Goal: Task Accomplishment & Management: Manage account settings

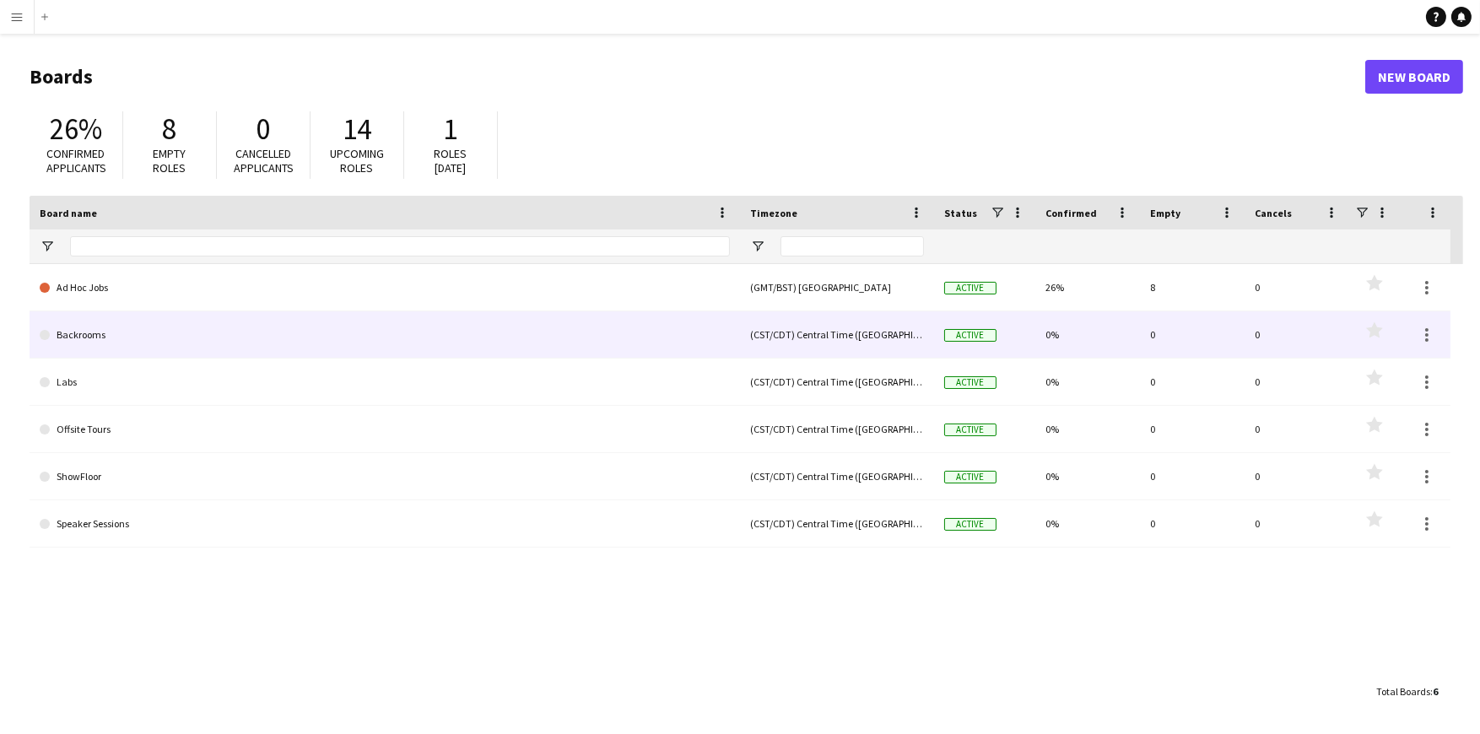
click at [120, 344] on link "Backrooms" at bounding box center [385, 334] width 690 height 47
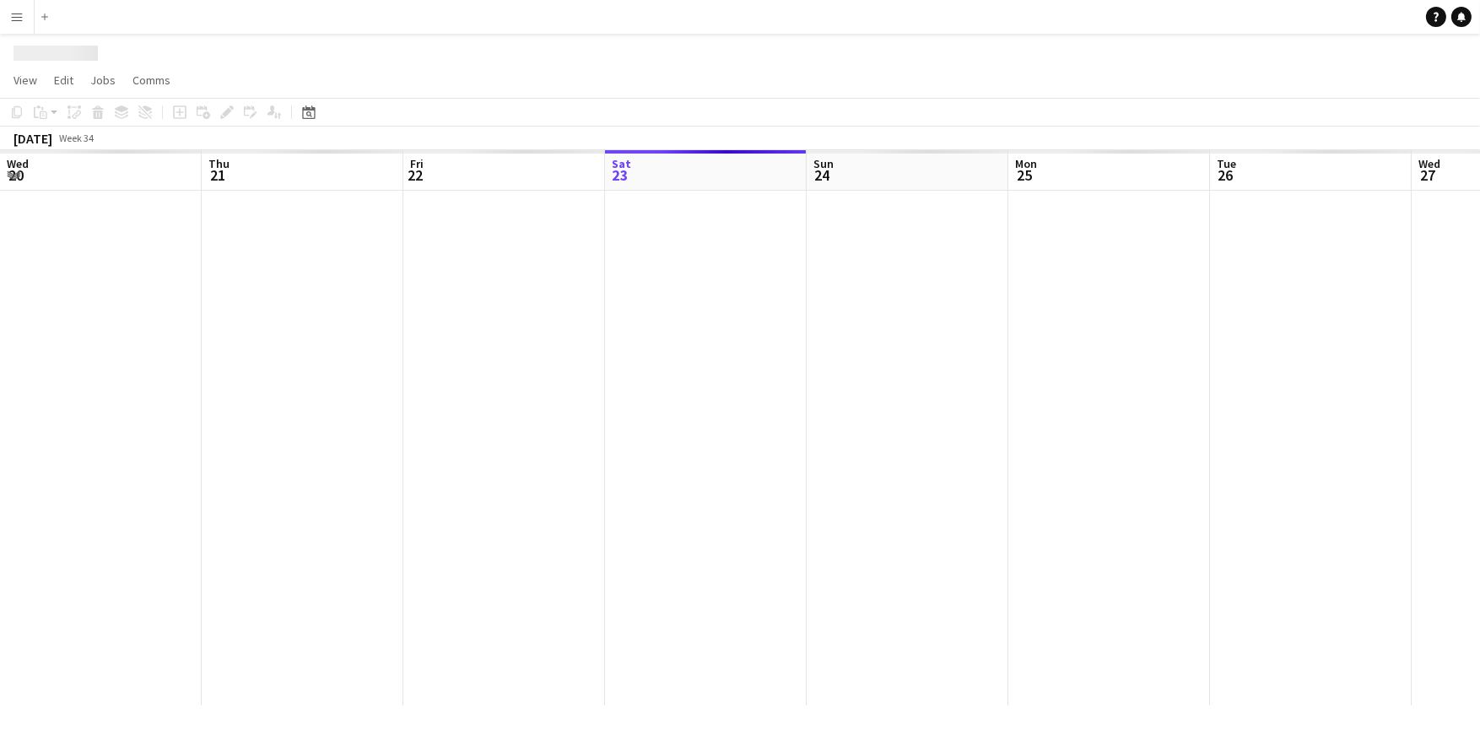
scroll to position [0, 403]
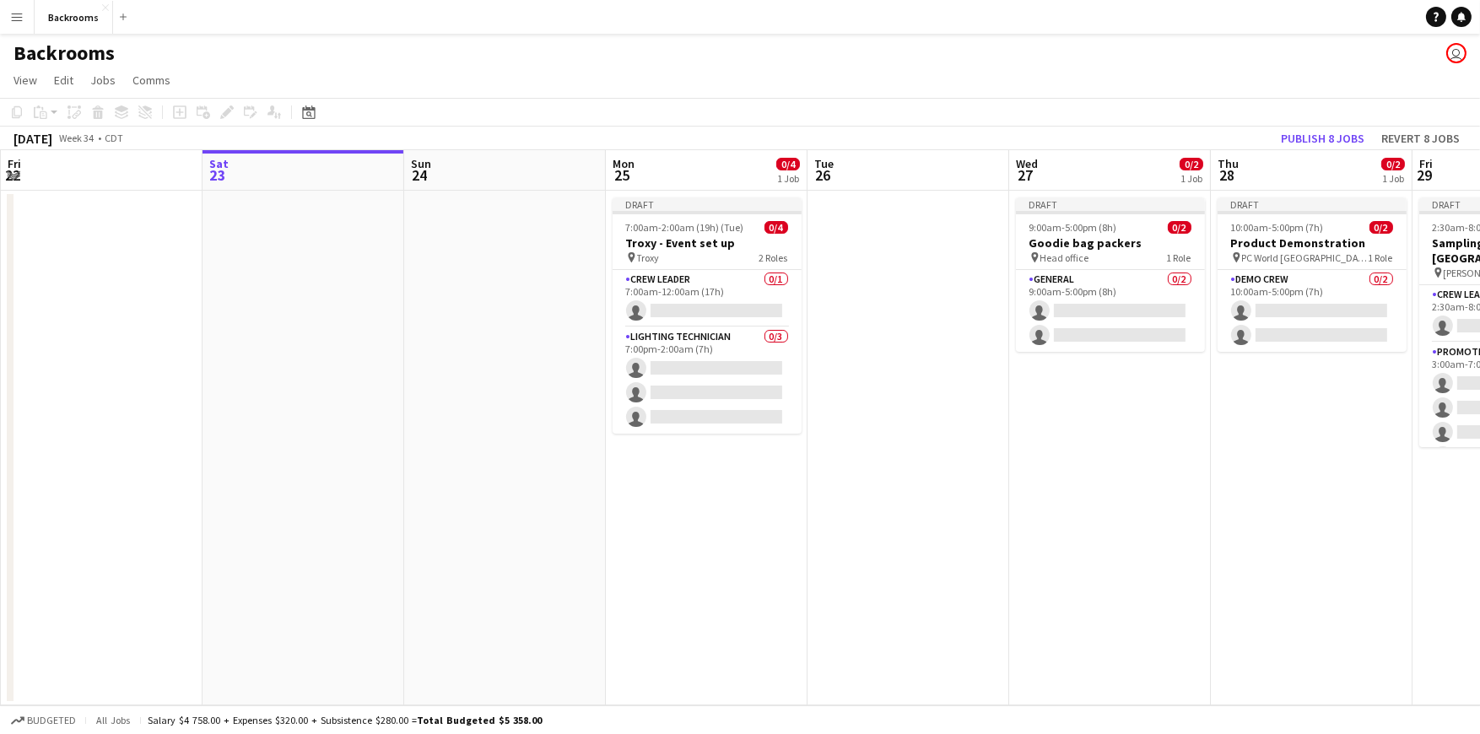
click at [14, 12] on app-icon "Menu" at bounding box center [17, 17] width 14 height 14
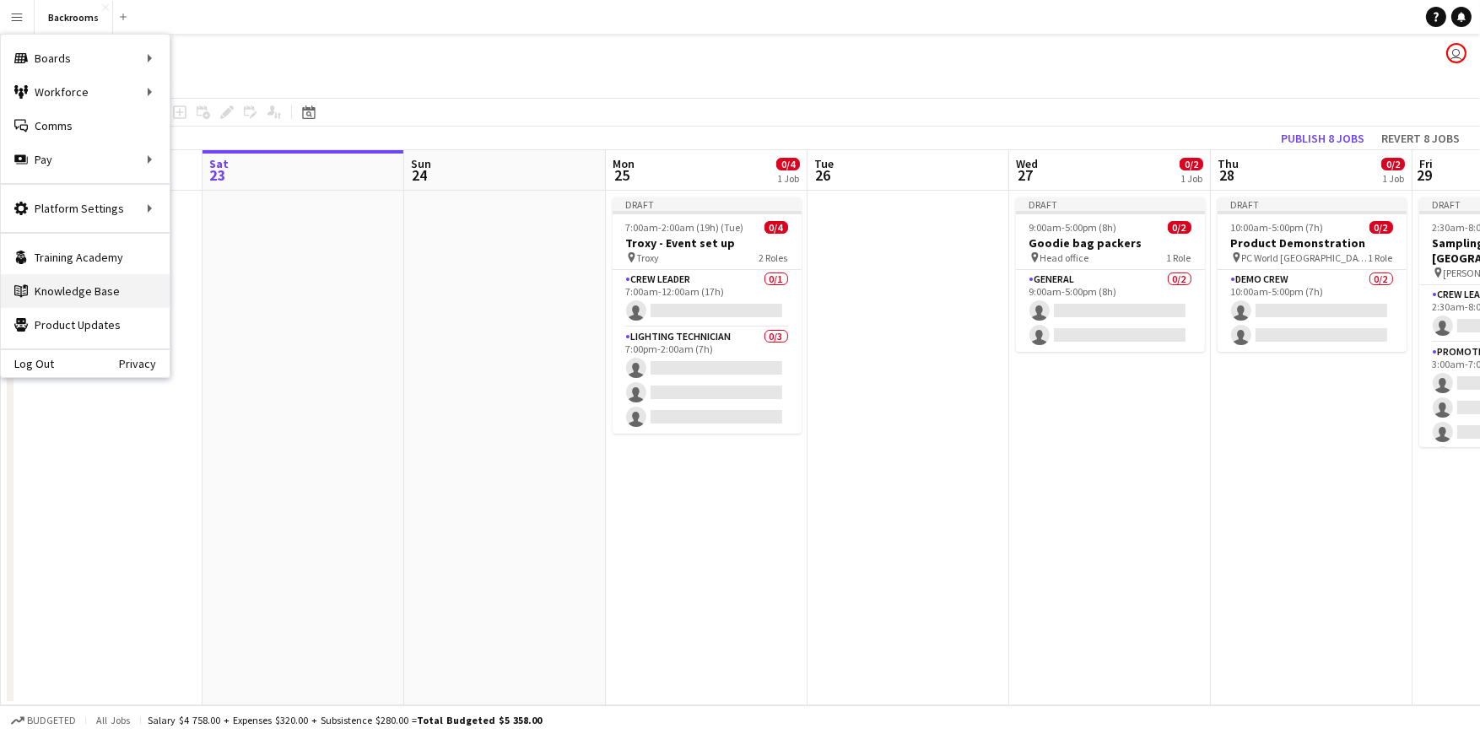
click at [82, 294] on link "Knowledge Base Knowledge Base" at bounding box center [85, 291] width 169 height 34
click at [558, 463] on app-date-cell at bounding box center [505, 448] width 202 height 515
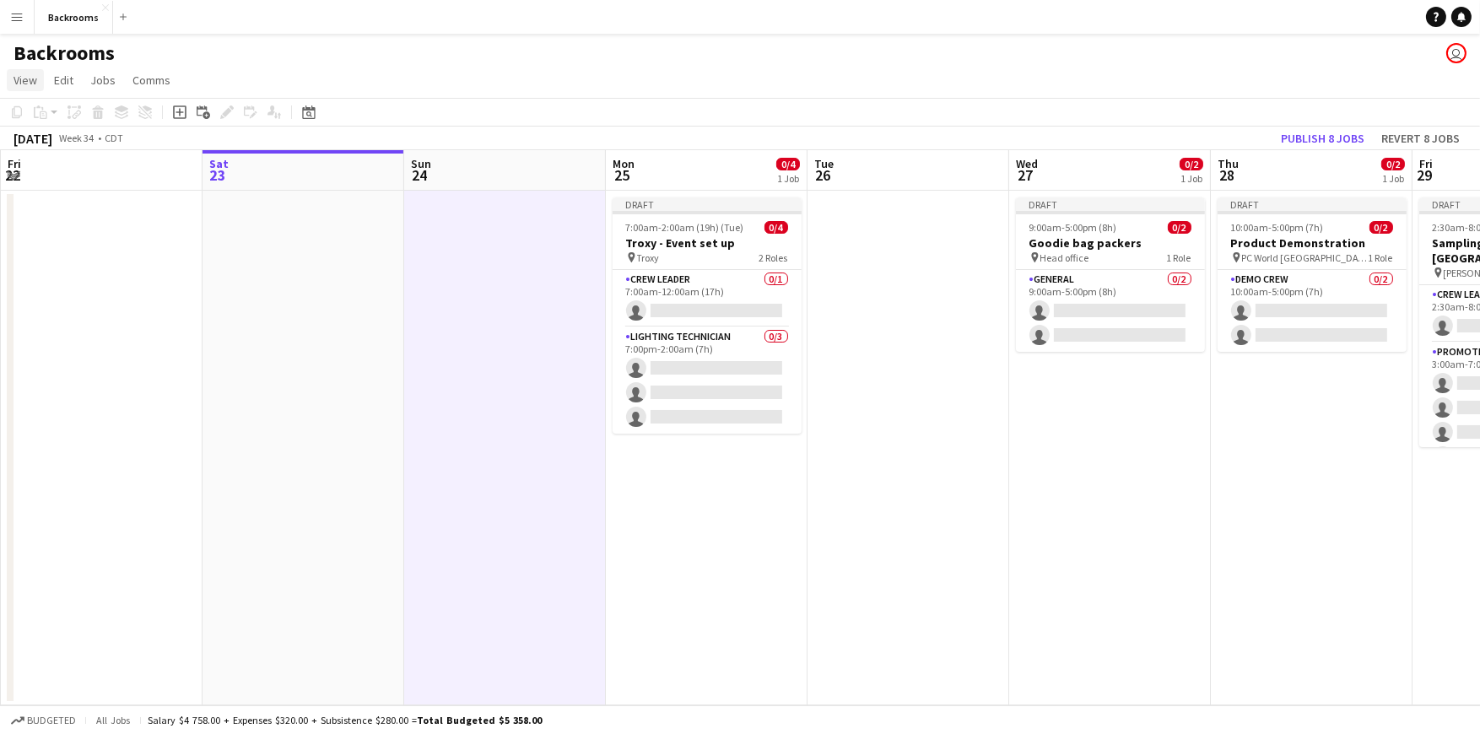
click at [12, 85] on link "View" at bounding box center [25, 80] width 37 height 22
click at [53, 124] on span "Day view expanded" at bounding box center [70, 116] width 98 height 15
click at [669, 160] on app-board-header-date "Mon 25 0/4 1 Job" at bounding box center [707, 170] width 202 height 41
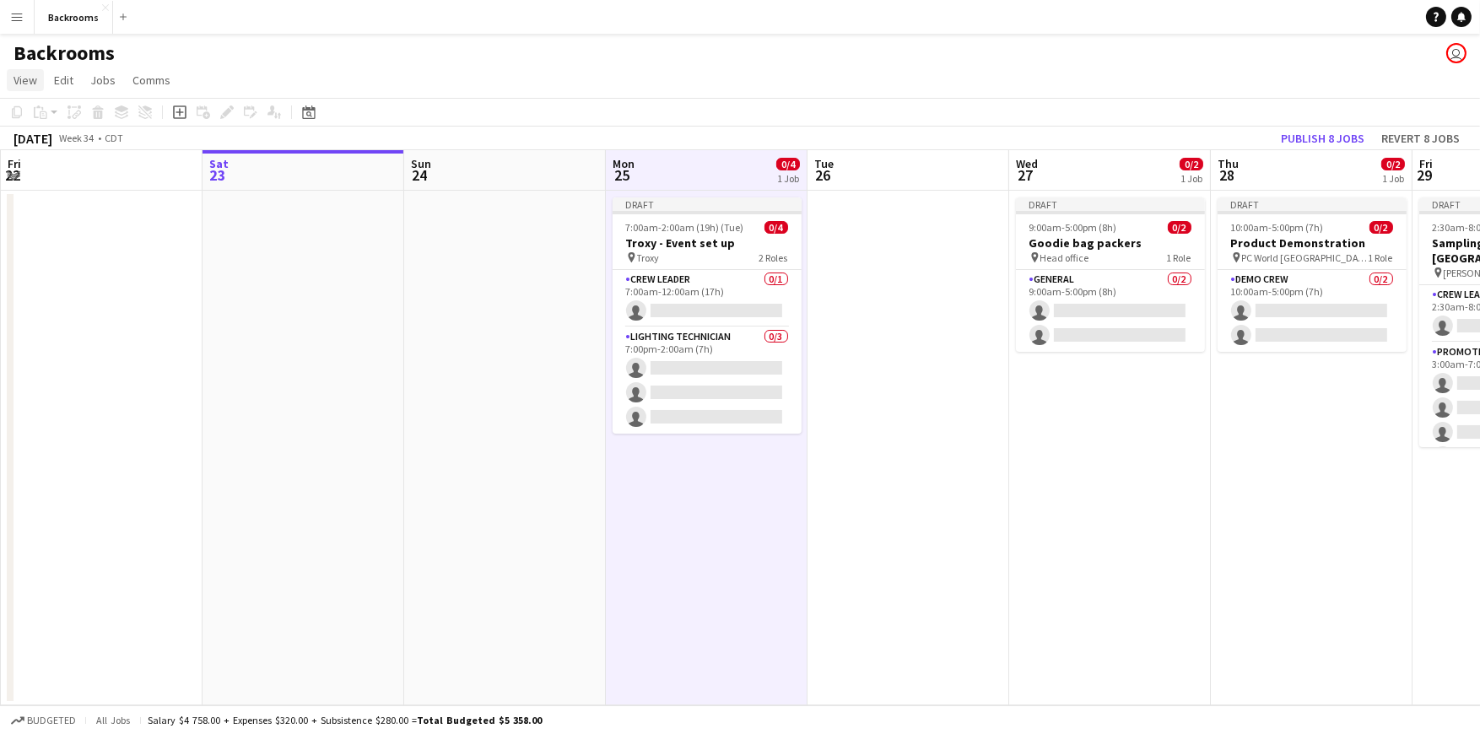
click at [20, 84] on span "View" at bounding box center [26, 80] width 24 height 15
click at [43, 115] on span "Day view expanded" at bounding box center [70, 116] width 98 height 15
click at [24, 84] on span "View" at bounding box center [26, 80] width 24 height 15
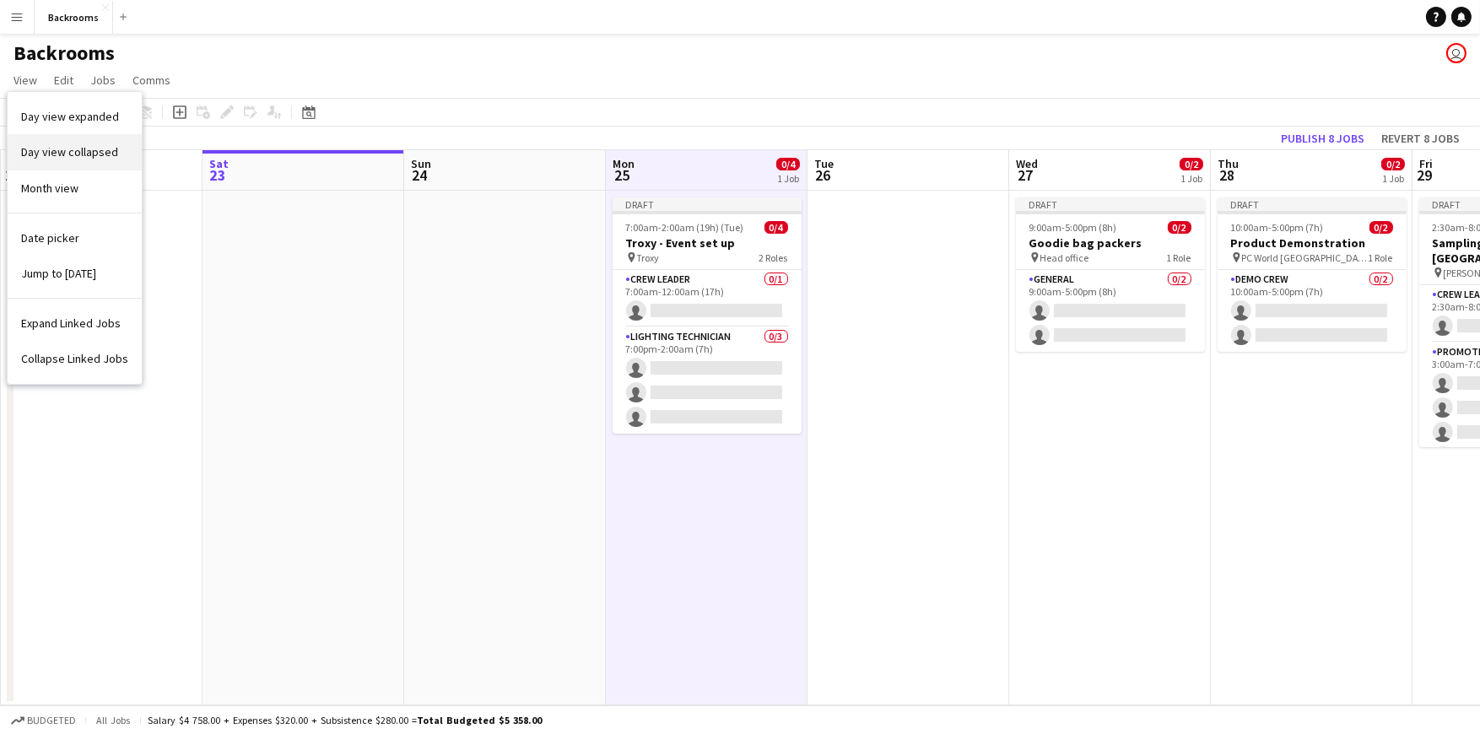
click at [34, 155] on span "Day view collapsed" at bounding box center [69, 151] width 97 height 15
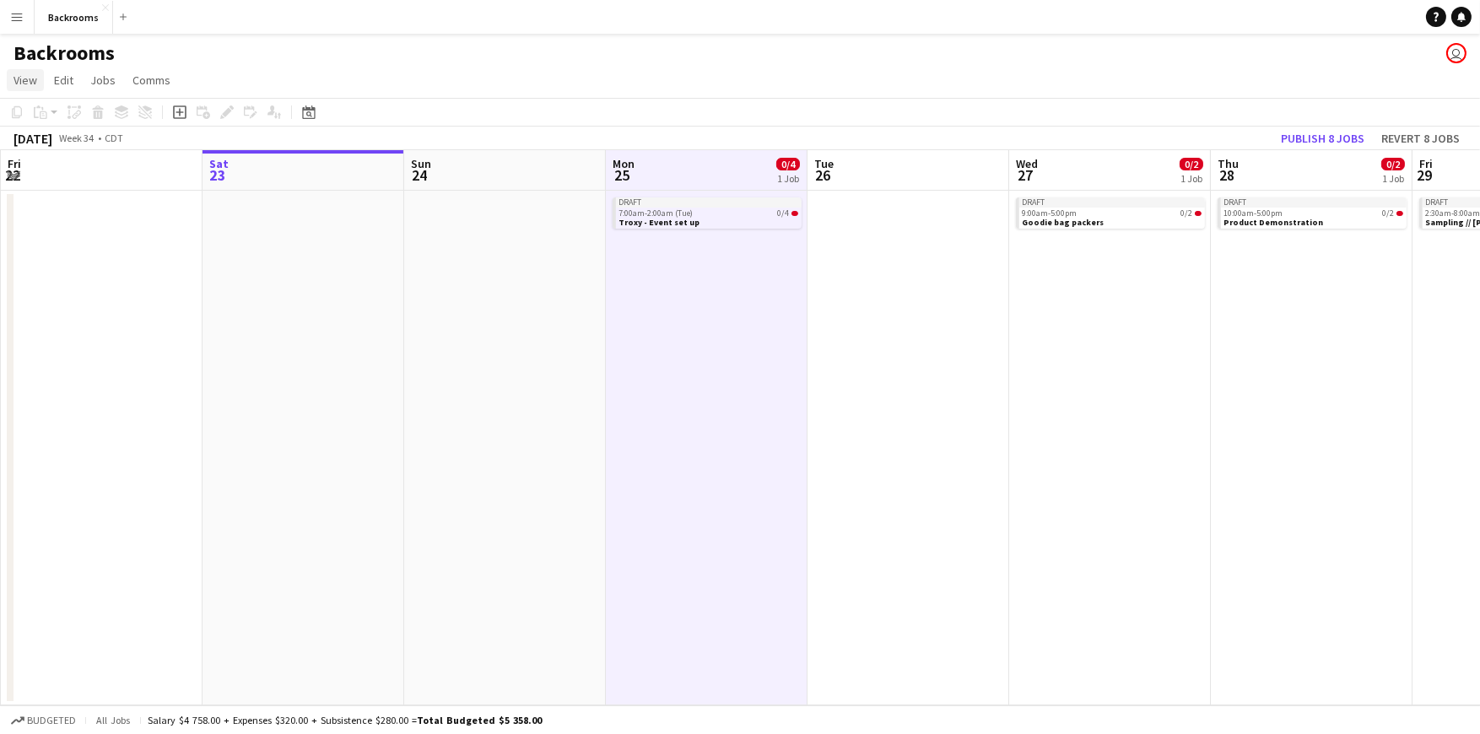
click at [22, 82] on span "View" at bounding box center [26, 80] width 24 height 15
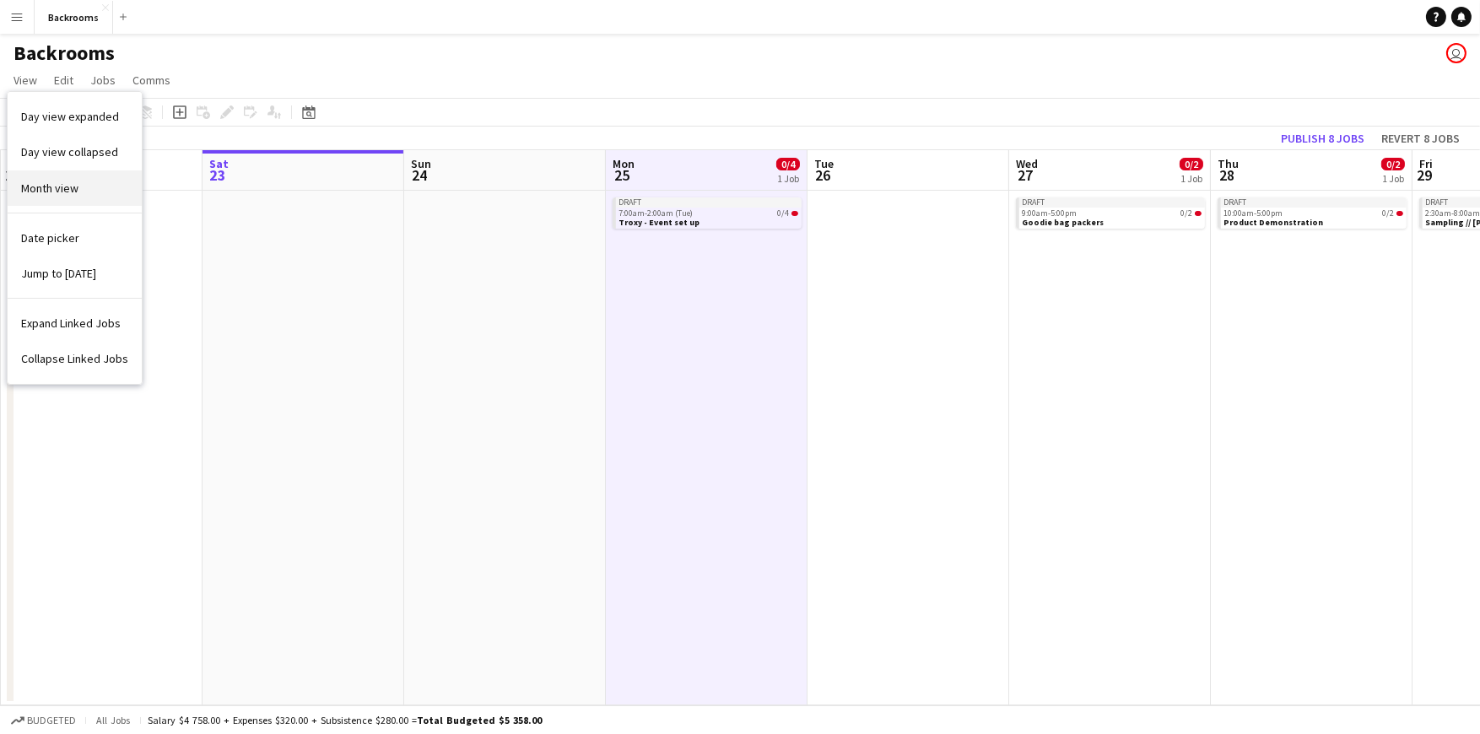
click at [24, 182] on span "Month view" at bounding box center [49, 188] width 57 height 15
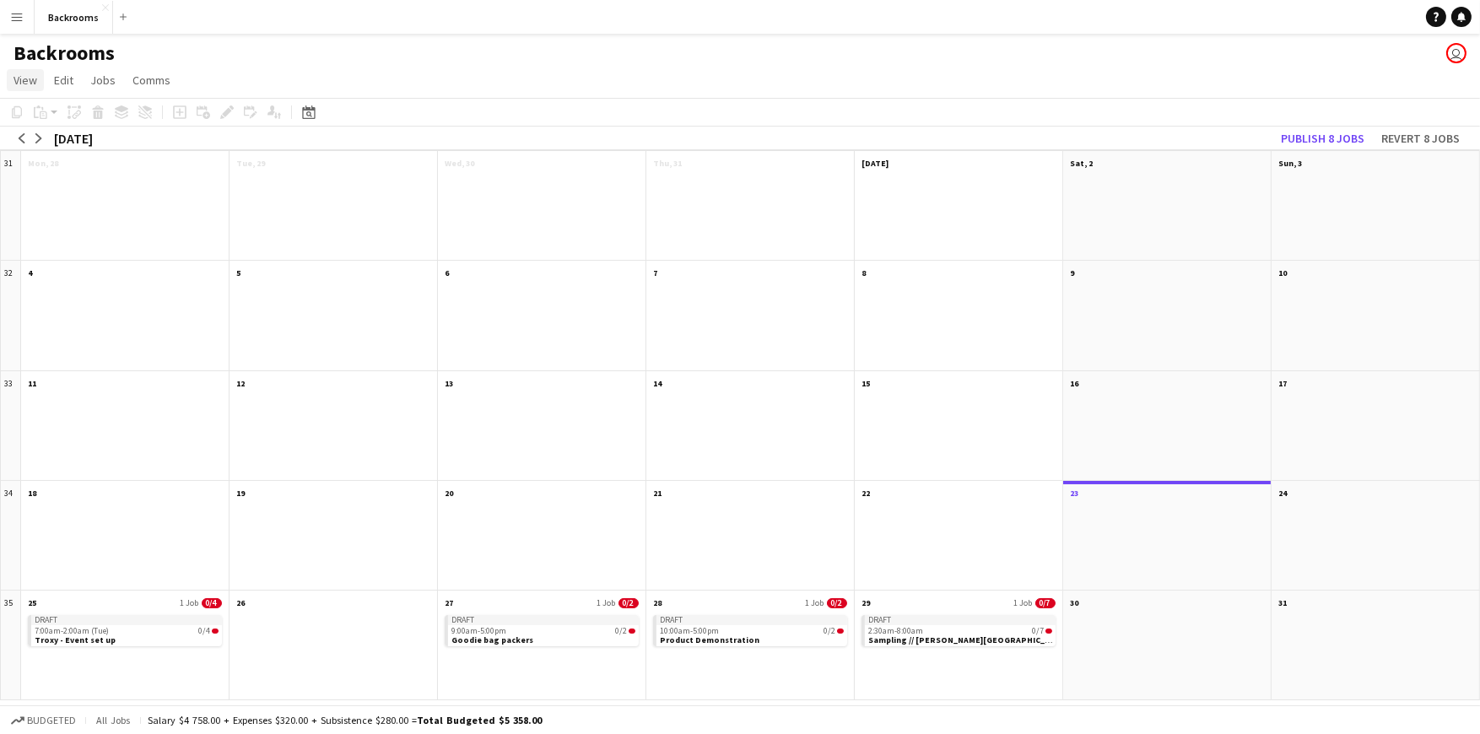
click at [26, 87] on link "View" at bounding box center [25, 80] width 37 height 22
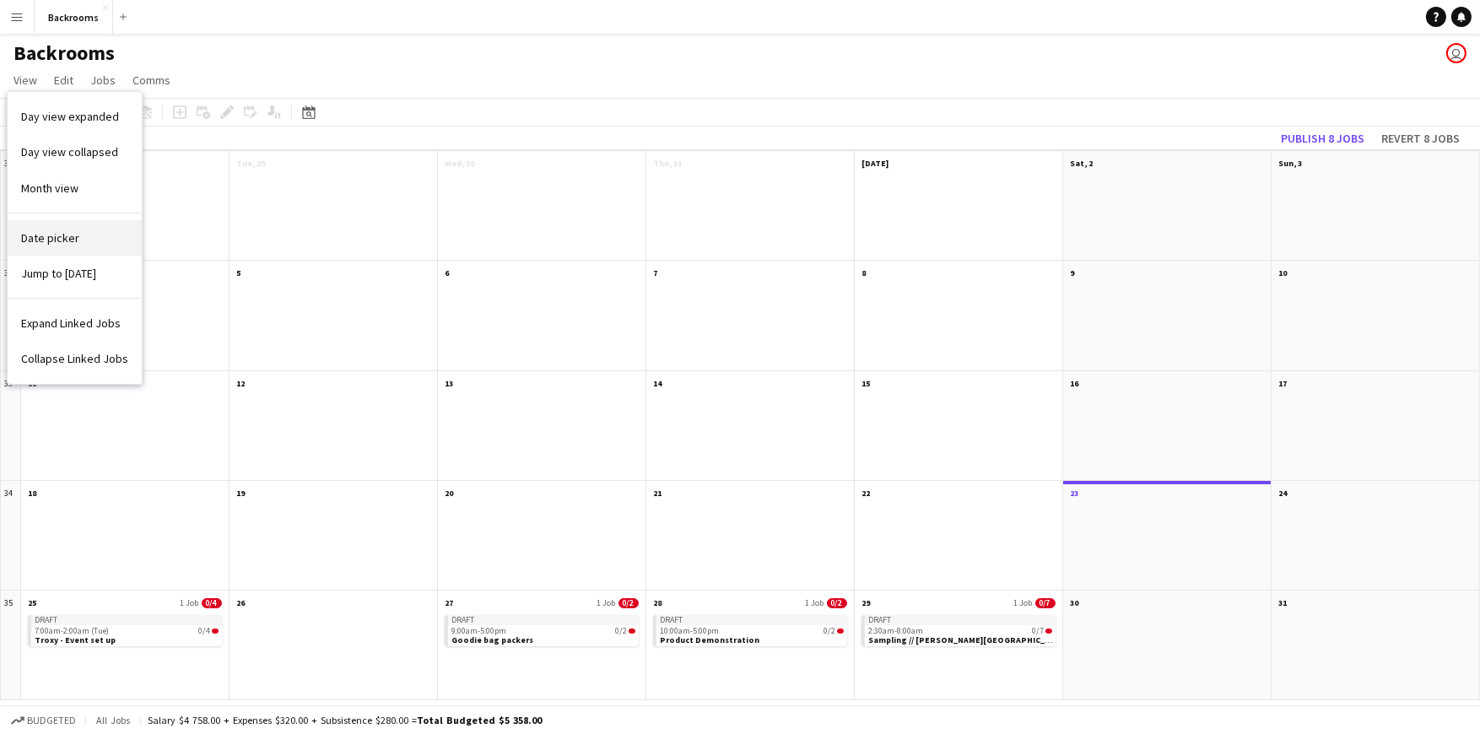
click at [48, 245] on span "Date picker" at bounding box center [50, 237] width 58 height 15
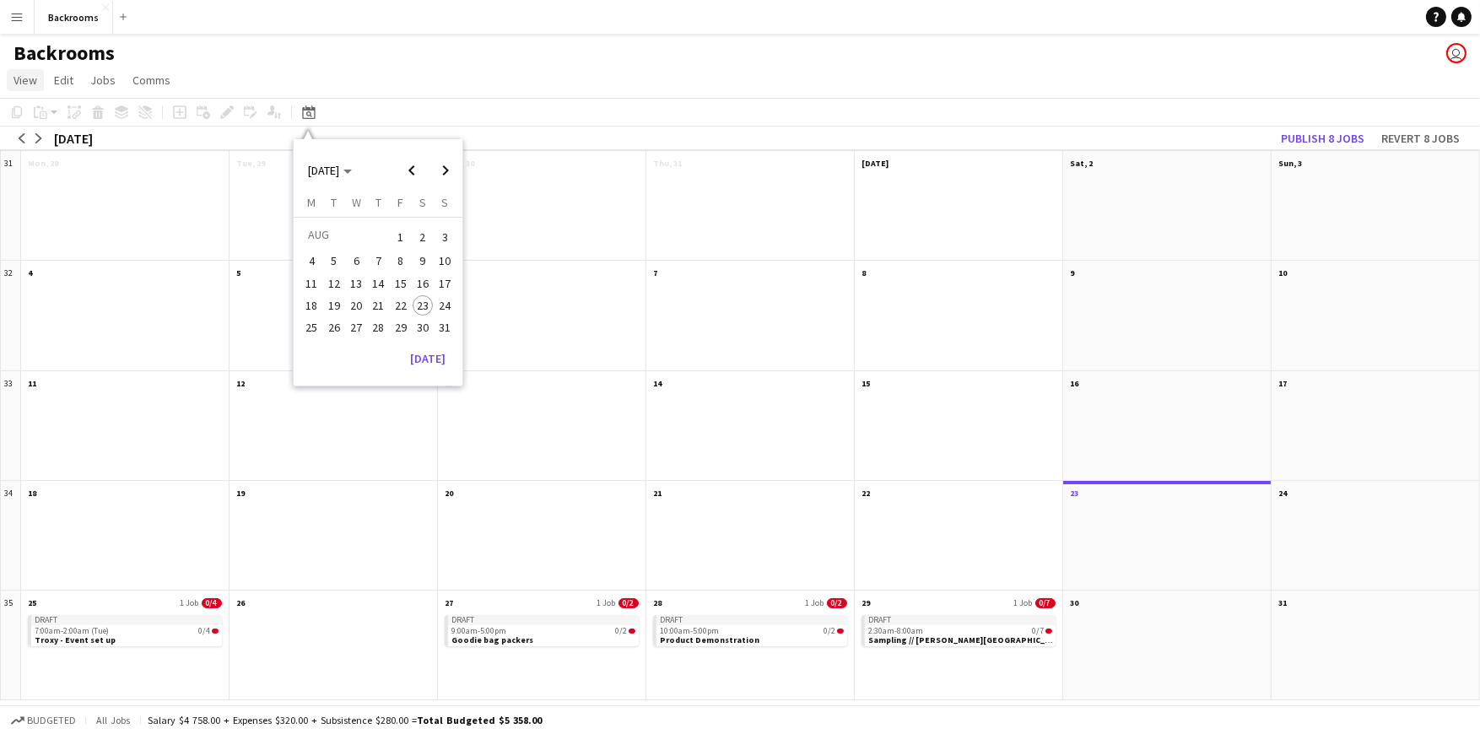
click at [24, 74] on span "View" at bounding box center [26, 80] width 24 height 15
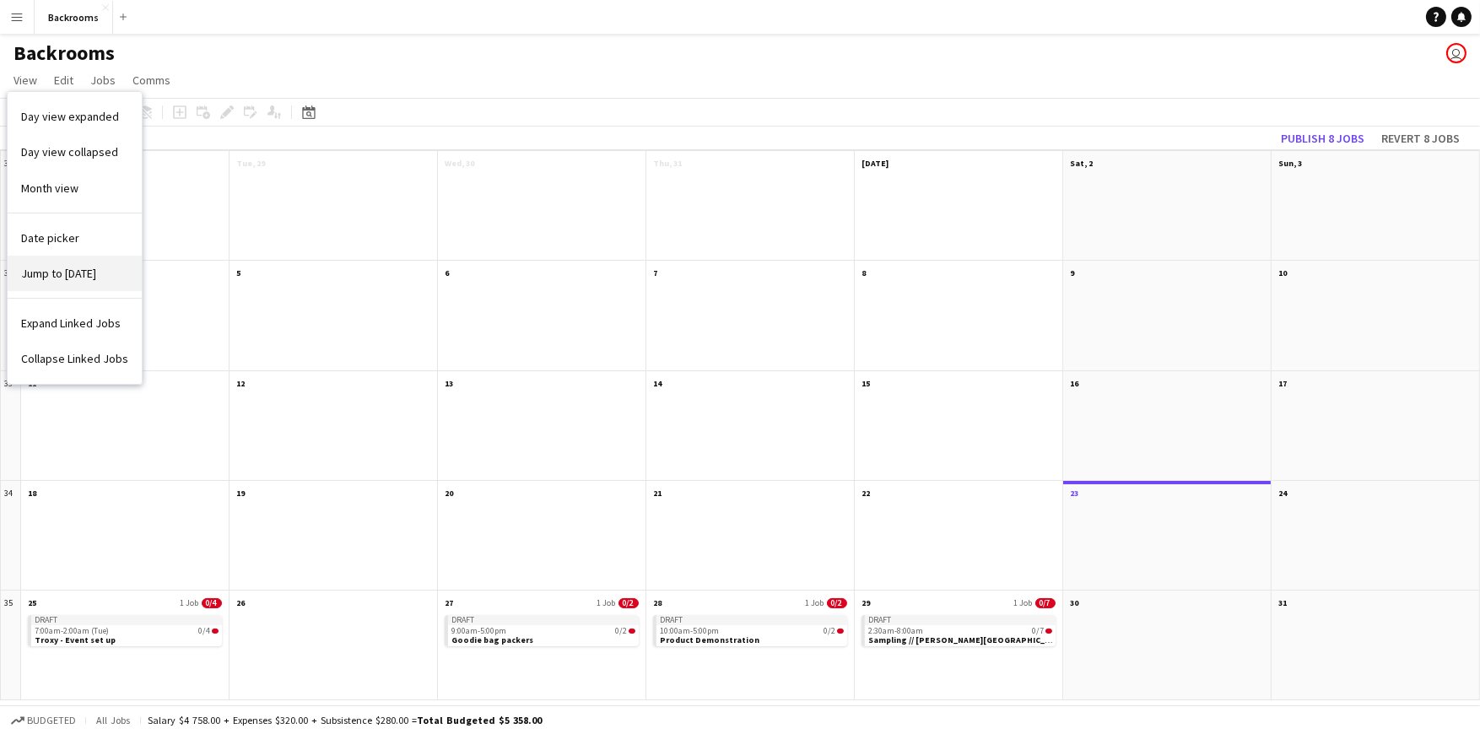
click at [51, 267] on span "Jump to today" at bounding box center [58, 273] width 75 height 15
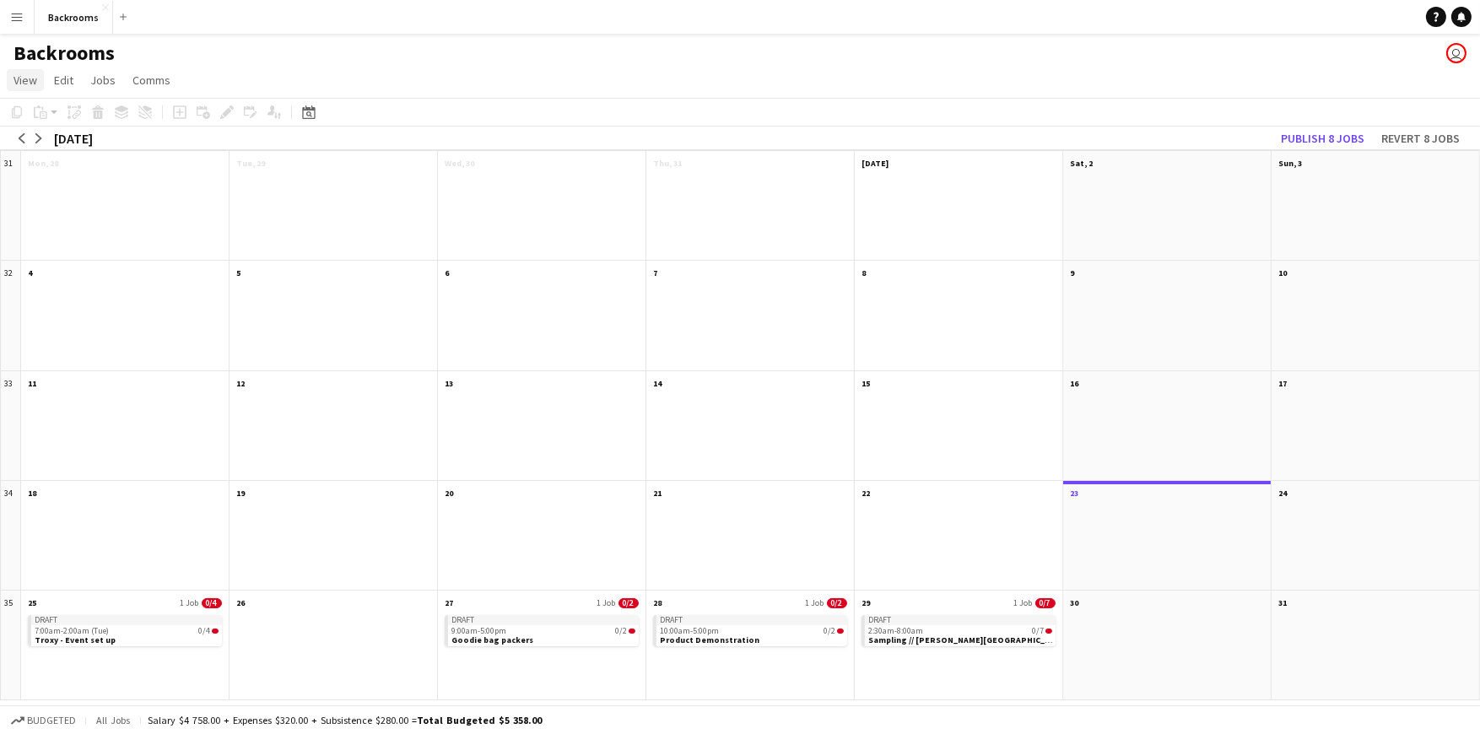
click at [28, 79] on span "View" at bounding box center [26, 80] width 24 height 15
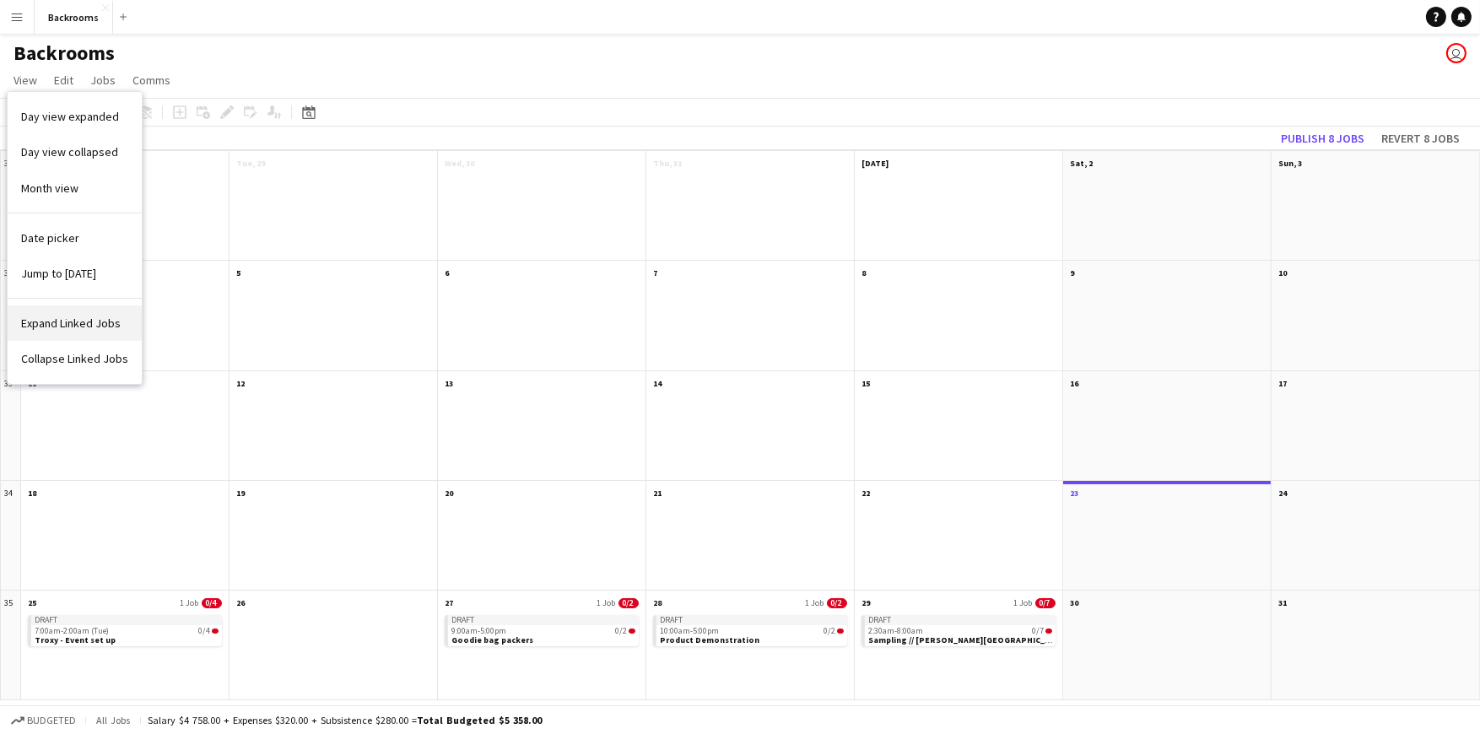
click at [48, 320] on span "Expand Linked Jobs" at bounding box center [71, 323] width 100 height 15
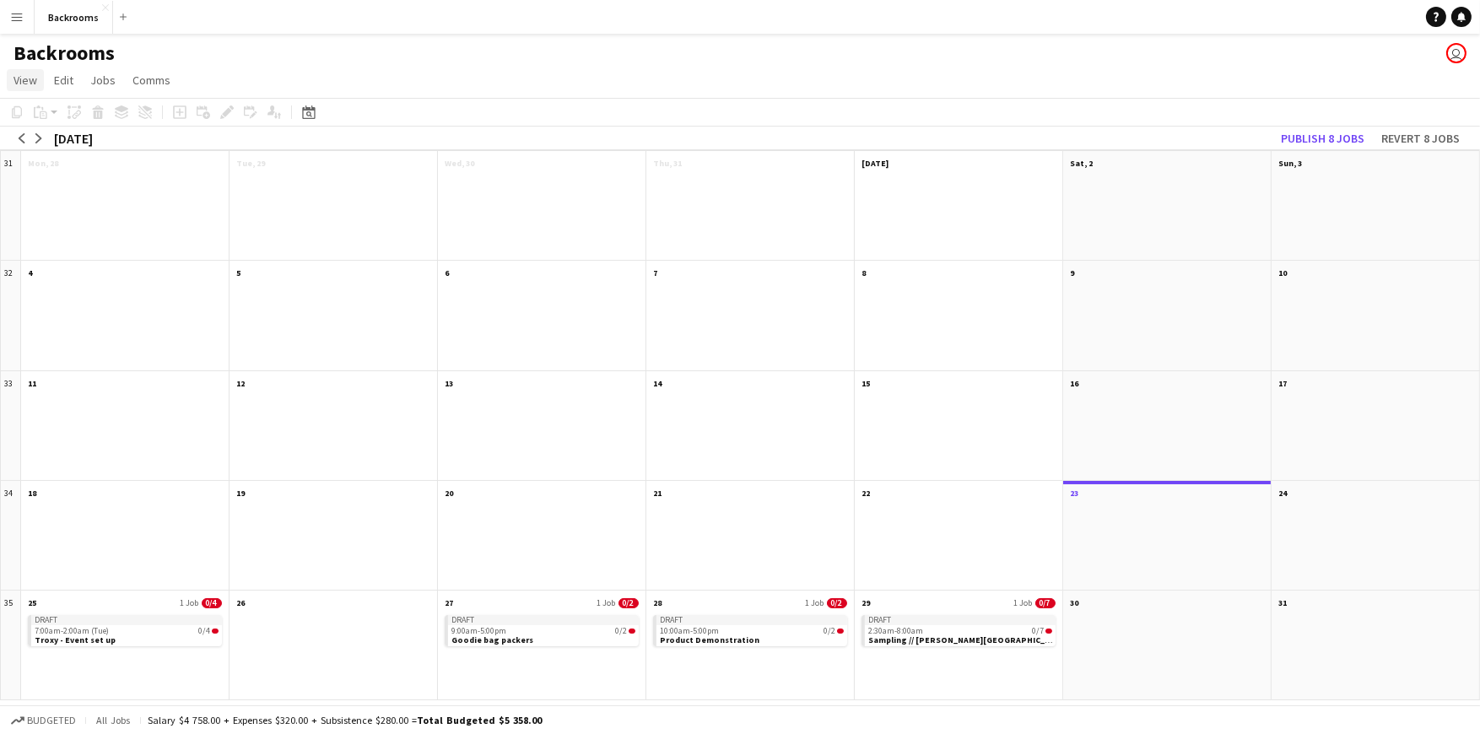
click at [24, 86] on span "View" at bounding box center [26, 80] width 24 height 15
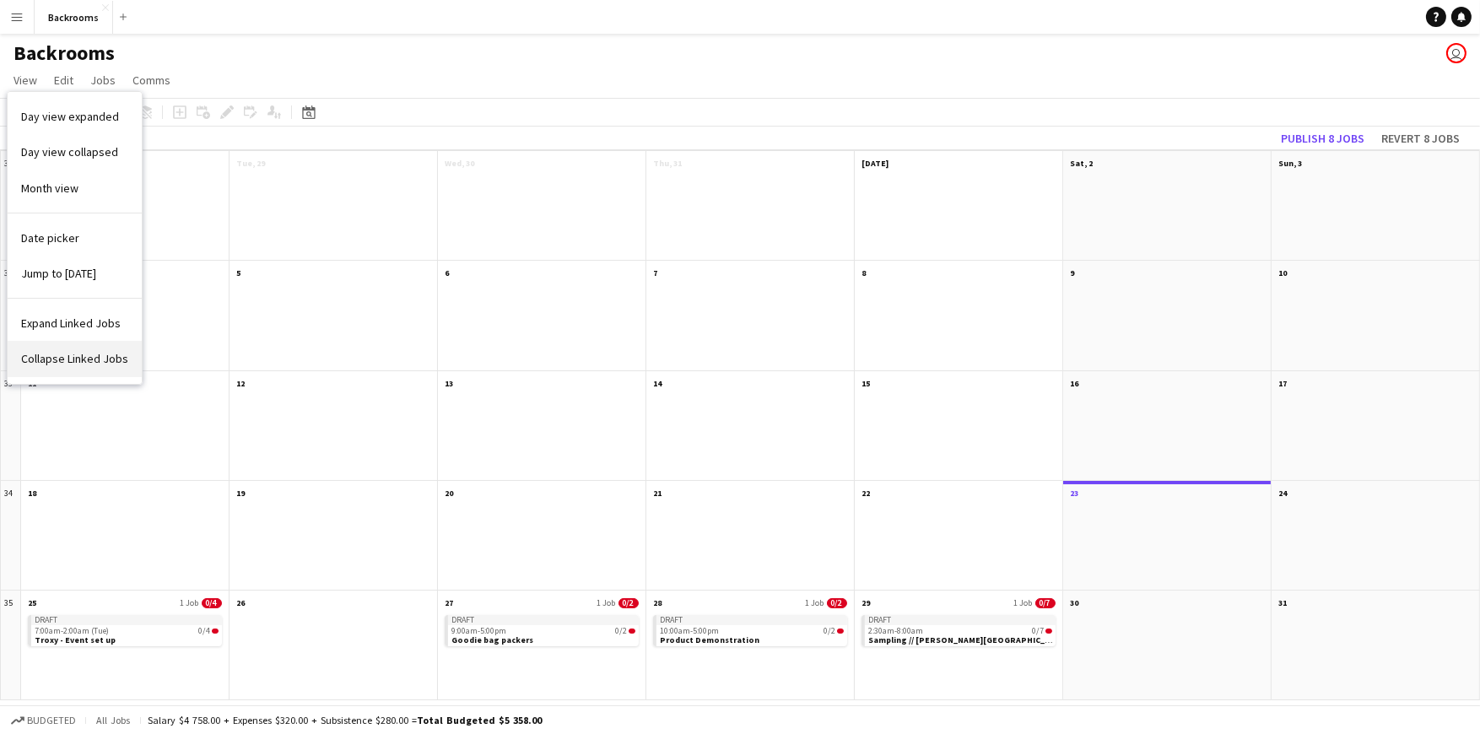
click at [39, 365] on span "Collapse Linked Jobs" at bounding box center [74, 358] width 107 height 15
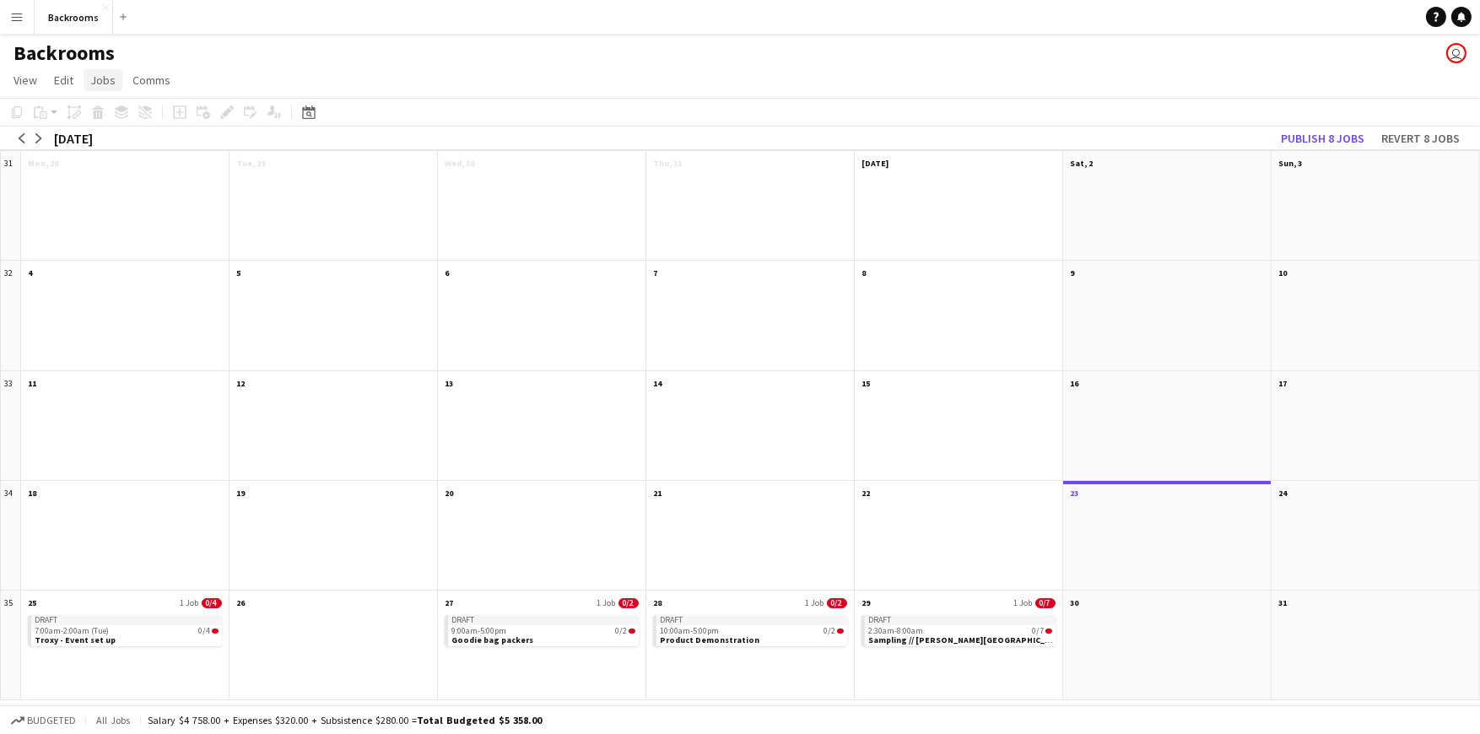
click at [84, 76] on link "Jobs" at bounding box center [103, 80] width 39 height 22
click at [145, 87] on link "Comms" at bounding box center [151, 80] width 51 height 22
click at [64, 83] on span "Edit" at bounding box center [63, 80] width 19 height 15
click at [348, 245] on div at bounding box center [334, 216] width 208 height 88
click at [19, 82] on span "View" at bounding box center [26, 80] width 24 height 15
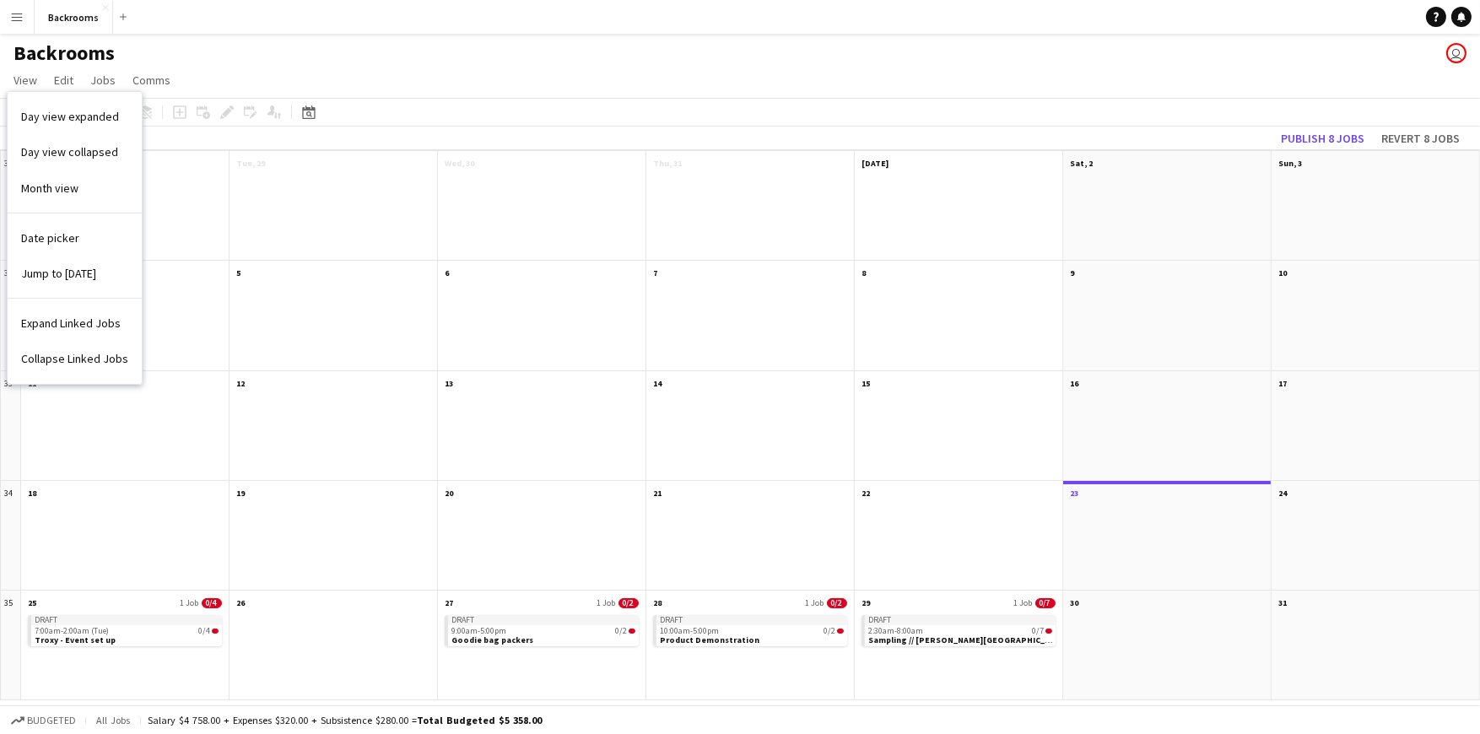
click at [396, 290] on div at bounding box center [334, 326] width 208 height 88
click at [16, 15] on app-icon "Menu" at bounding box center [17, 17] width 14 height 14
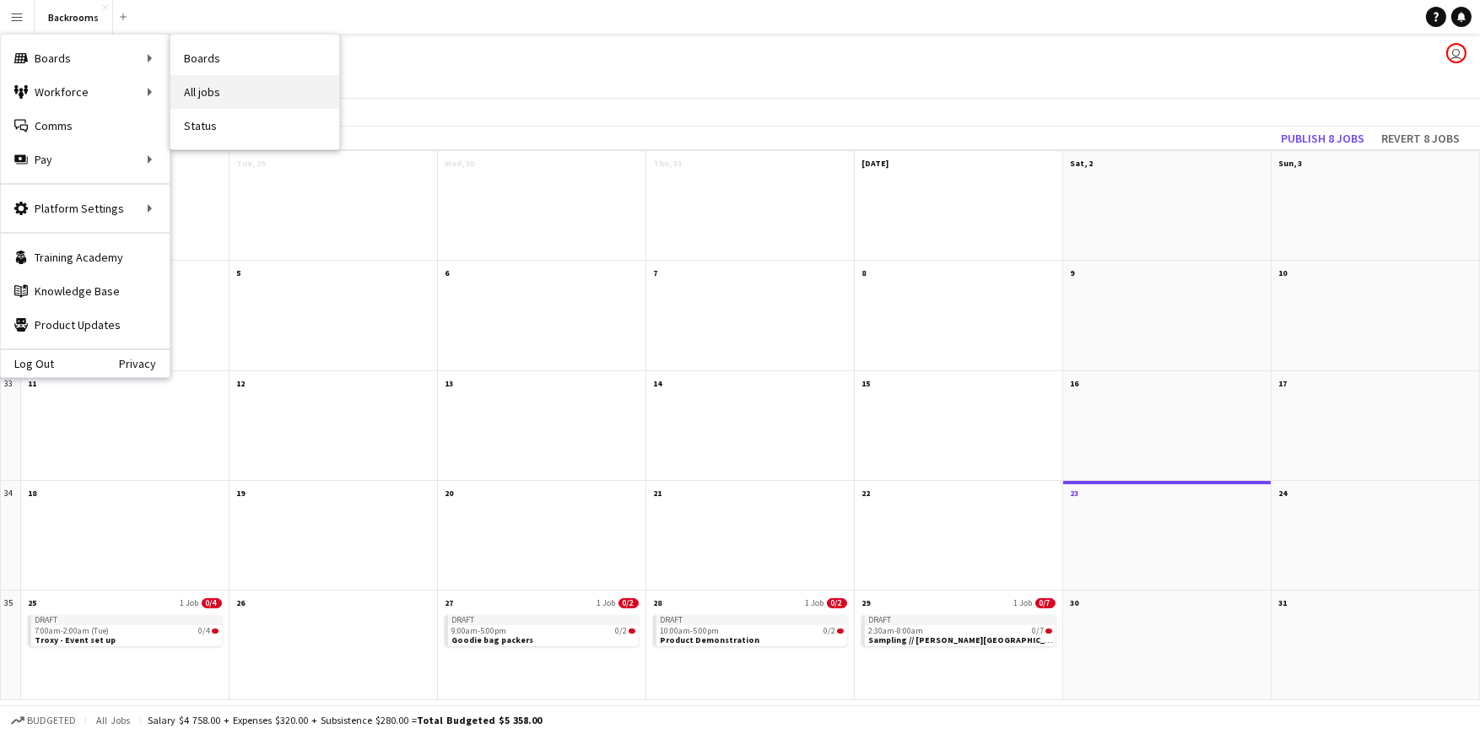
click at [231, 87] on link "All jobs" at bounding box center [254, 92] width 169 height 34
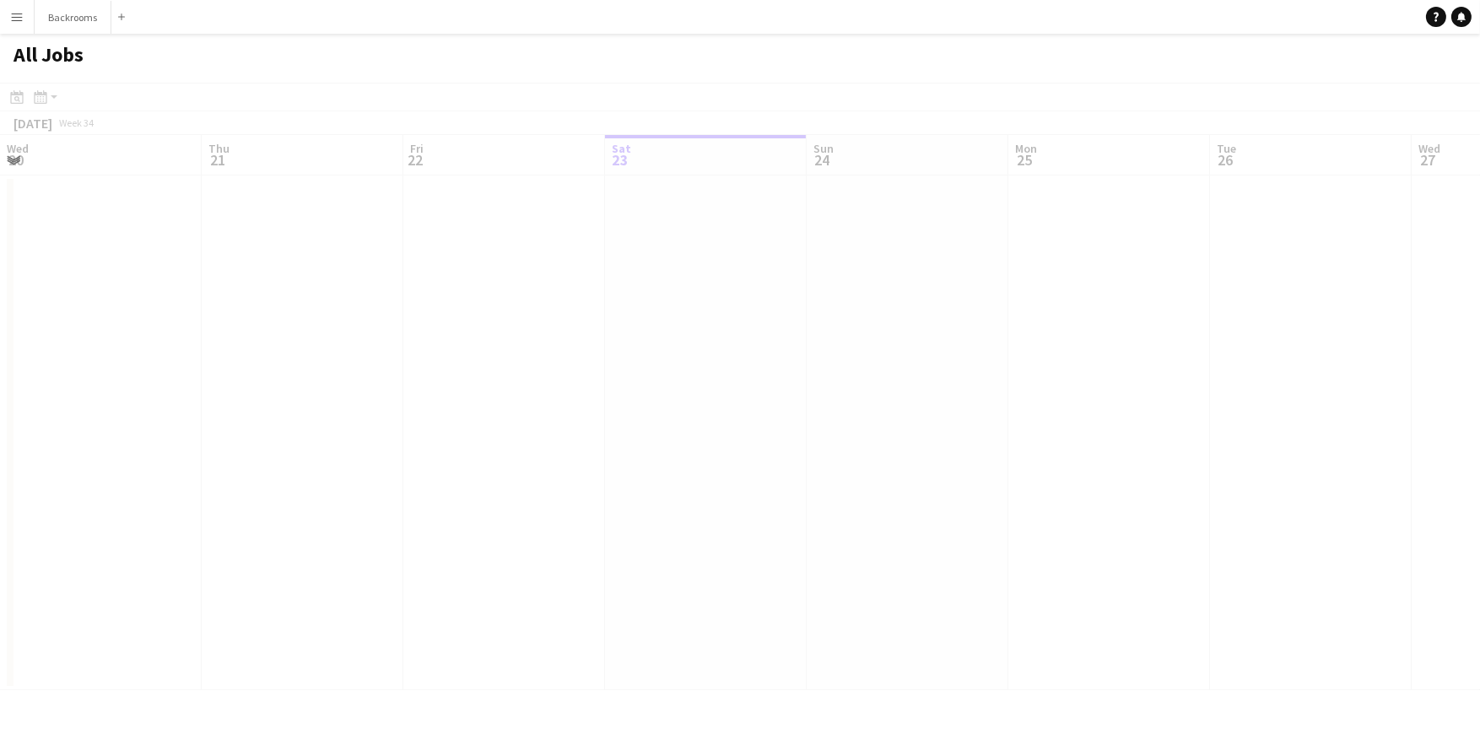
scroll to position [0, 403]
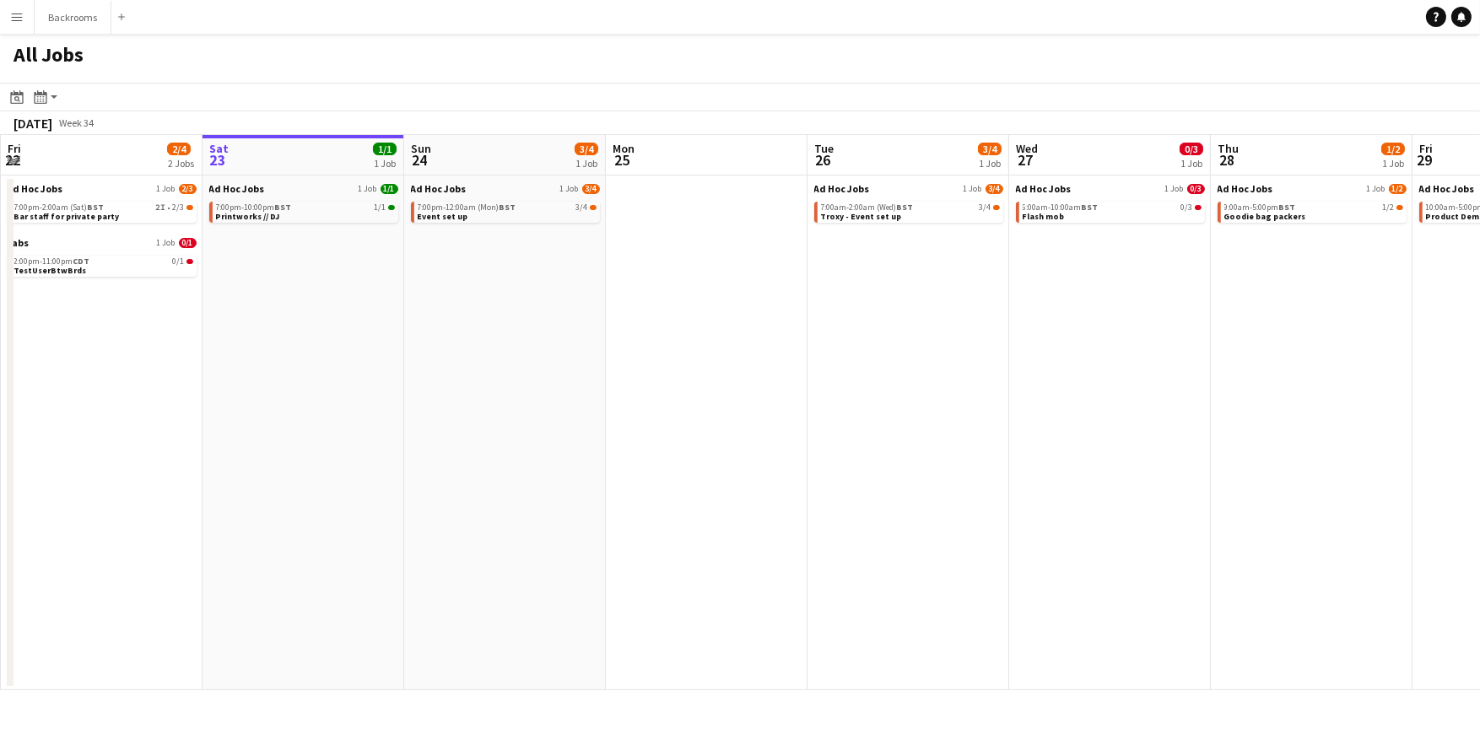
click at [18, 13] on app-icon "Menu" at bounding box center [17, 17] width 14 height 14
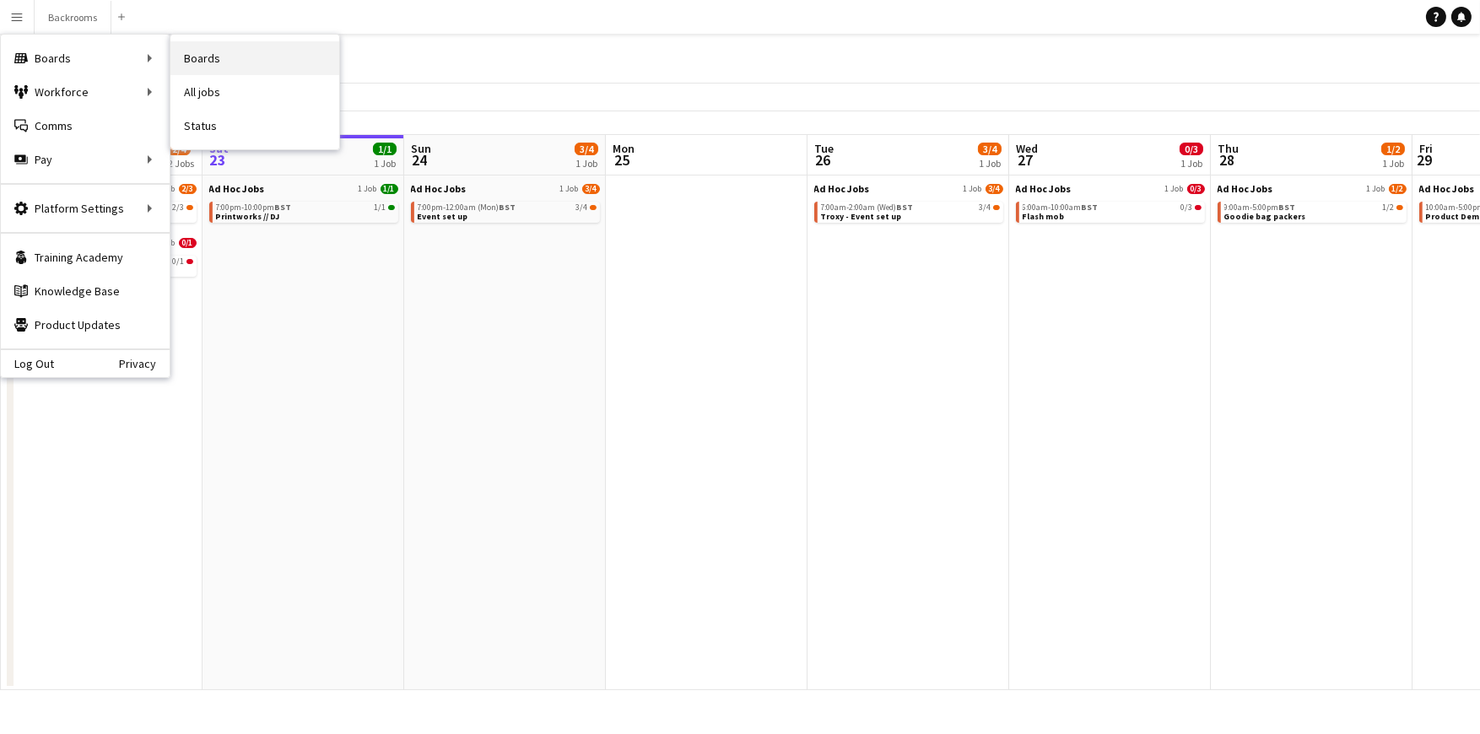
click at [214, 62] on link "Boards" at bounding box center [254, 58] width 169 height 34
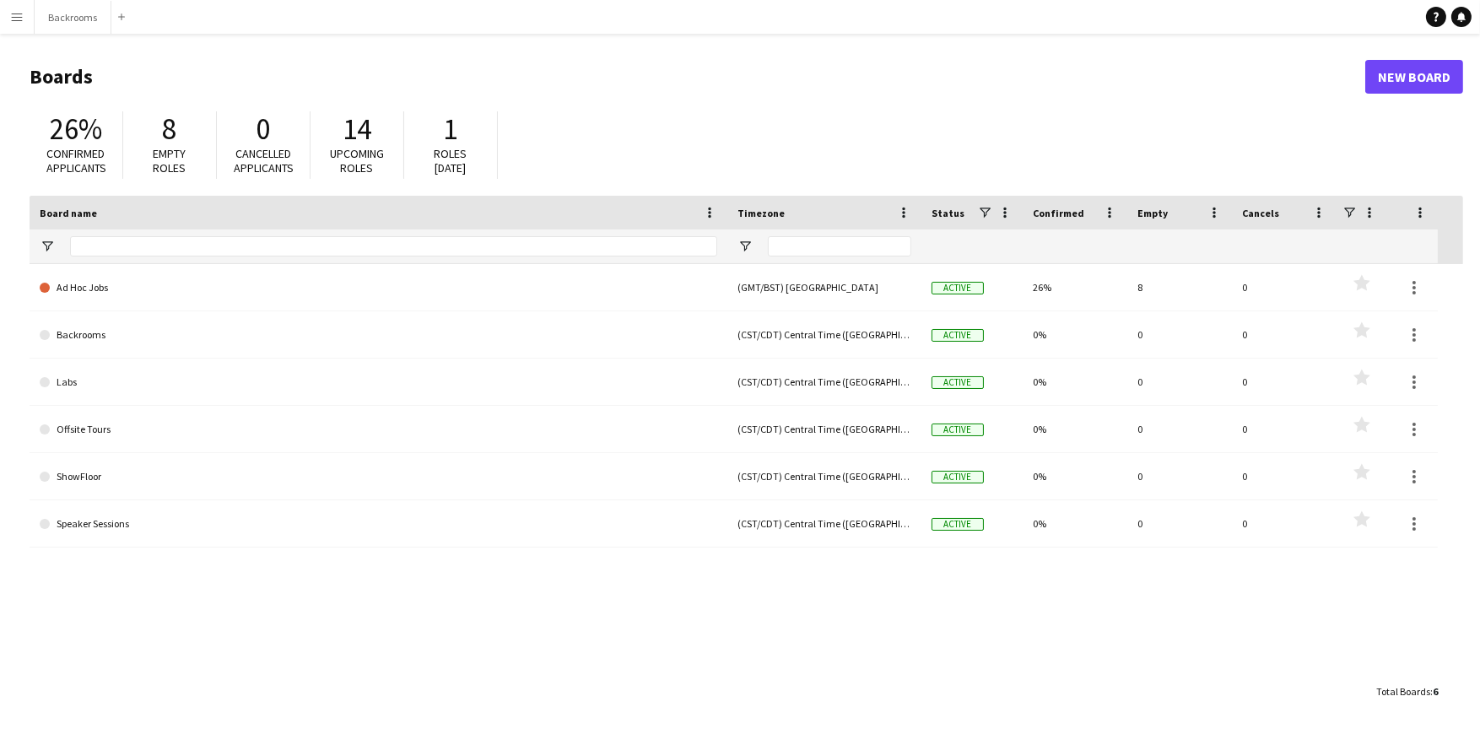
click at [457, 129] on div "1" at bounding box center [450, 128] width 59 height 35
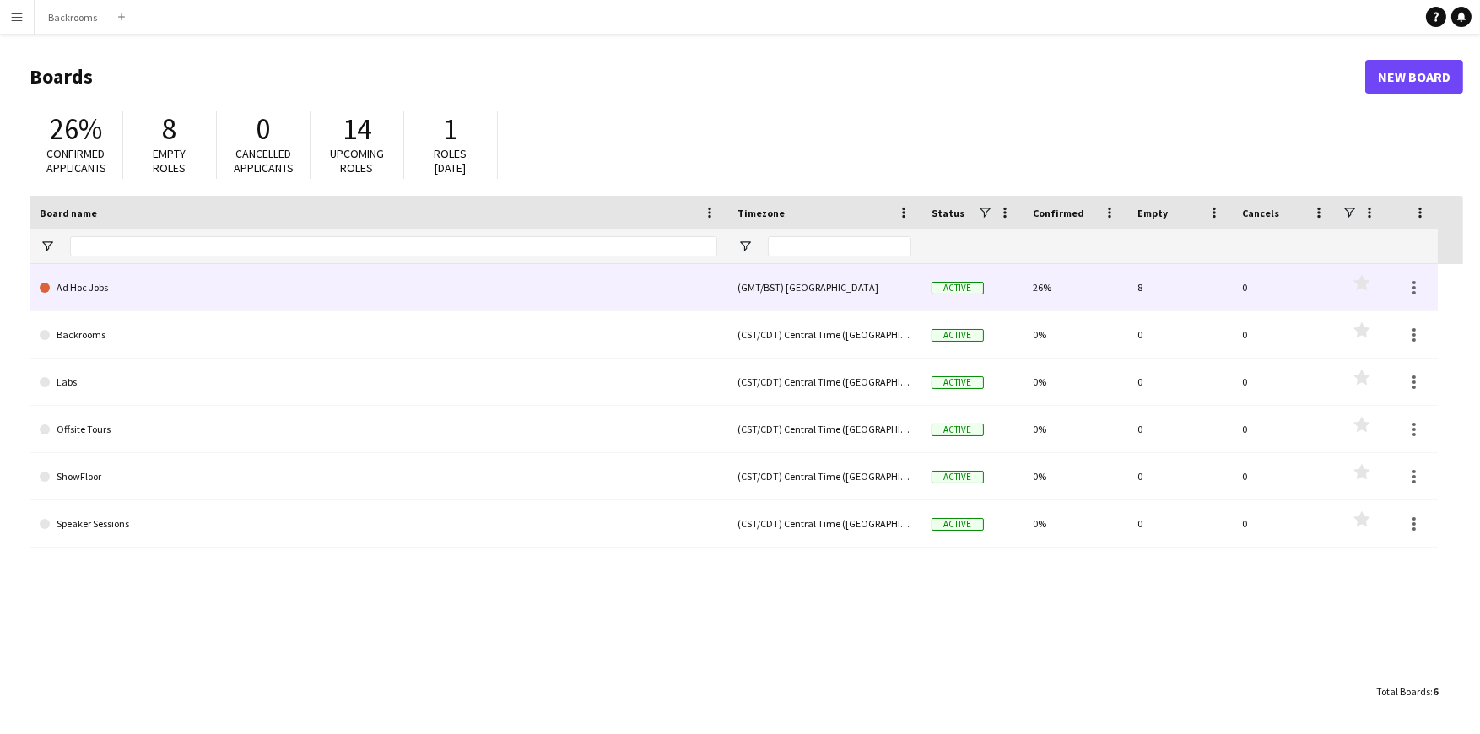
click at [62, 283] on link "Ad Hoc Jobs" at bounding box center [379, 287] width 678 height 47
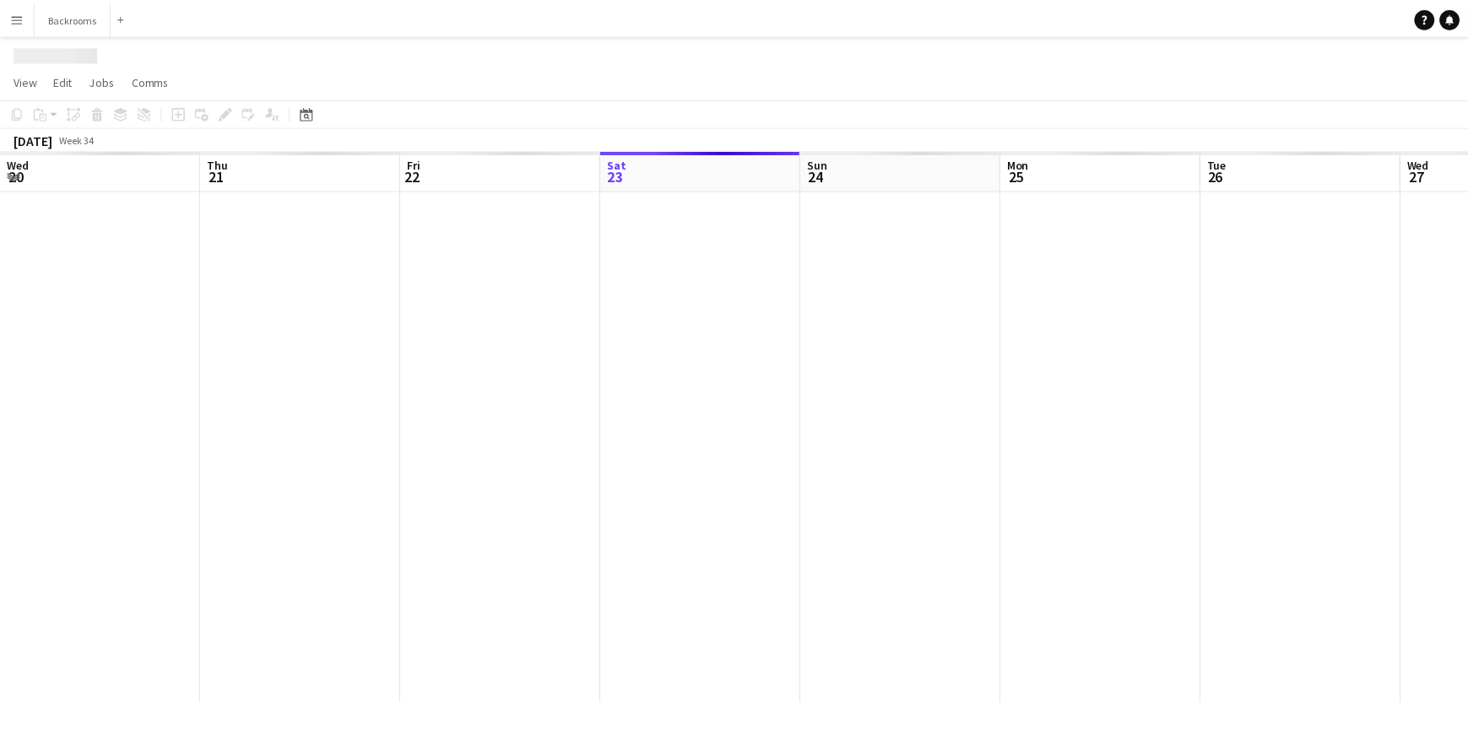
scroll to position [0, 403]
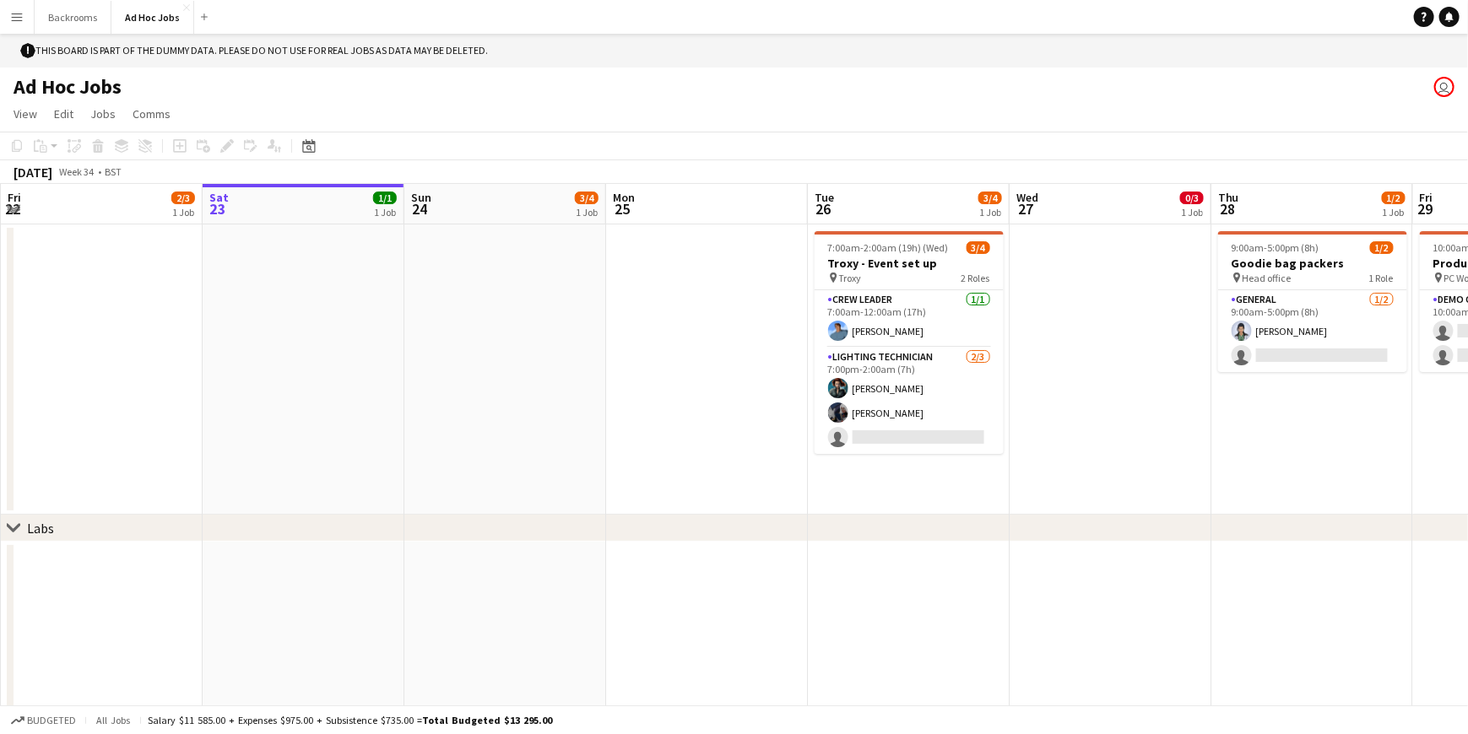
click at [1172, 246] on app-date-cell at bounding box center [1110, 370] width 202 height 290
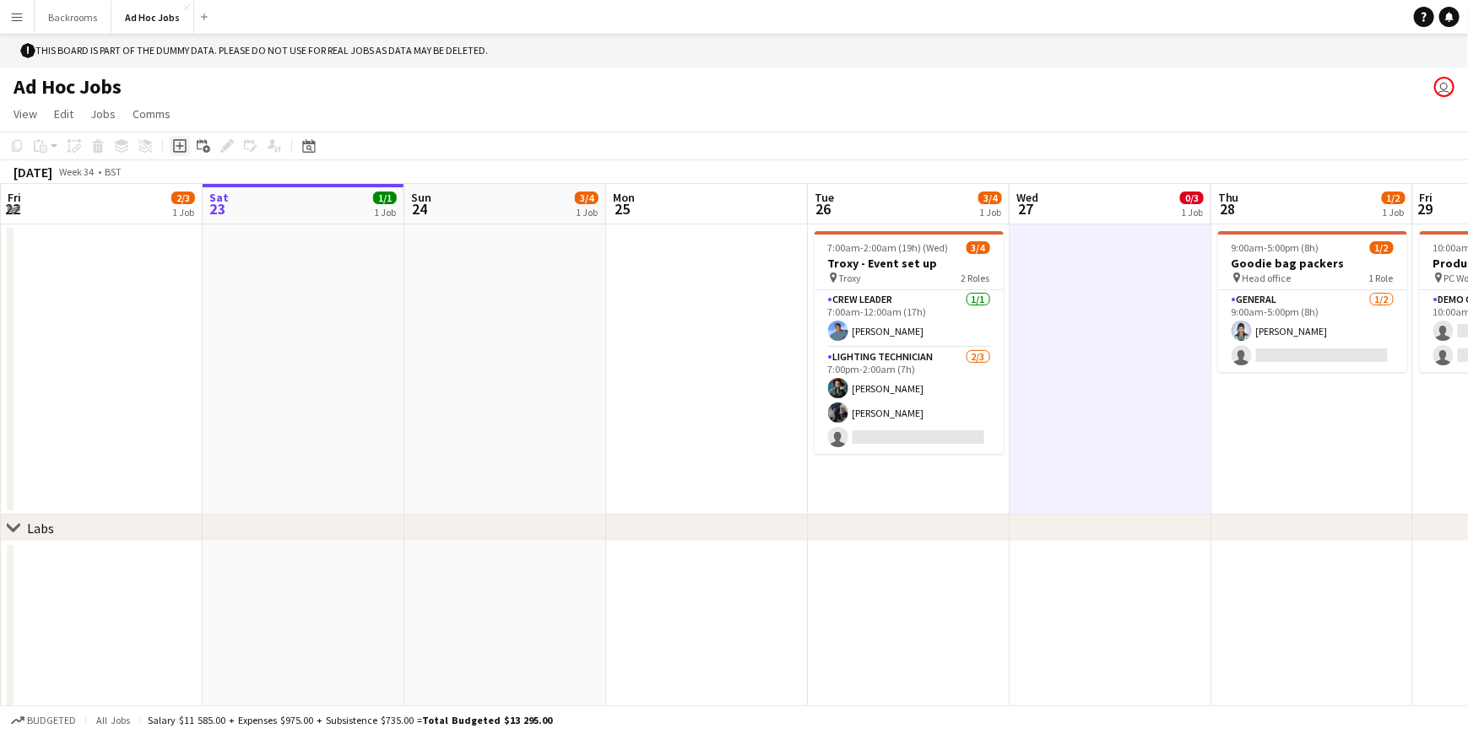
click at [182, 147] on icon "Add job" at bounding box center [180, 146] width 14 height 14
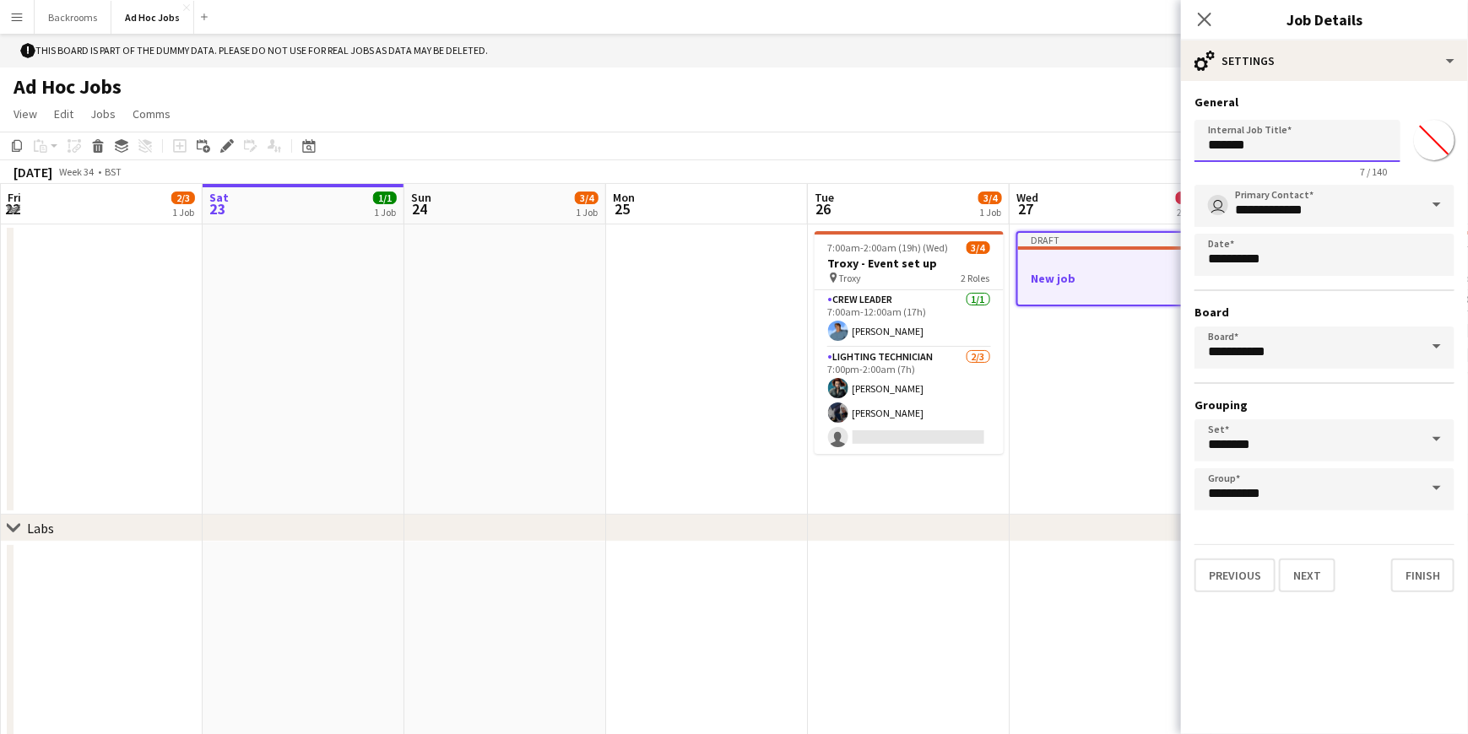
click at [1264, 149] on input "*******" at bounding box center [1297, 141] width 206 height 42
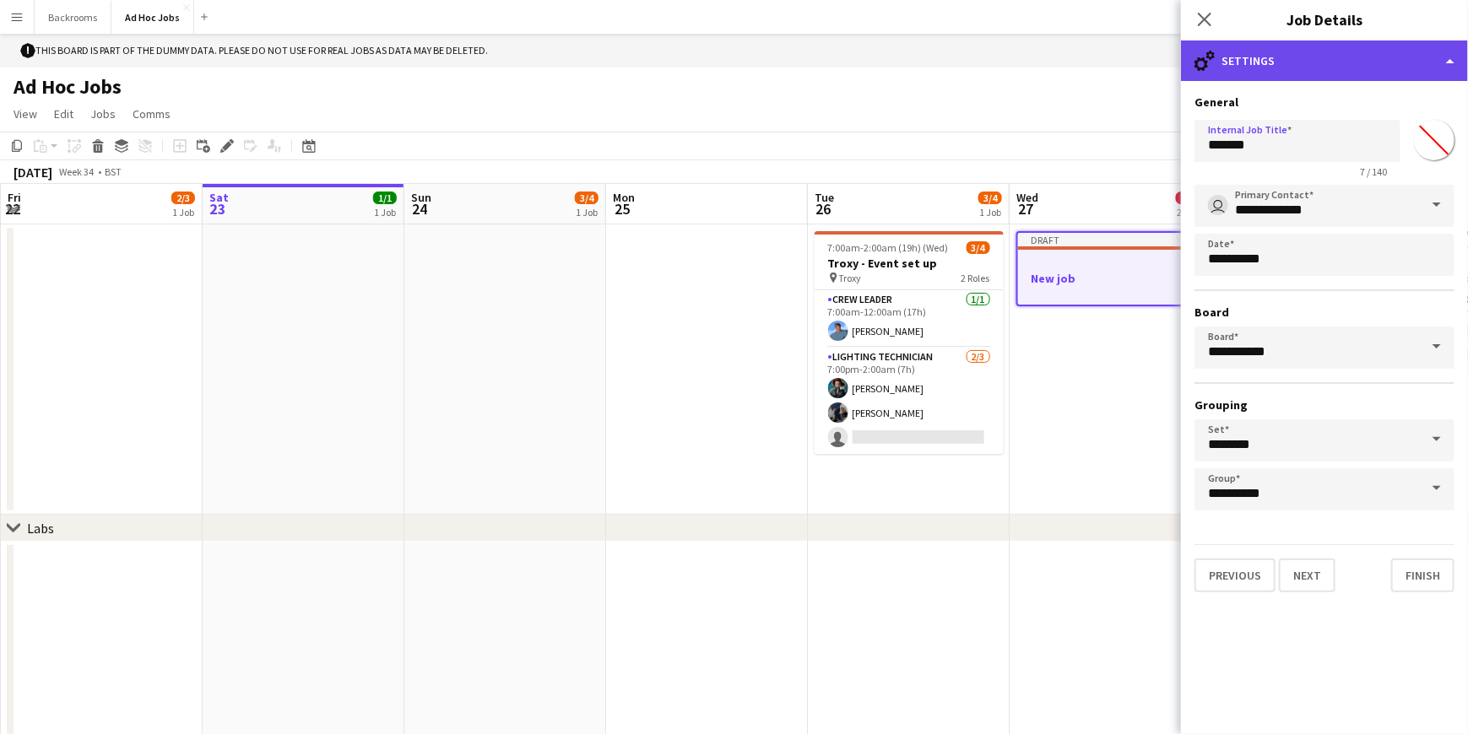
click at [1215, 66] on div "cog-double-3 Settings" at bounding box center [1324, 61] width 287 height 41
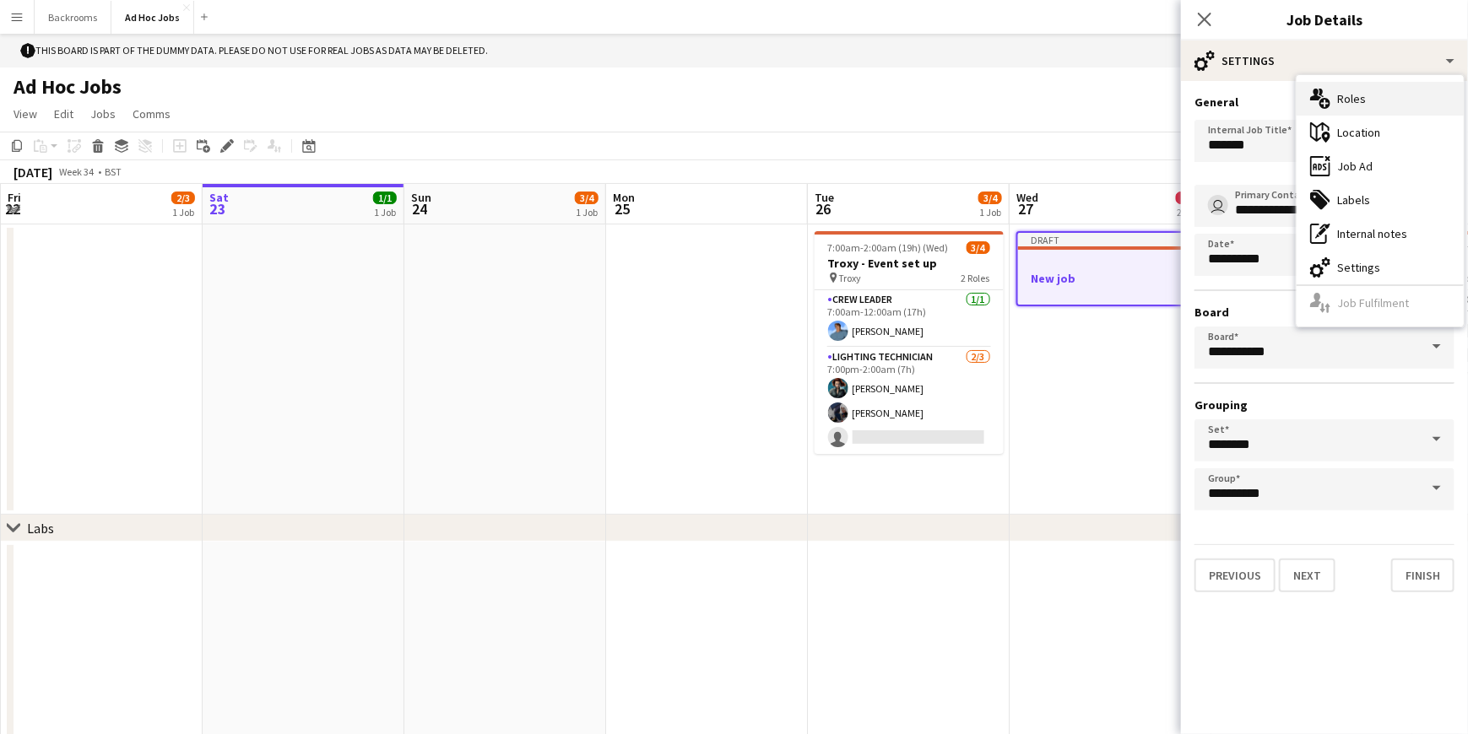
click at [1377, 106] on div "multiple-users-add Roles" at bounding box center [1379, 99] width 167 height 34
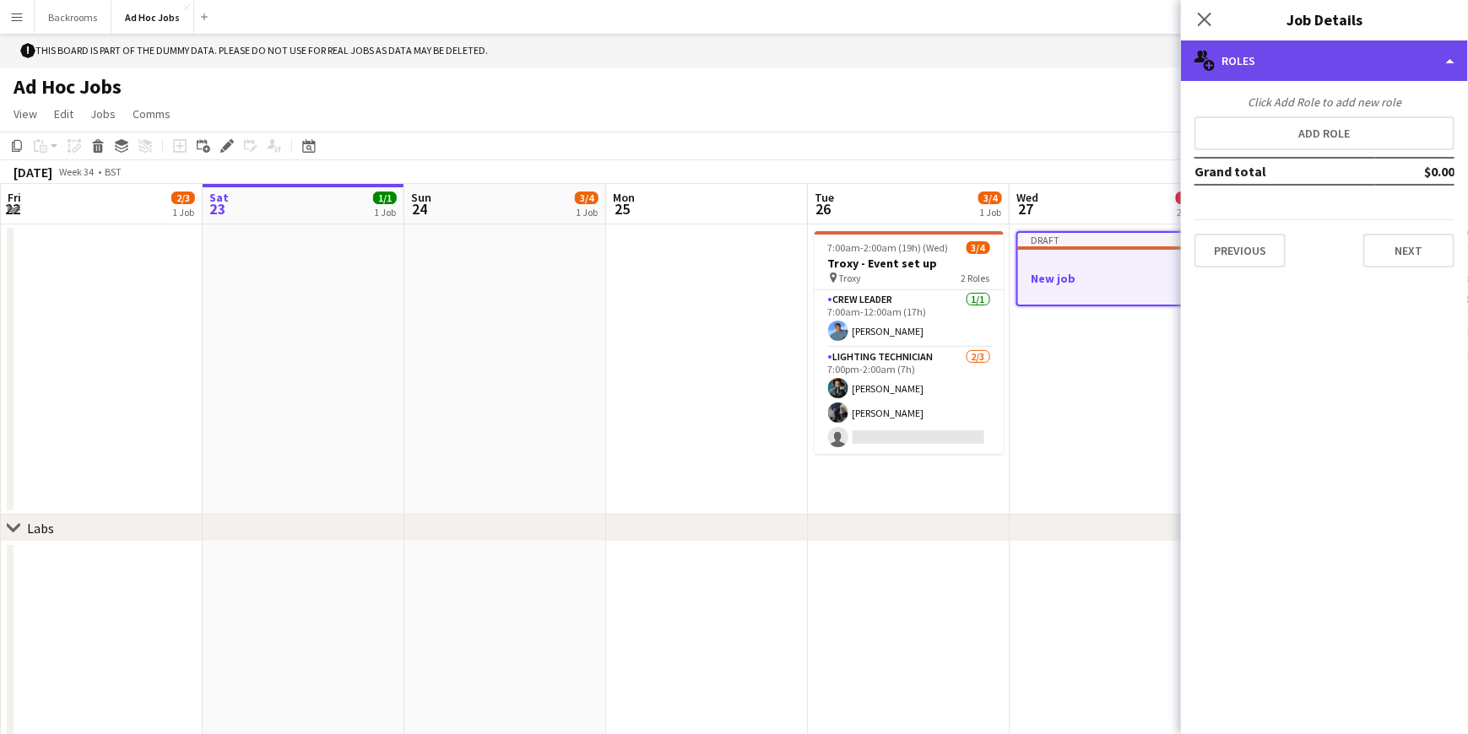
click at [1237, 60] on div "multiple-users-add Roles" at bounding box center [1324, 61] width 287 height 41
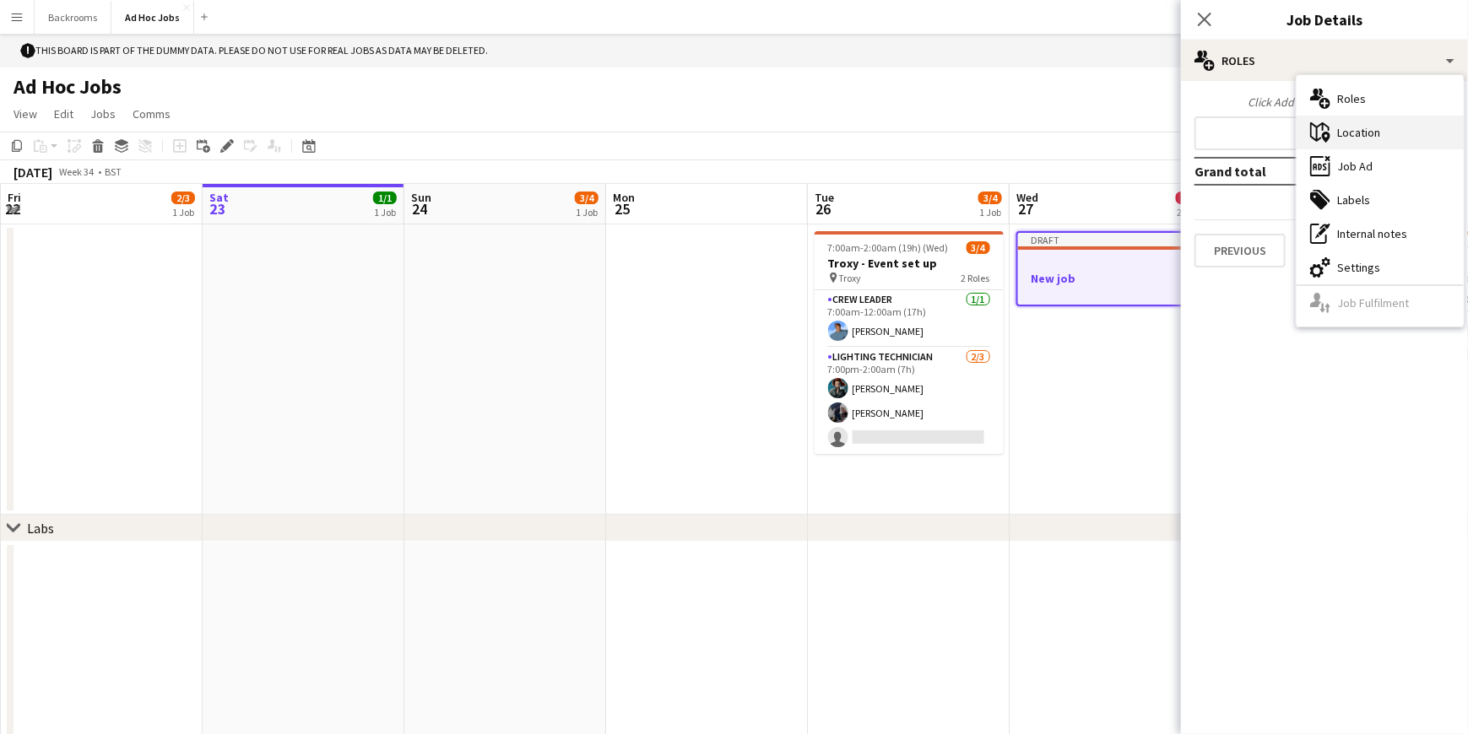
click at [1368, 135] on div "maps-pin-1 Location" at bounding box center [1379, 133] width 167 height 34
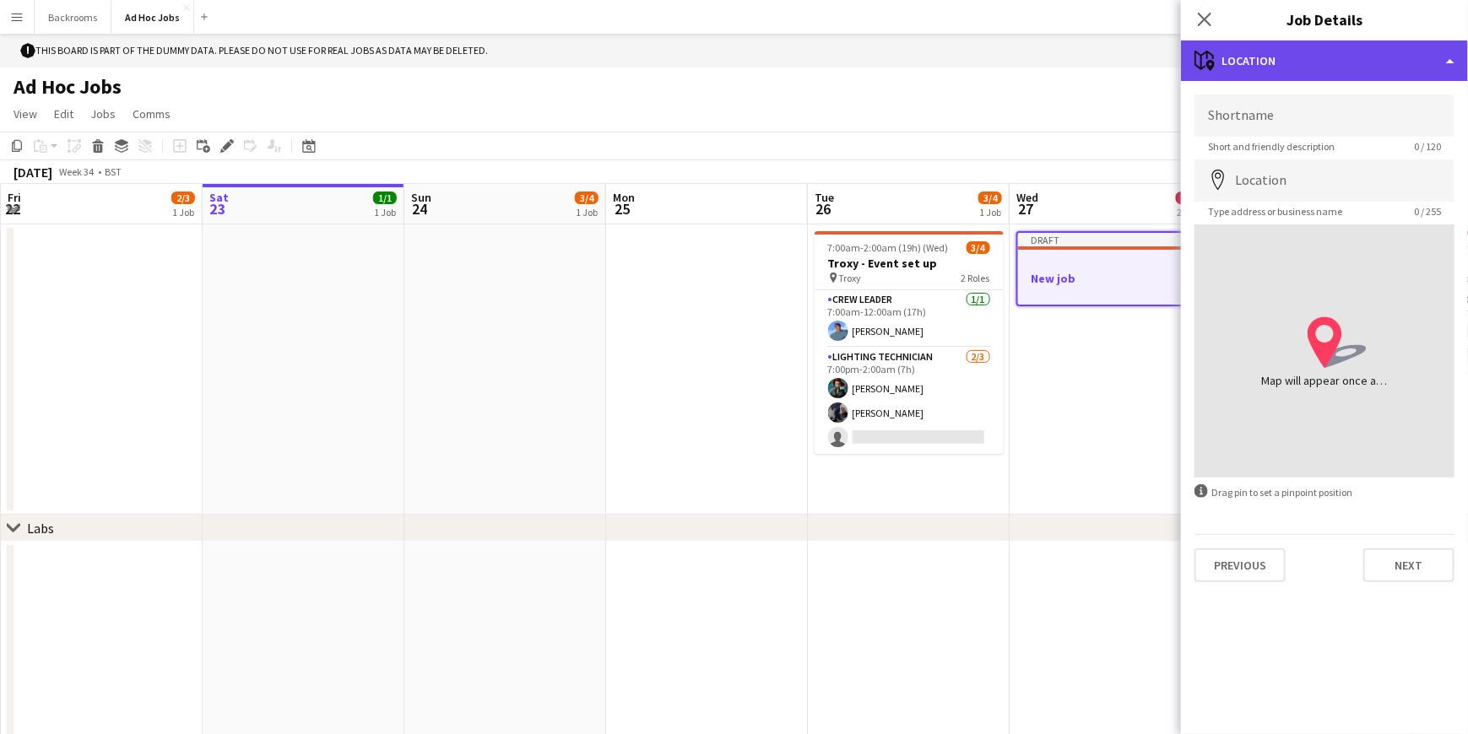
click at [1222, 64] on div "maps-pin-1 Location" at bounding box center [1324, 61] width 287 height 41
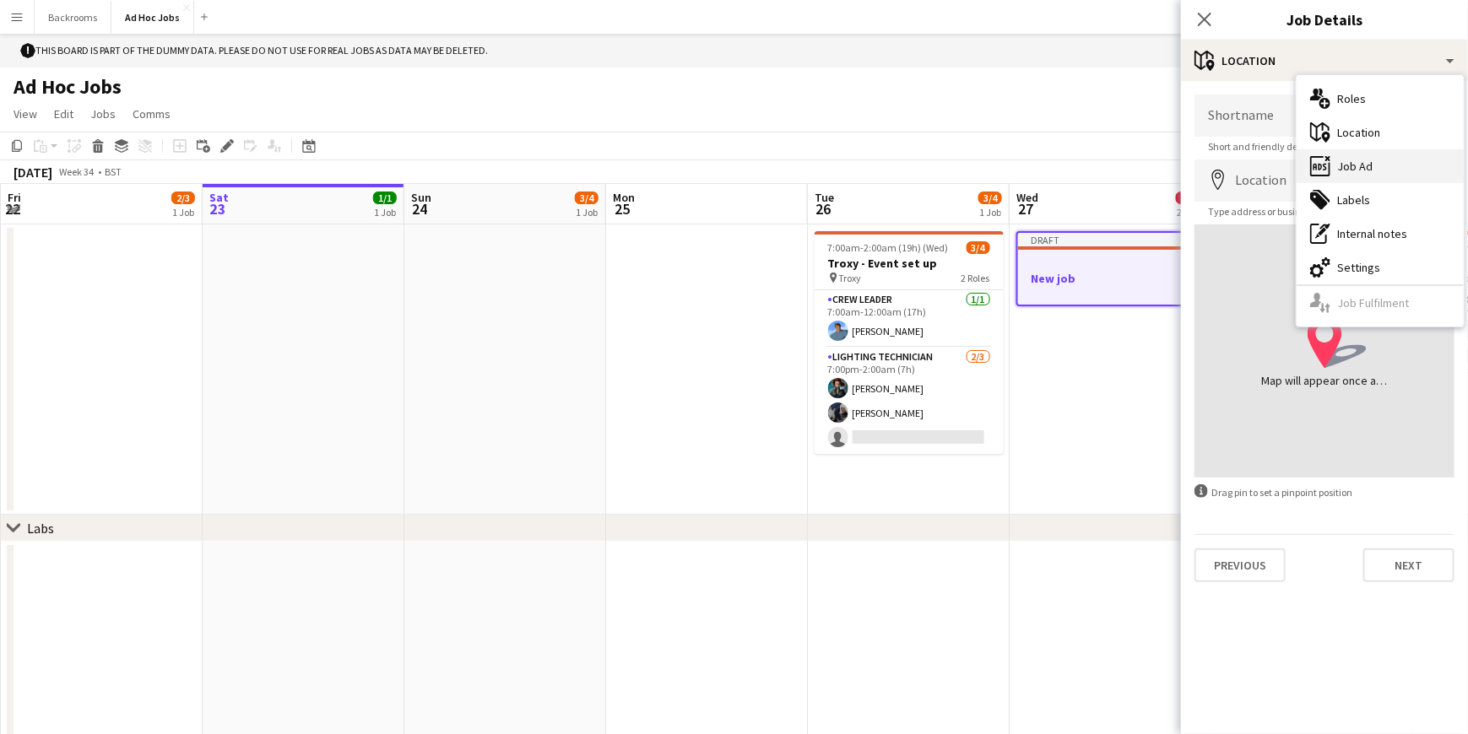
click at [1354, 170] on div "ads-window Job Ad" at bounding box center [1379, 166] width 167 height 34
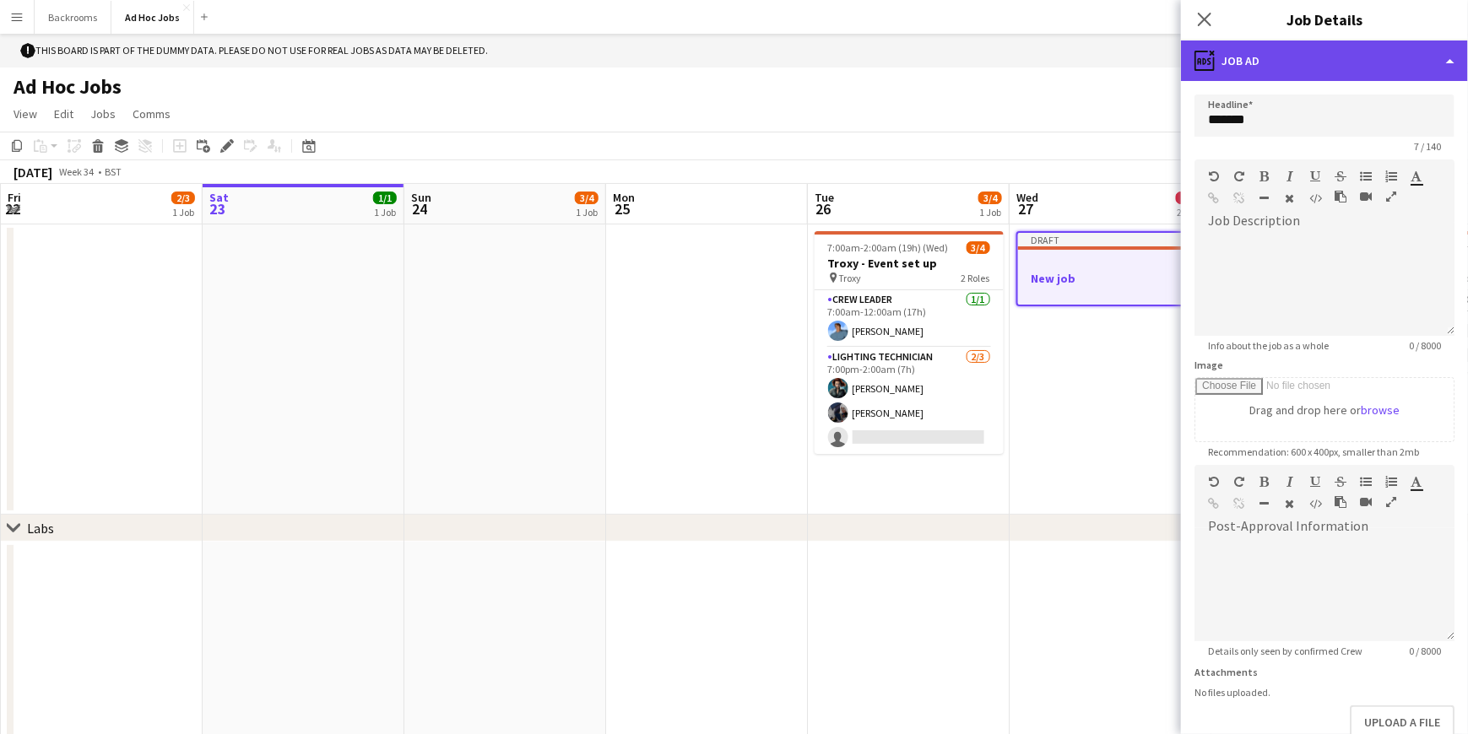
click at [1258, 65] on div "ads-window Job Ad" at bounding box center [1324, 61] width 287 height 41
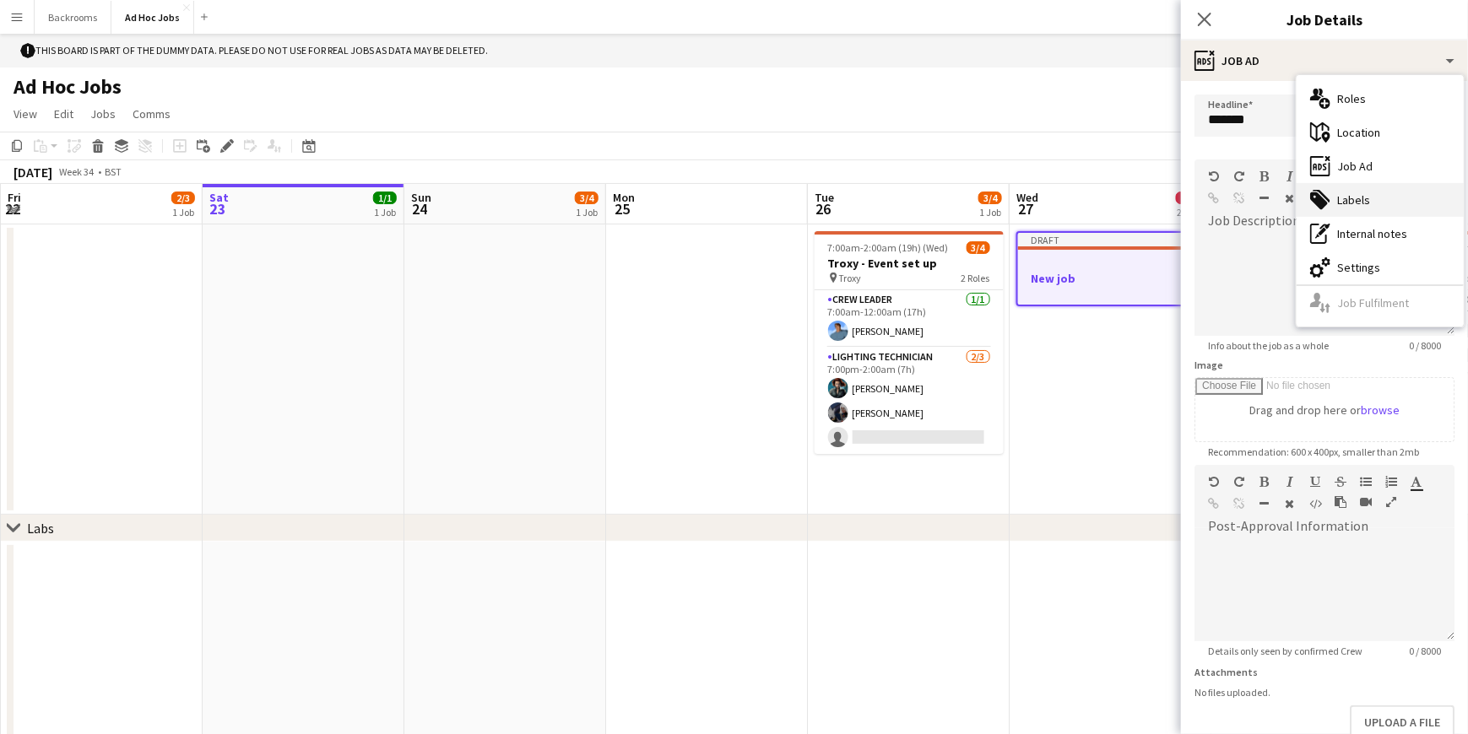
click at [1353, 197] on div "tags-double Labels" at bounding box center [1379, 200] width 167 height 34
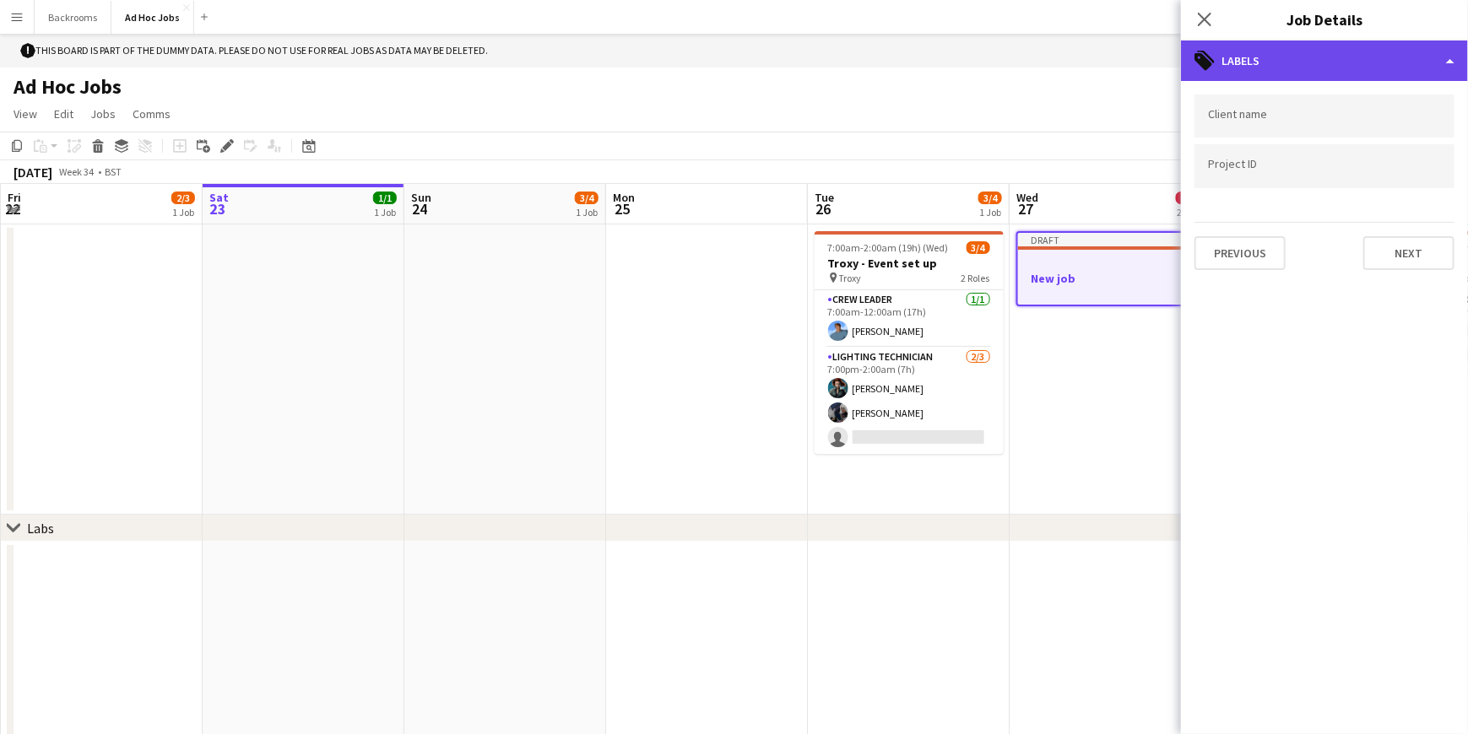
click at [1237, 62] on div "tags-double Labels" at bounding box center [1324, 61] width 287 height 41
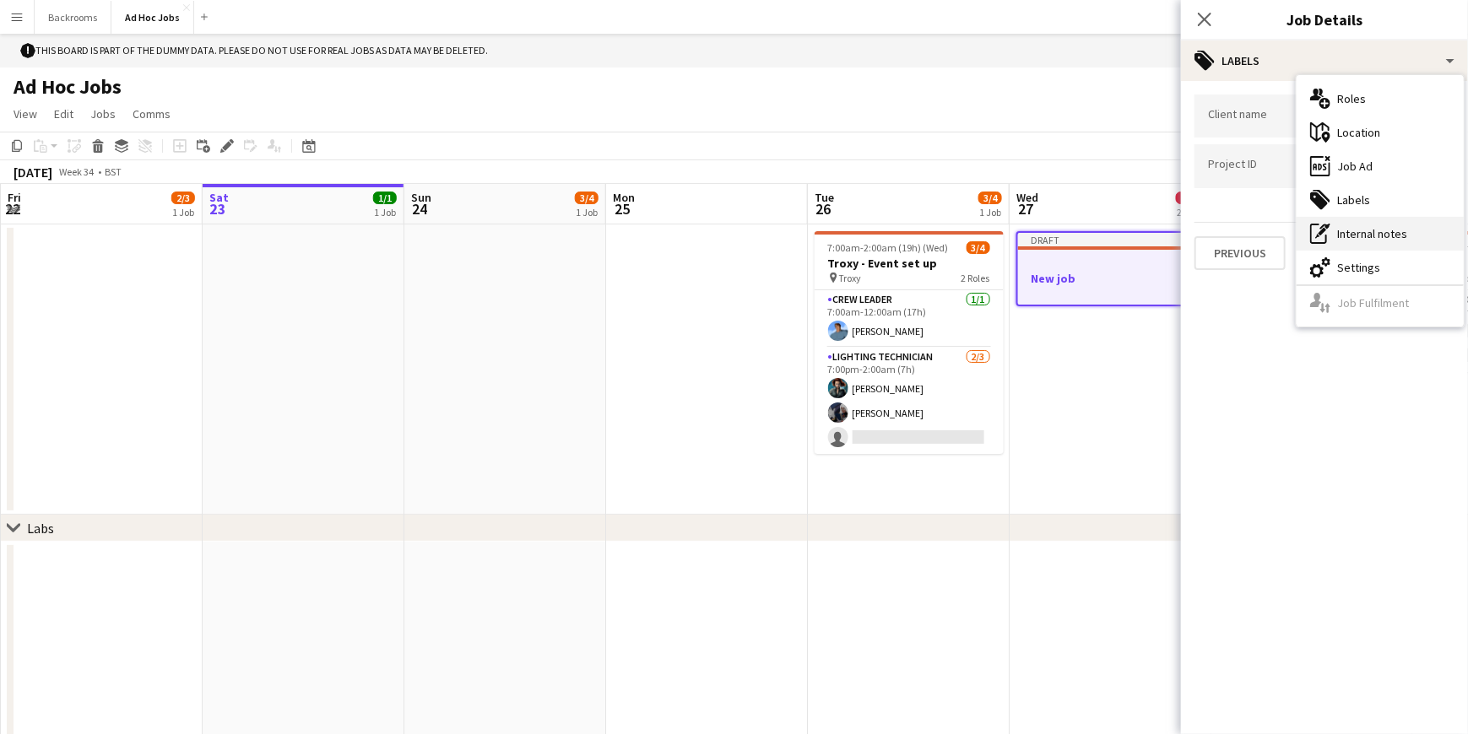
click at [1361, 226] on div "pen-write Internal notes" at bounding box center [1379, 234] width 167 height 34
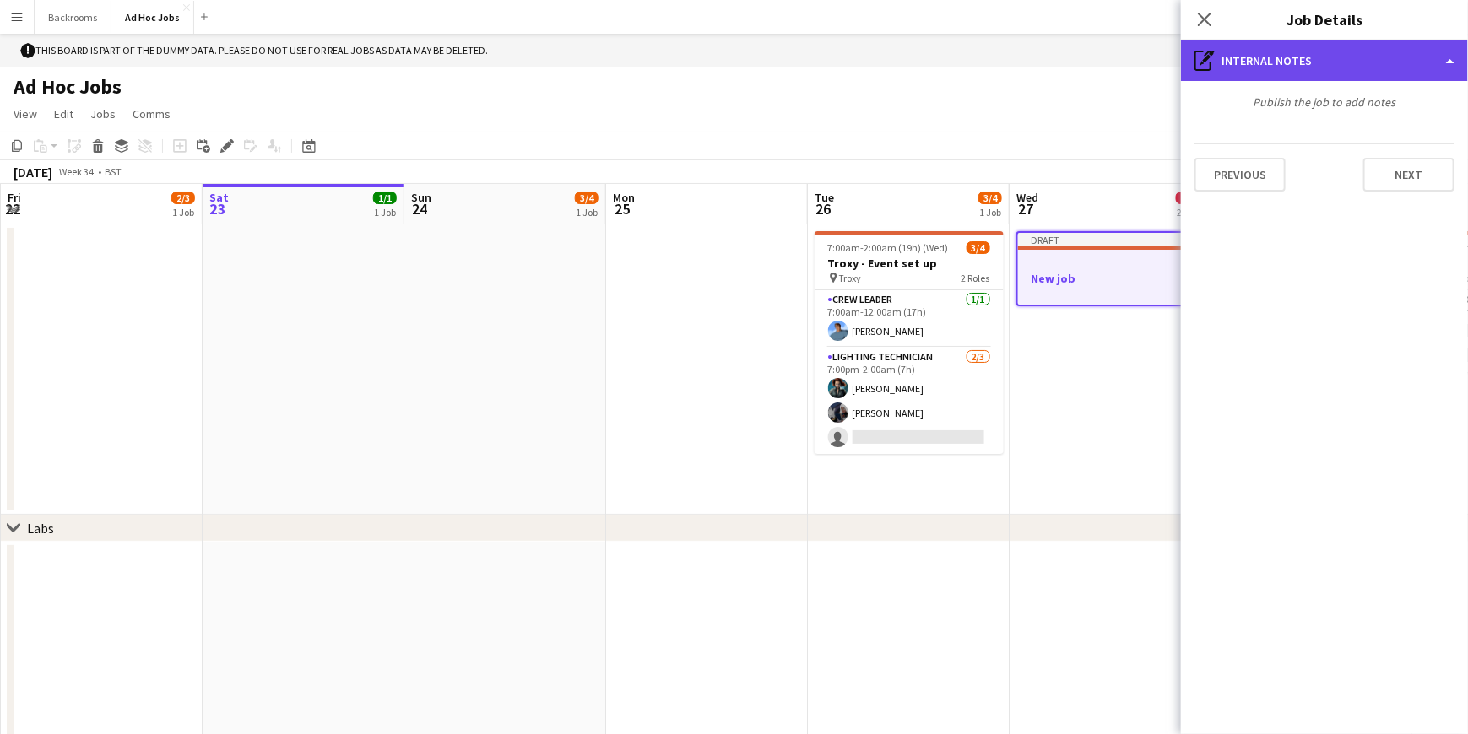
click at [1249, 52] on div "pen-write Internal notes" at bounding box center [1324, 61] width 287 height 41
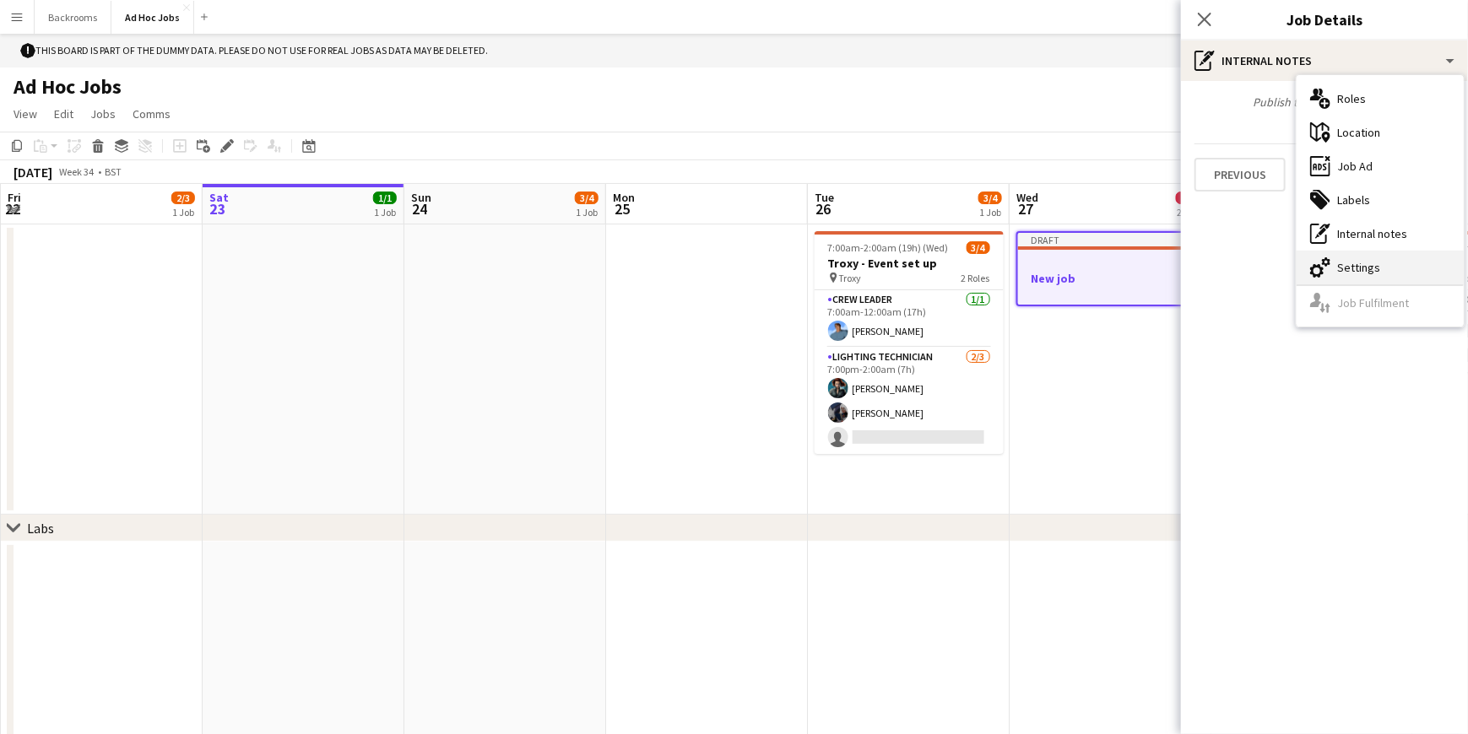
click at [1376, 257] on div "cog-double-3 Settings" at bounding box center [1379, 268] width 167 height 34
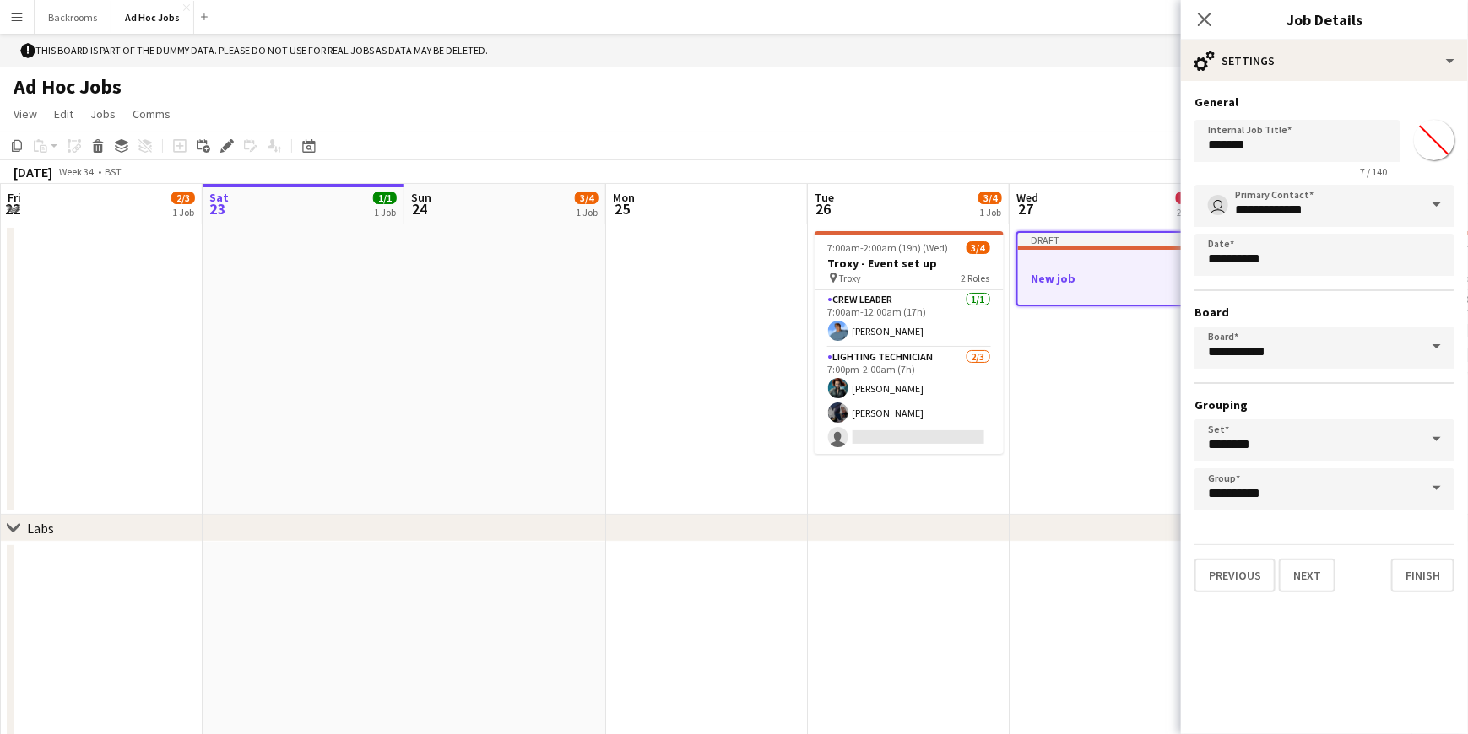
click at [1433, 150] on input "*******" at bounding box center [1434, 140] width 61 height 61
click at [1247, 661] on mat-expansion-panel "**********" at bounding box center [1324, 407] width 287 height 653
click at [1247, 144] on input "*******" at bounding box center [1297, 141] width 206 height 42
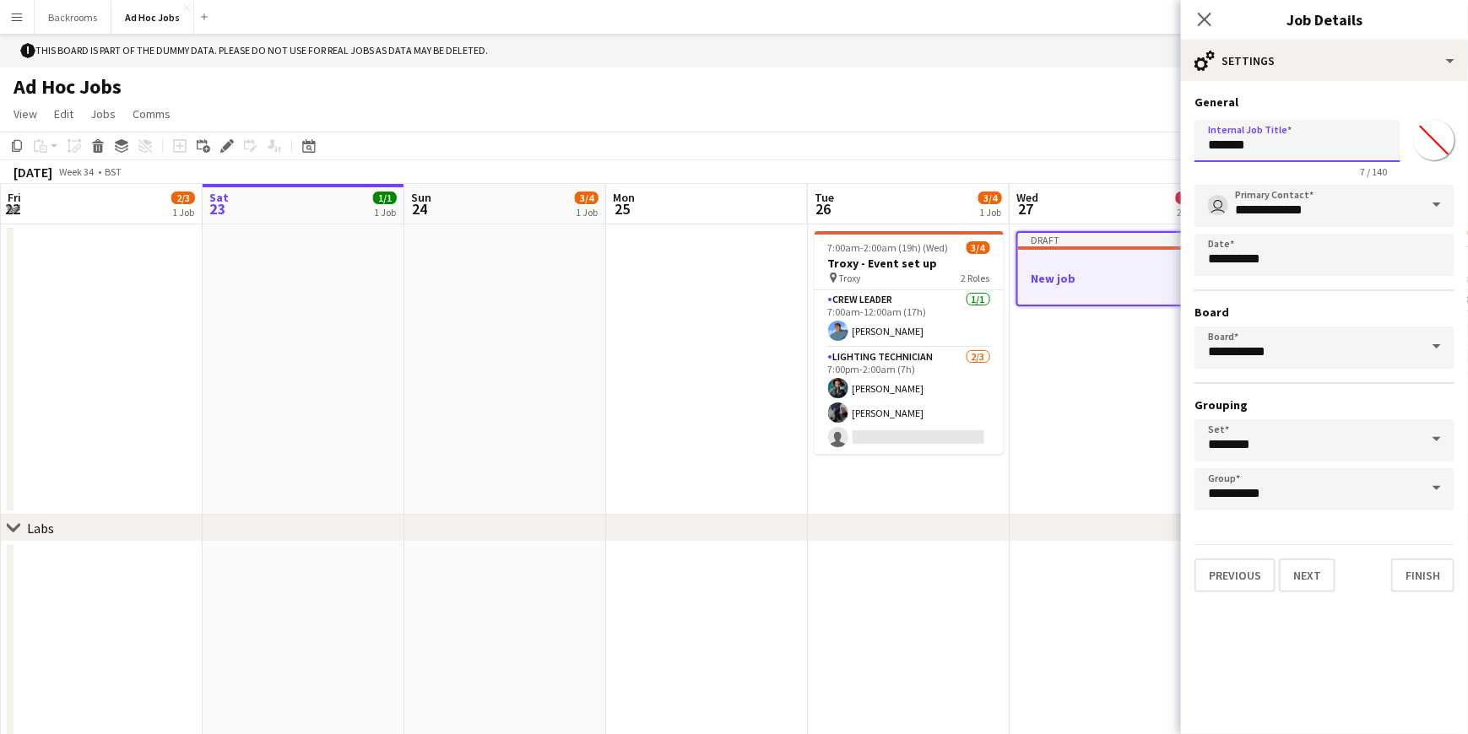
click at [1247, 144] on input "*******" at bounding box center [1297, 141] width 206 height 42
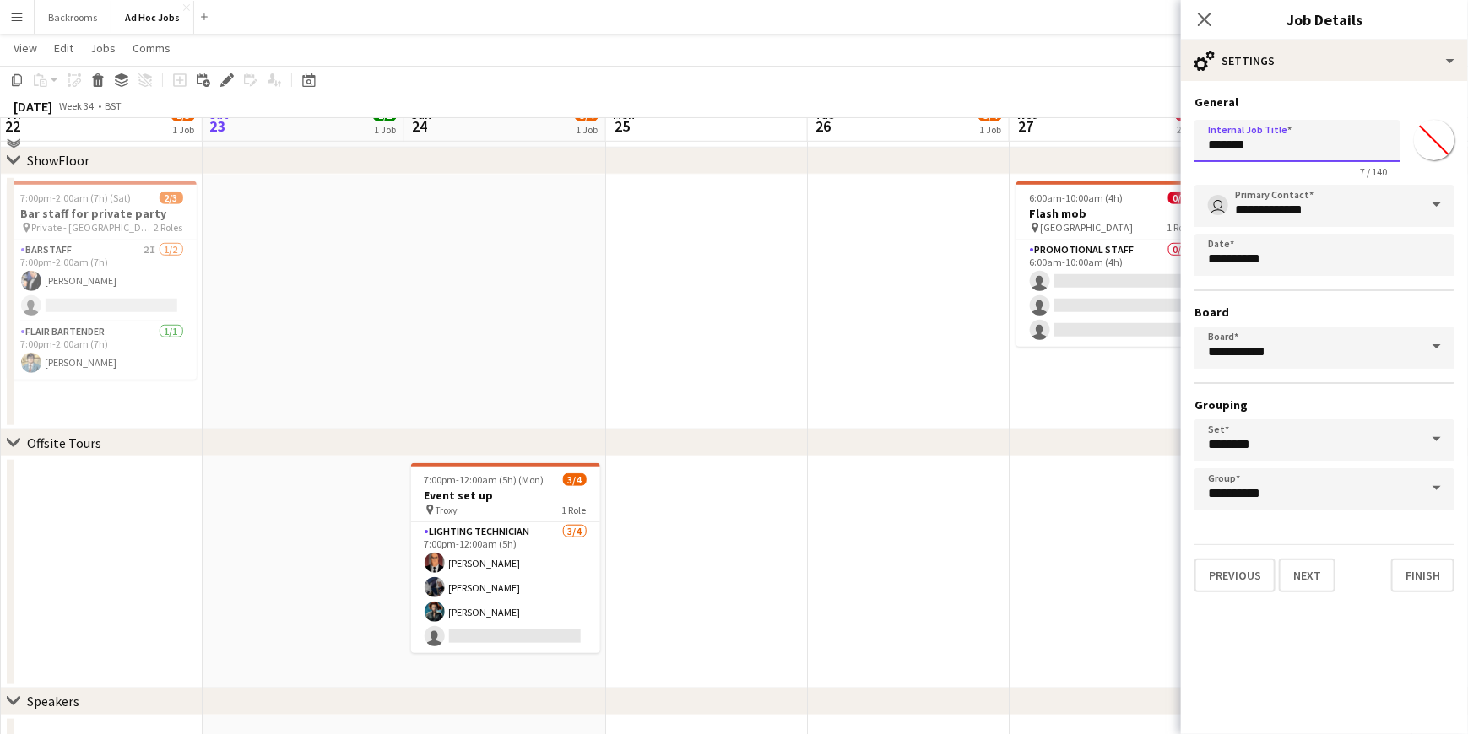
scroll to position [506, 0]
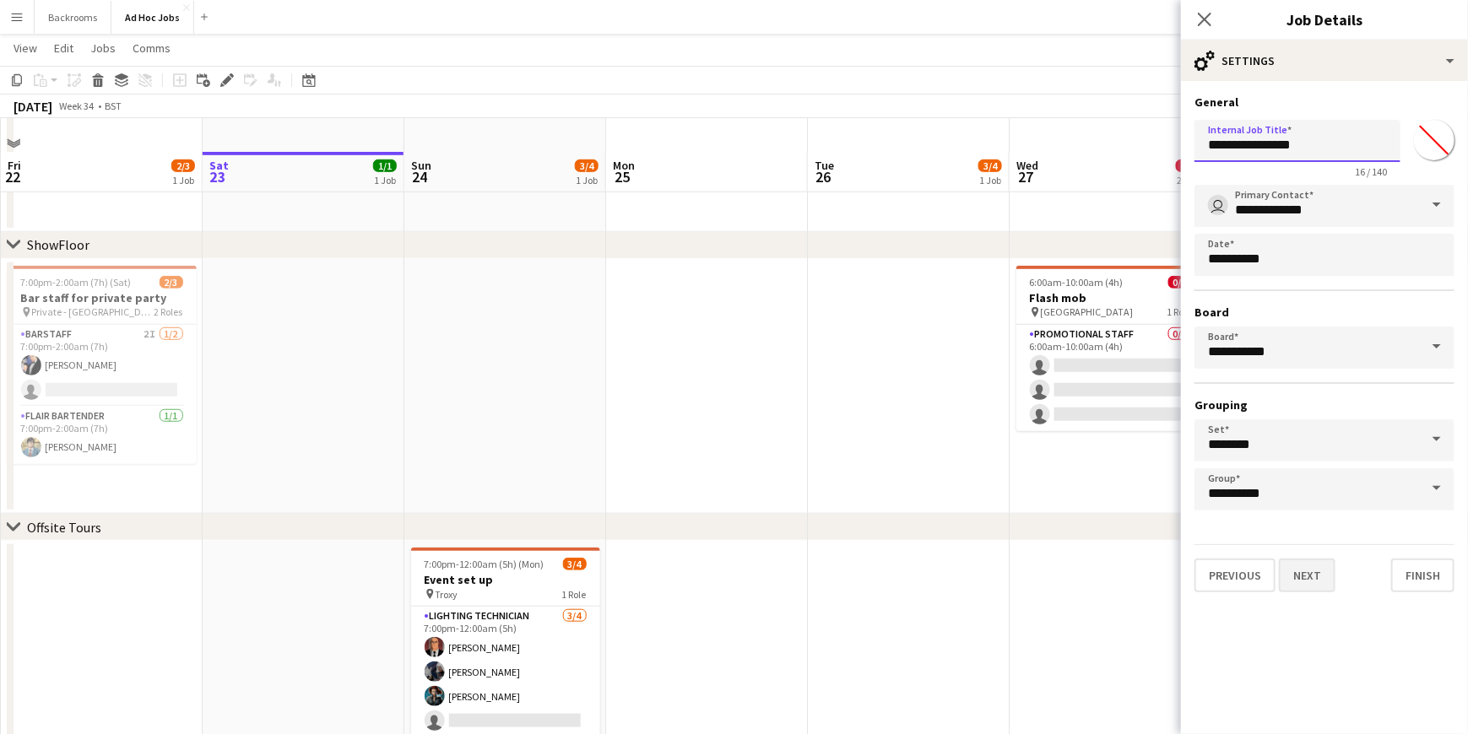
type input "**********"
click at [1292, 584] on button "Next" at bounding box center [1307, 576] width 57 height 34
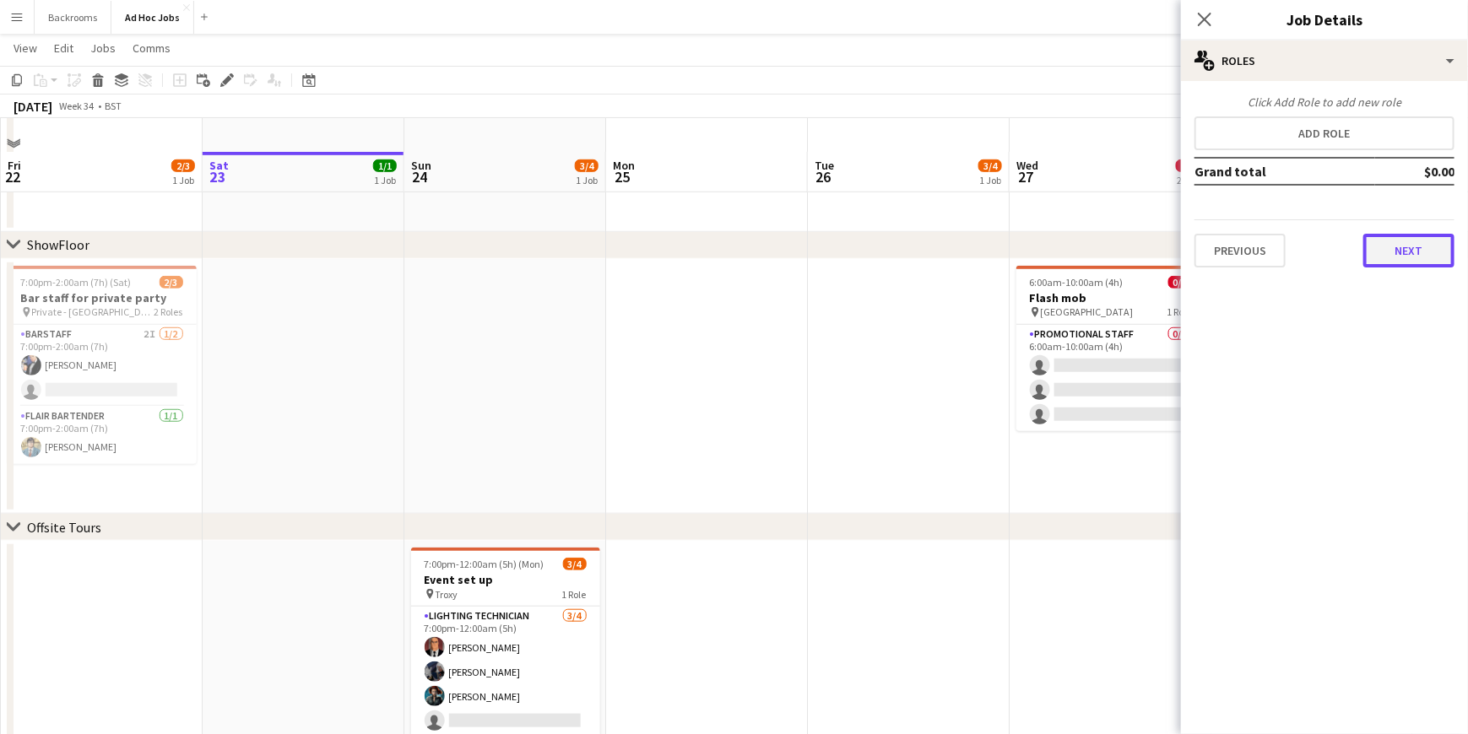
click at [1423, 265] on button "Next" at bounding box center [1408, 251] width 91 height 34
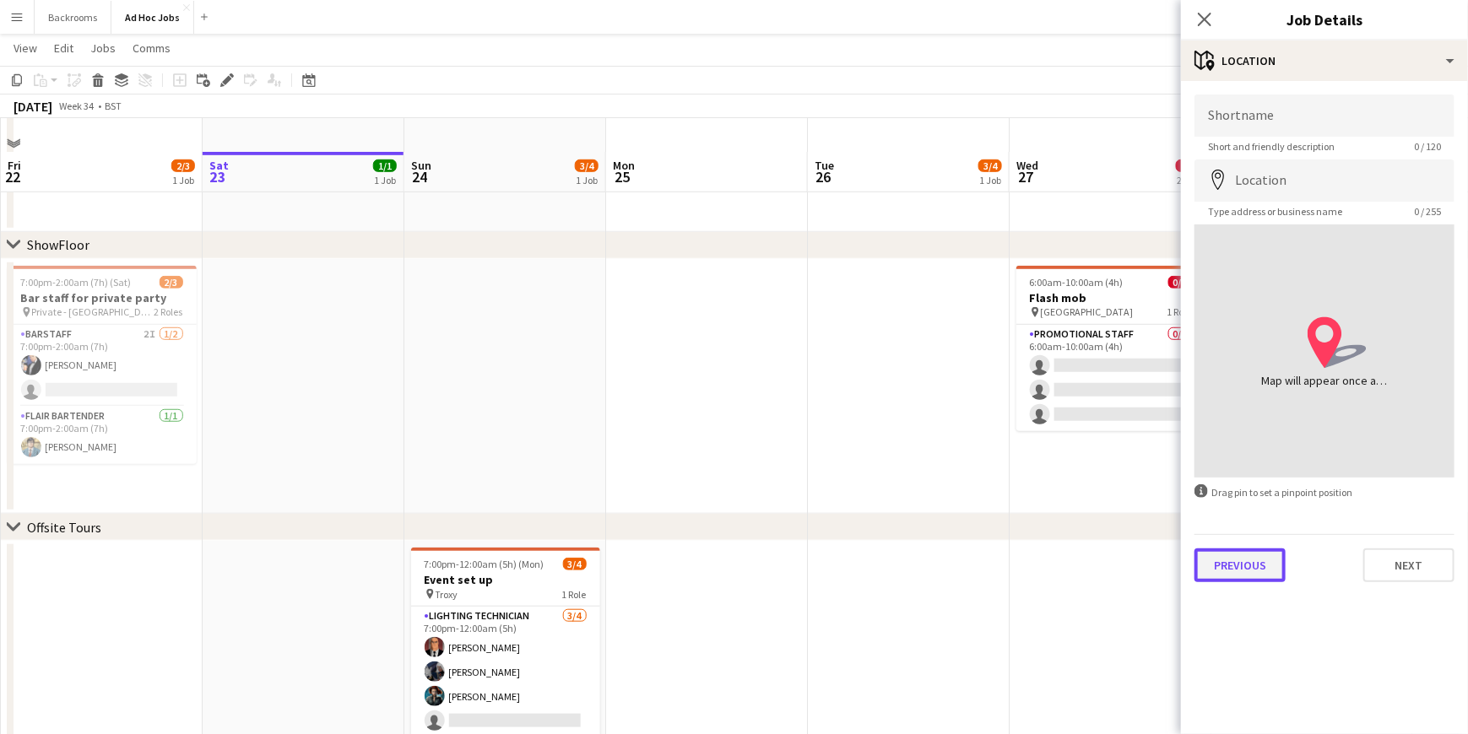
click at [1247, 572] on button "Previous" at bounding box center [1239, 566] width 91 height 34
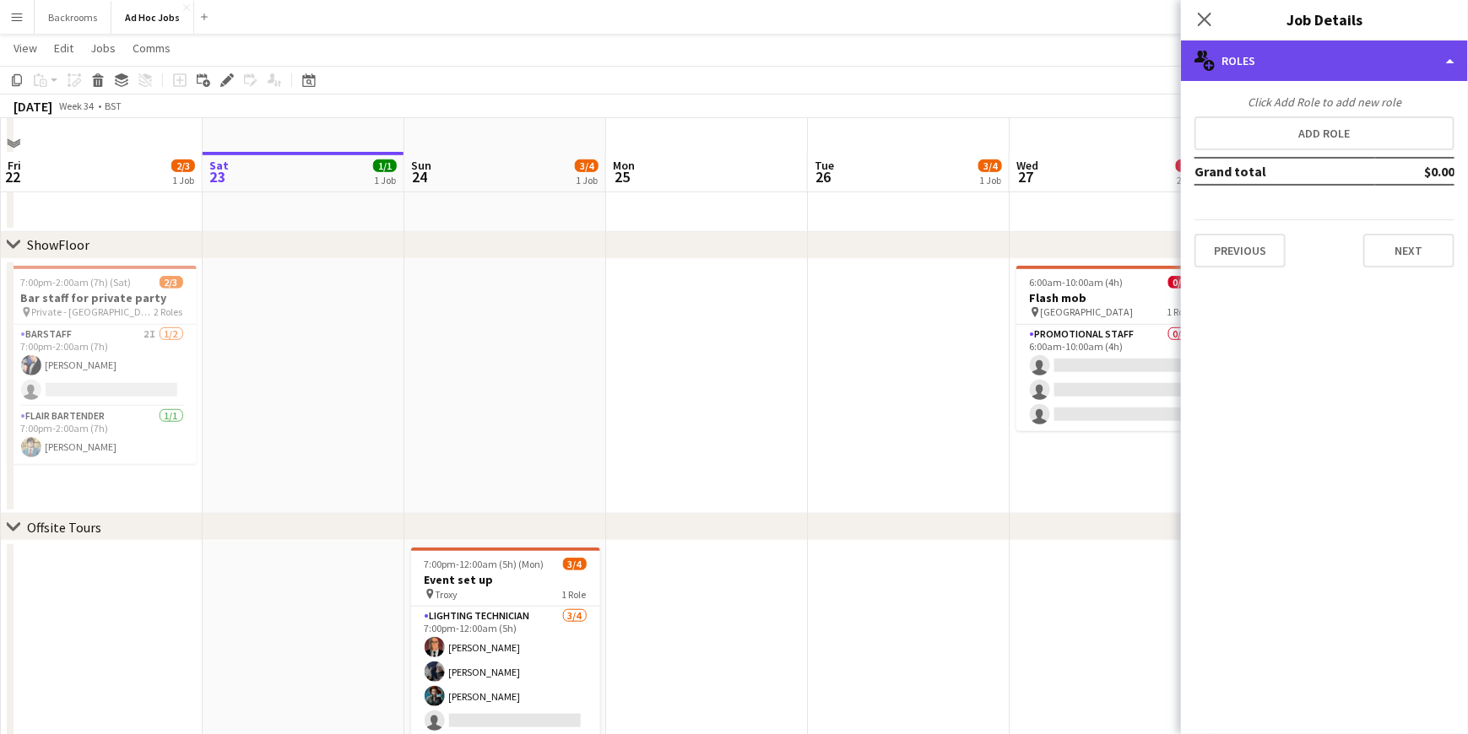
click at [1409, 67] on div "multiple-users-add Roles" at bounding box center [1324, 61] width 287 height 41
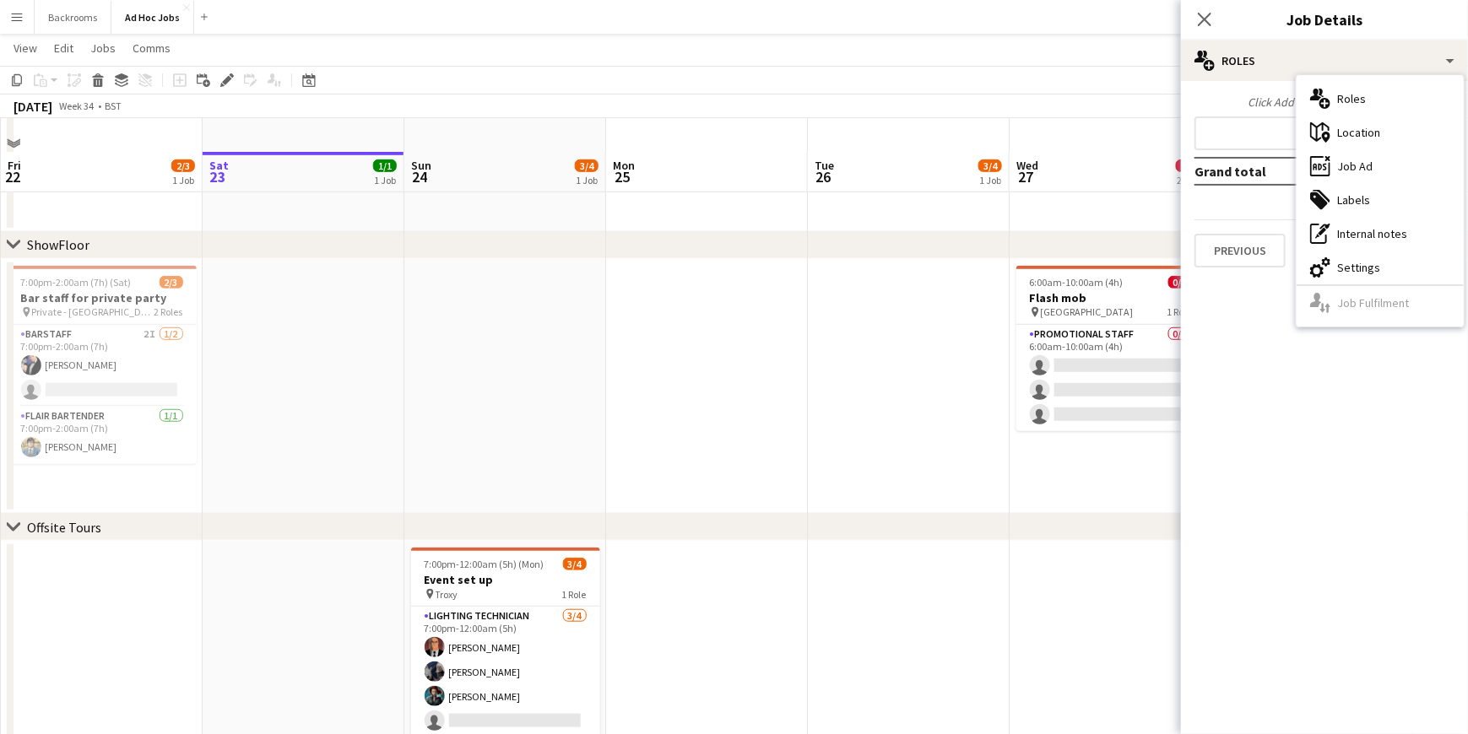
click at [1214, 372] on mat-expansion-panel "pencil3 General details Click Add Role to add new role Add role Grand total $0.…" at bounding box center [1324, 407] width 287 height 653
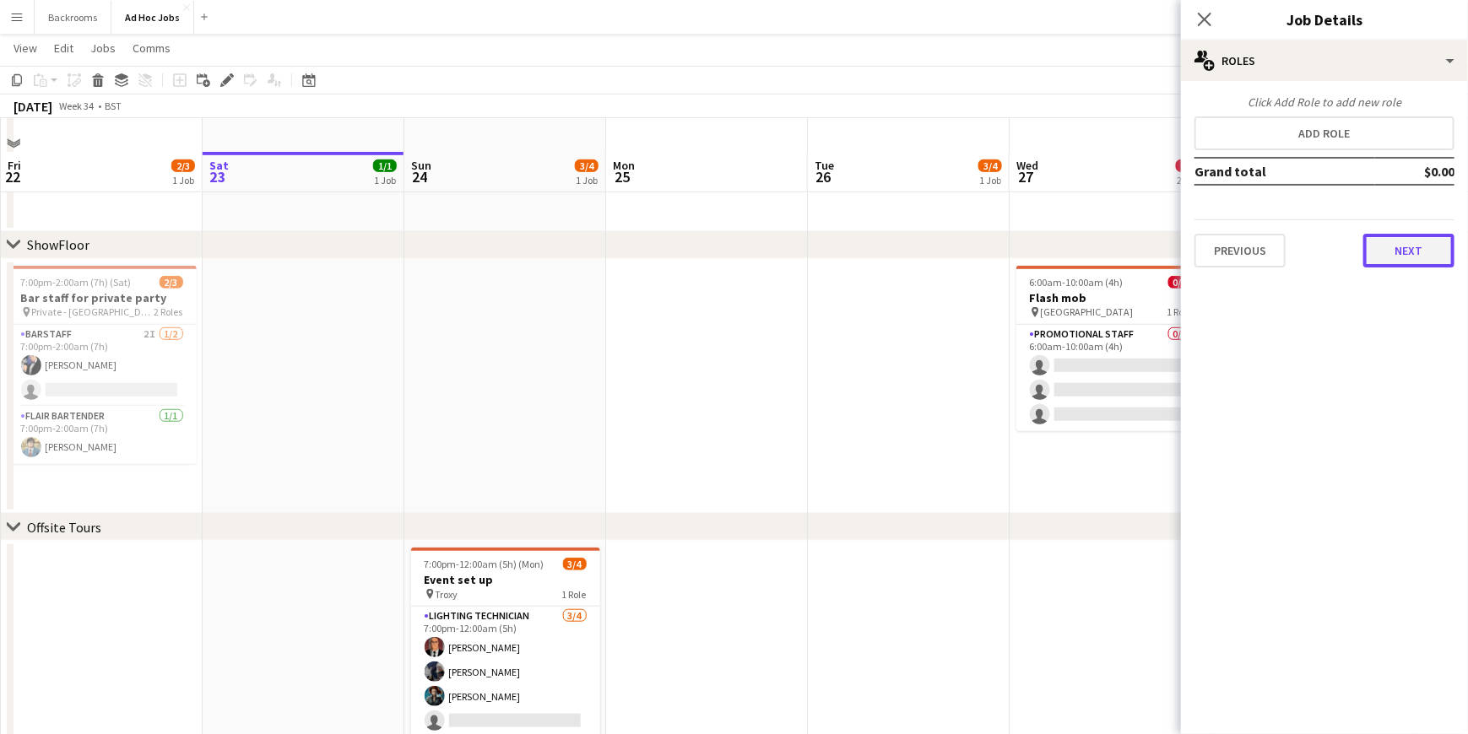
click at [1372, 248] on button "Next" at bounding box center [1408, 251] width 91 height 34
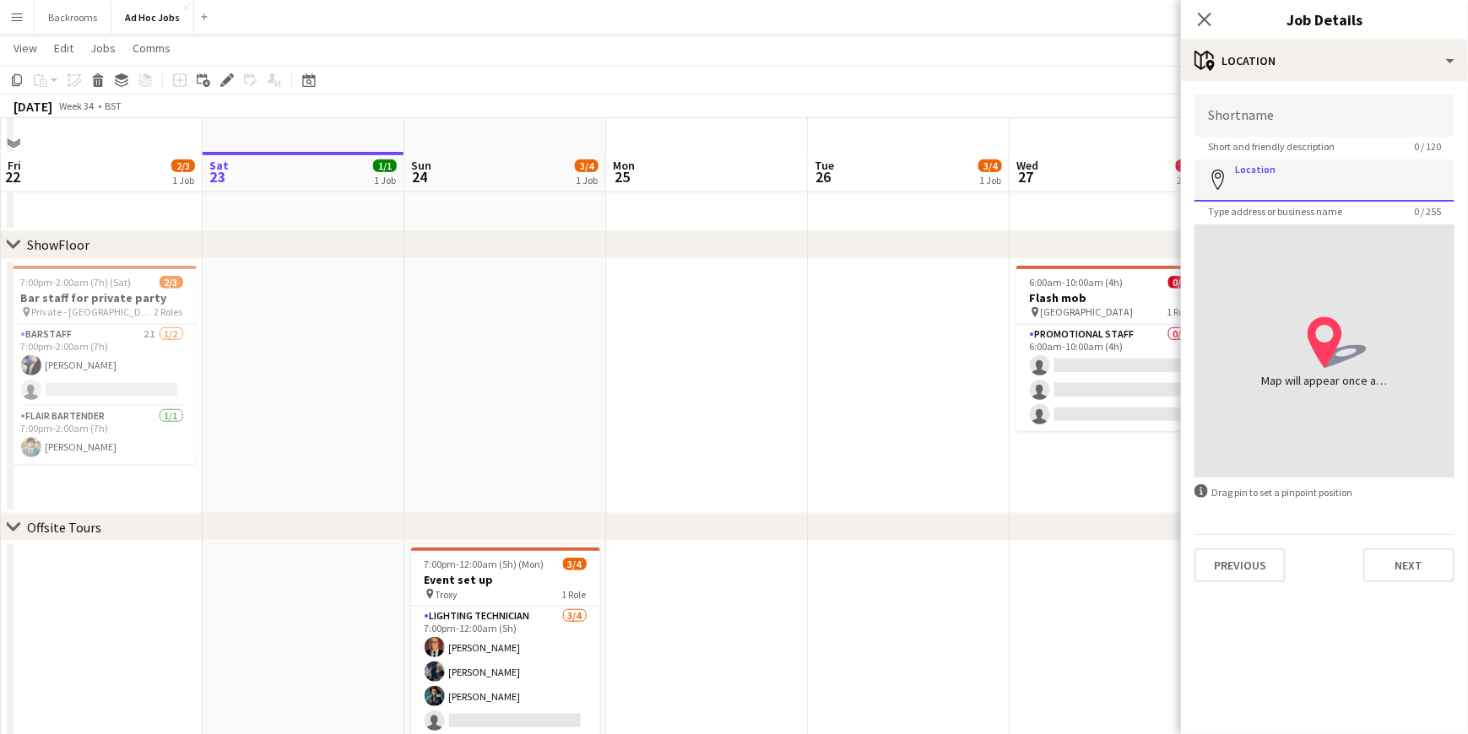
click at [1274, 177] on input "Location" at bounding box center [1324, 181] width 260 height 42
type input "*********"
click at [1335, 618] on mat-expansion-panel "map-marker Location Shortname Short and friendly description 0 / 120 Location m…" at bounding box center [1324, 407] width 287 height 653
drag, startPoint x: 1393, startPoint y: 566, endPoint x: 1316, endPoint y: 187, distance: 386.7
click at [1317, 187] on form "Shortname Short and friendly description 0 / 120 Location map-marker ********* …" at bounding box center [1324, 339] width 287 height 488
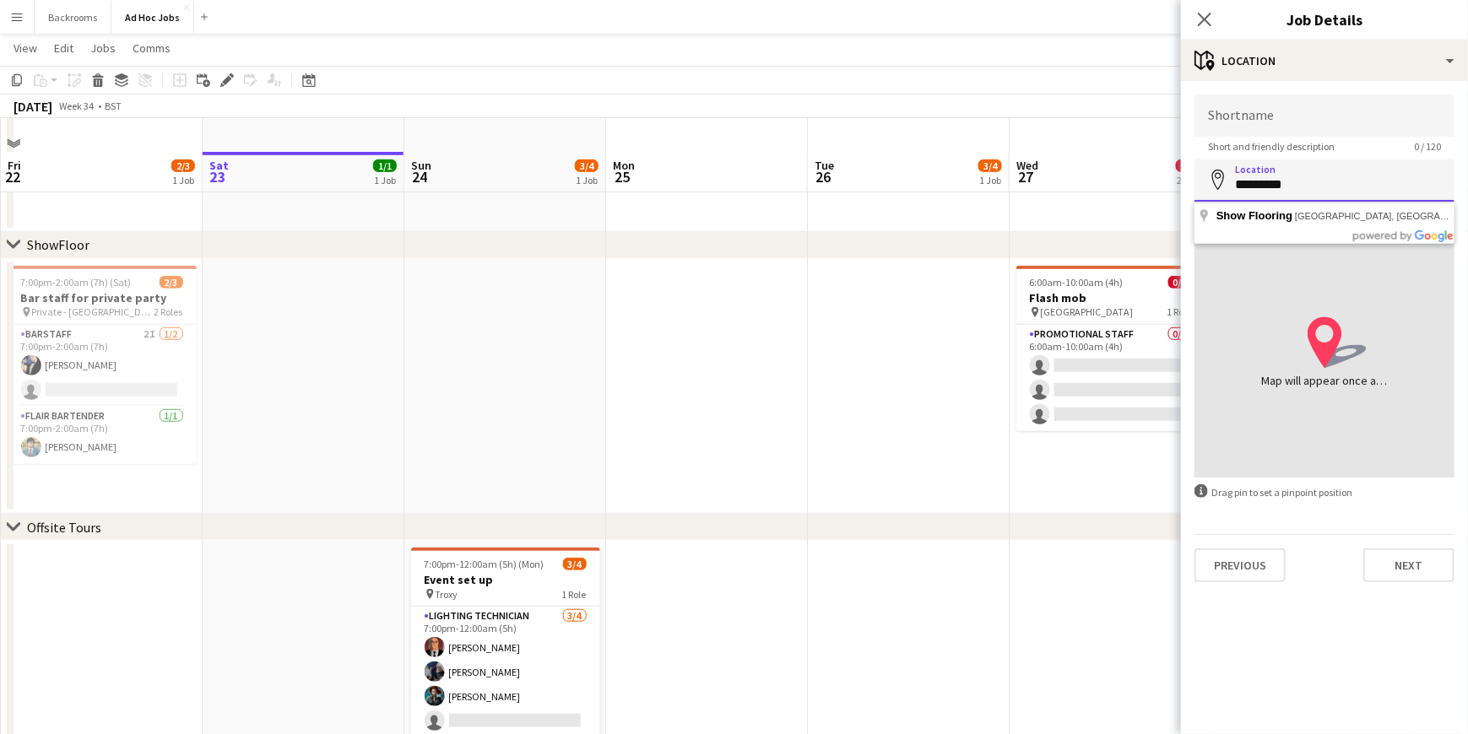
drag, startPoint x: 1316, startPoint y: 187, endPoint x: 1209, endPoint y: 183, distance: 107.2
click at [1209, 183] on div "Location map-marker *********" at bounding box center [1324, 181] width 260 height 42
click at [1272, 122] on input "Shortname" at bounding box center [1324, 116] width 260 height 42
paste input "*********"
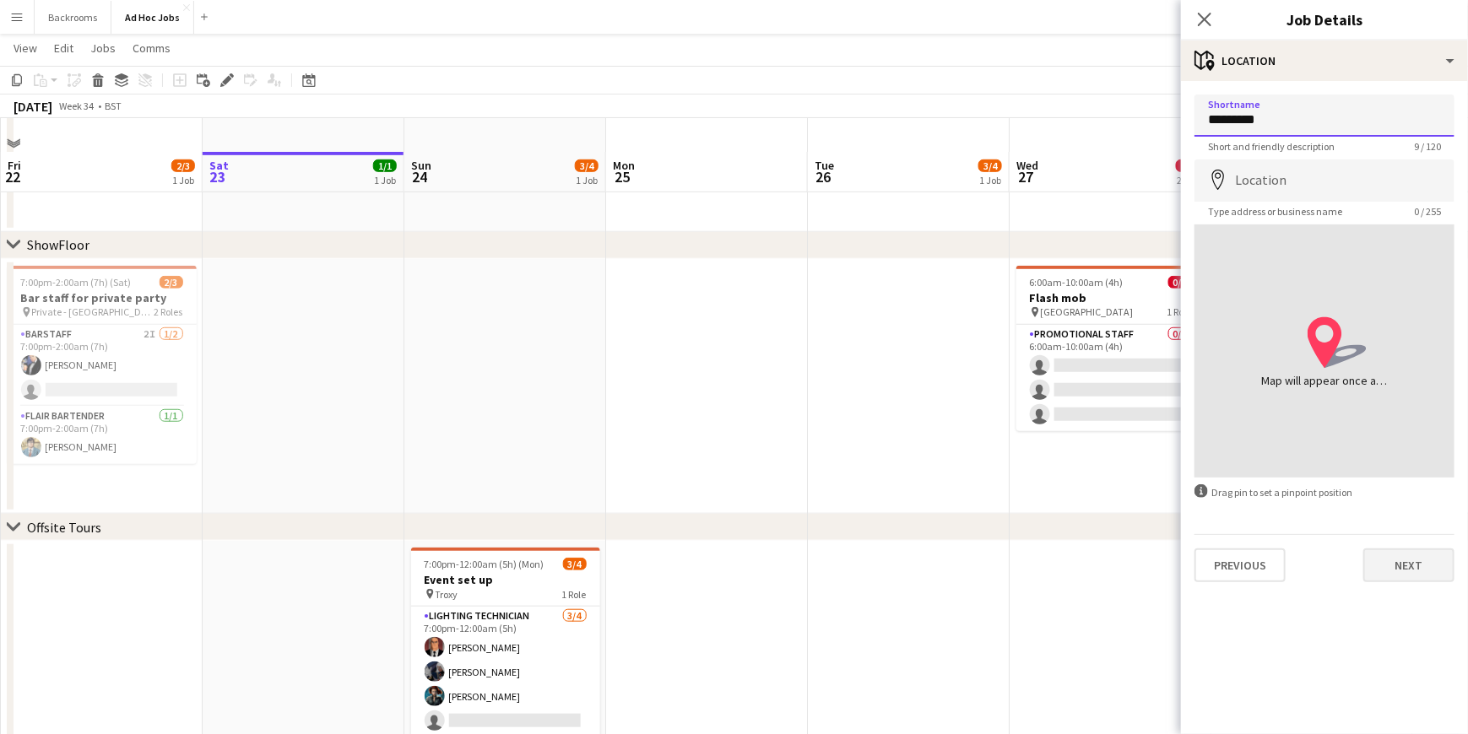
type input "*********"
click at [1417, 572] on button "Next" at bounding box center [1408, 566] width 91 height 34
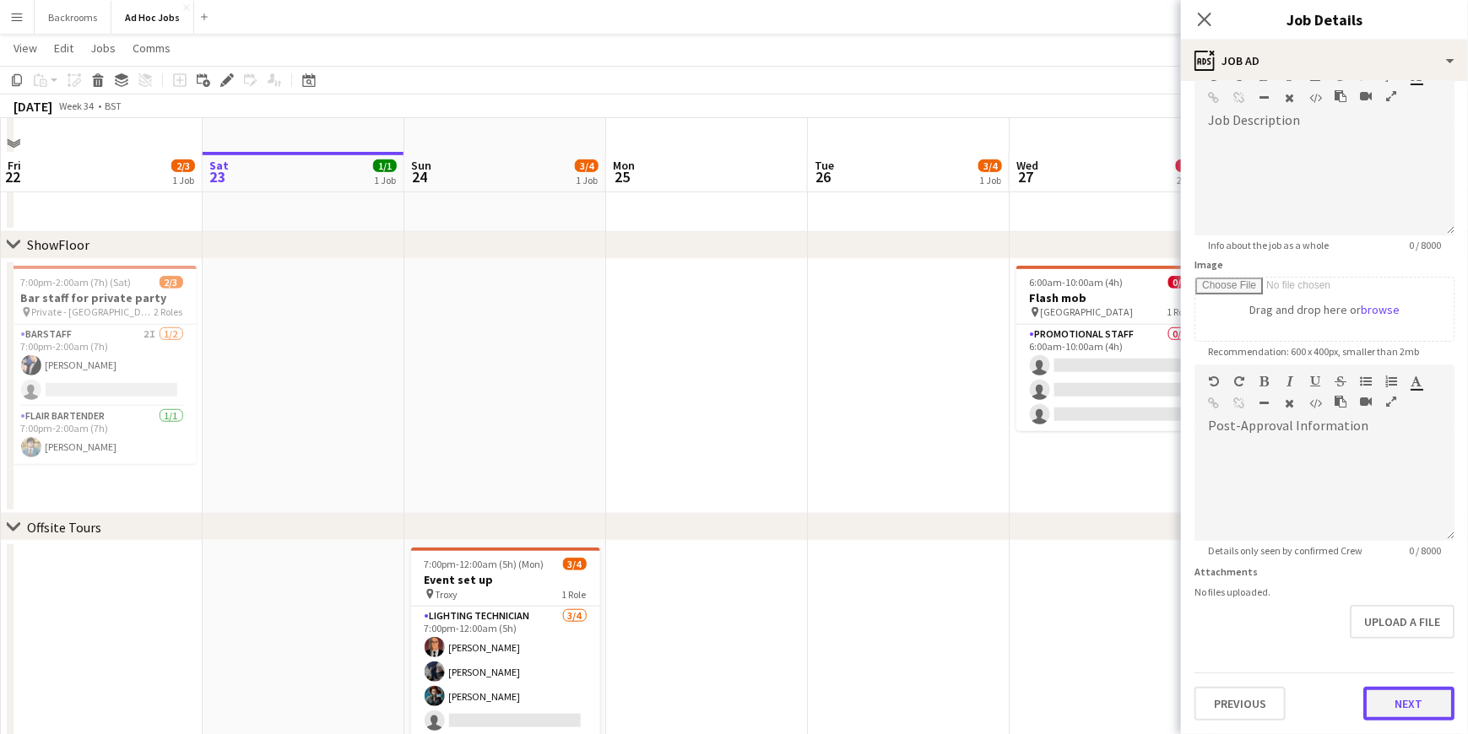
scroll to position [100, 0]
click at [1395, 653] on form "**********" at bounding box center [1324, 358] width 287 height 727
click at [1366, 689] on button "Next" at bounding box center [1408, 705] width 91 height 34
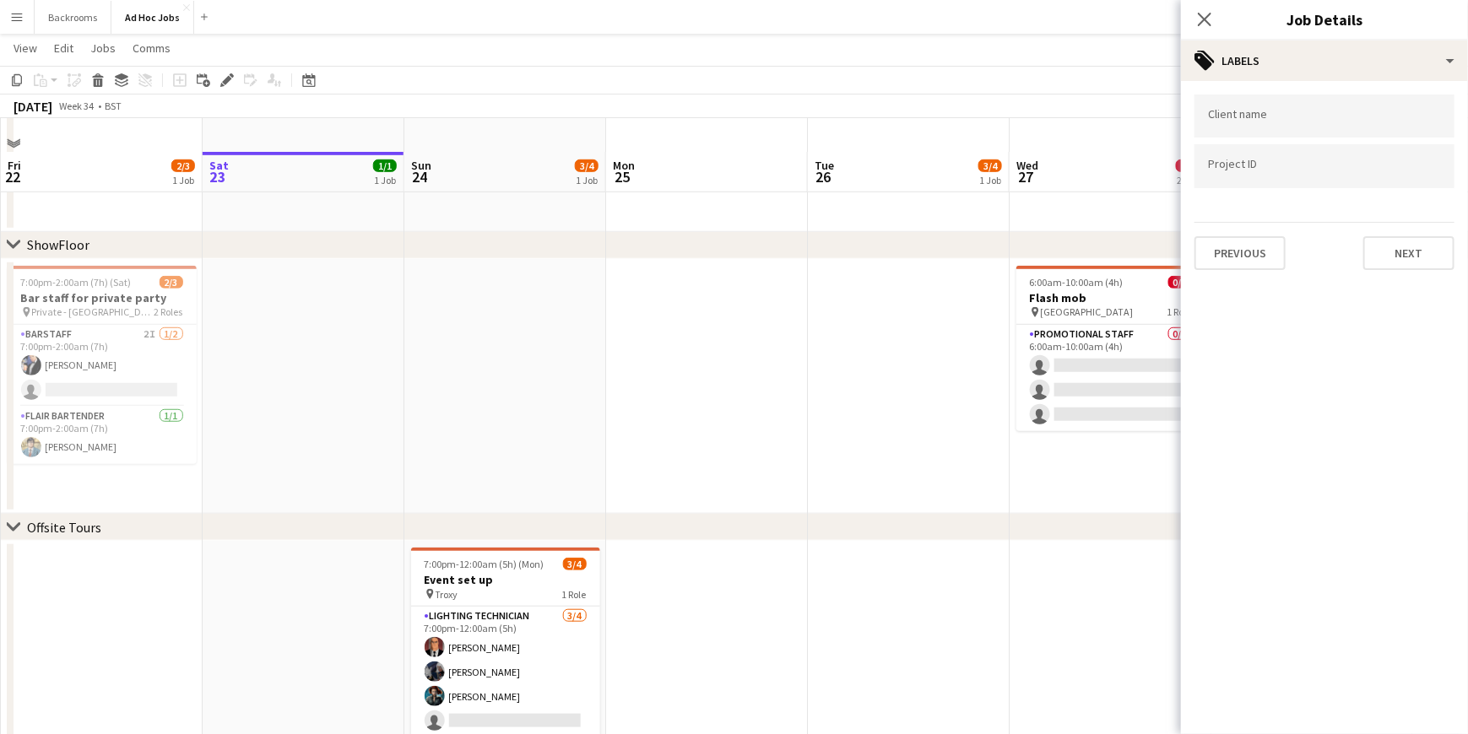
scroll to position [0, 0]
click at [1429, 254] on button "Next" at bounding box center [1408, 253] width 91 height 34
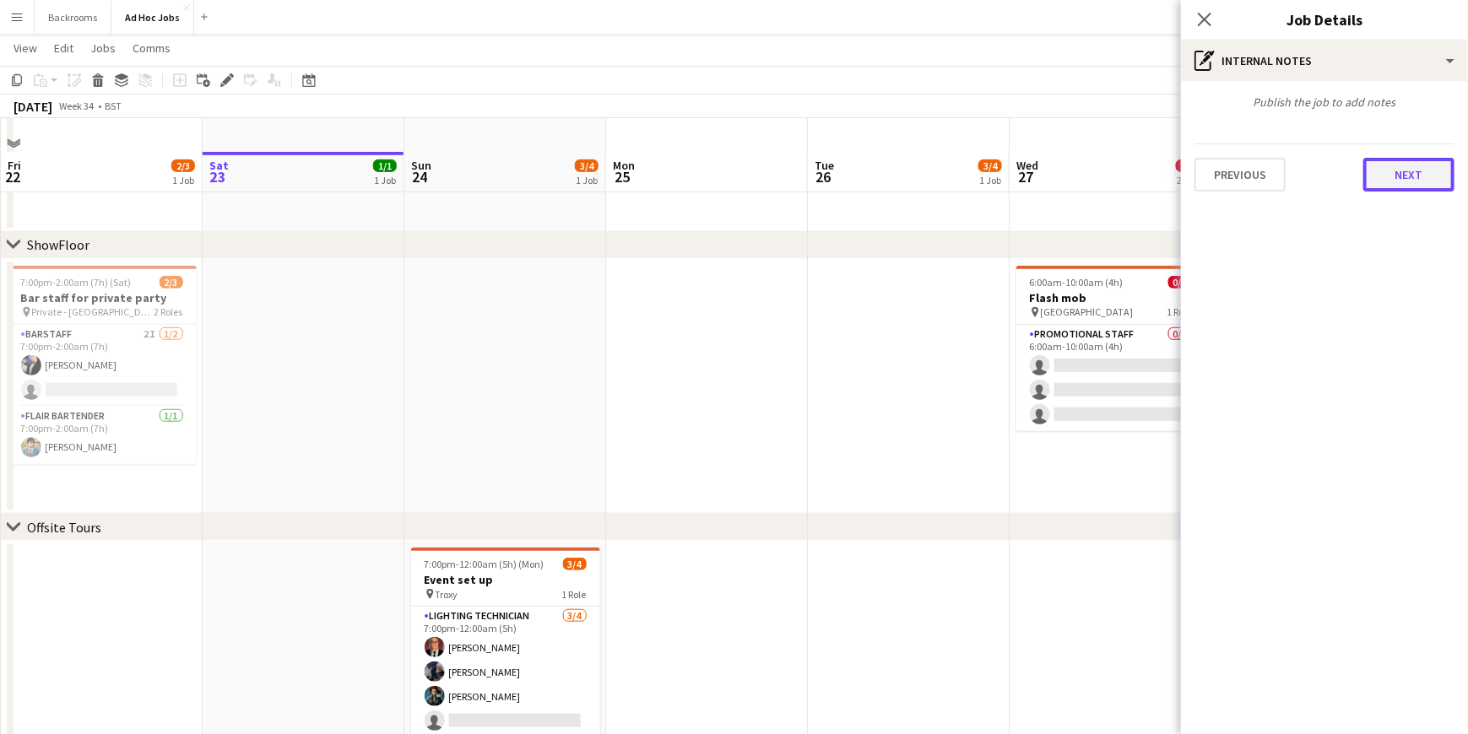
click at [1392, 174] on button "Next" at bounding box center [1408, 175] width 91 height 34
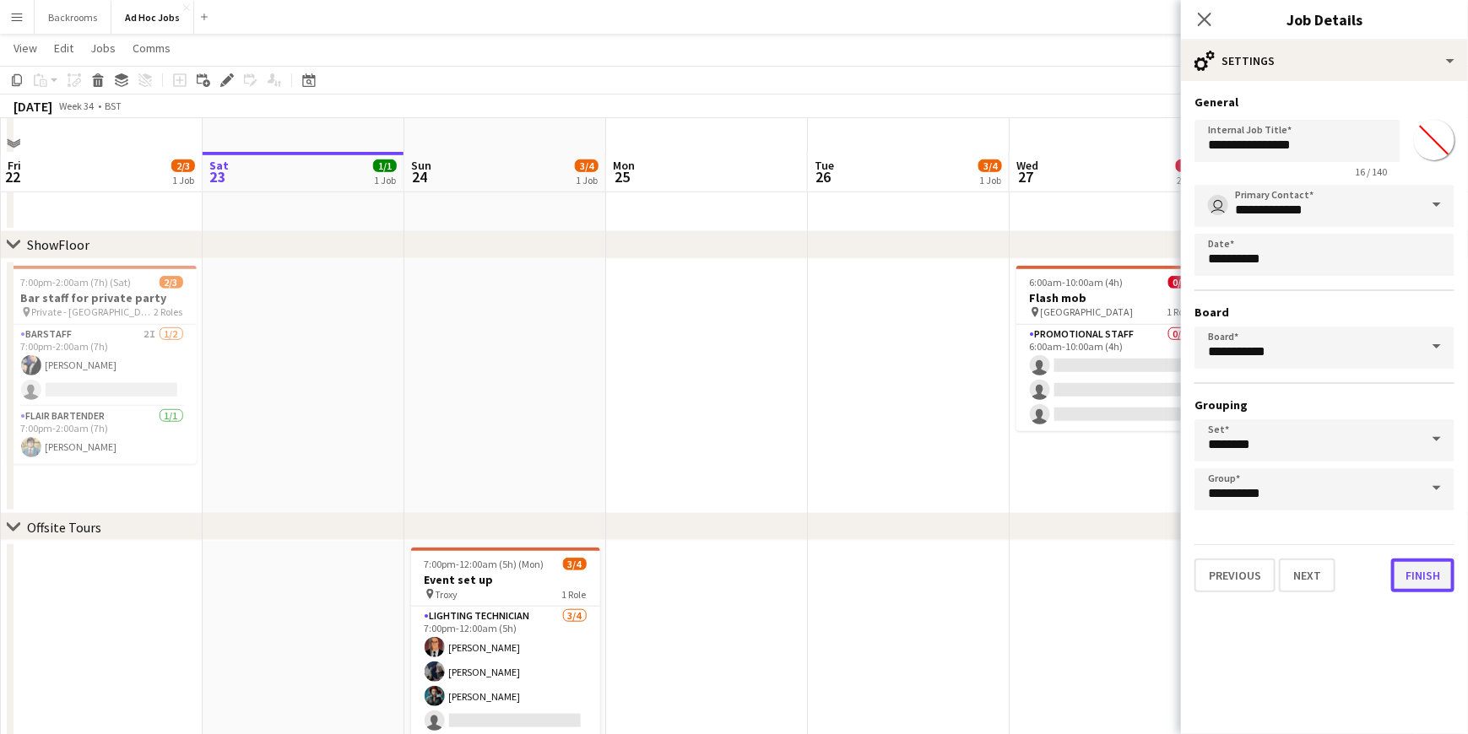
click at [1411, 576] on button "Finish" at bounding box center [1422, 576] width 63 height 34
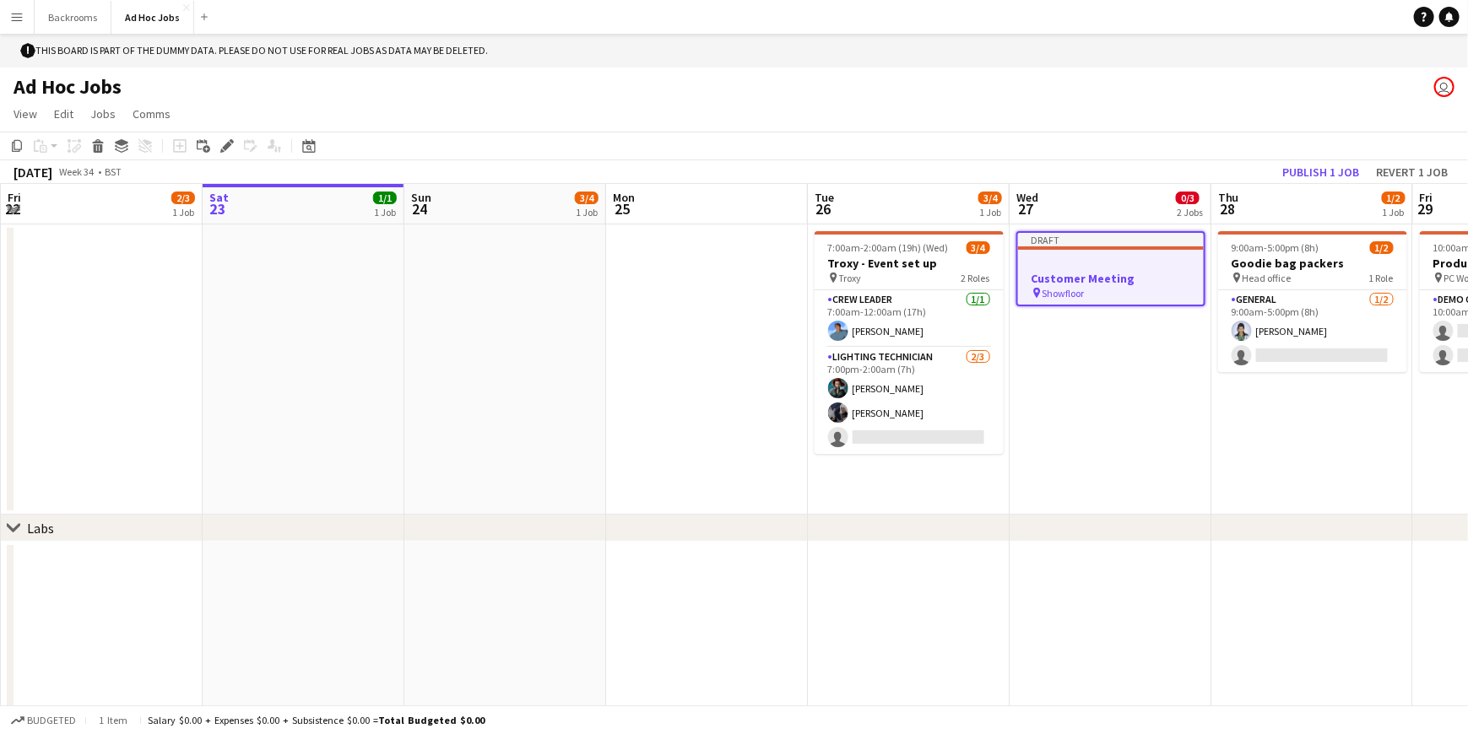
click at [1106, 292] on div "pin Showfloor" at bounding box center [1111, 293] width 186 height 14
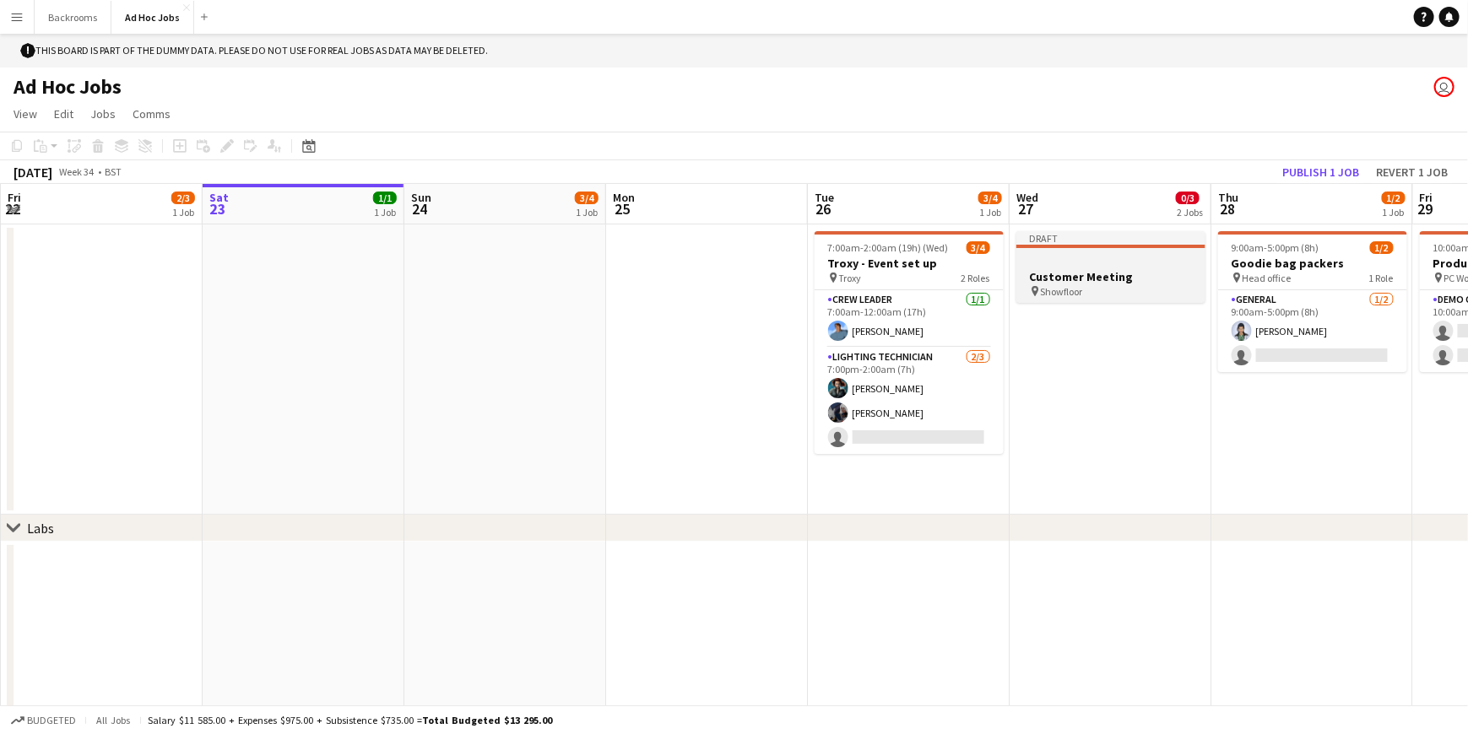
click at [1106, 286] on div "pin Showfloor" at bounding box center [1110, 291] width 189 height 14
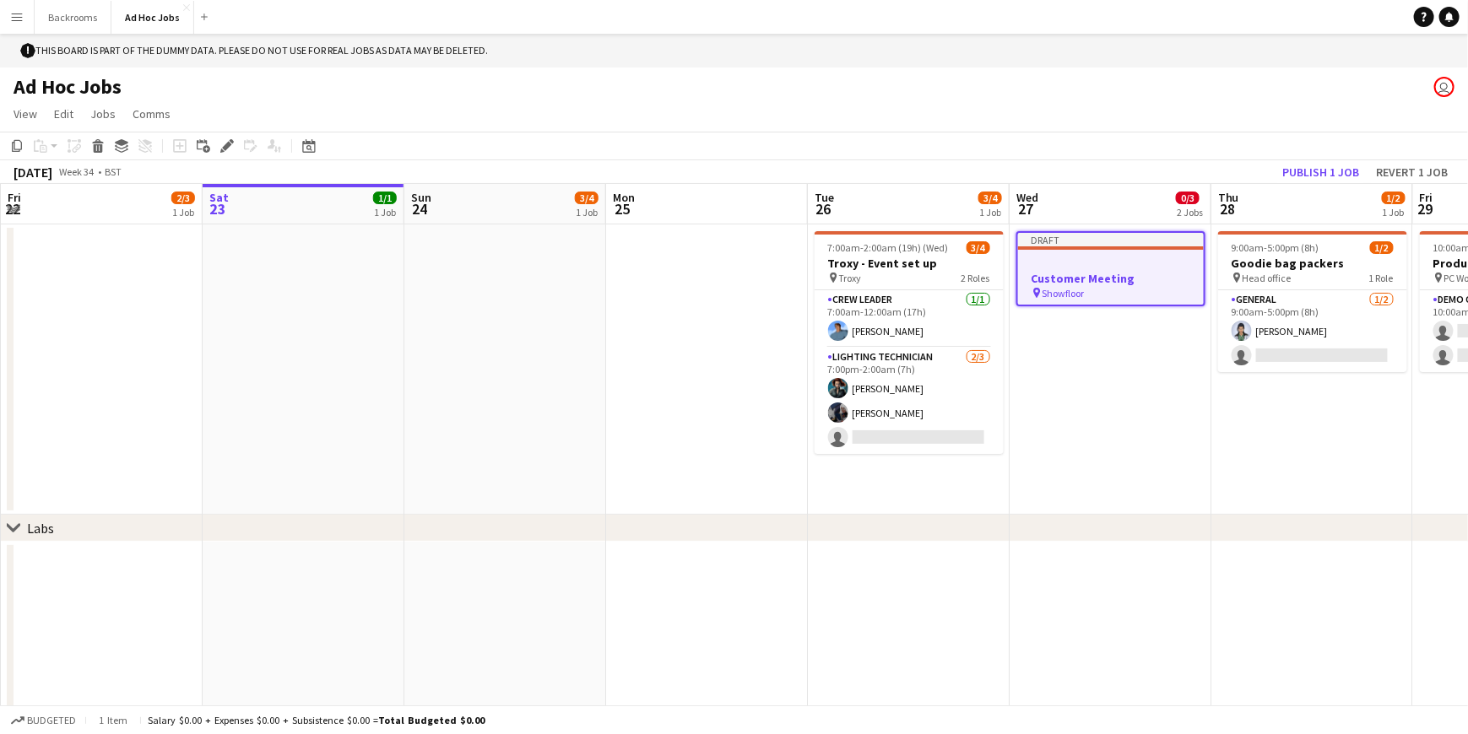
click at [1106, 286] on div "pin Showfloor" at bounding box center [1111, 293] width 186 height 14
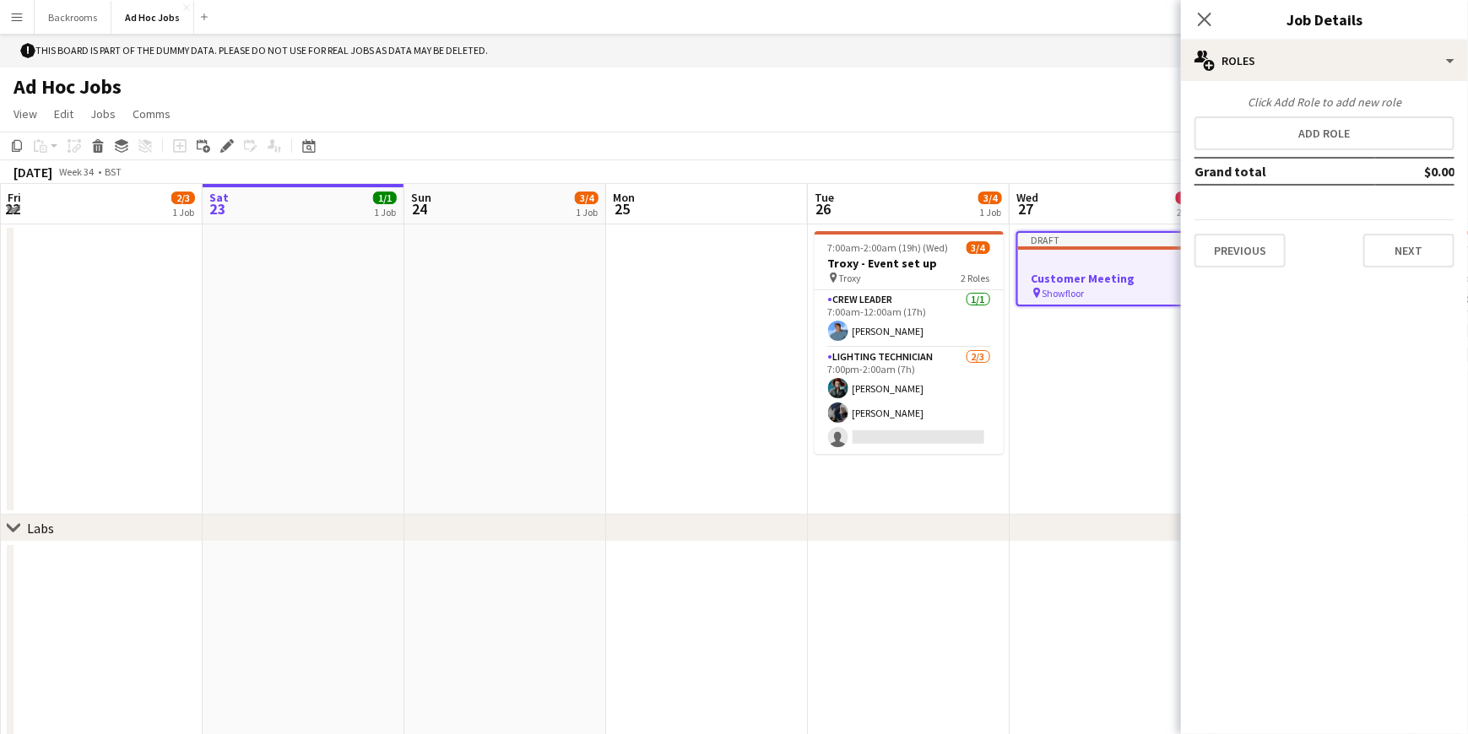
click at [1081, 265] on div at bounding box center [1111, 263] width 186 height 13
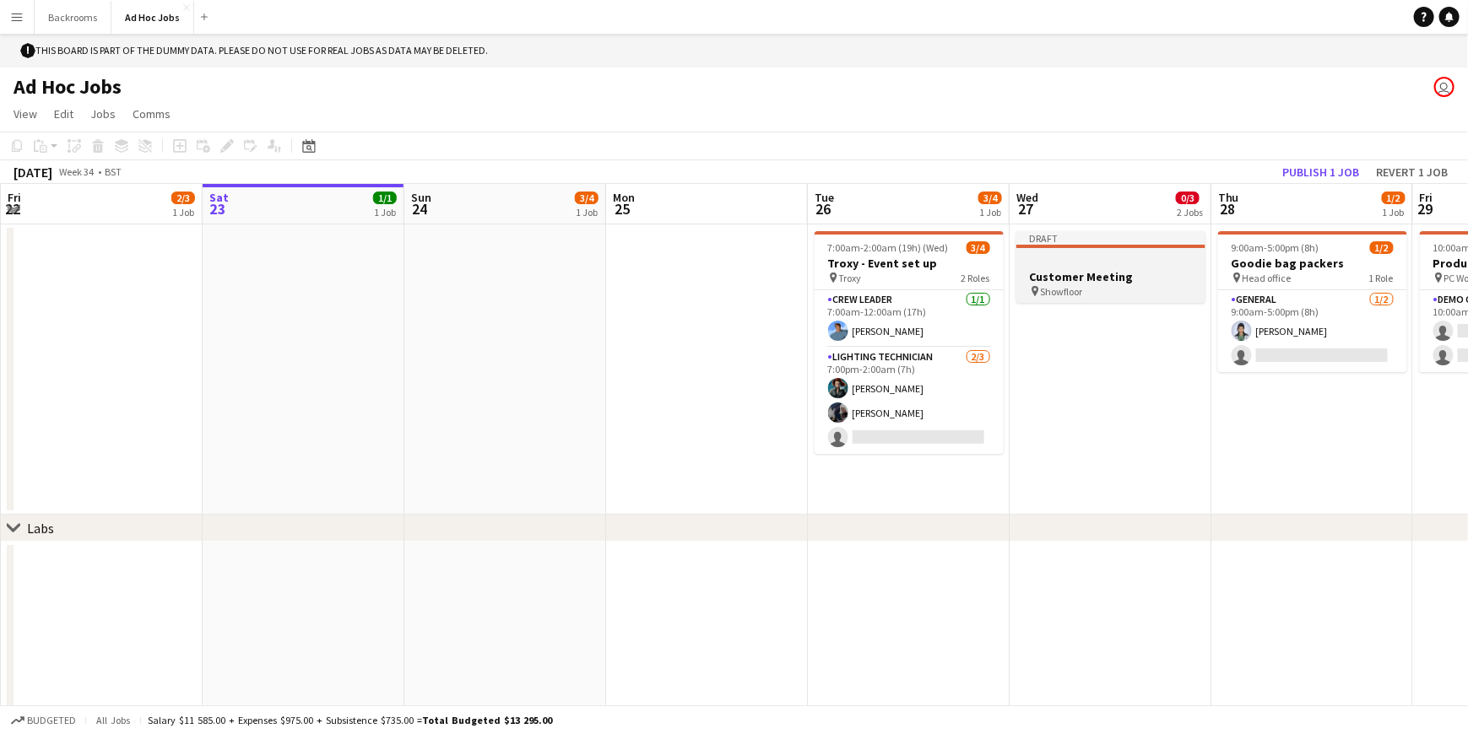
scroll to position [0, 402]
drag, startPoint x: 1081, startPoint y: 265, endPoint x: 1038, endPoint y: 272, distance: 43.6
click at [1038, 272] on h3 "Customer Meeting" at bounding box center [1111, 276] width 189 height 15
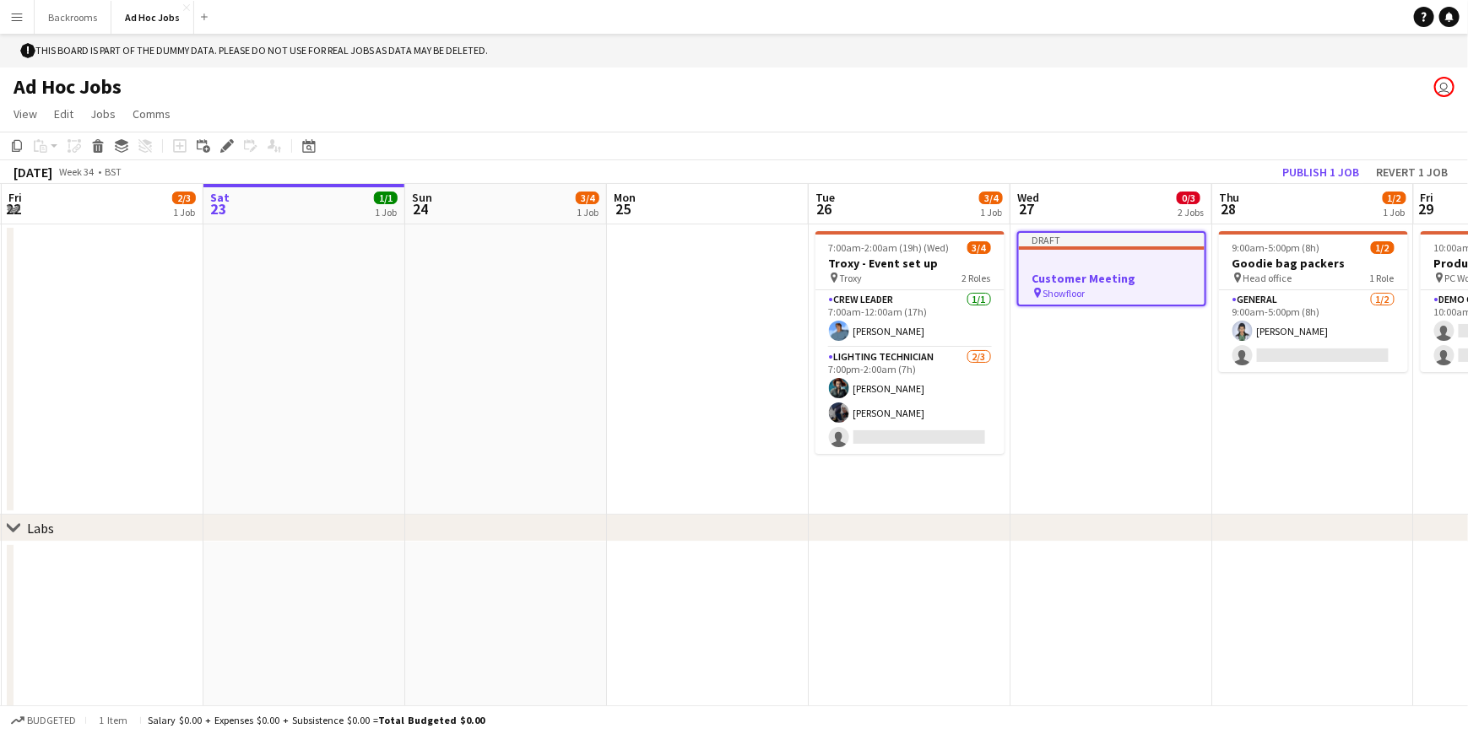
click at [1036, 239] on div "Draft" at bounding box center [1112, 240] width 186 height 14
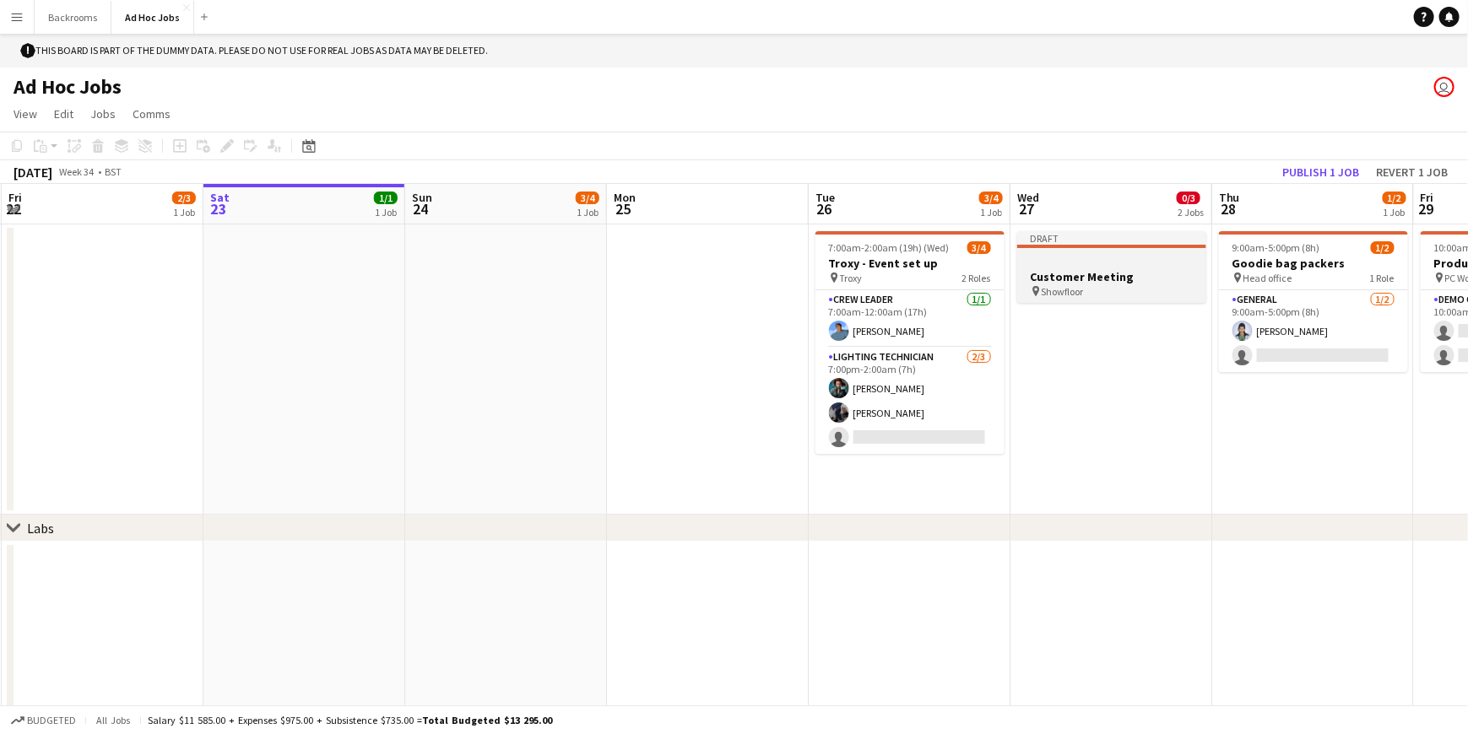
click at [1063, 289] on span "Showfloor" at bounding box center [1063, 291] width 42 height 13
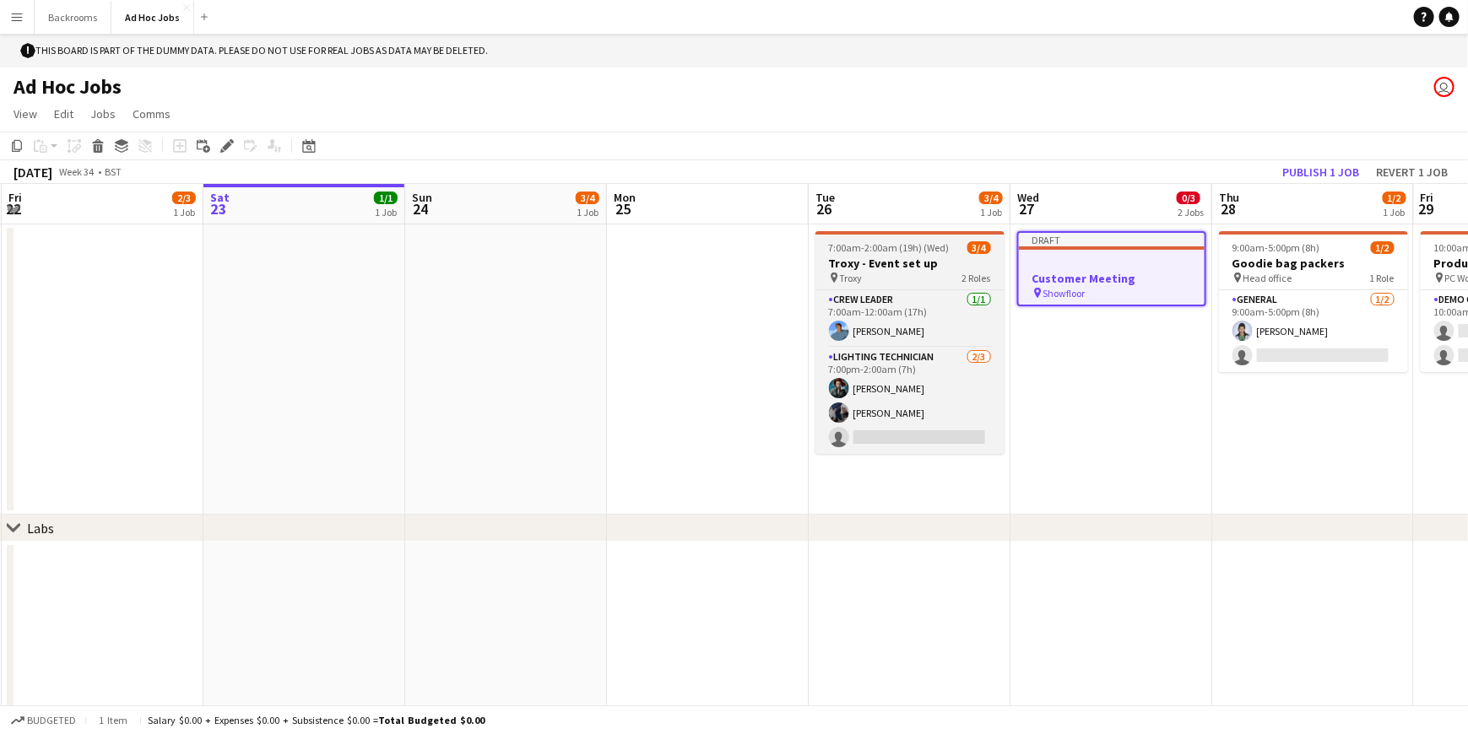
click at [878, 275] on div "pin Troxy 2 Roles" at bounding box center [909, 278] width 189 height 14
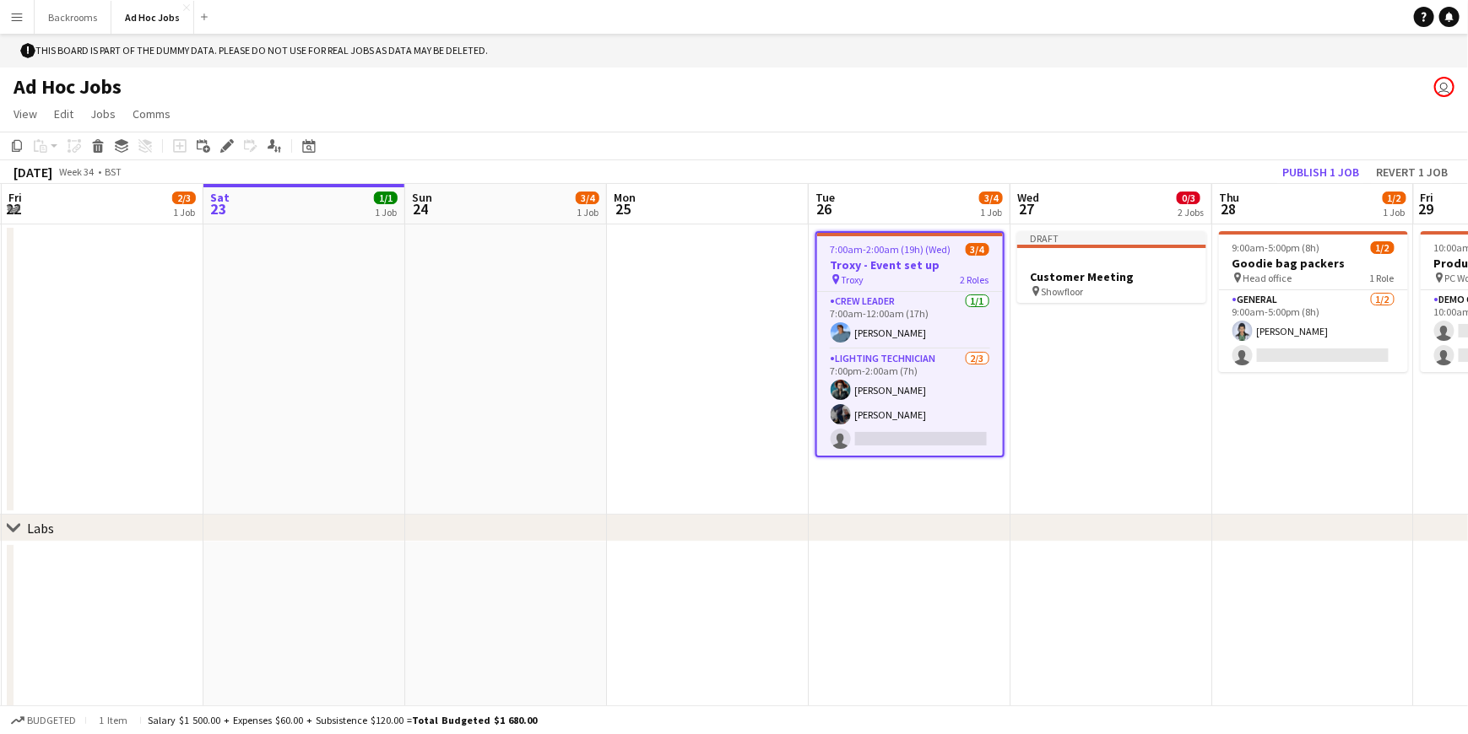
click at [874, 279] on div "pin Troxy 2 Roles" at bounding box center [910, 280] width 186 height 14
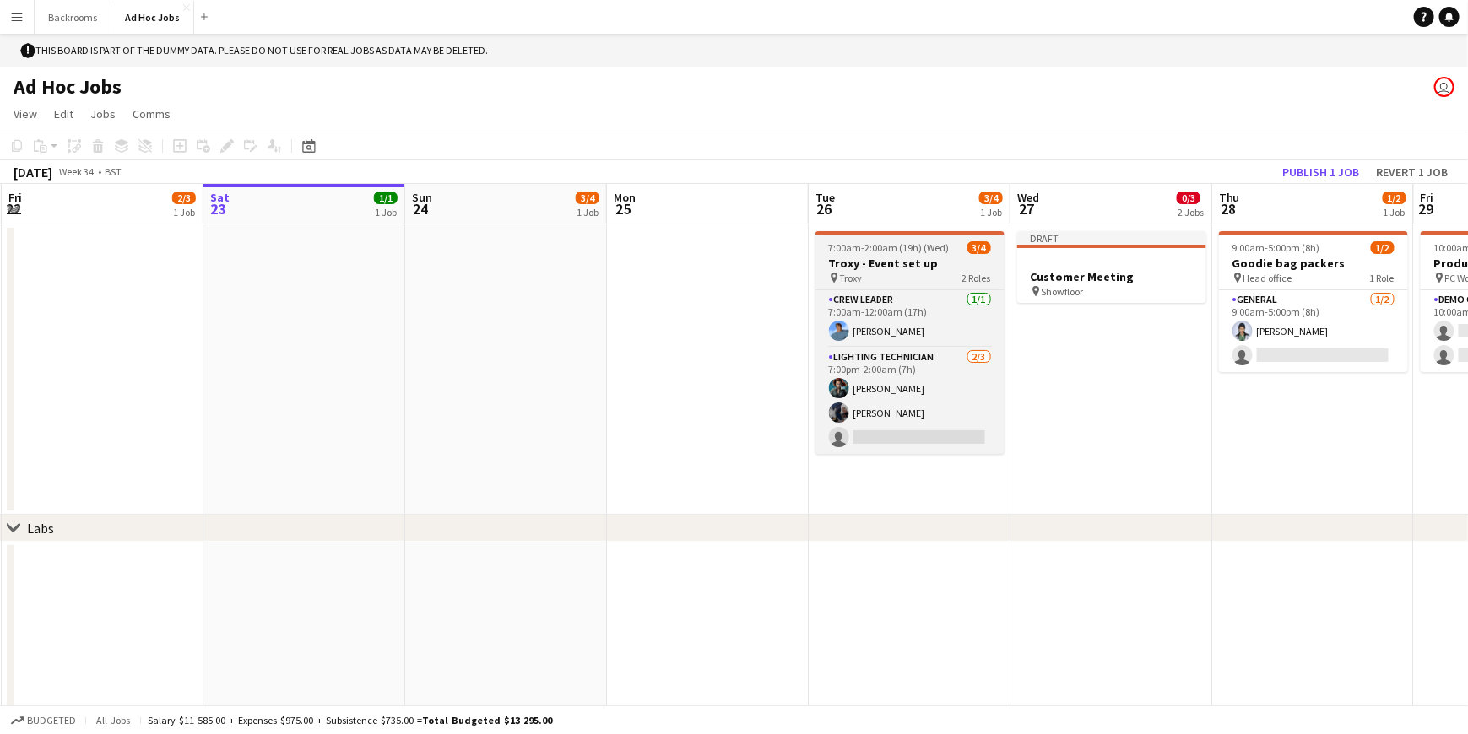
click at [874, 279] on div "pin Troxy 2 Roles" at bounding box center [909, 278] width 189 height 14
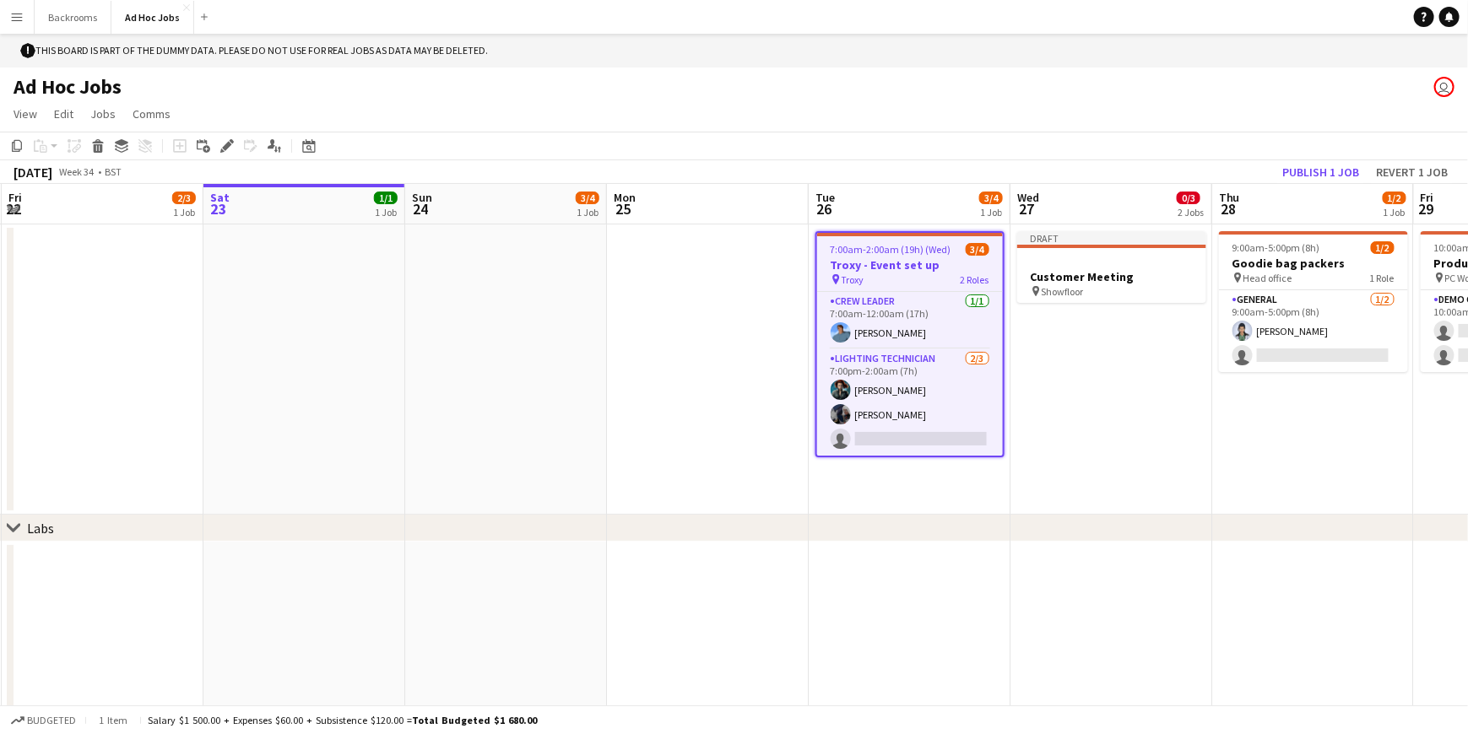
click at [874, 279] on div "pin Troxy 2 Roles" at bounding box center [910, 280] width 186 height 14
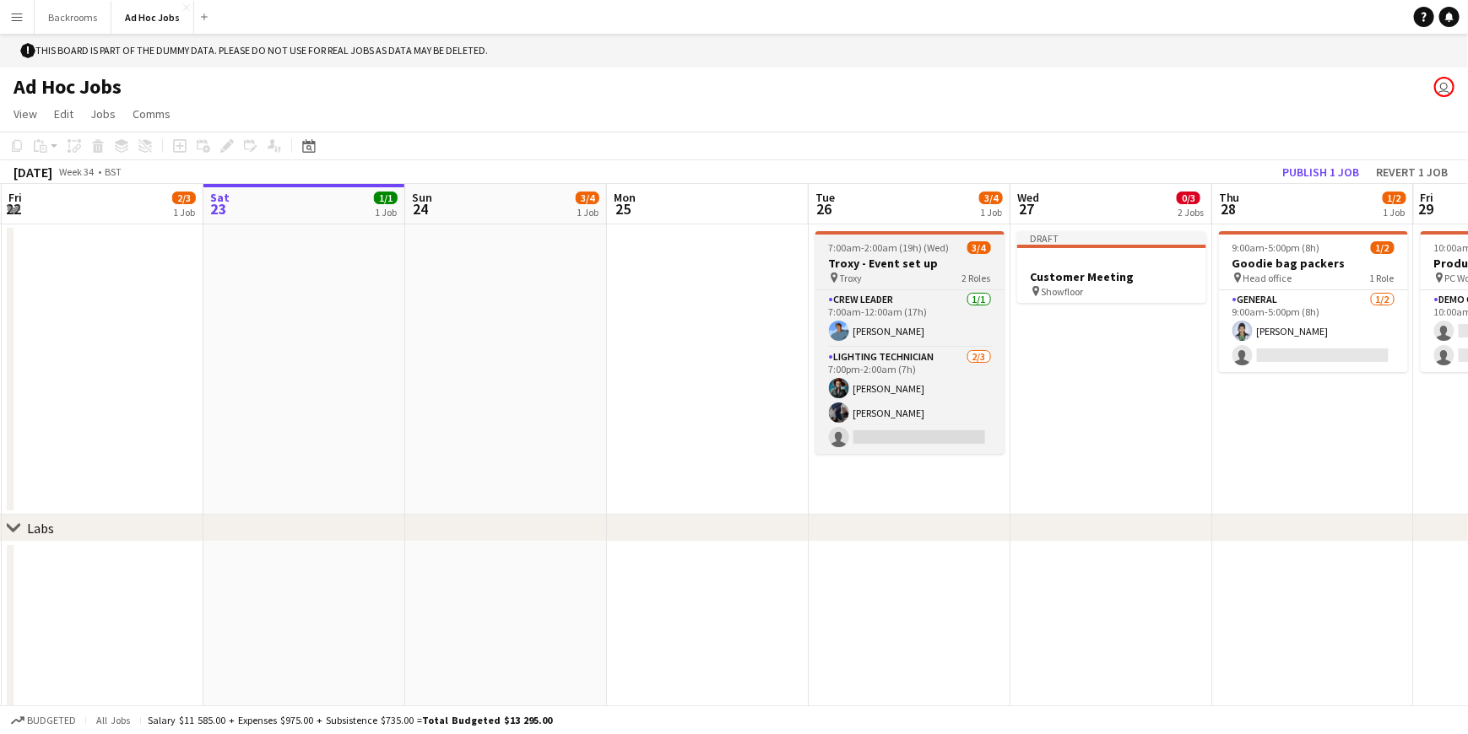
click at [874, 279] on div "pin Troxy 2 Roles" at bounding box center [909, 278] width 189 height 14
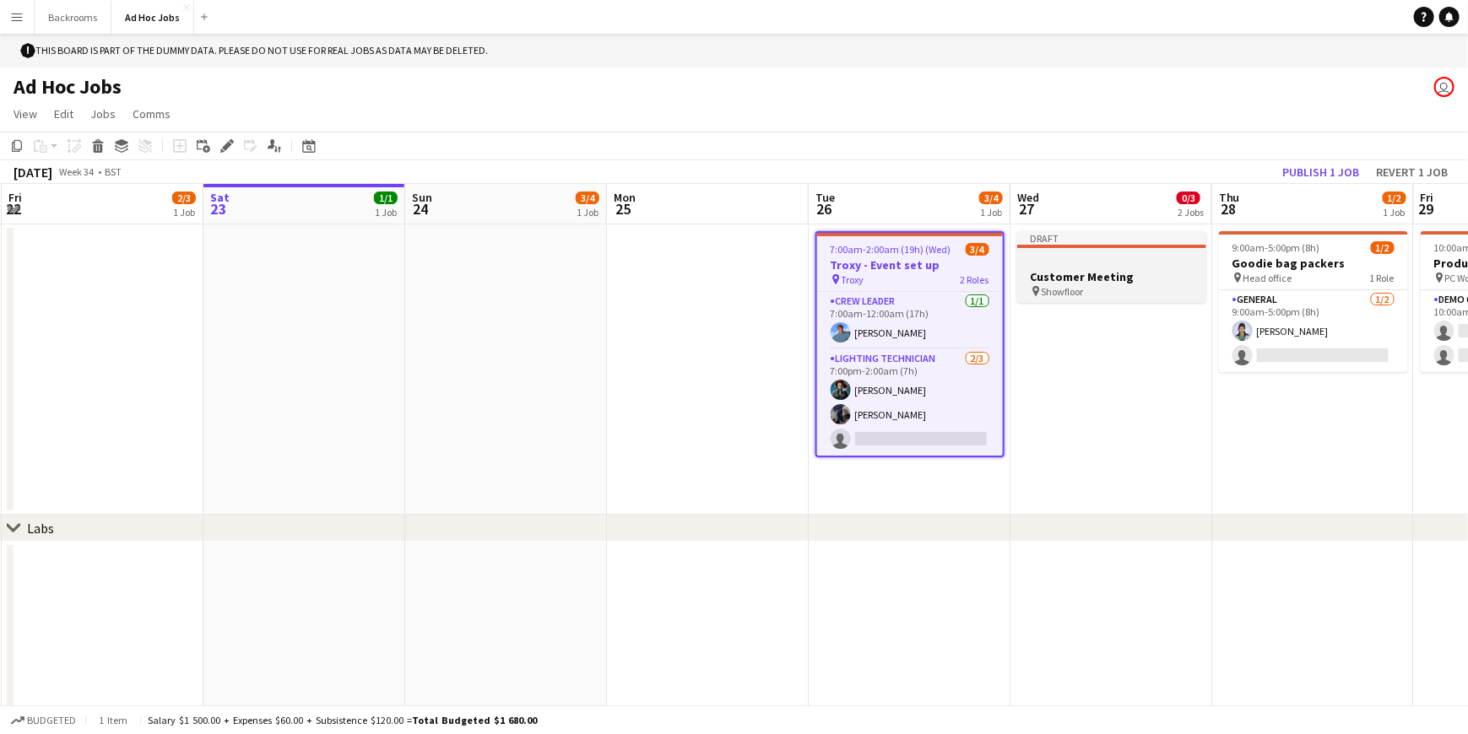
click at [1125, 284] on h3 "Customer Meeting" at bounding box center [1111, 276] width 189 height 15
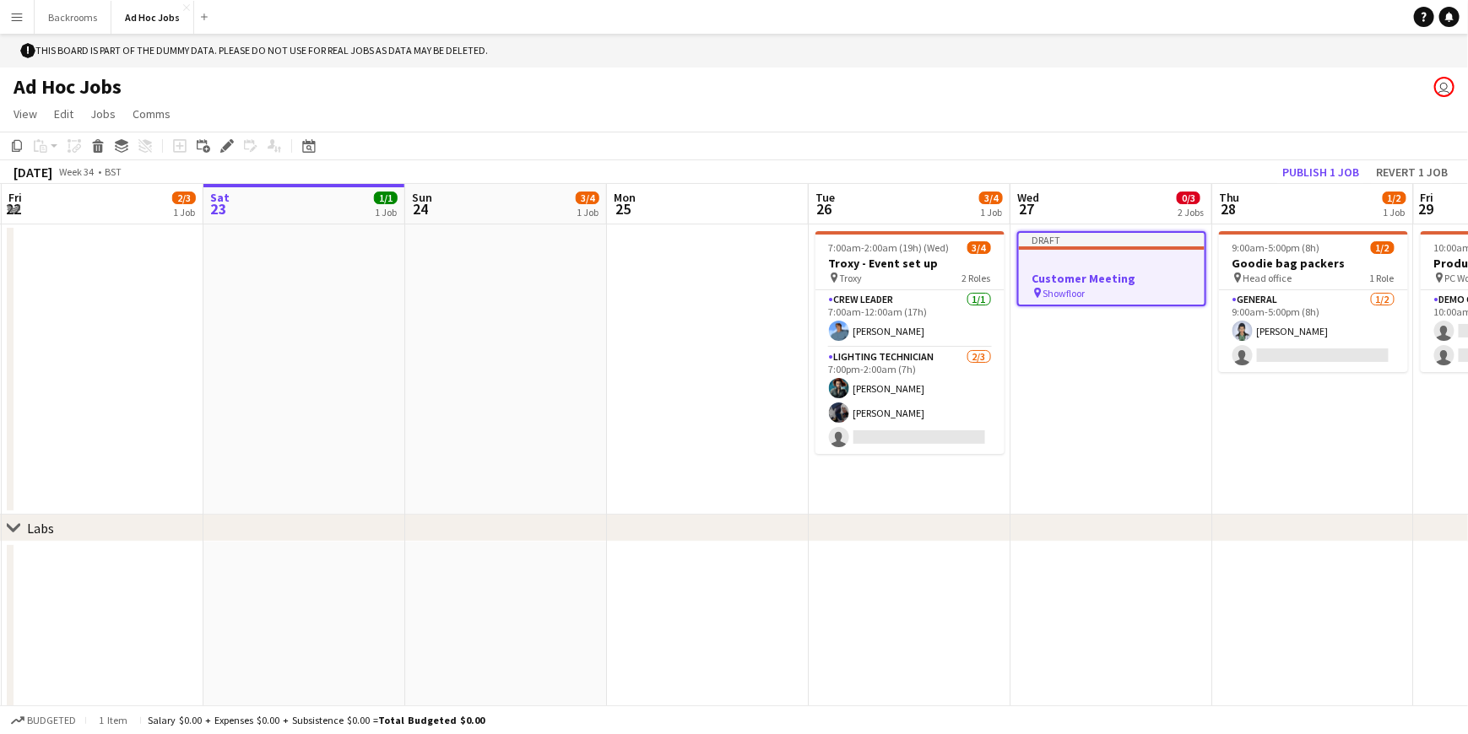
scroll to position [0, 401]
drag, startPoint x: 1125, startPoint y: 284, endPoint x: 1080, endPoint y: 278, distance: 45.1
click at [1080, 278] on h3 "Customer Meeting" at bounding box center [1113, 278] width 186 height 15
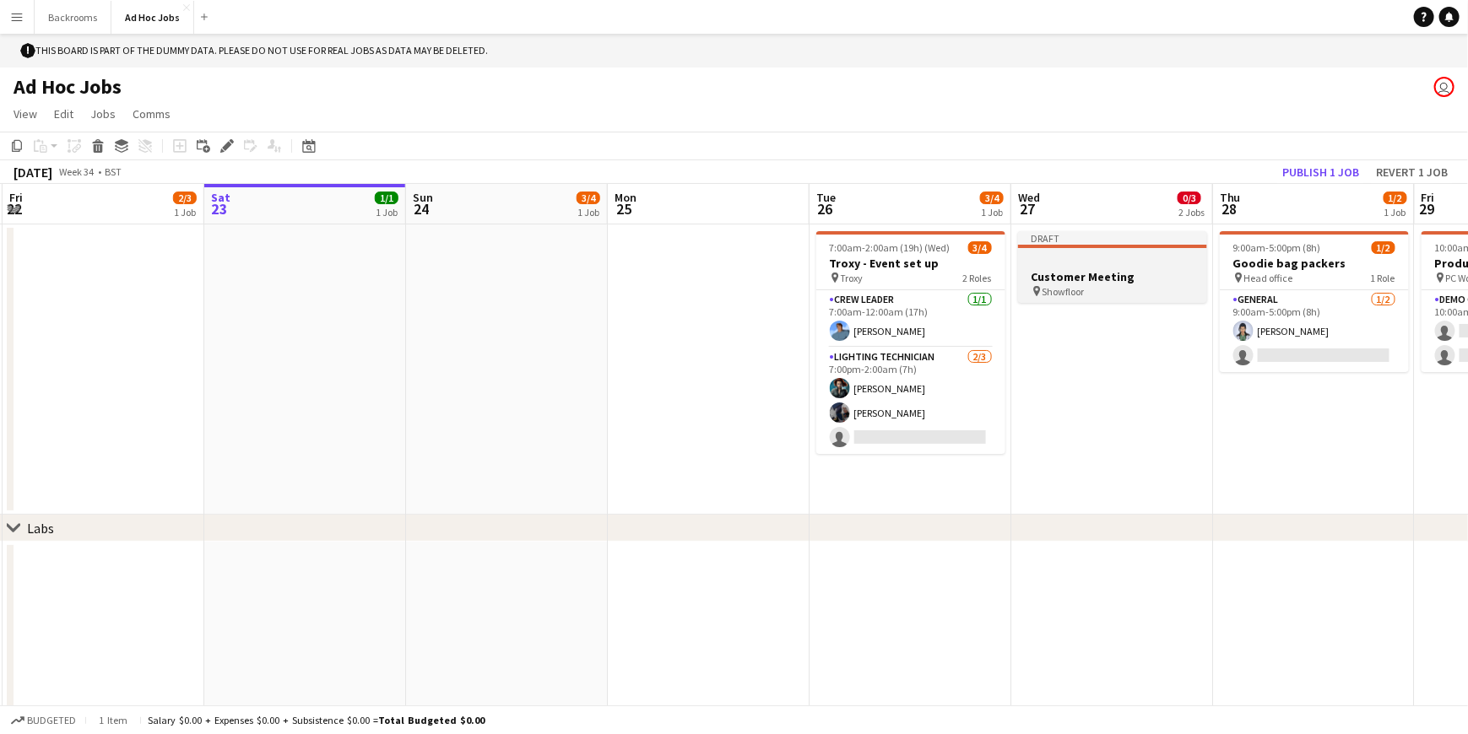
click at [1080, 278] on h3 "Customer Meeting" at bounding box center [1112, 276] width 189 height 15
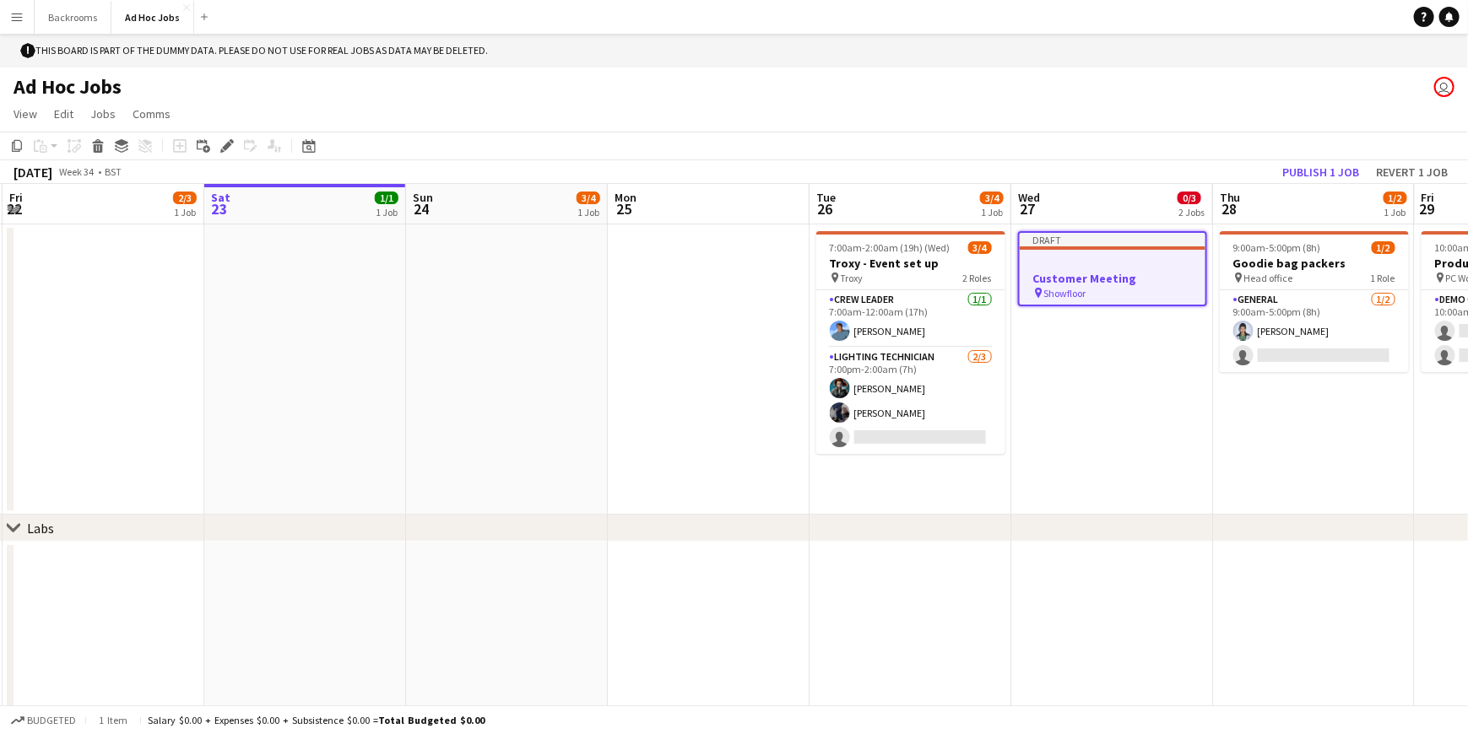
drag, startPoint x: 1086, startPoint y: 239, endPoint x: 1050, endPoint y: 237, distance: 36.3
click at [1050, 237] on div "Draft" at bounding box center [1113, 240] width 186 height 14
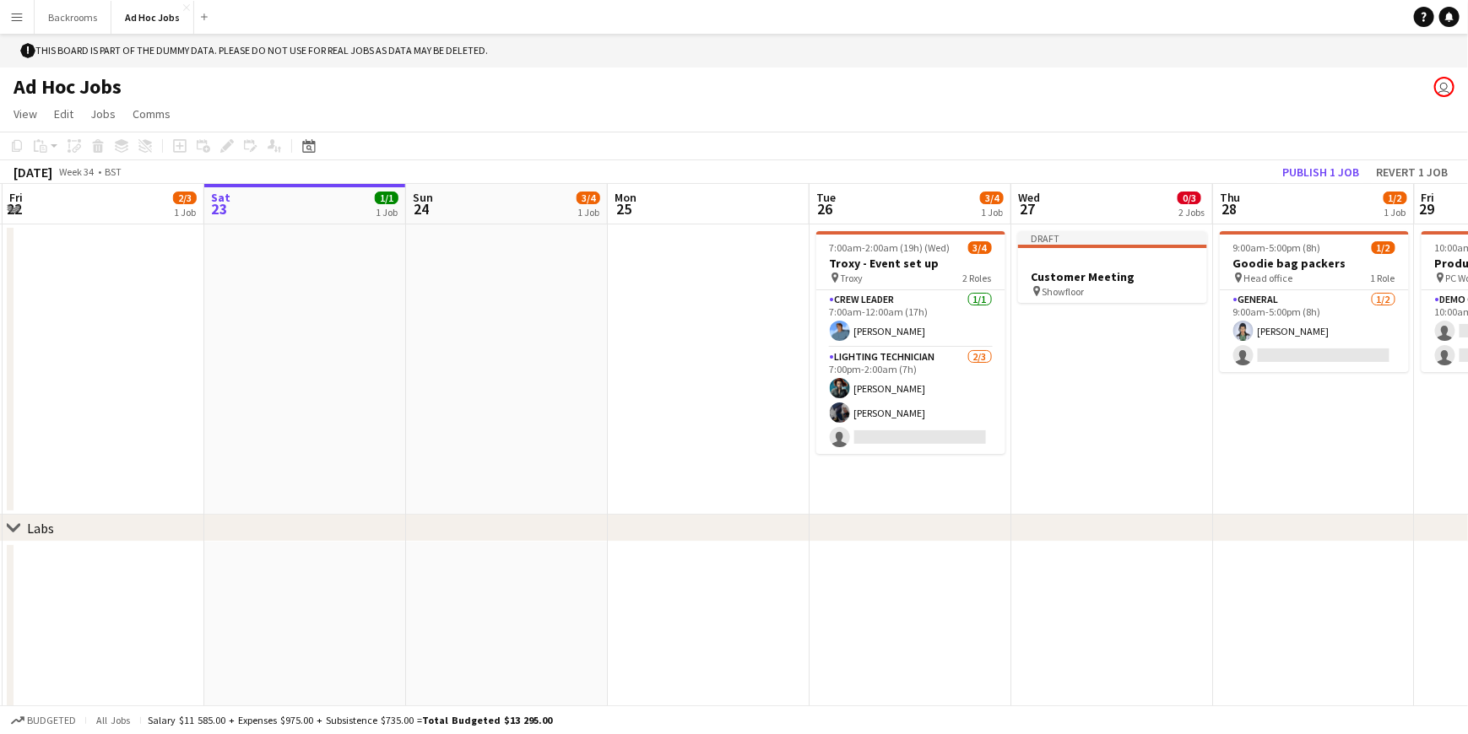
click at [1055, 371] on app-date-cell "Draft Customer Meeting pin Showfloor" at bounding box center [1112, 370] width 202 height 290
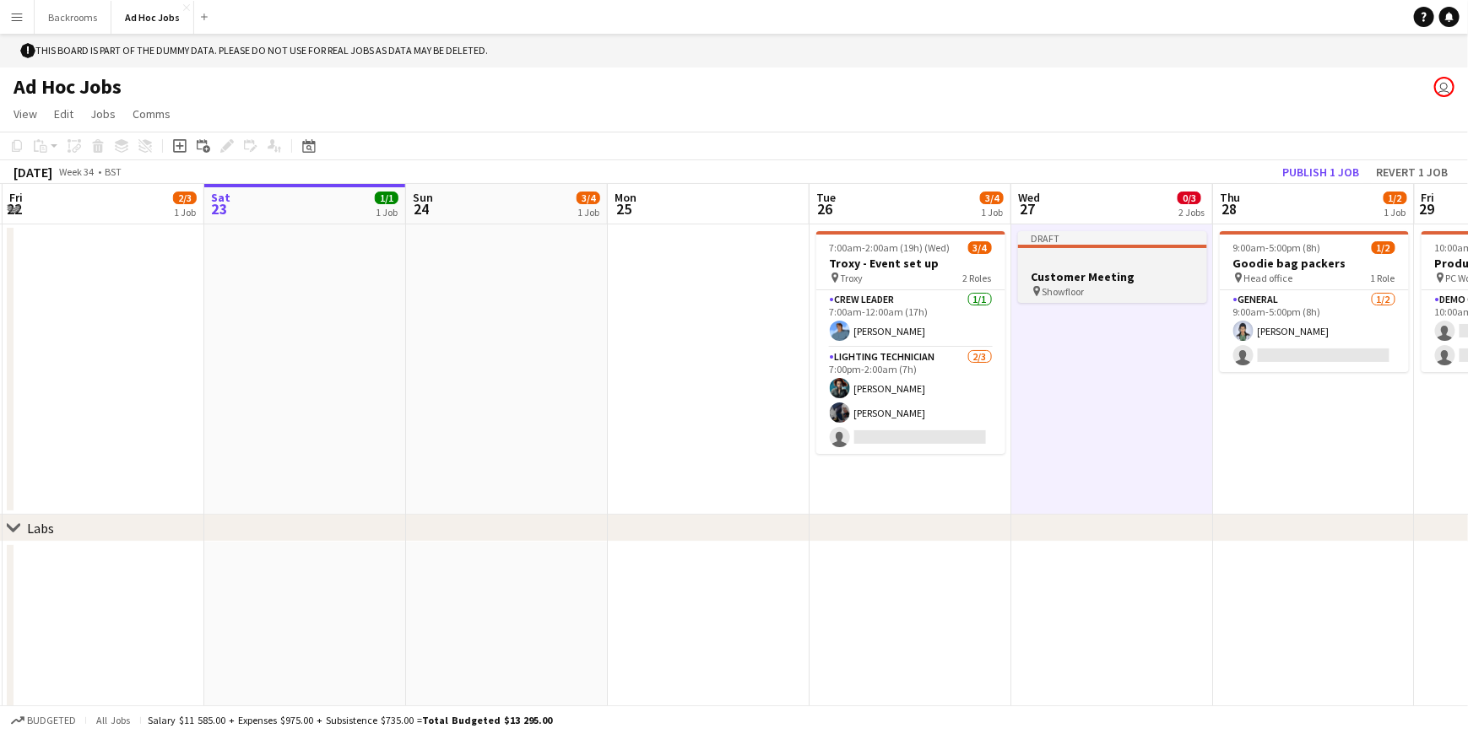
click at [1082, 262] on div at bounding box center [1112, 261] width 189 height 13
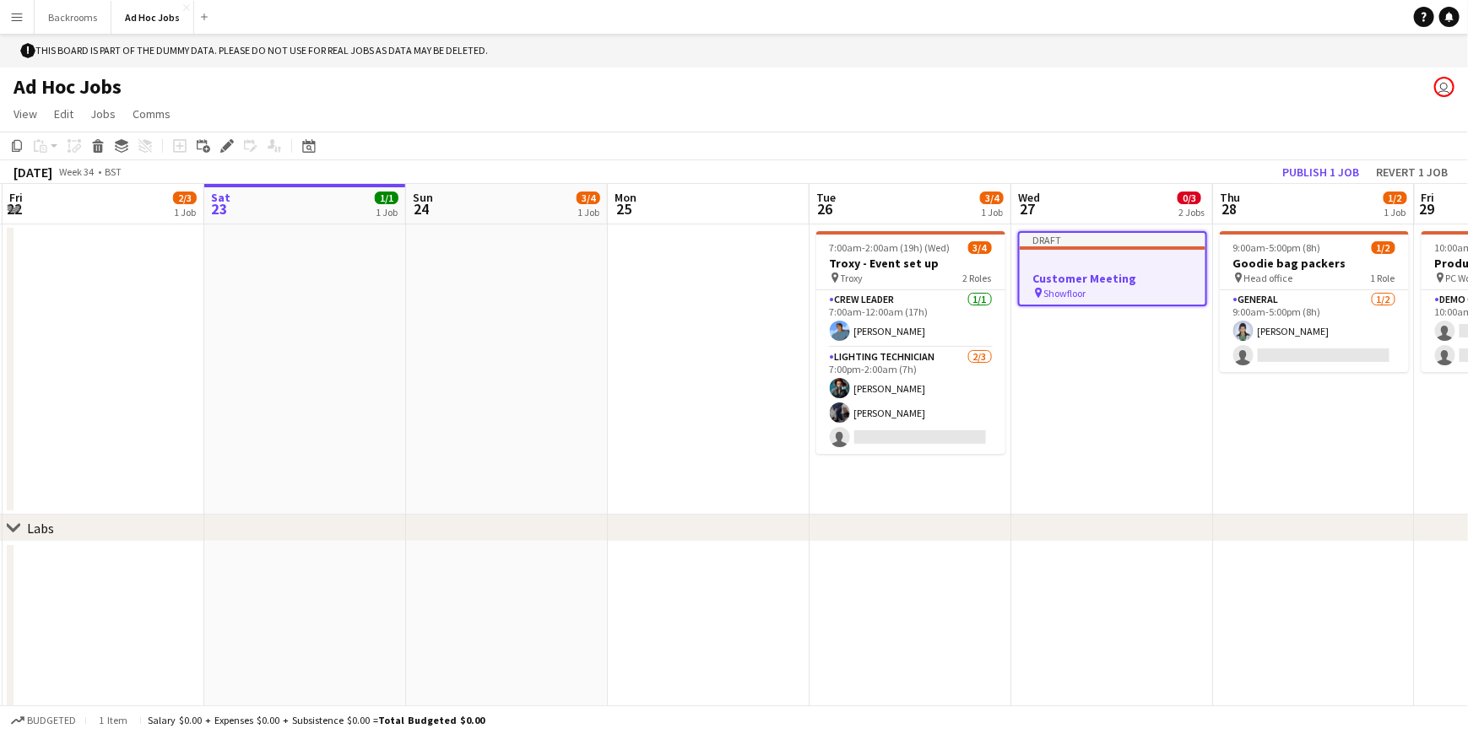
click at [1082, 262] on div at bounding box center [1113, 263] width 186 height 13
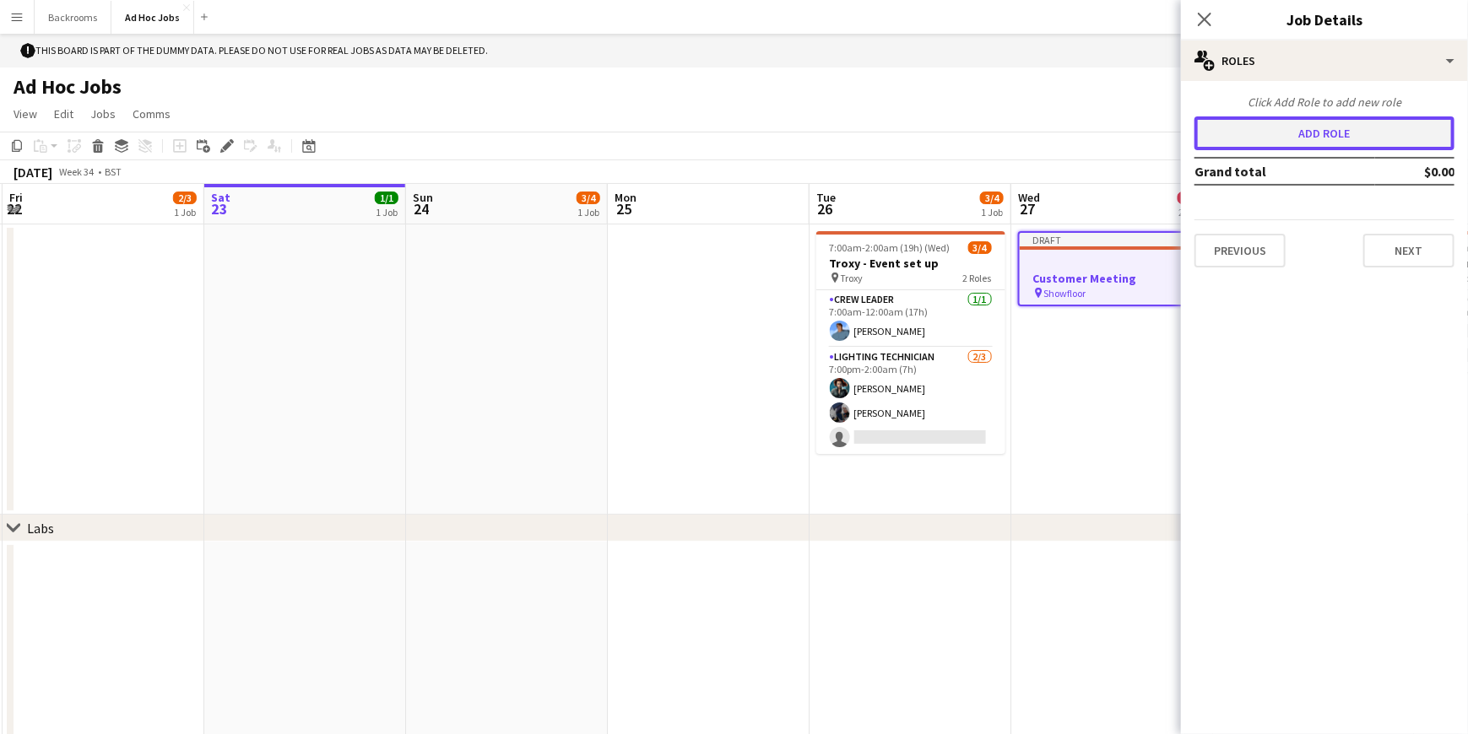
click at [1242, 140] on button "Add role" at bounding box center [1324, 133] width 260 height 34
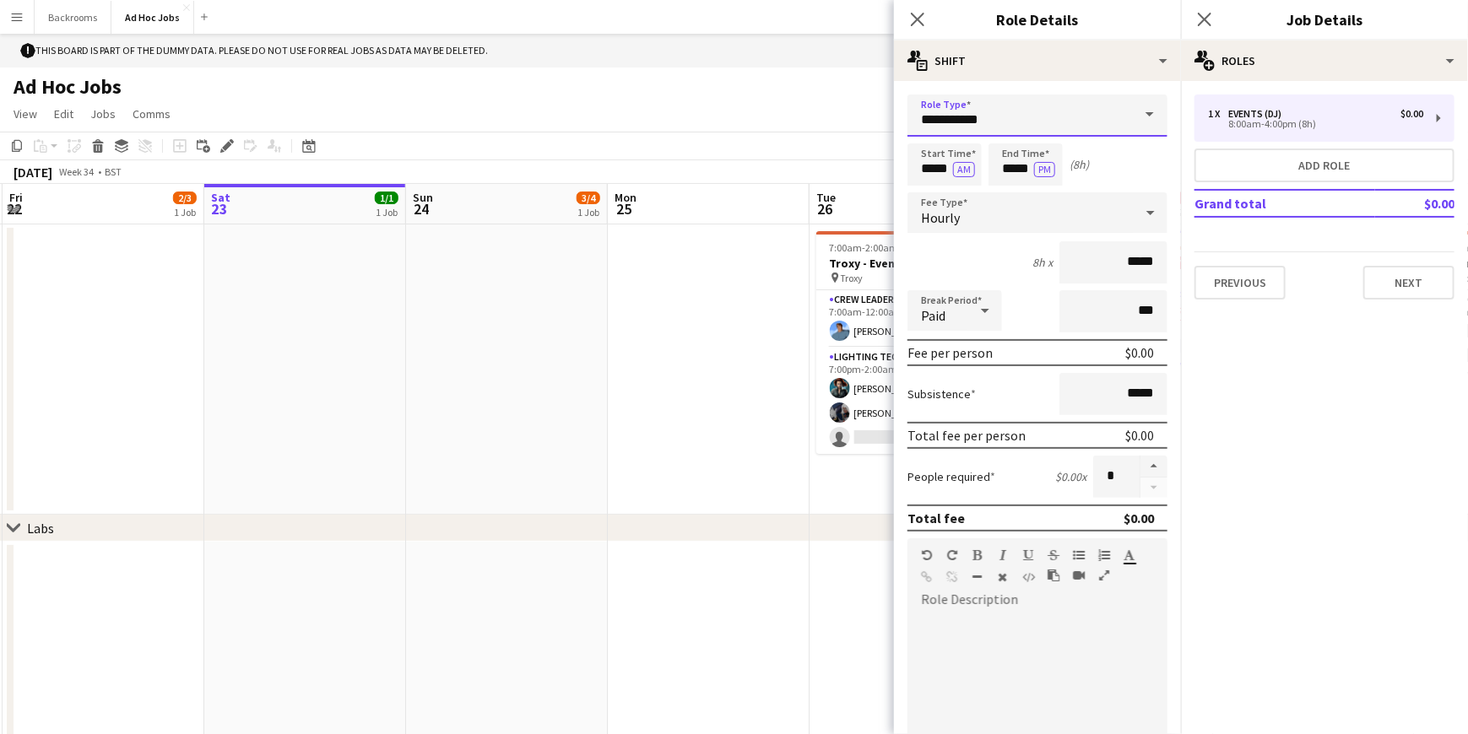
click at [1067, 120] on input "**********" at bounding box center [1037, 116] width 260 height 42
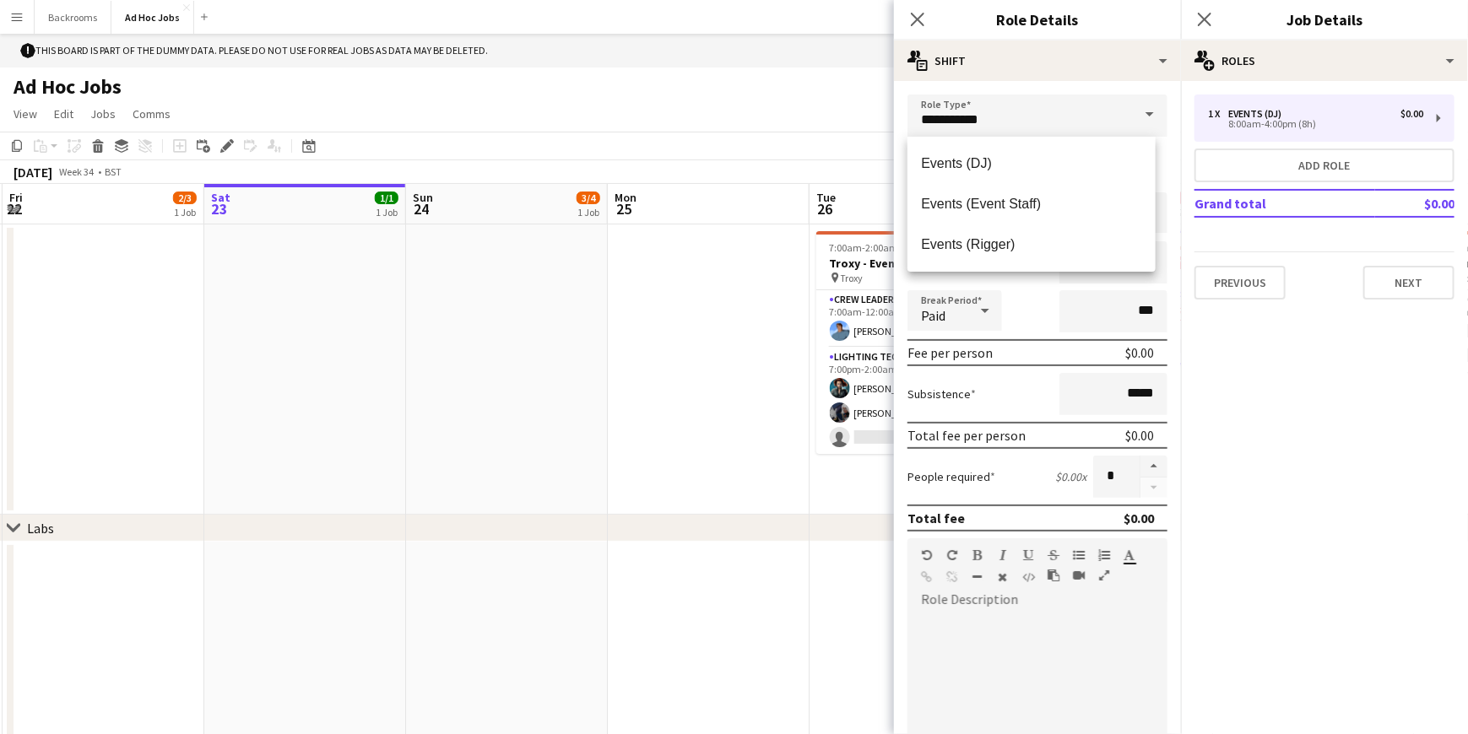
click at [1149, 122] on span at bounding box center [1149, 115] width 35 height 41
click at [1142, 116] on span at bounding box center [1149, 115] width 35 height 41
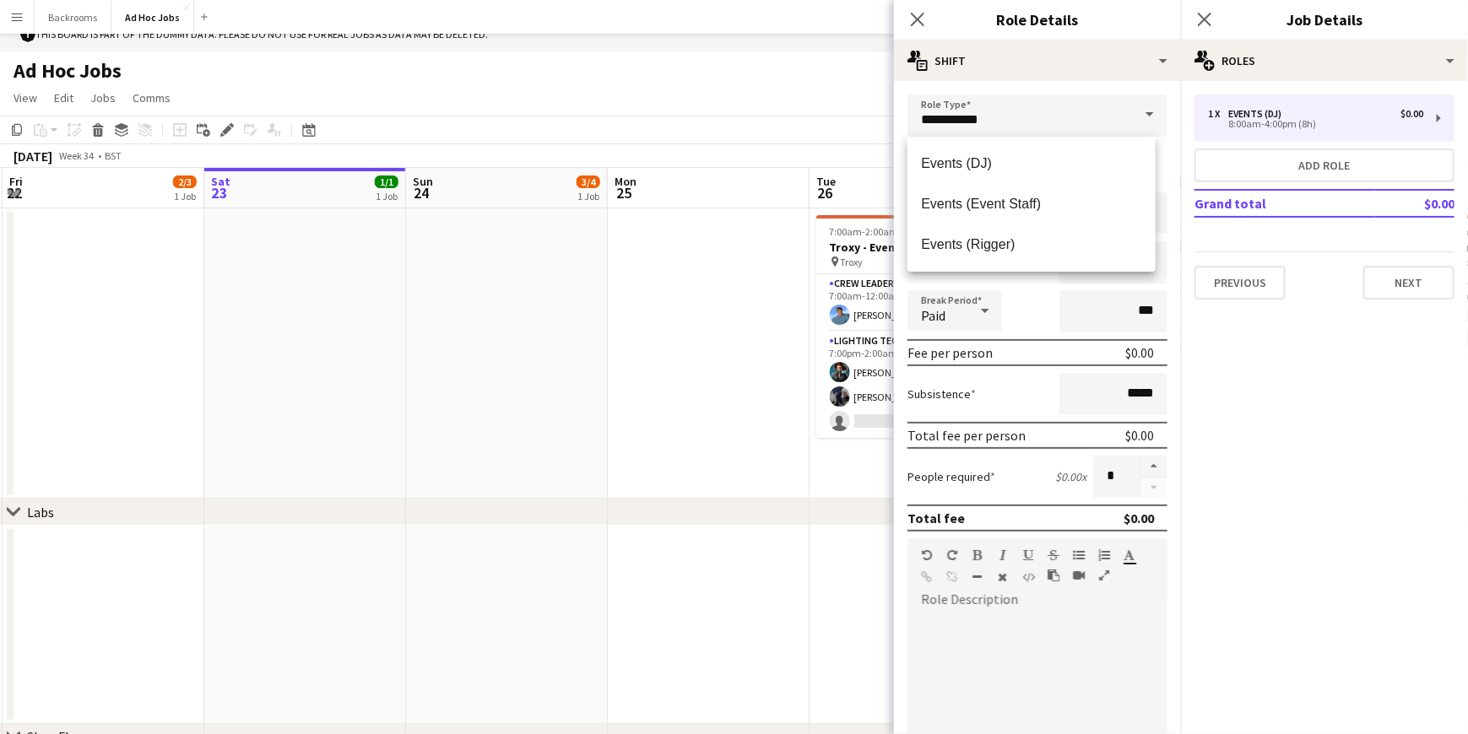
scroll to position [0, 0]
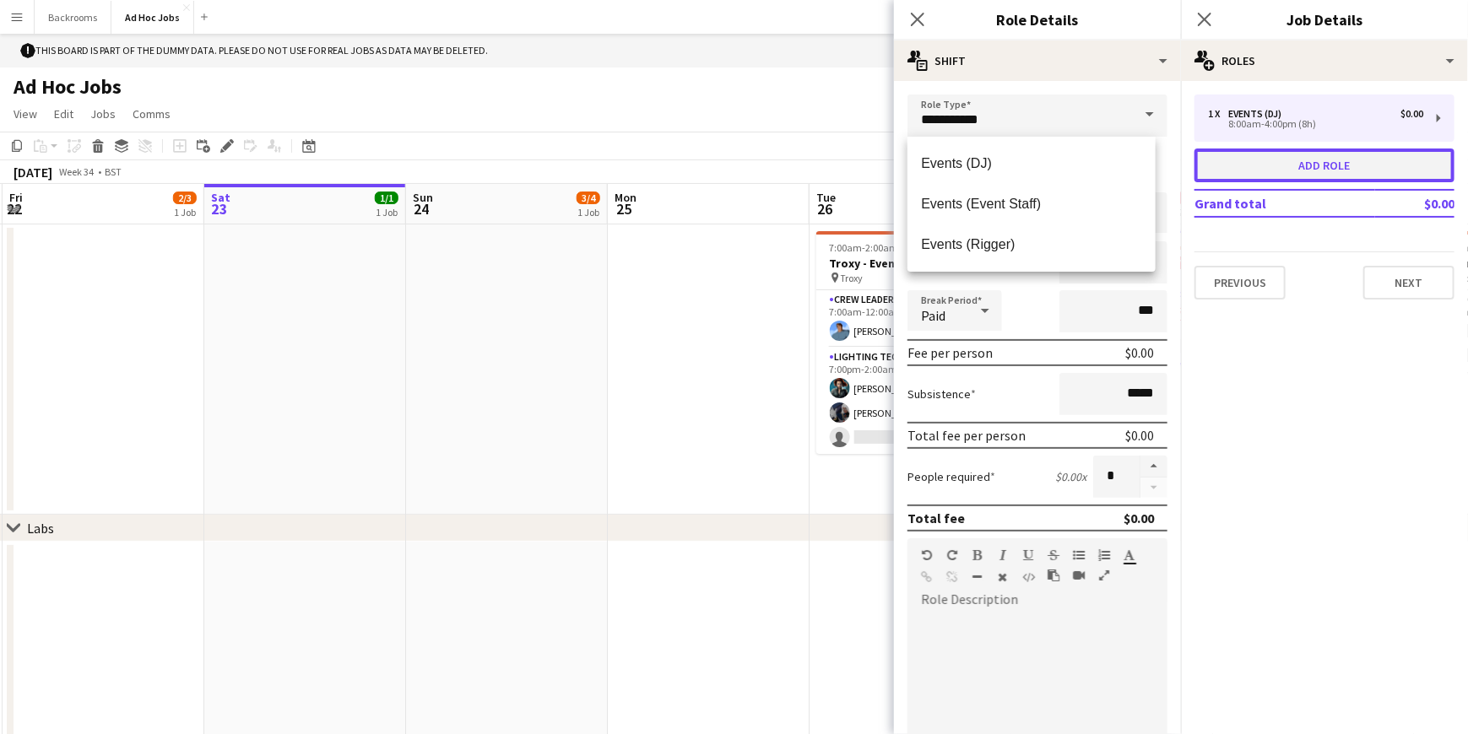
click at [1395, 166] on button "Add role" at bounding box center [1324, 166] width 260 height 34
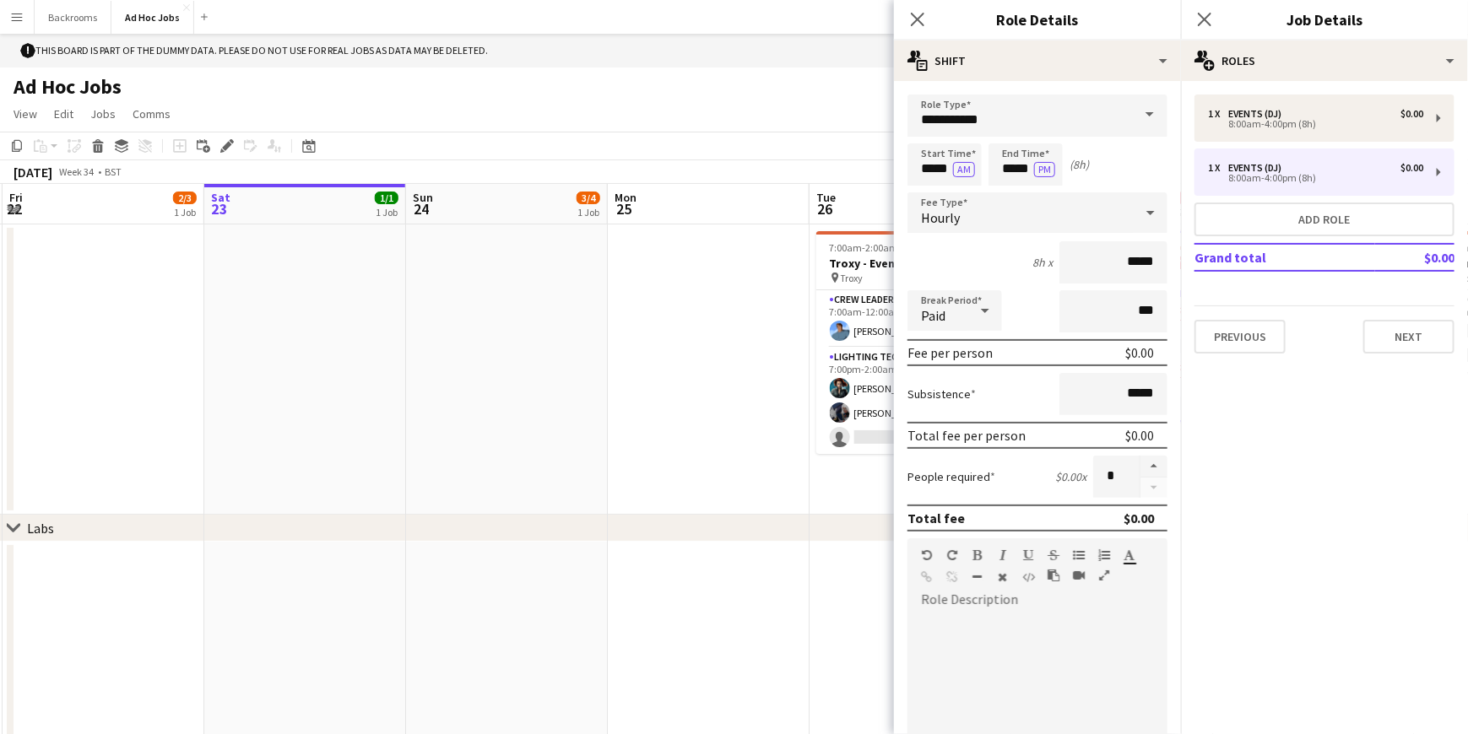
click at [1137, 112] on span at bounding box center [1149, 115] width 35 height 41
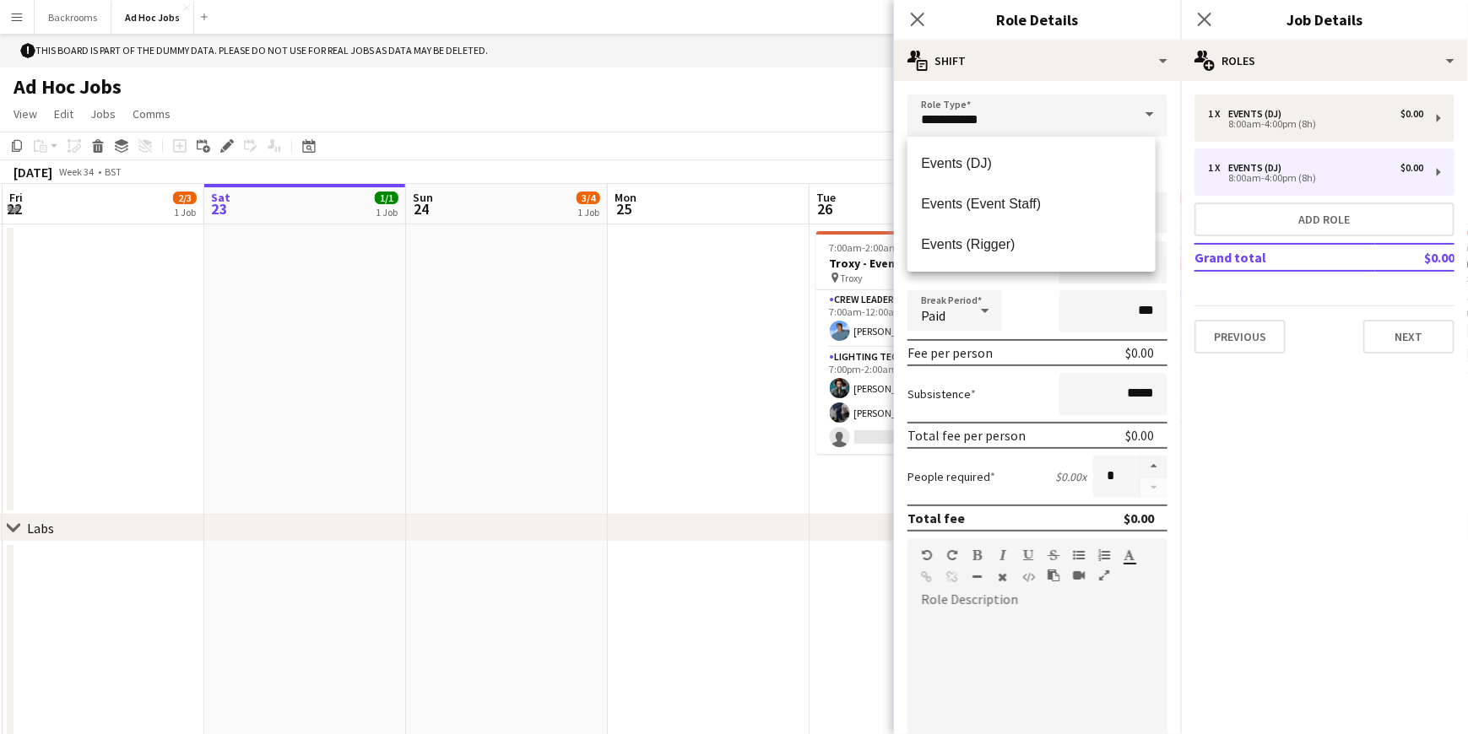
click at [1137, 112] on span at bounding box center [1149, 115] width 35 height 41
click at [1269, 365] on div "1 x Events (DJ) $0.00 8:00am-4:00pm (8h) 1 x Events (DJ) $0.00 8:00am-4:00pm (8…" at bounding box center [1324, 224] width 287 height 286
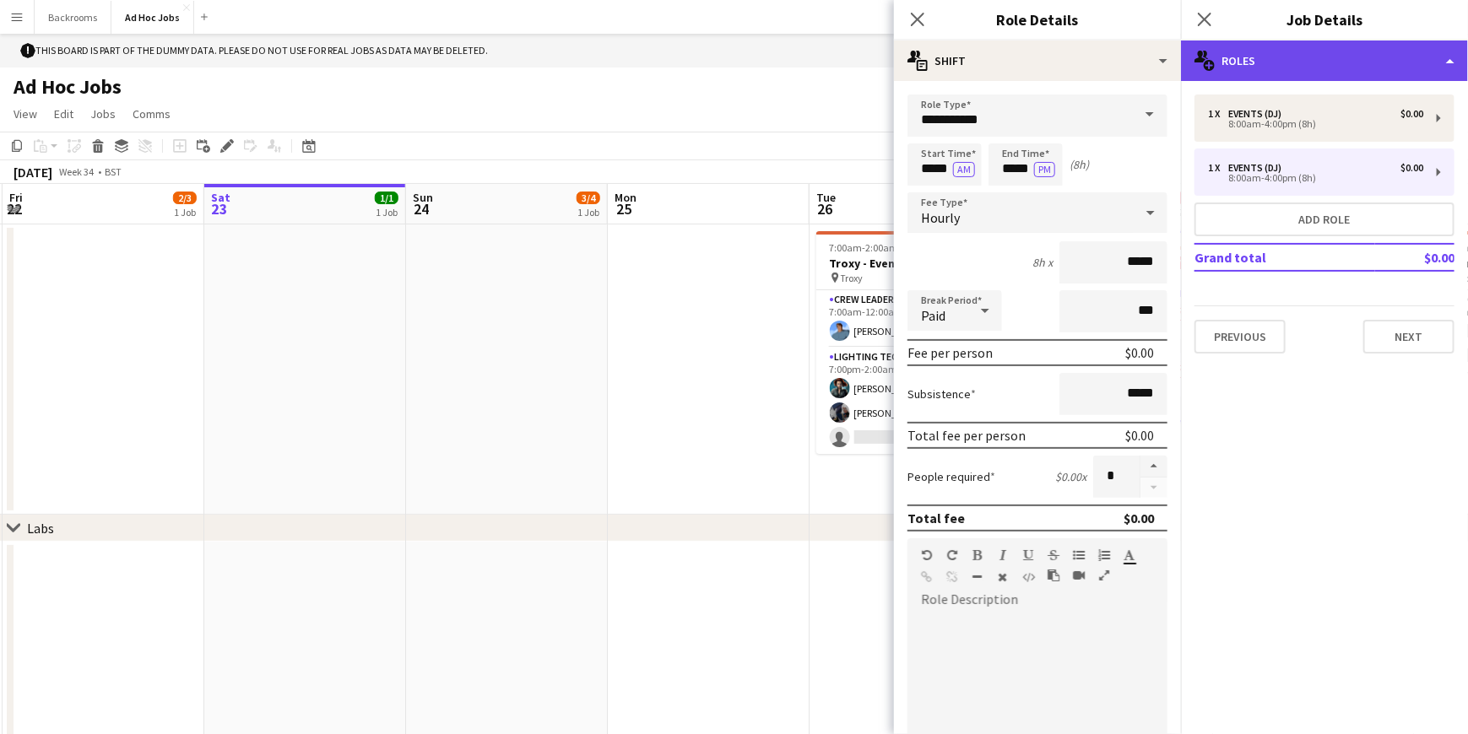
click at [1209, 63] on icon "multiple-users-add" at bounding box center [1204, 61] width 20 height 20
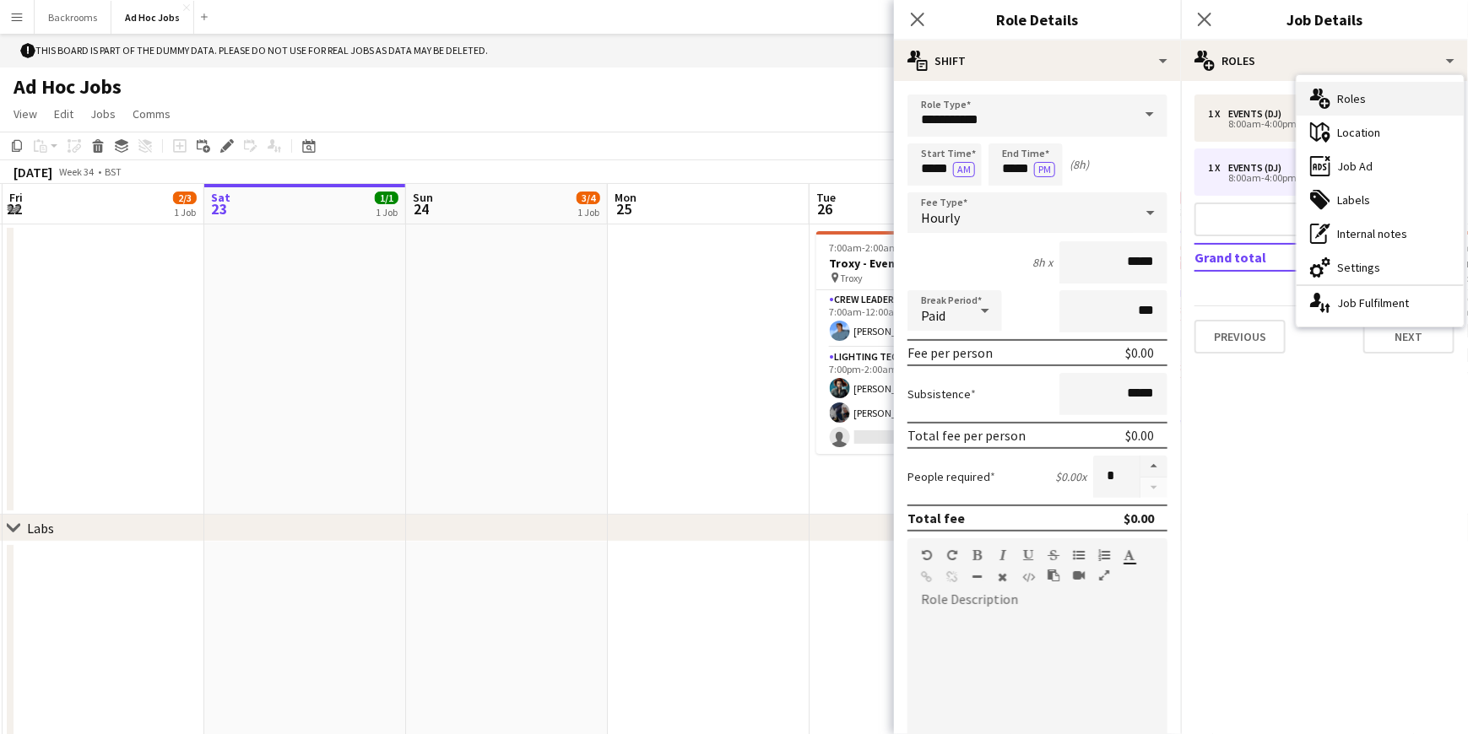
click at [1360, 103] on div "multiple-users-add Roles" at bounding box center [1379, 99] width 167 height 34
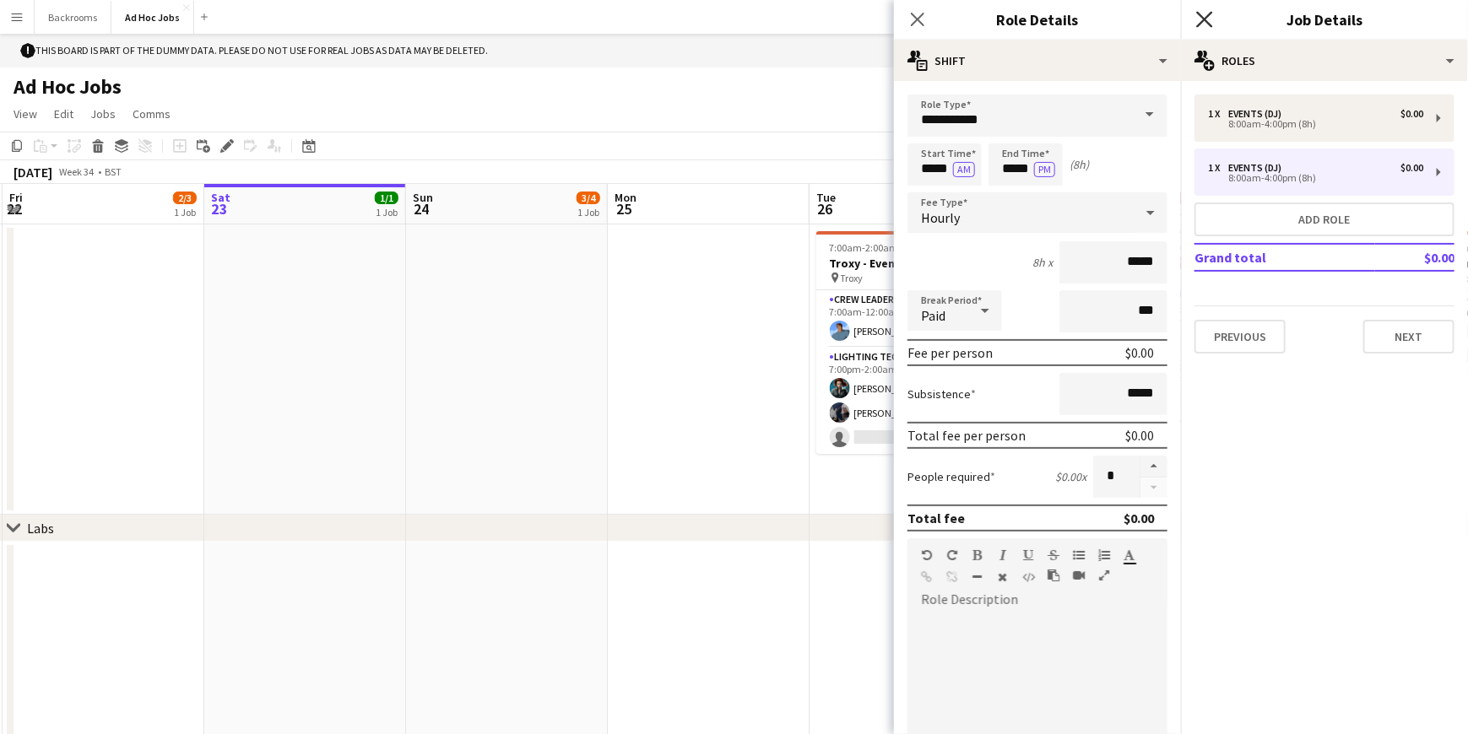
click at [1199, 21] on icon "Close pop-in" at bounding box center [1204, 19] width 16 height 16
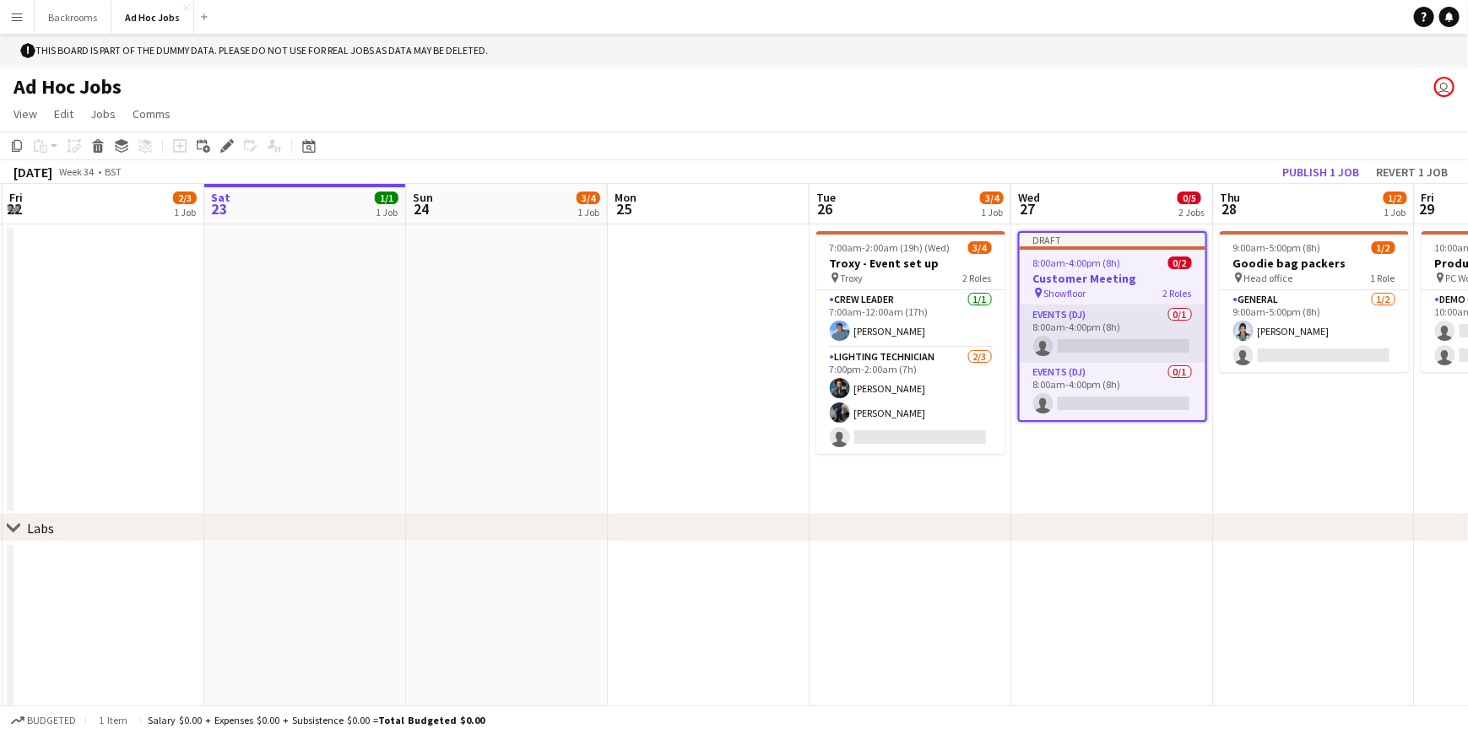
click at [1101, 314] on app-card-role "Events (DJ) 0/1 8:00am-4:00pm (8h) single-neutral-actions" at bounding box center [1113, 334] width 186 height 57
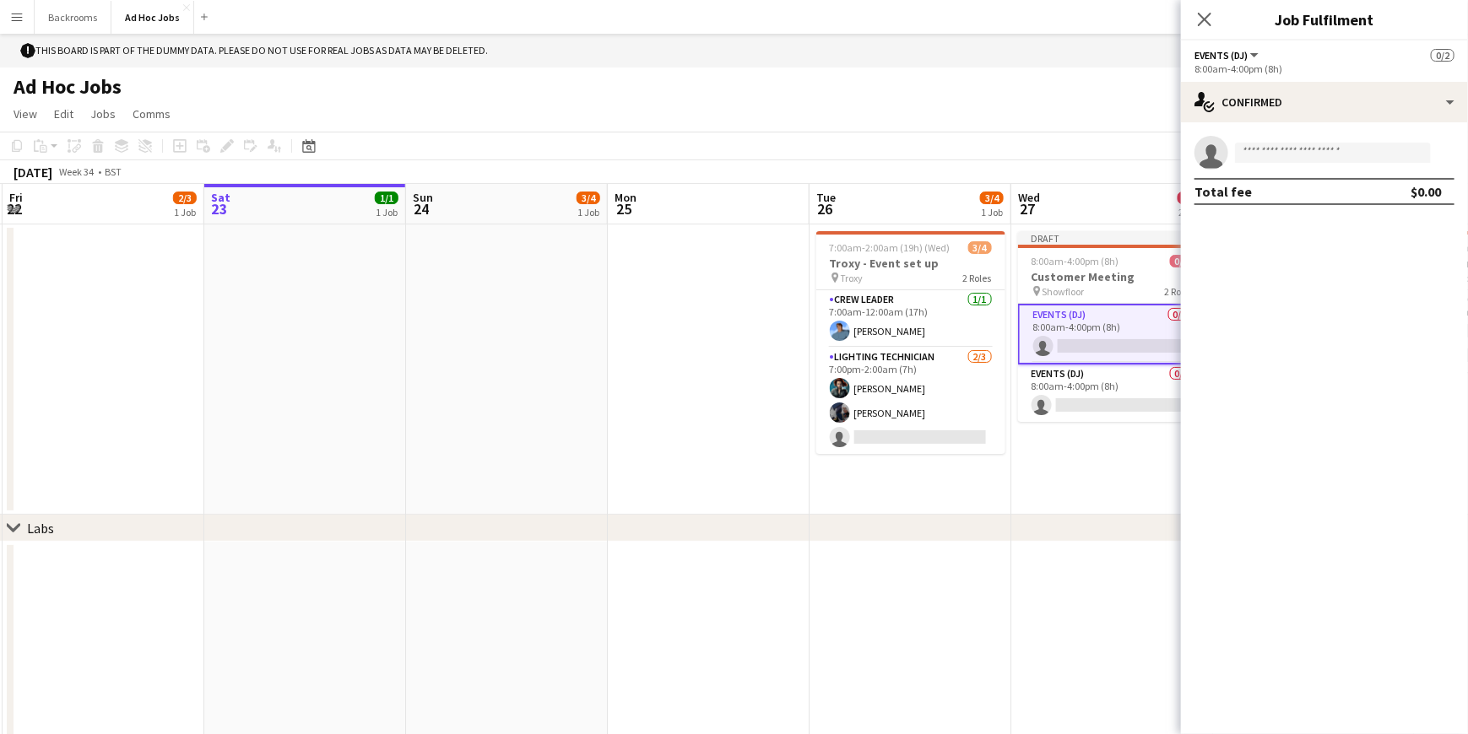
click at [1101, 314] on app-card-role "Events (DJ) 0/1 8:00am-4:00pm (8h) single-neutral-actions" at bounding box center [1112, 334] width 189 height 61
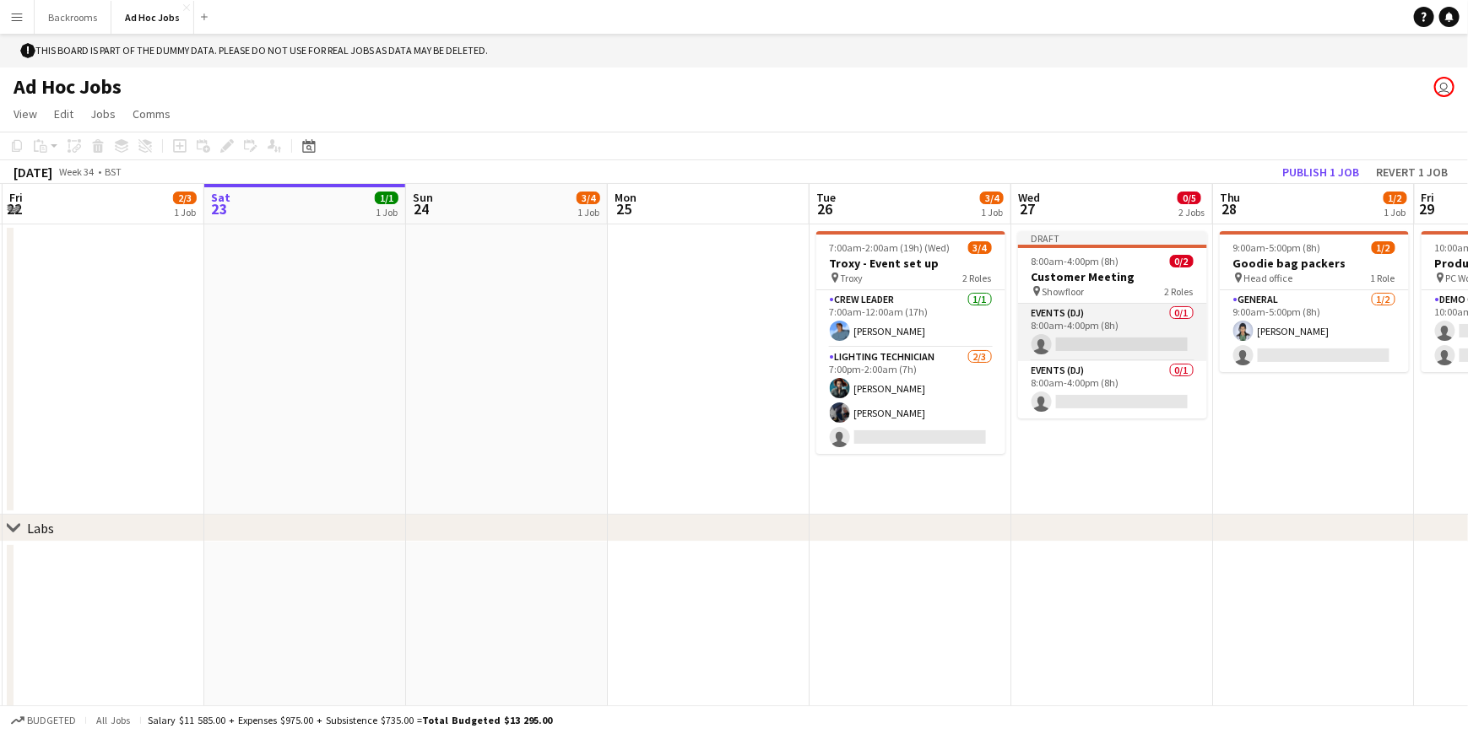
click at [1101, 314] on app-card-role "Events (DJ) 0/1 8:00am-4:00pm (8h) single-neutral-actions" at bounding box center [1112, 332] width 189 height 57
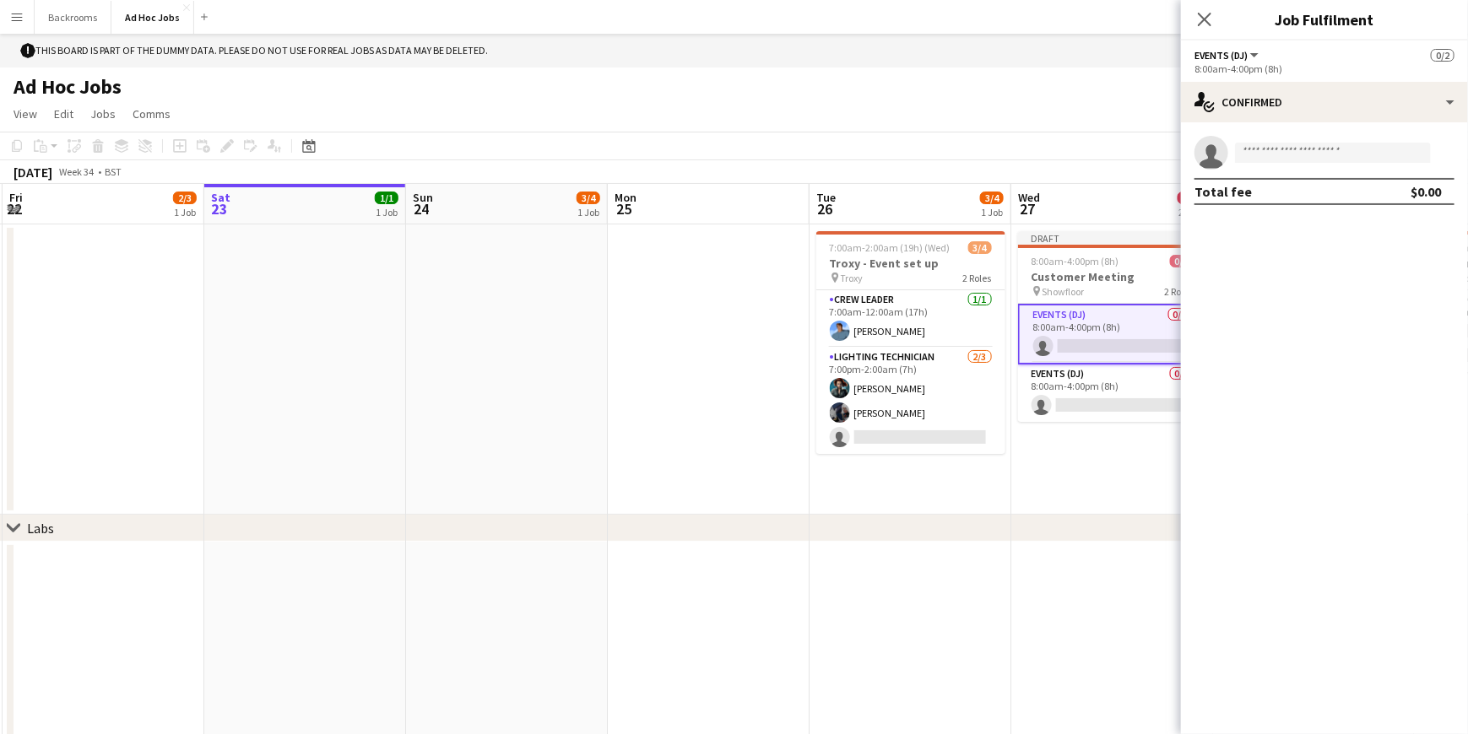
click at [1247, 50] on span "Events (DJ)" at bounding box center [1220, 55] width 53 height 13
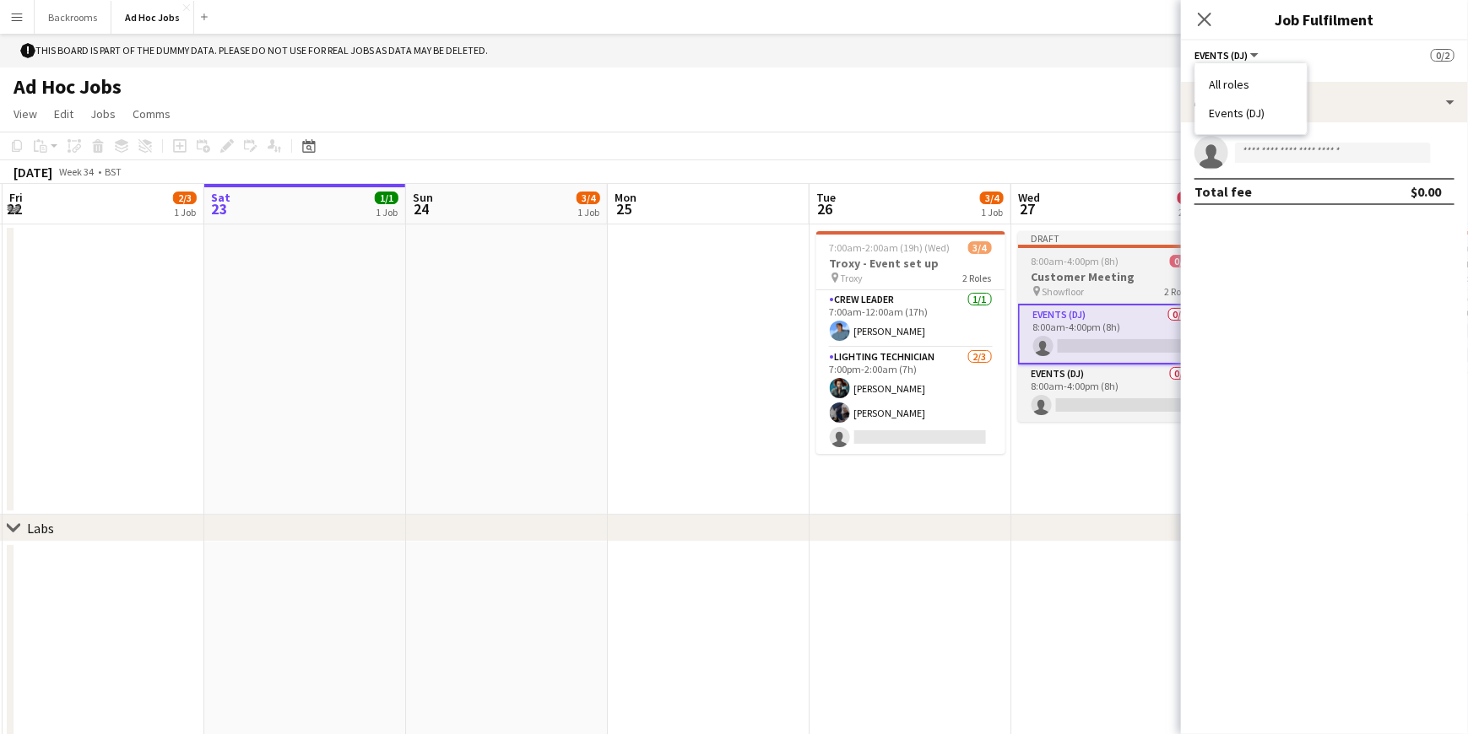
click at [1074, 277] on h3 "Customer Meeting" at bounding box center [1112, 276] width 189 height 15
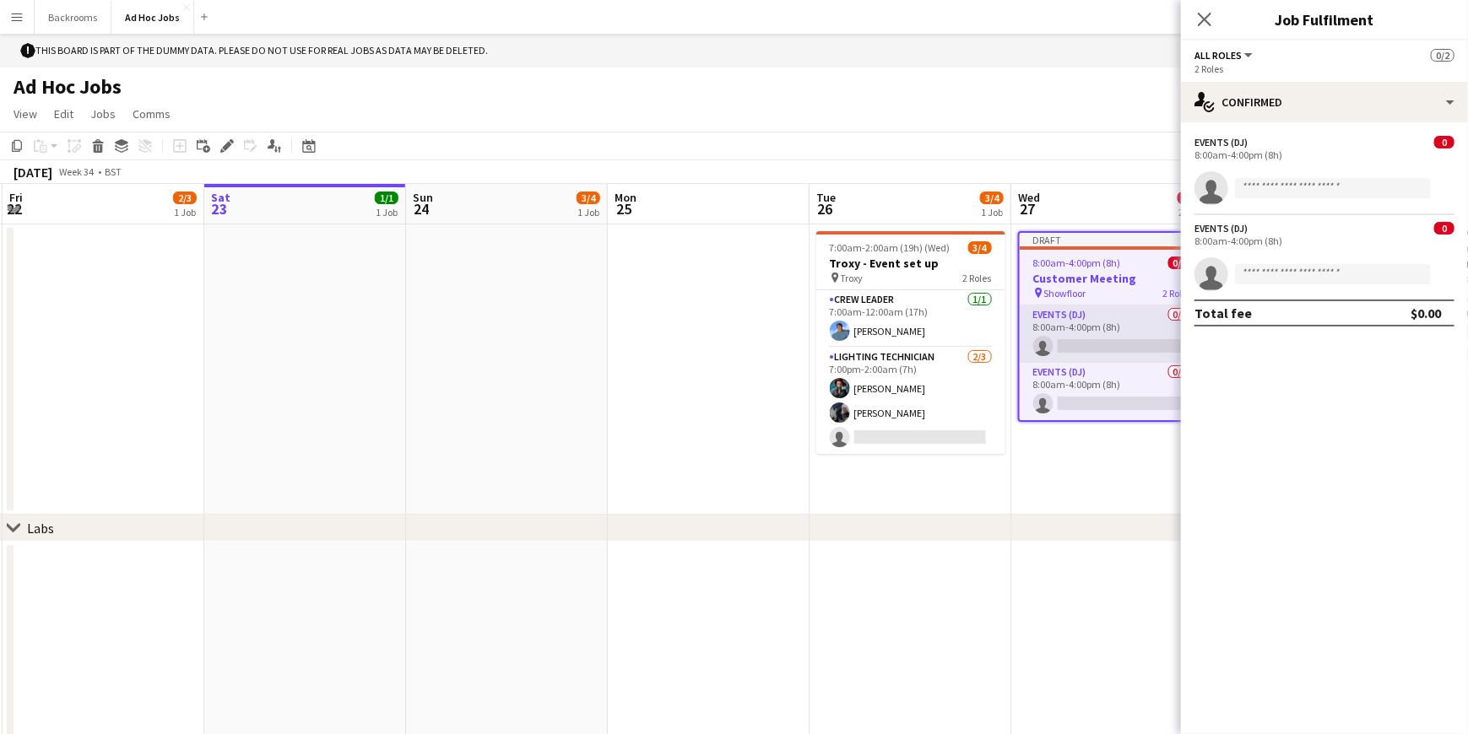
click at [1056, 322] on app-card-role "Events (DJ) 0/1 8:00am-4:00pm (8h) single-neutral-actions" at bounding box center [1113, 334] width 186 height 57
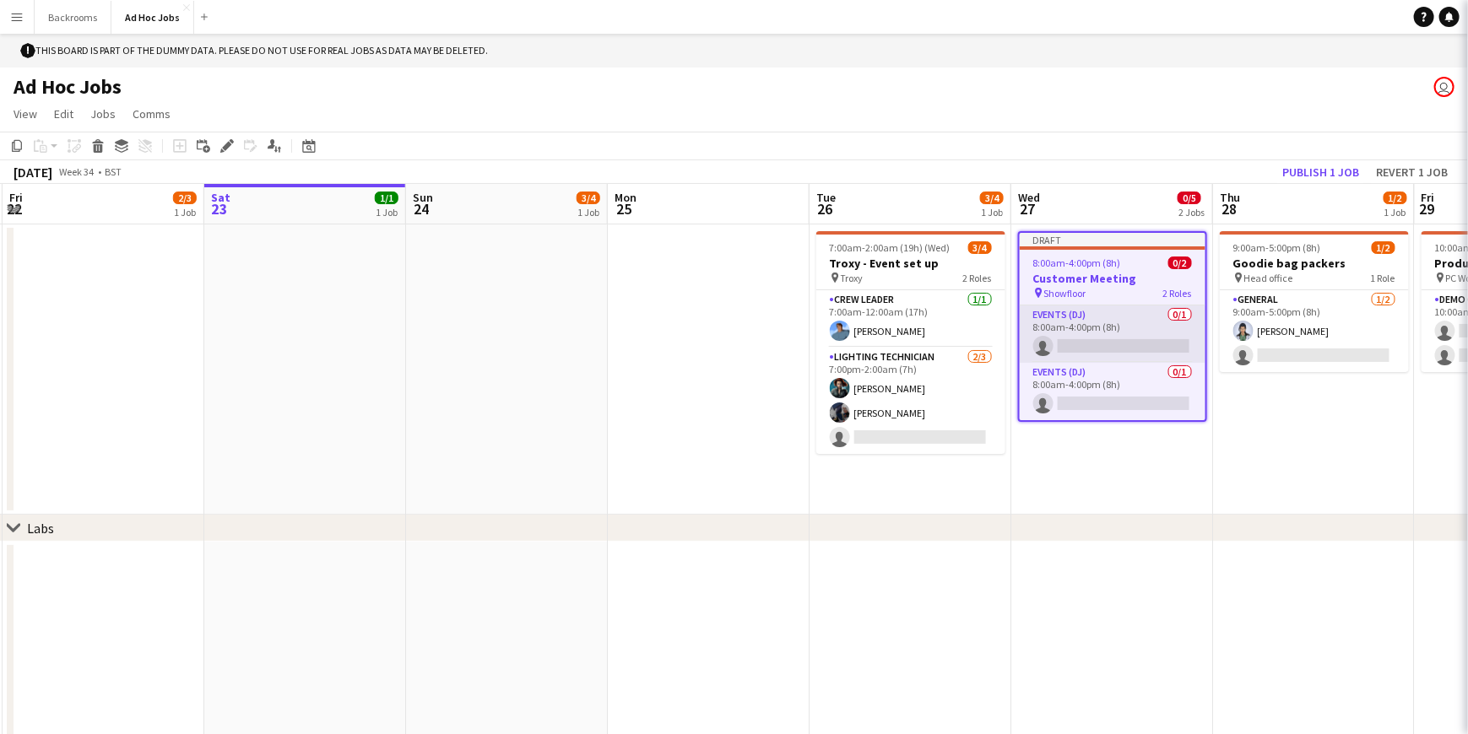
click at [1056, 322] on app-card-role "Events (DJ) 0/1 8:00am-4:00pm (8h) single-neutral-actions" at bounding box center [1113, 334] width 186 height 57
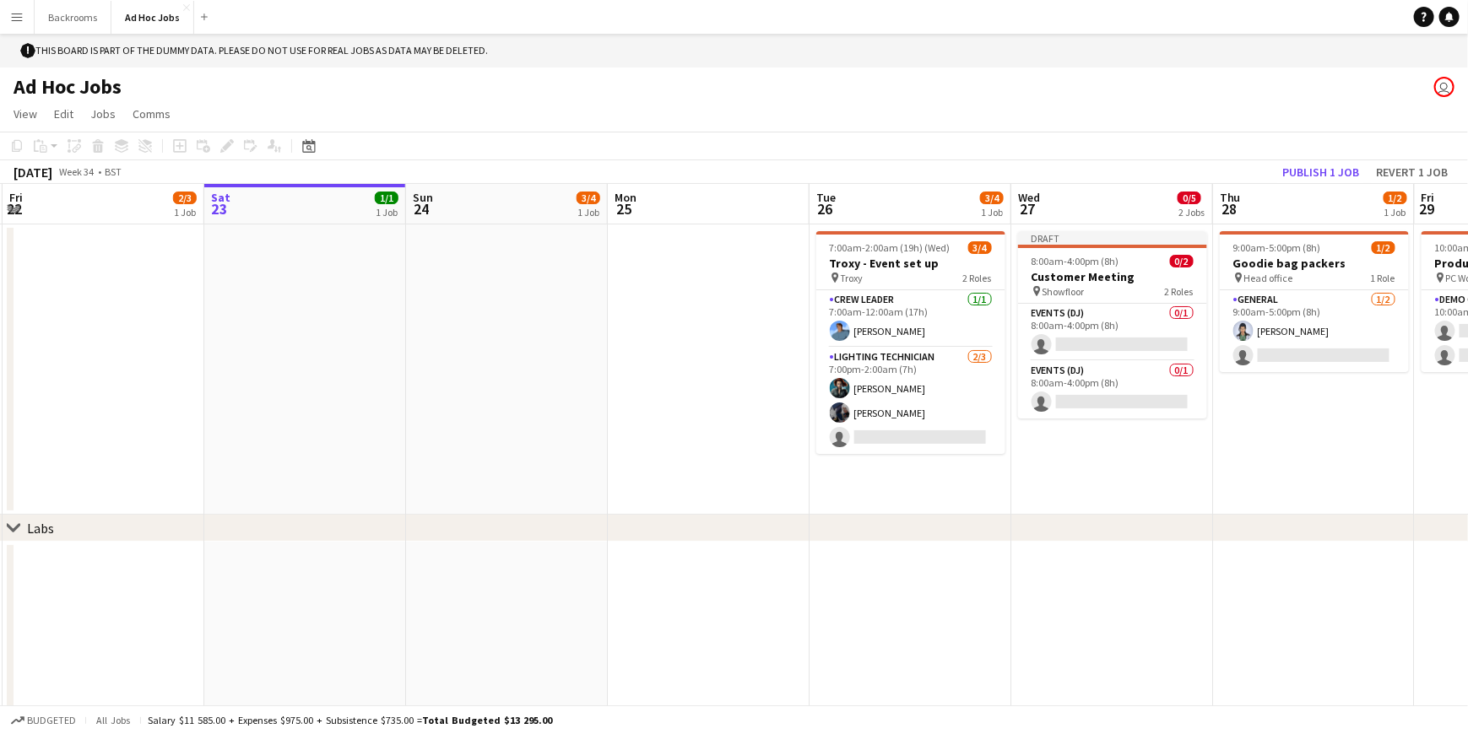
scroll to position [0, 400]
click at [1046, 225] on app-date-cell "Draft 8:00am-4:00pm (8h) 0/2 Customer Meeting pin Showfloor 2 Roles Events (DJ)…" at bounding box center [1112, 370] width 202 height 290
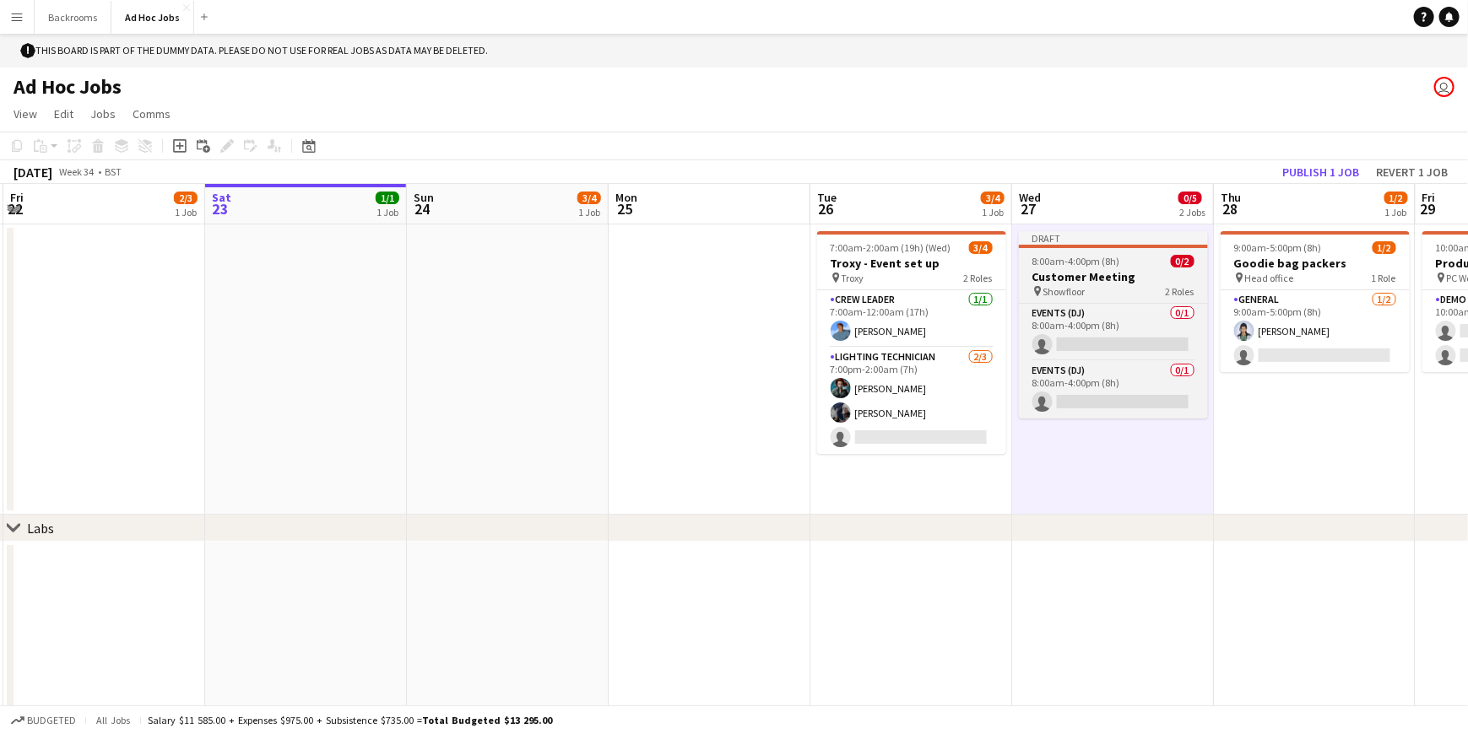
click at [1054, 247] on div at bounding box center [1113, 246] width 189 height 3
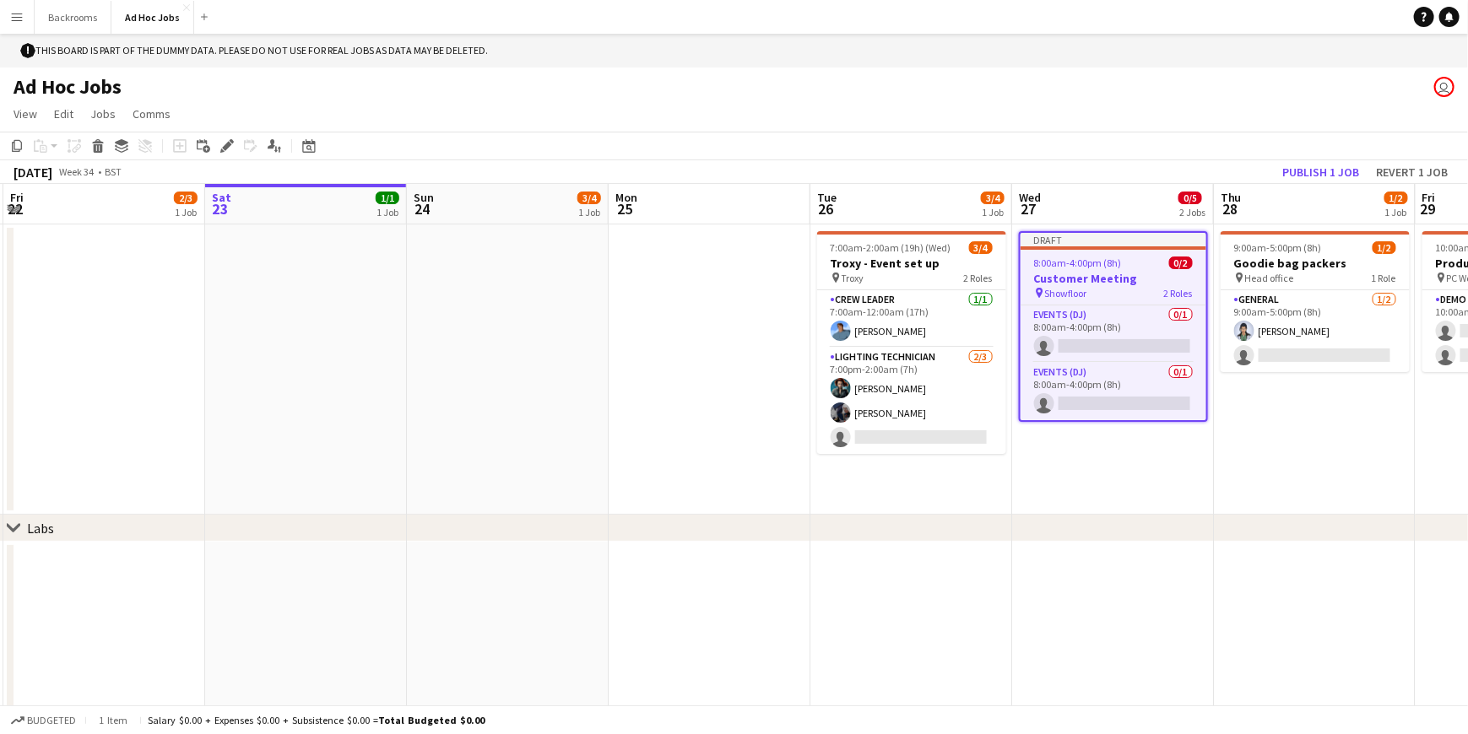
click at [1054, 247] on div at bounding box center [1113, 247] width 186 height 3
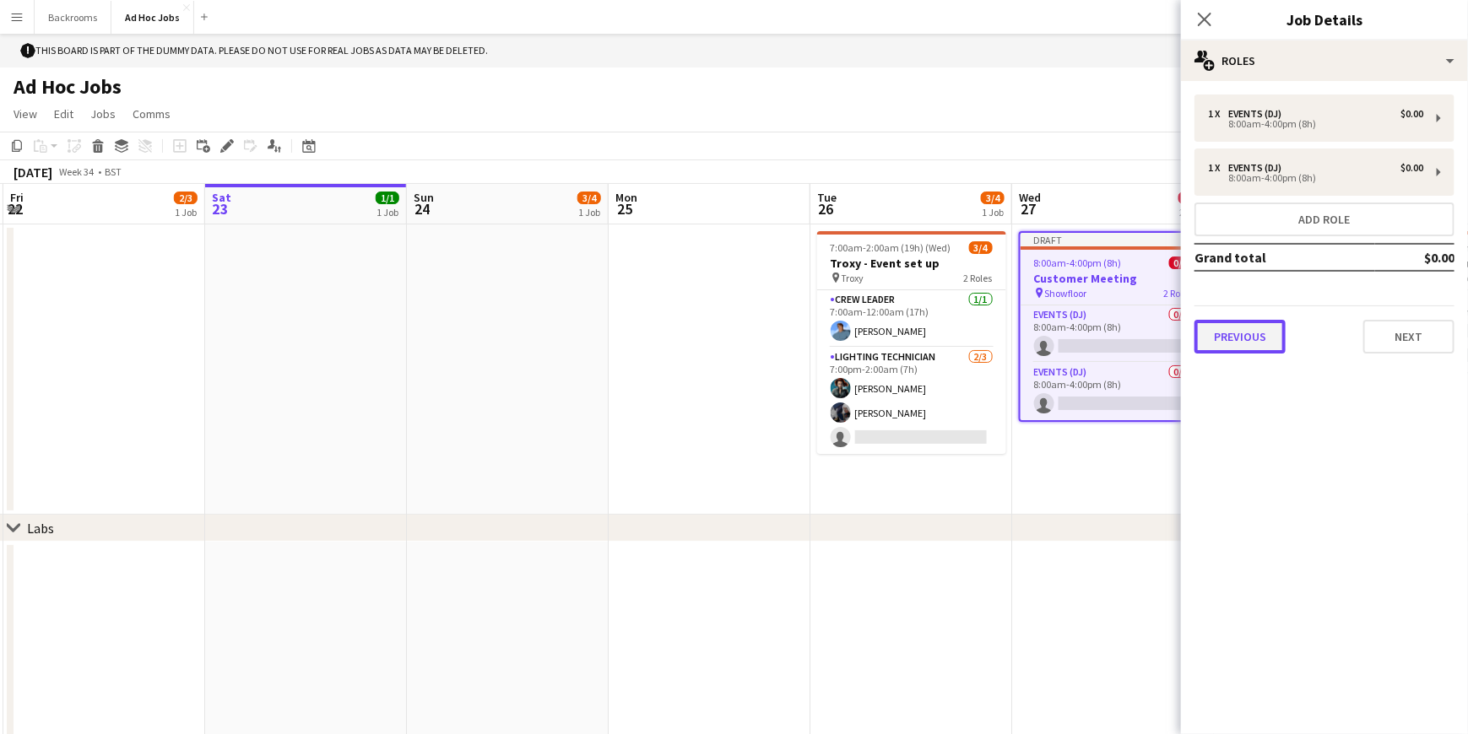
click at [1247, 327] on button "Previous" at bounding box center [1239, 337] width 91 height 34
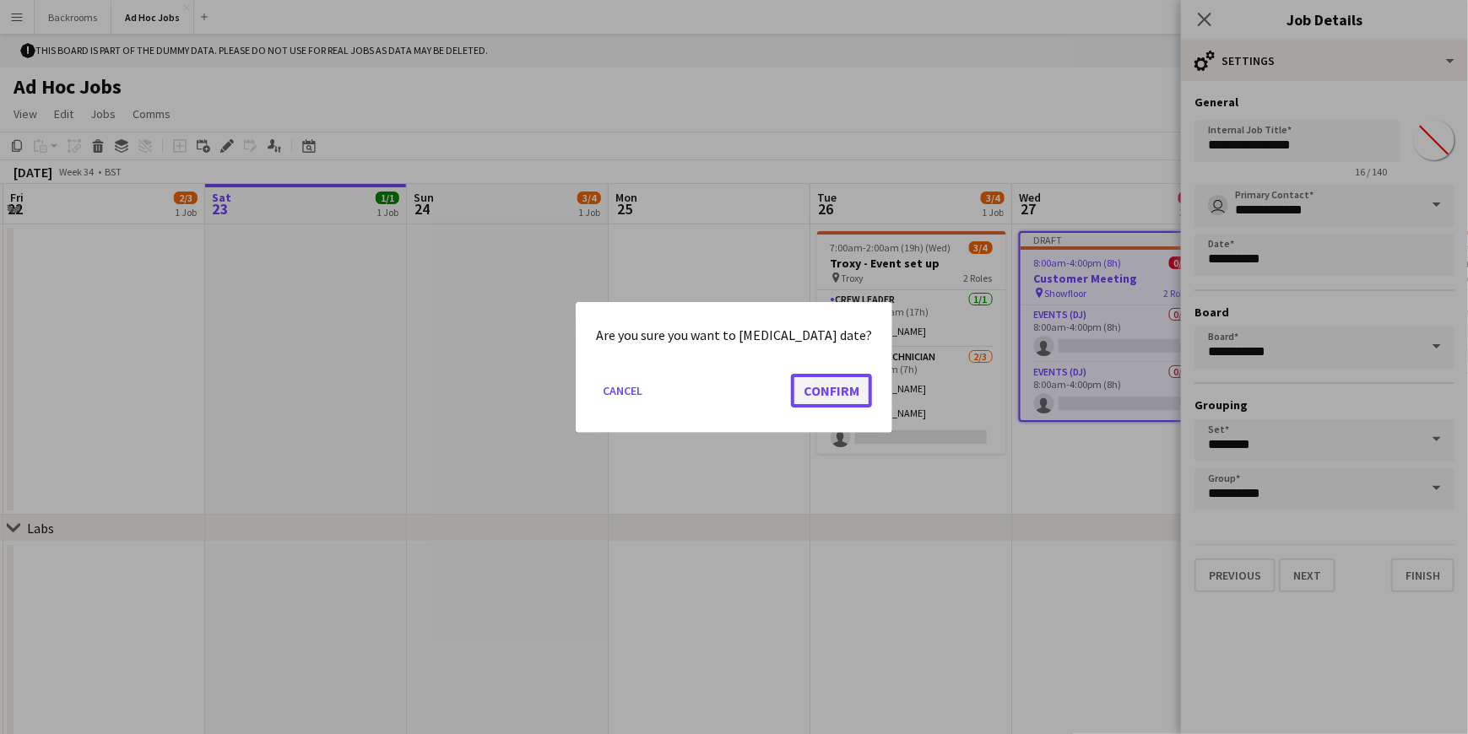
click at [793, 395] on button "Confirm" at bounding box center [831, 390] width 81 height 34
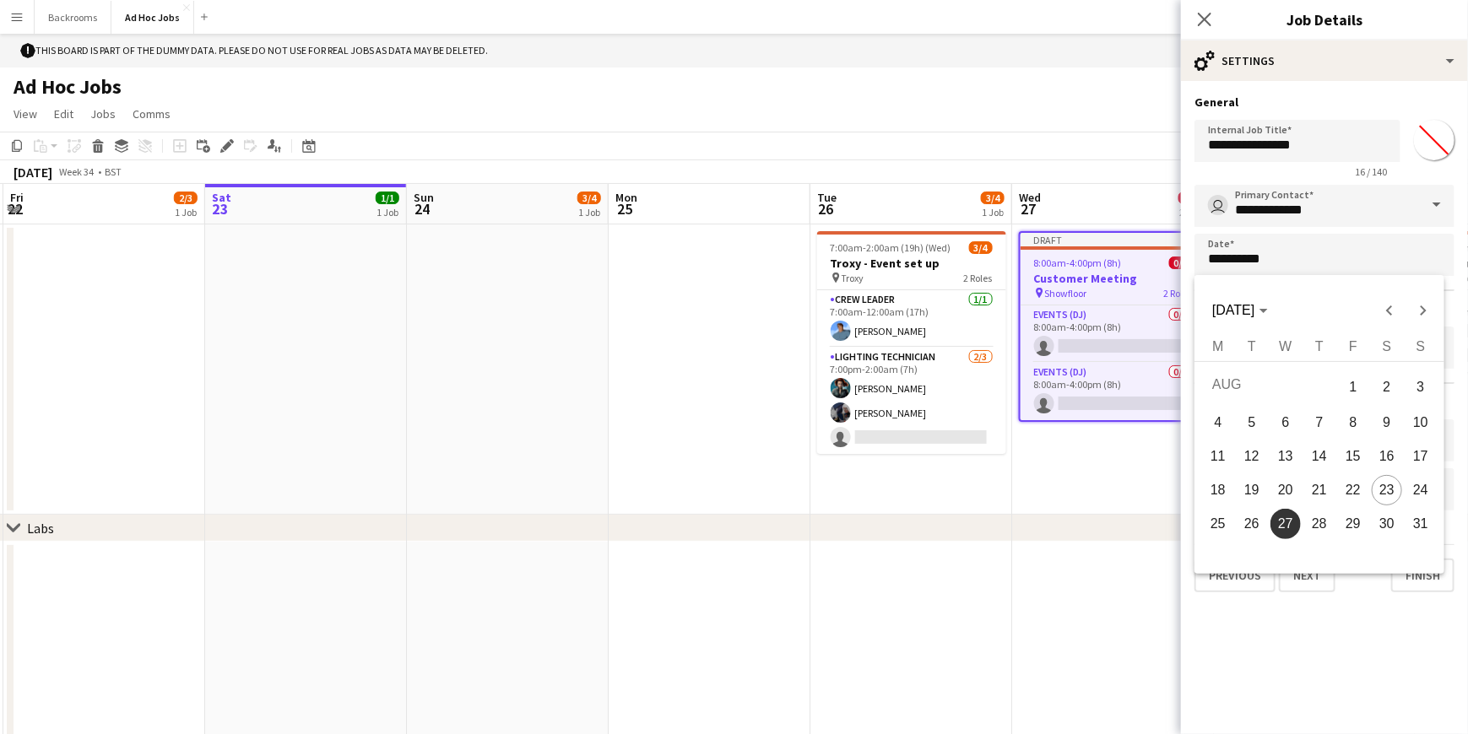
click at [1359, 247] on div at bounding box center [734, 367] width 1468 height 734
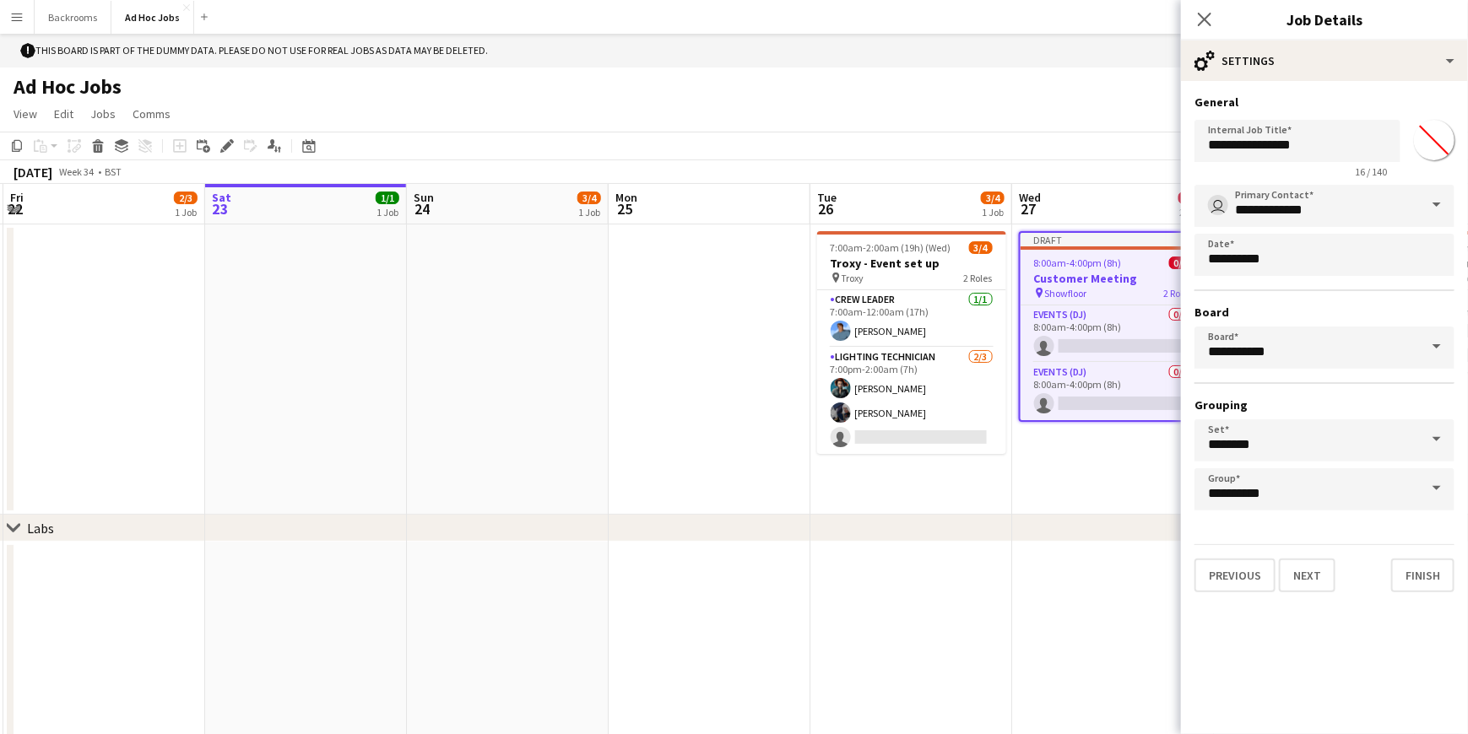
click at [1226, 20] on div "Close pop-in" at bounding box center [1204, 19] width 47 height 39
click at [1199, 15] on icon at bounding box center [1204, 19] width 16 height 16
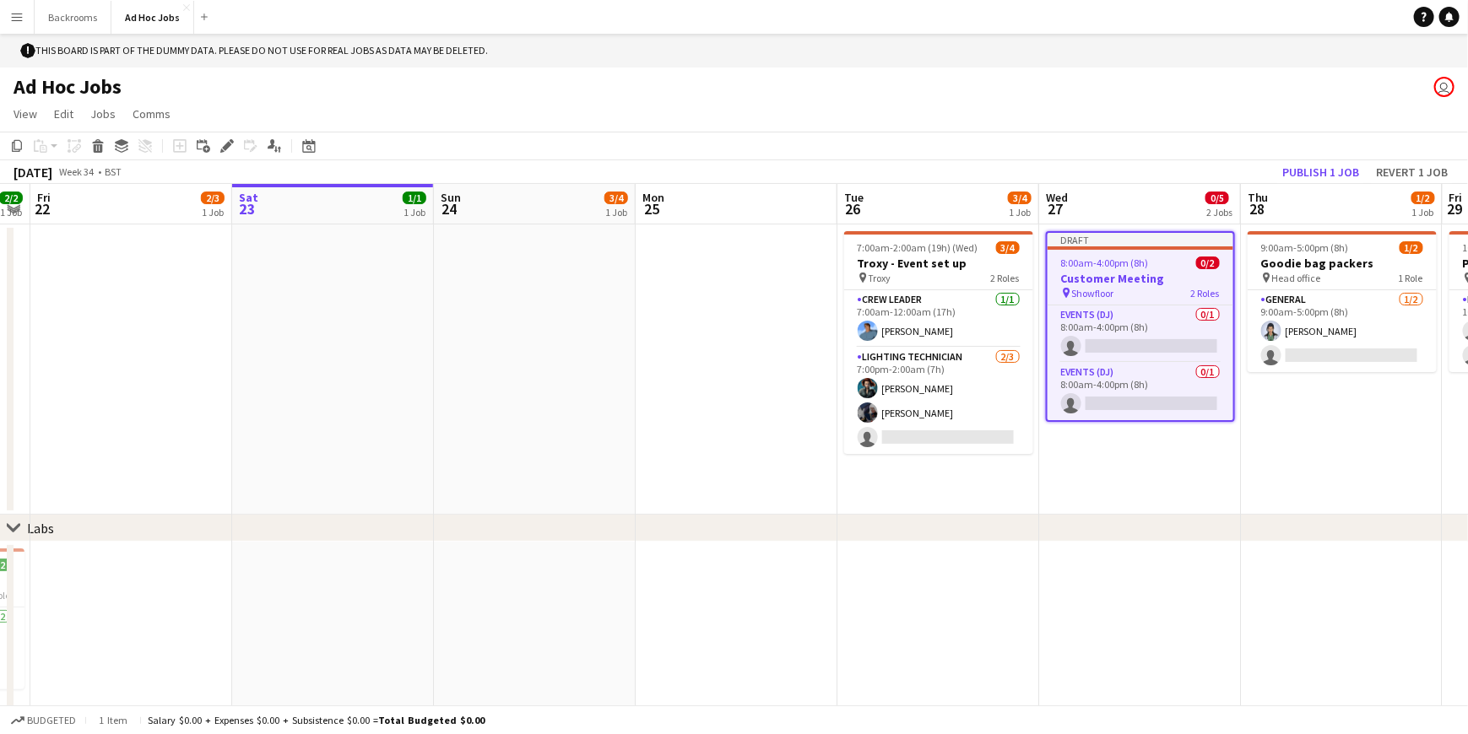
scroll to position [0, 383]
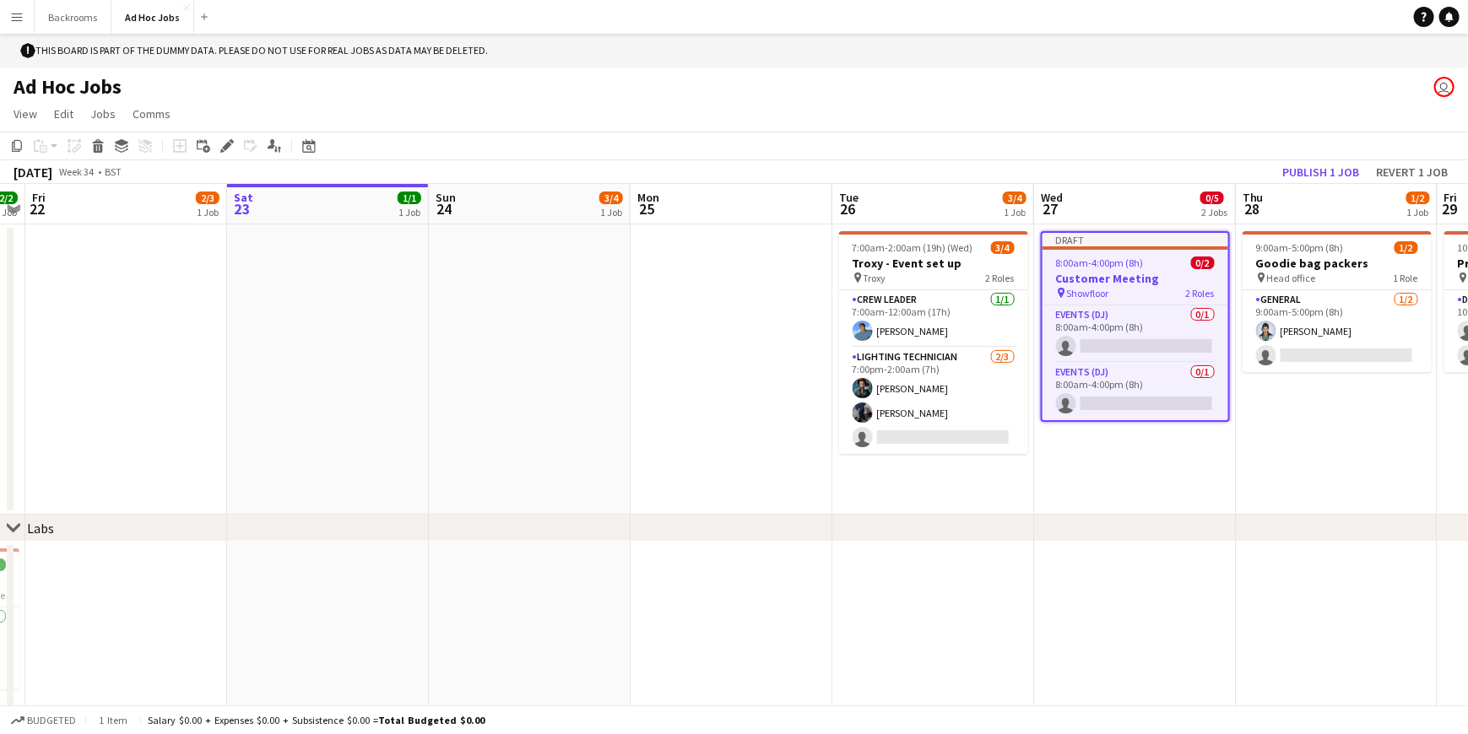
drag, startPoint x: 1064, startPoint y: 236, endPoint x: 1074, endPoint y: 626, distance: 390.1
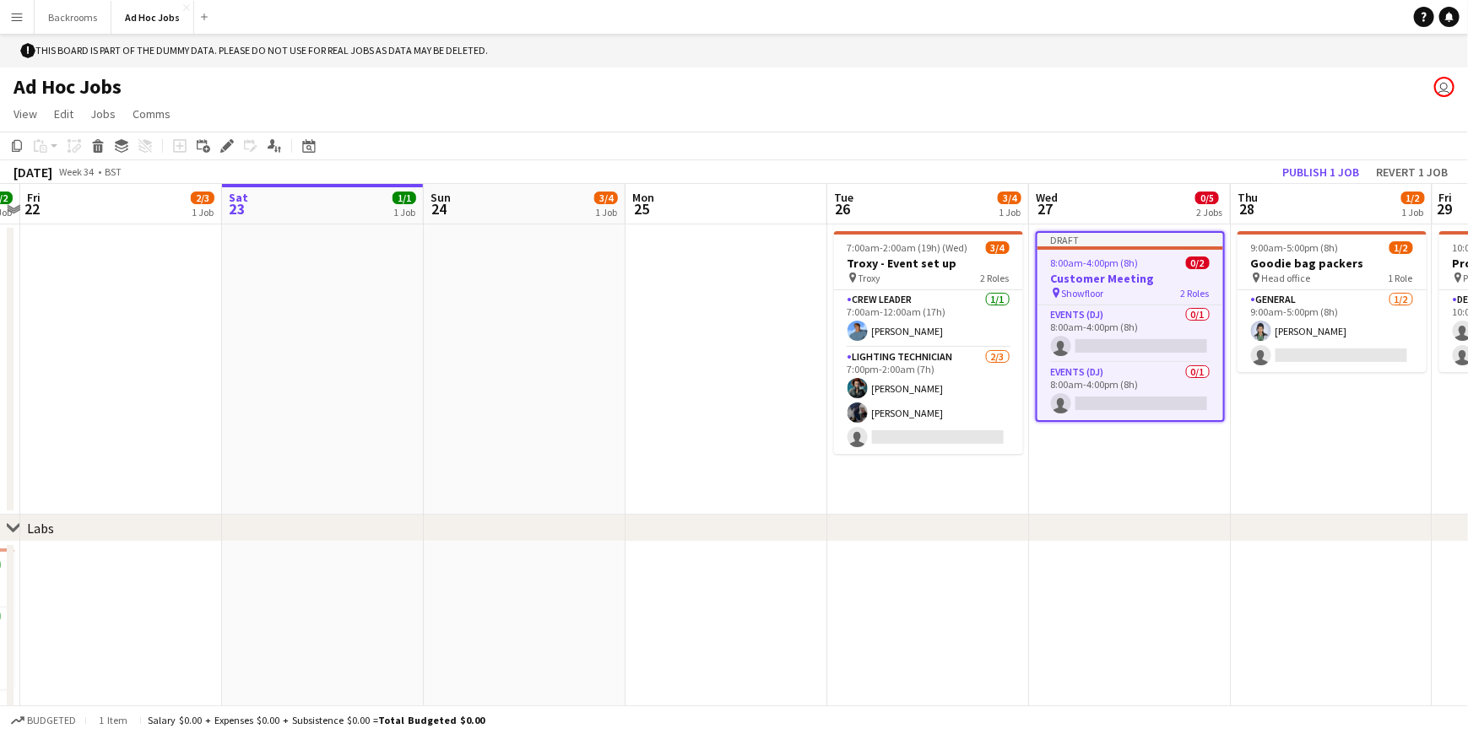
click at [1086, 248] on div at bounding box center [1130, 247] width 186 height 3
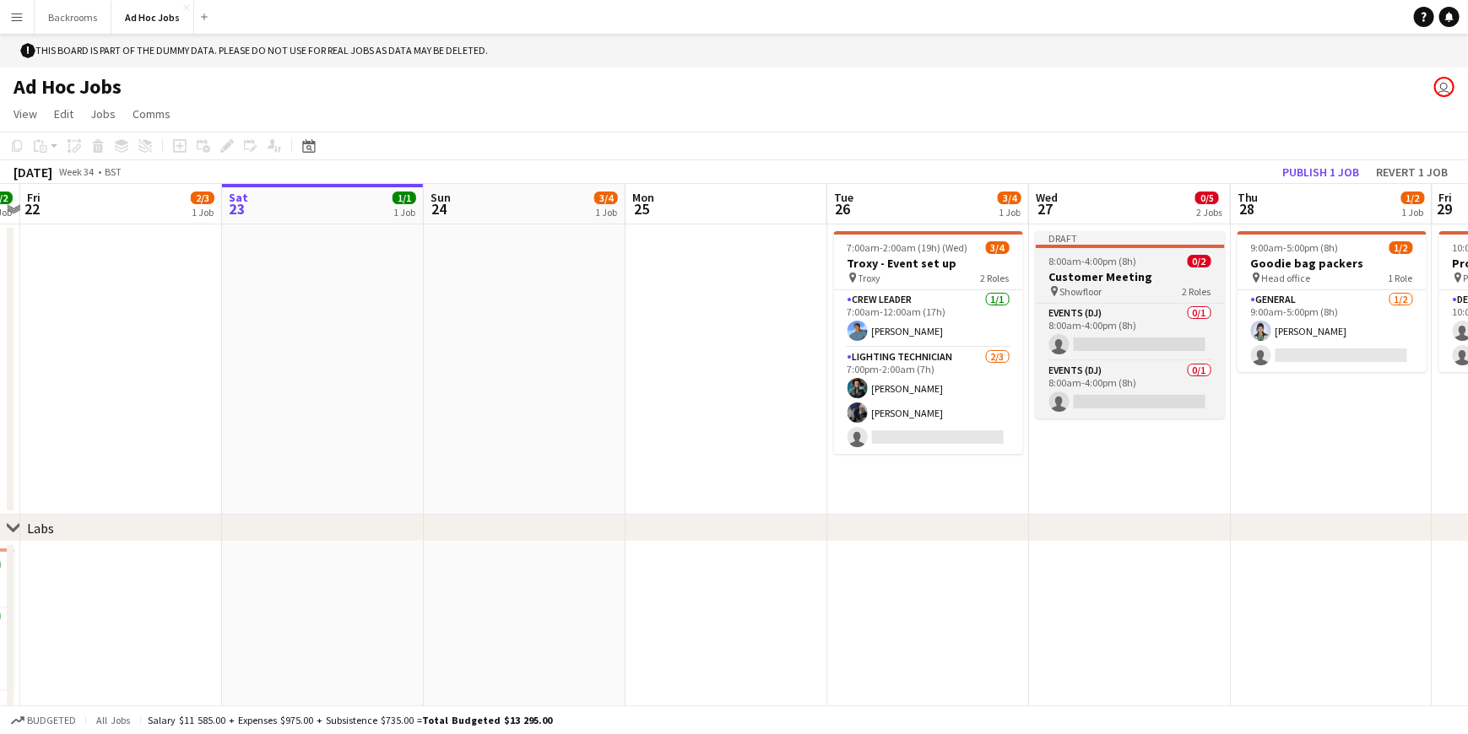
click at [1086, 248] on app-job-card "Draft 8:00am-4:00pm (8h) 0/2 Customer Meeting pin Showfloor 2 Roles Events (DJ)…" at bounding box center [1130, 324] width 189 height 187
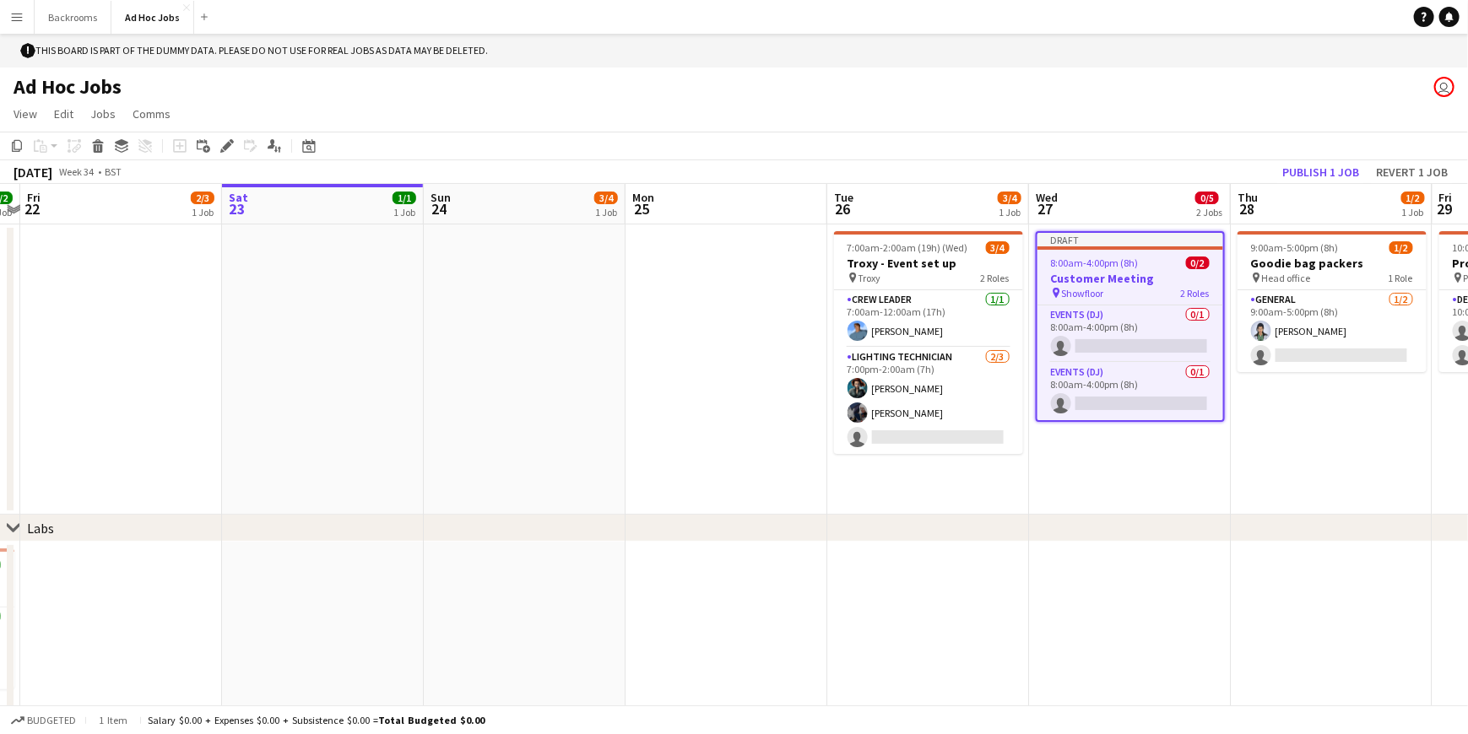
drag, startPoint x: 1080, startPoint y: 246, endPoint x: 1061, endPoint y: 242, distance: 19.0
click at [1061, 242] on div "Draft" at bounding box center [1130, 240] width 186 height 14
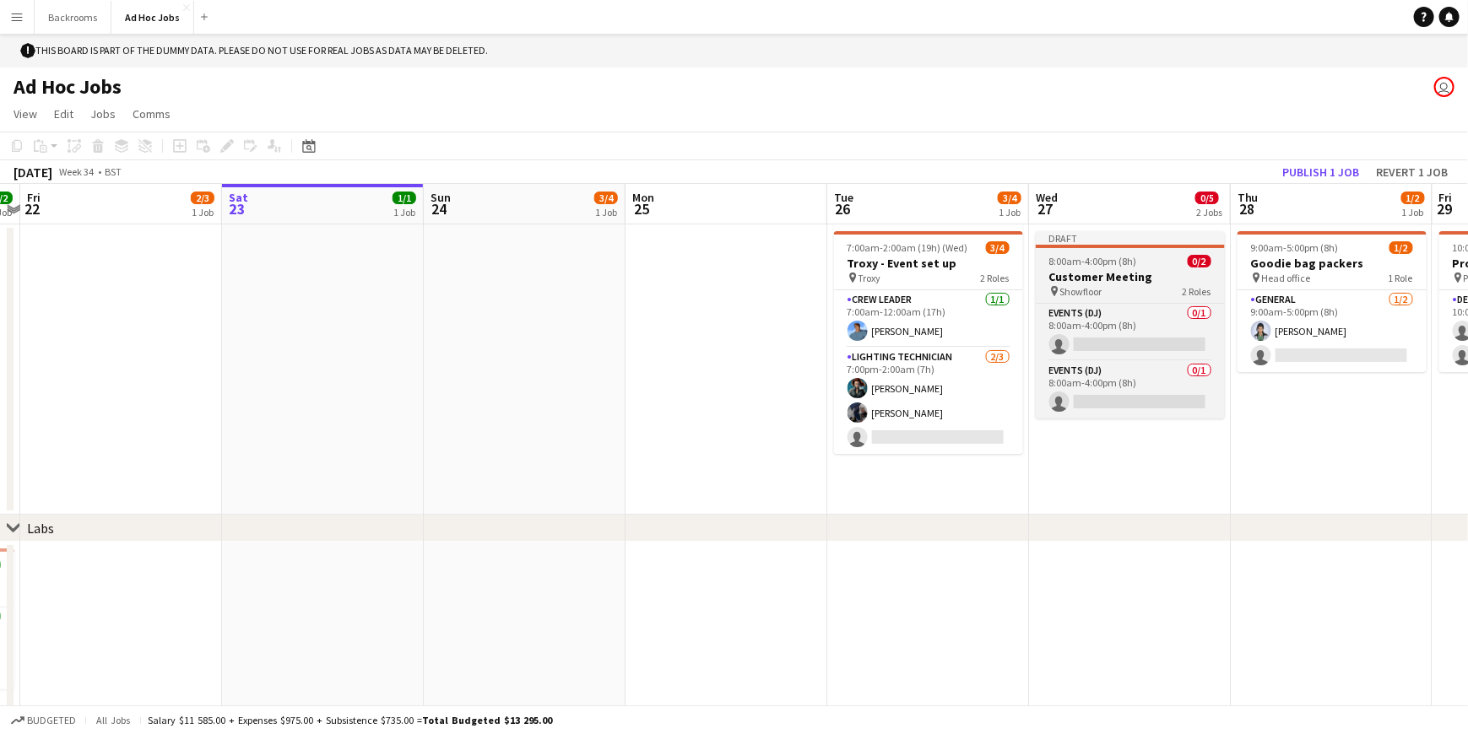
click at [1052, 257] on span "8:00am-4:00pm (8h)" at bounding box center [1093, 261] width 88 height 13
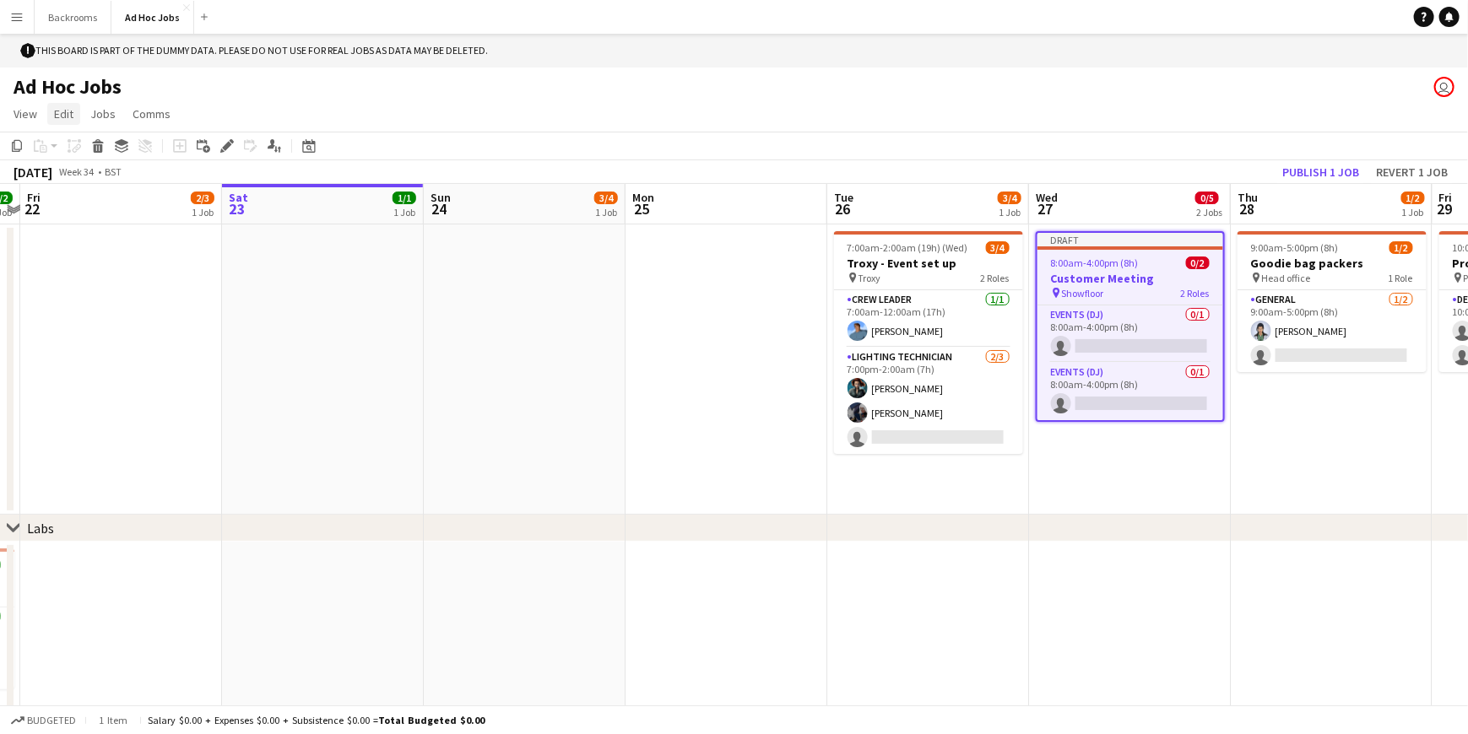
click at [58, 116] on span "Edit" at bounding box center [63, 113] width 19 height 15
click at [68, 254] on span "Group" at bounding box center [77, 257] width 31 height 15
click at [116, 258] on link "Group" at bounding box center [109, 257] width 122 height 35
click at [152, 259] on link "Group" at bounding box center [109, 257] width 122 height 35
click at [217, 265] on link "Group" at bounding box center [226, 264] width 118 height 35
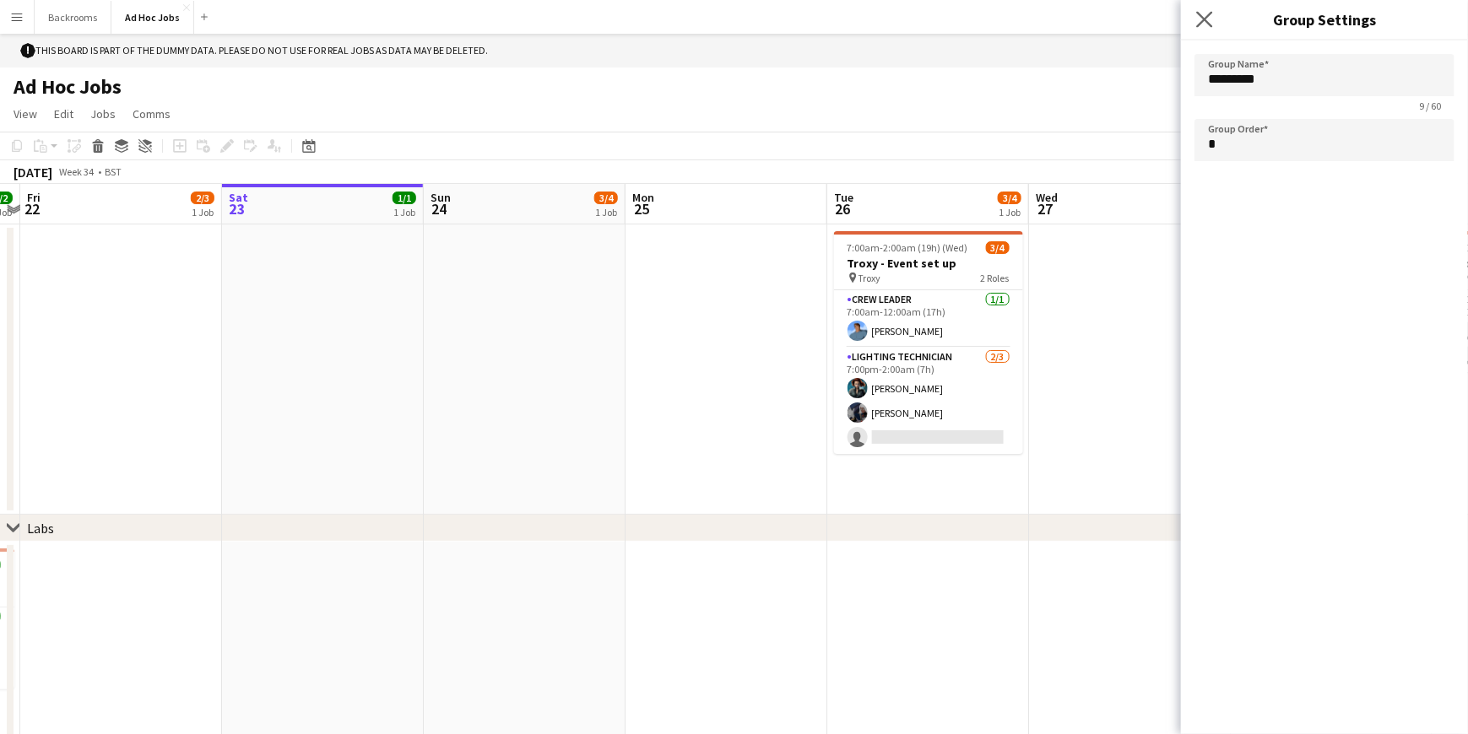
click at [1202, 28] on app-icon "Close pop-in" at bounding box center [1205, 20] width 24 height 24
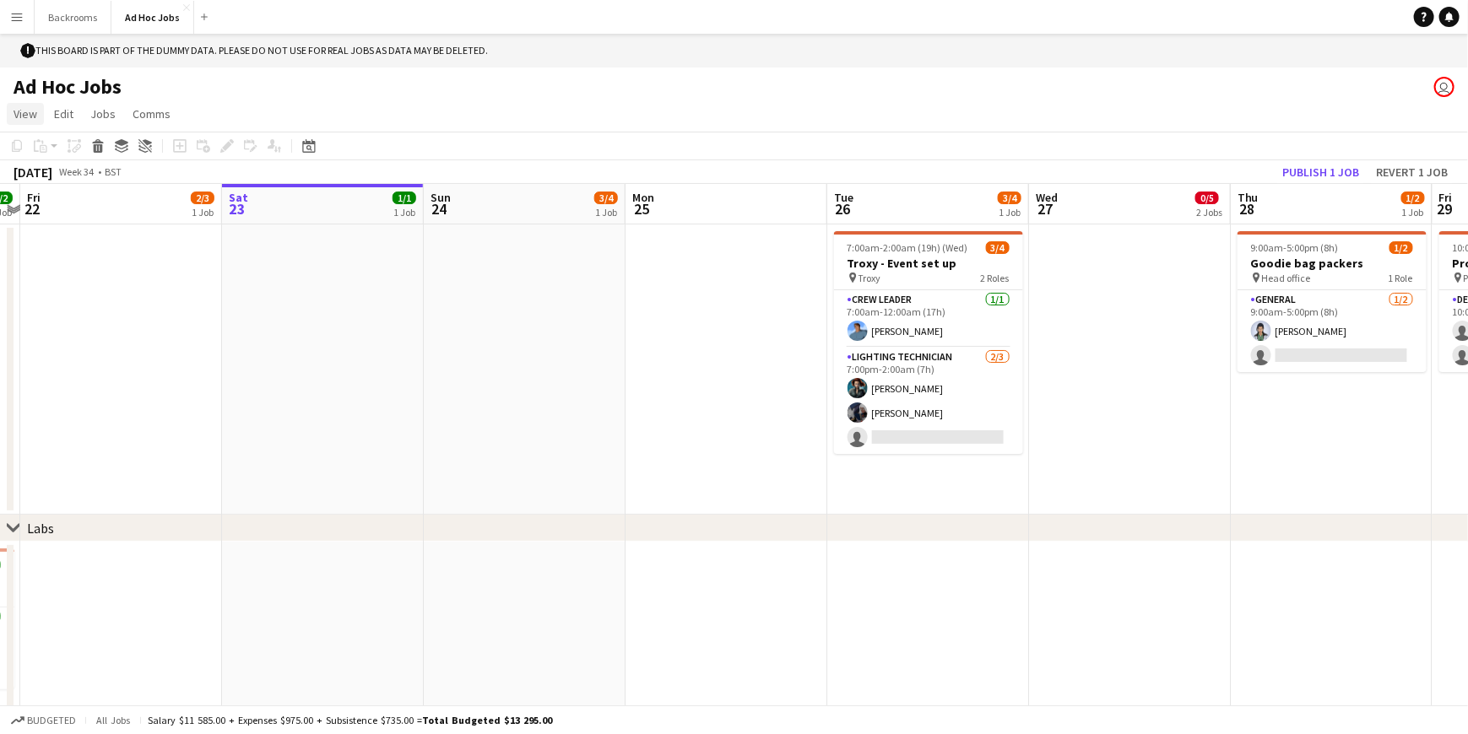
click at [35, 110] on span "View" at bounding box center [26, 113] width 24 height 15
click at [332, 291] on app-date-cell at bounding box center [323, 370] width 202 height 290
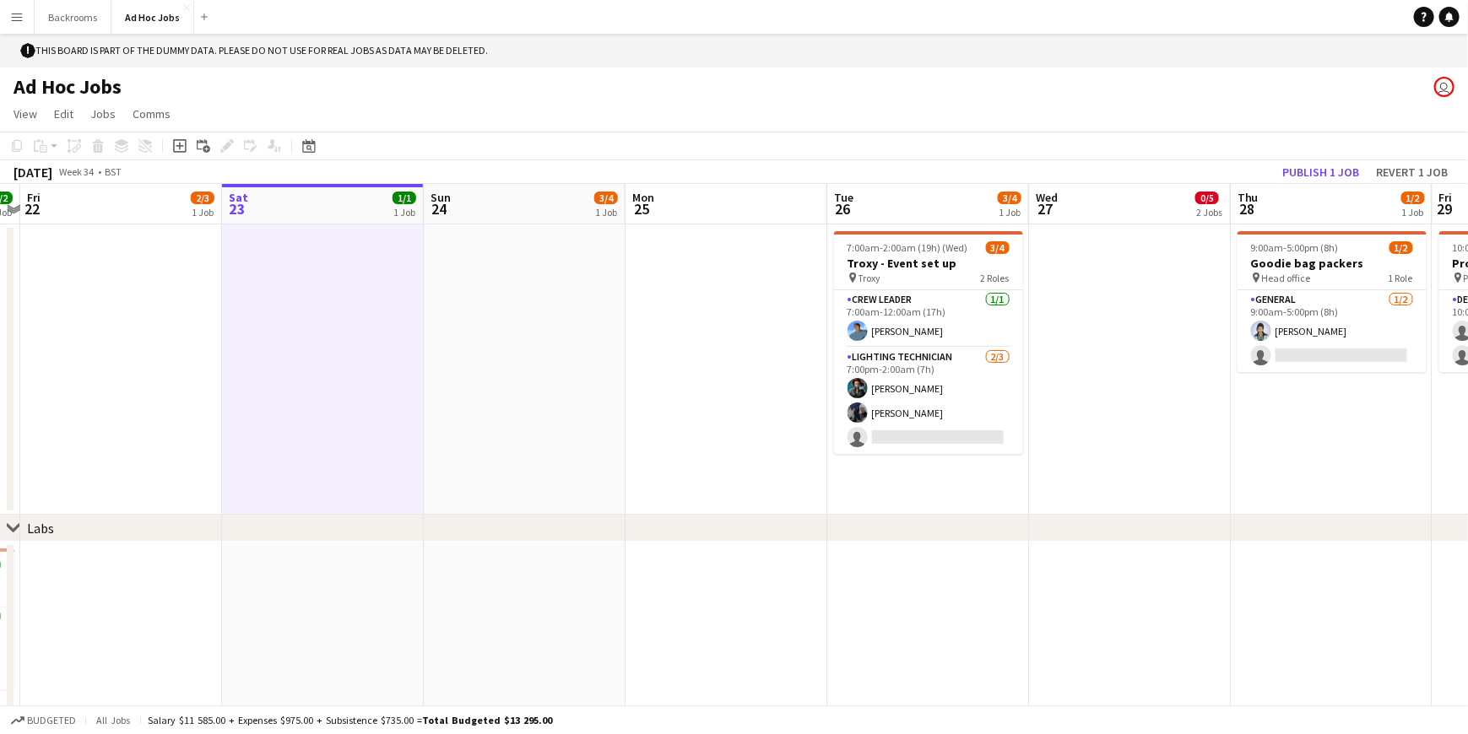
click at [482, 308] on app-date-cell at bounding box center [525, 370] width 202 height 290
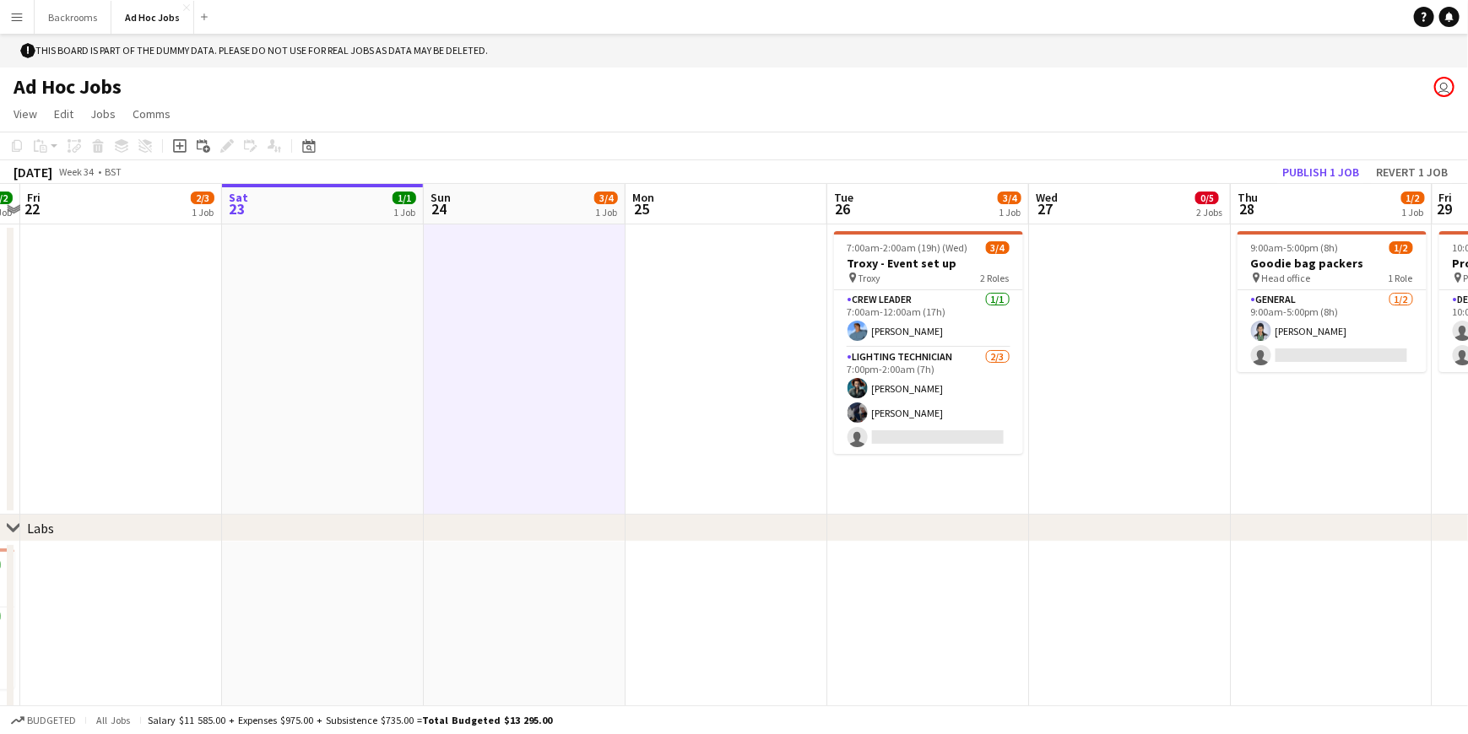
click at [982, 468] on app-date-cell "7:00am-2:00am (19h) (Wed) 3/4 Troxy - Event set up pin Troxy 2 Roles Crew Leade…" at bounding box center [928, 370] width 202 height 290
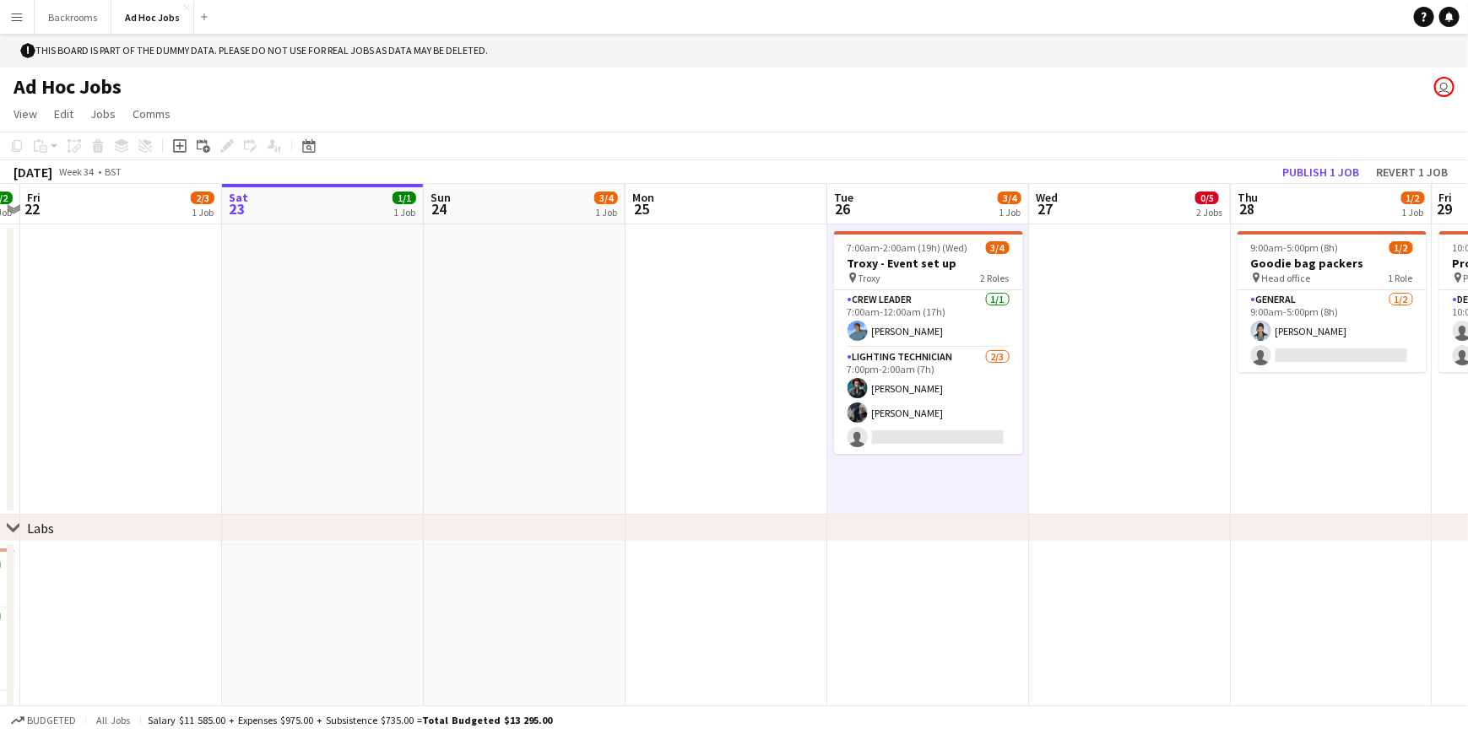
click at [87, 528] on div "chevron-right Labs" at bounding box center [734, 528] width 1468 height 27
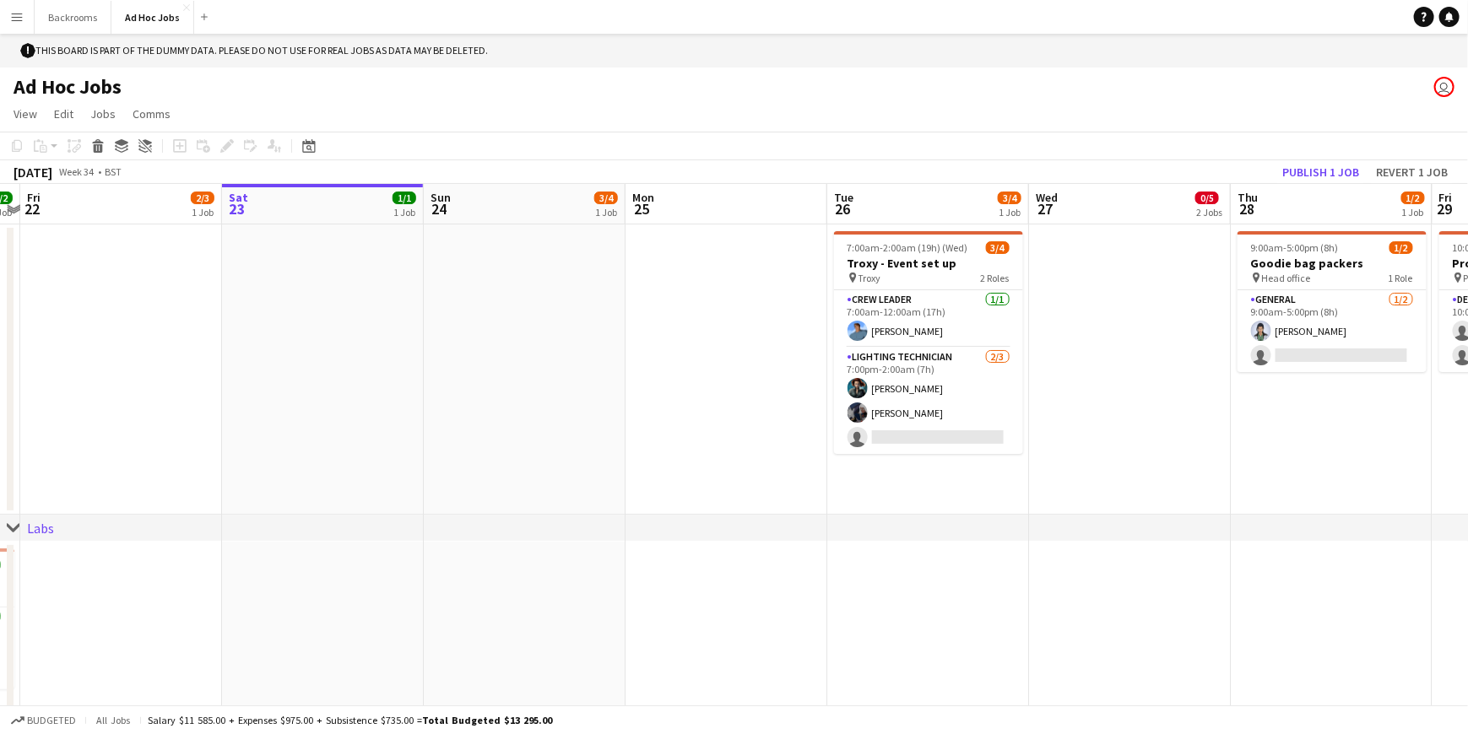
click at [75, 593] on app-date-cell at bounding box center [121, 641] width 202 height 198
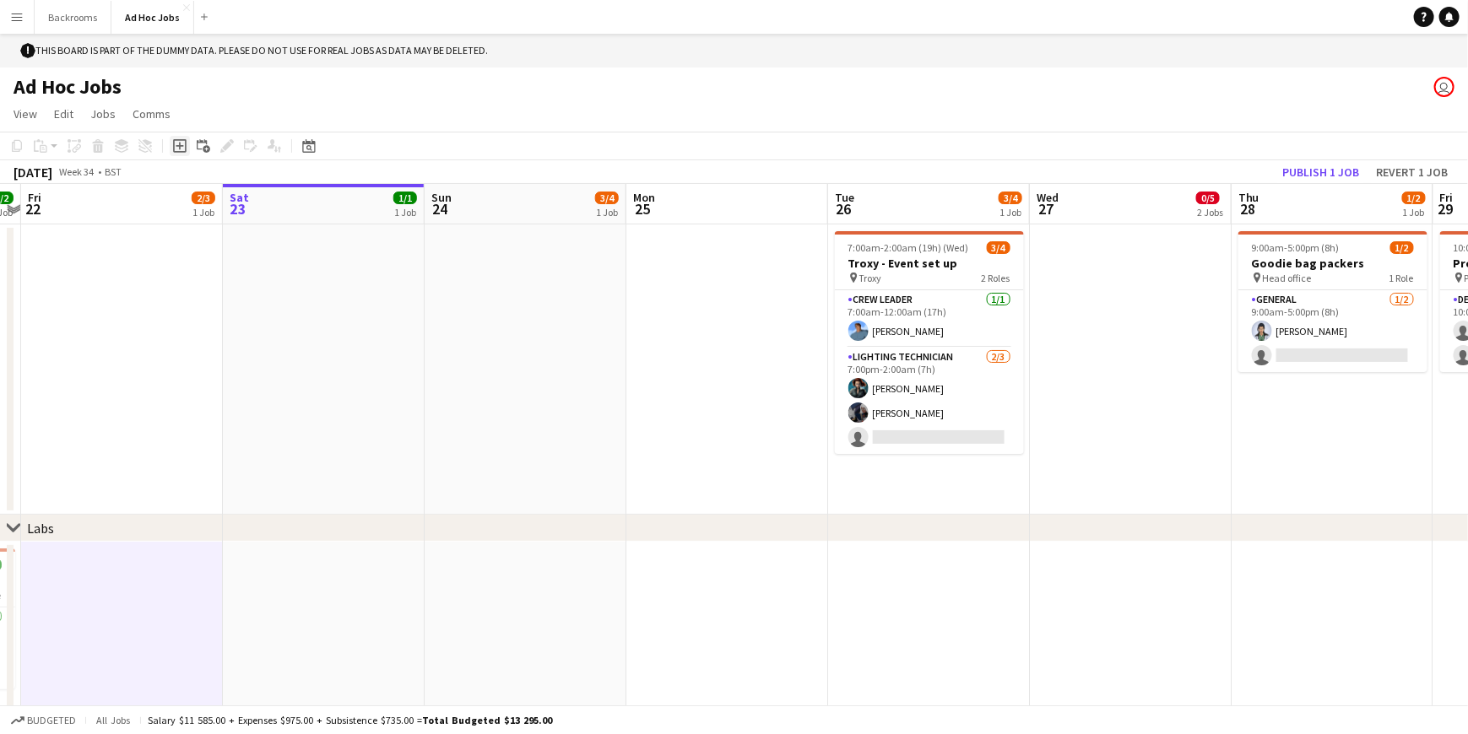
click at [175, 140] on icon "Add job" at bounding box center [180, 146] width 14 height 14
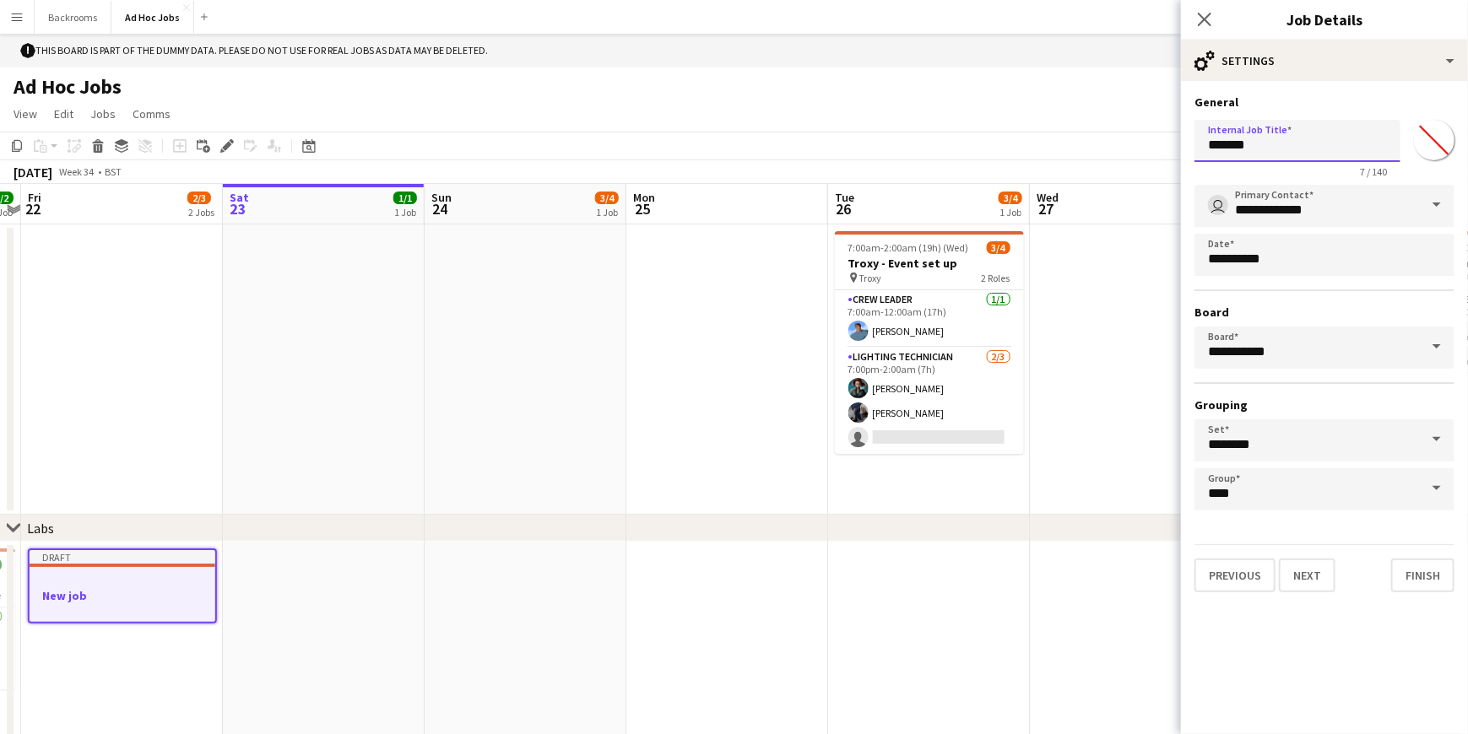
click at [1280, 141] on input "*******" at bounding box center [1297, 141] width 206 height 42
type input "**********"
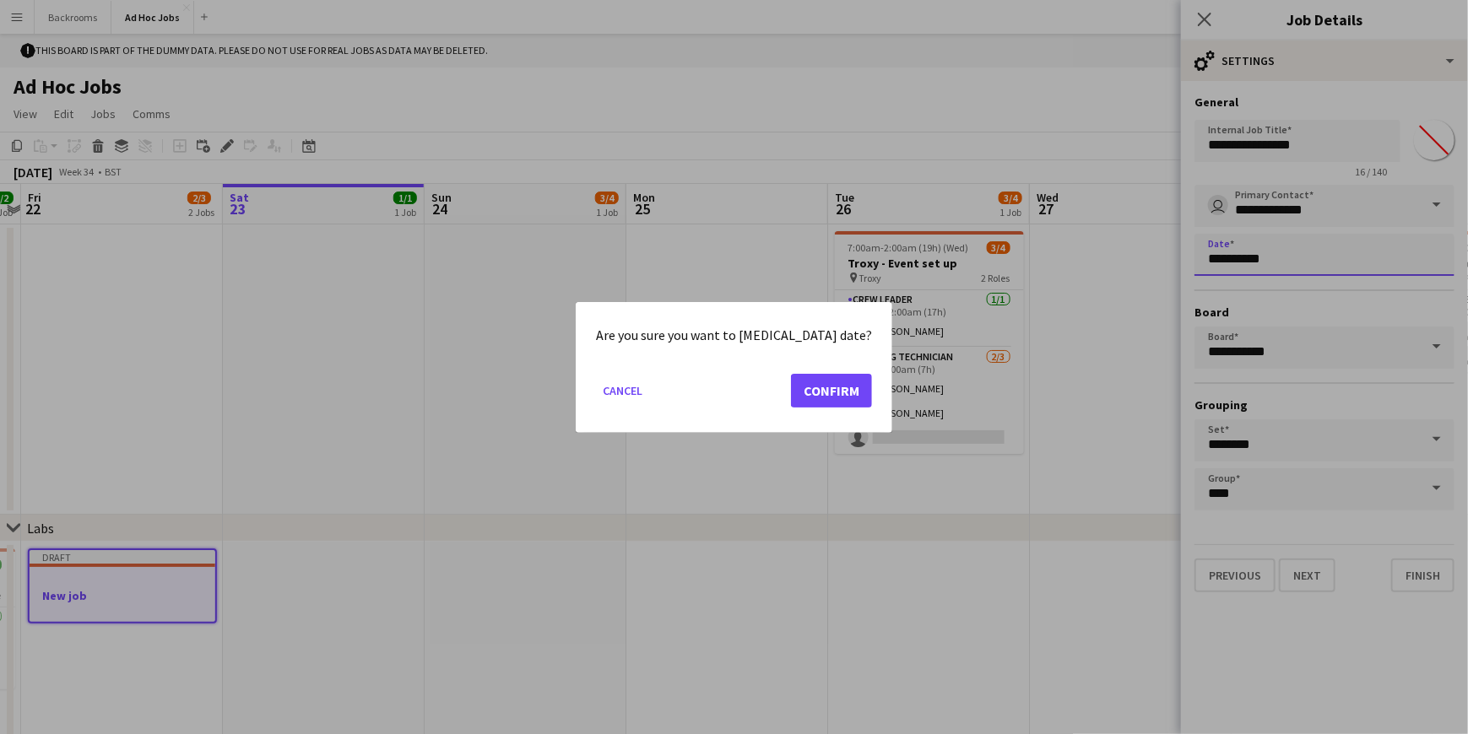
click at [647, 402] on button "Cancel" at bounding box center [622, 389] width 53 height 27
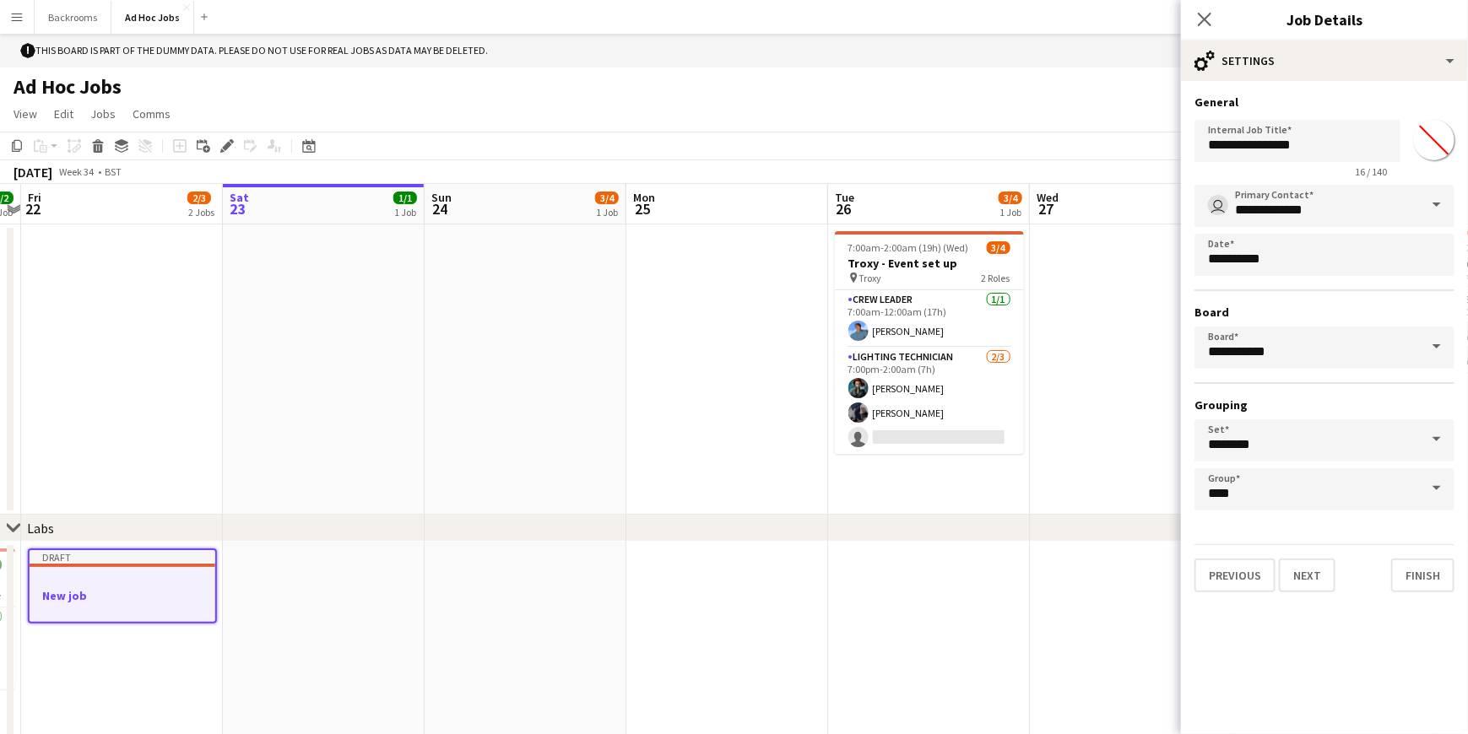
click at [1188, 21] on div "Close pop-in" at bounding box center [1204, 19] width 47 height 39
click at [1202, 19] on icon "Close pop-in" at bounding box center [1204, 19] width 16 height 16
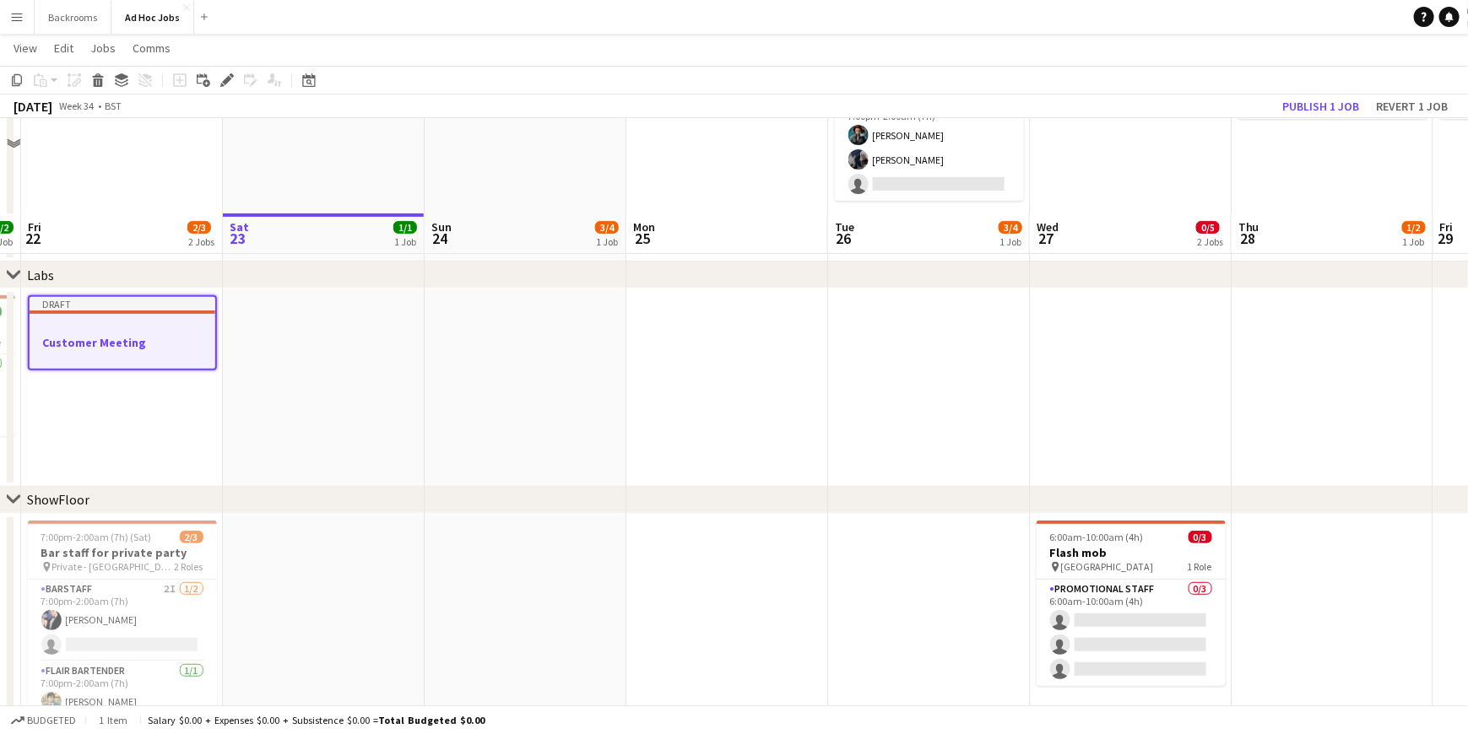
scroll to position [338, 0]
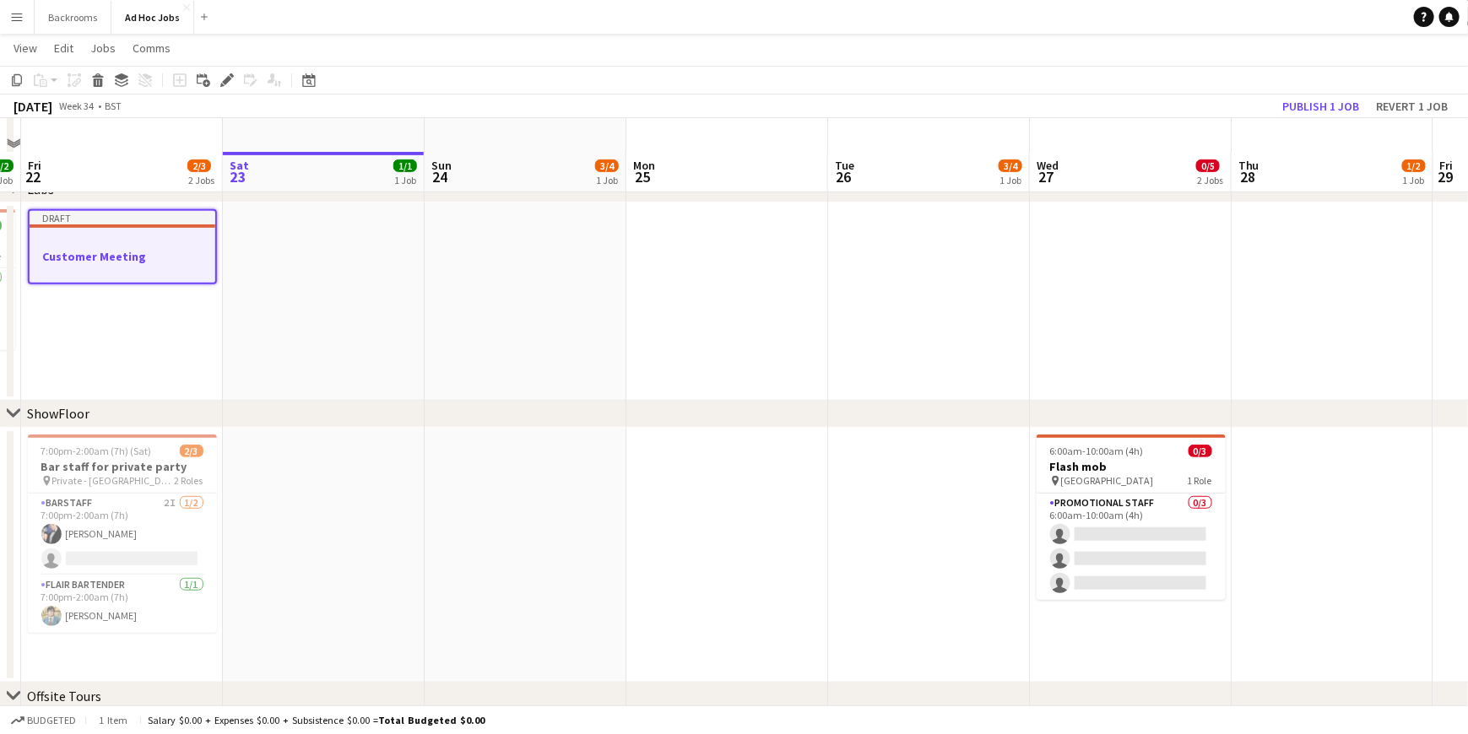
click at [110, 278] on app-job-card "Draft Customer Meeting" at bounding box center [122, 246] width 189 height 75
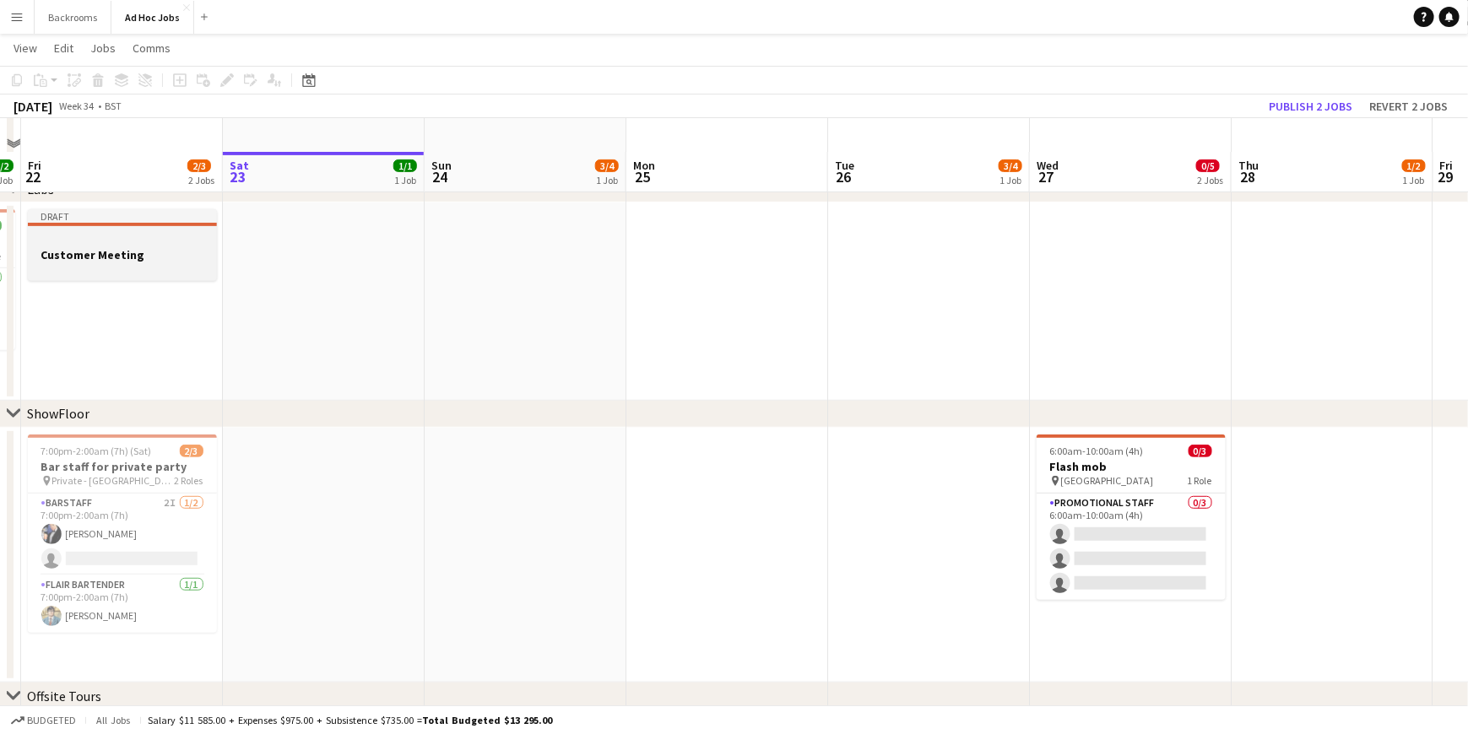
click at [140, 253] on h3 "Customer Meeting" at bounding box center [122, 254] width 189 height 15
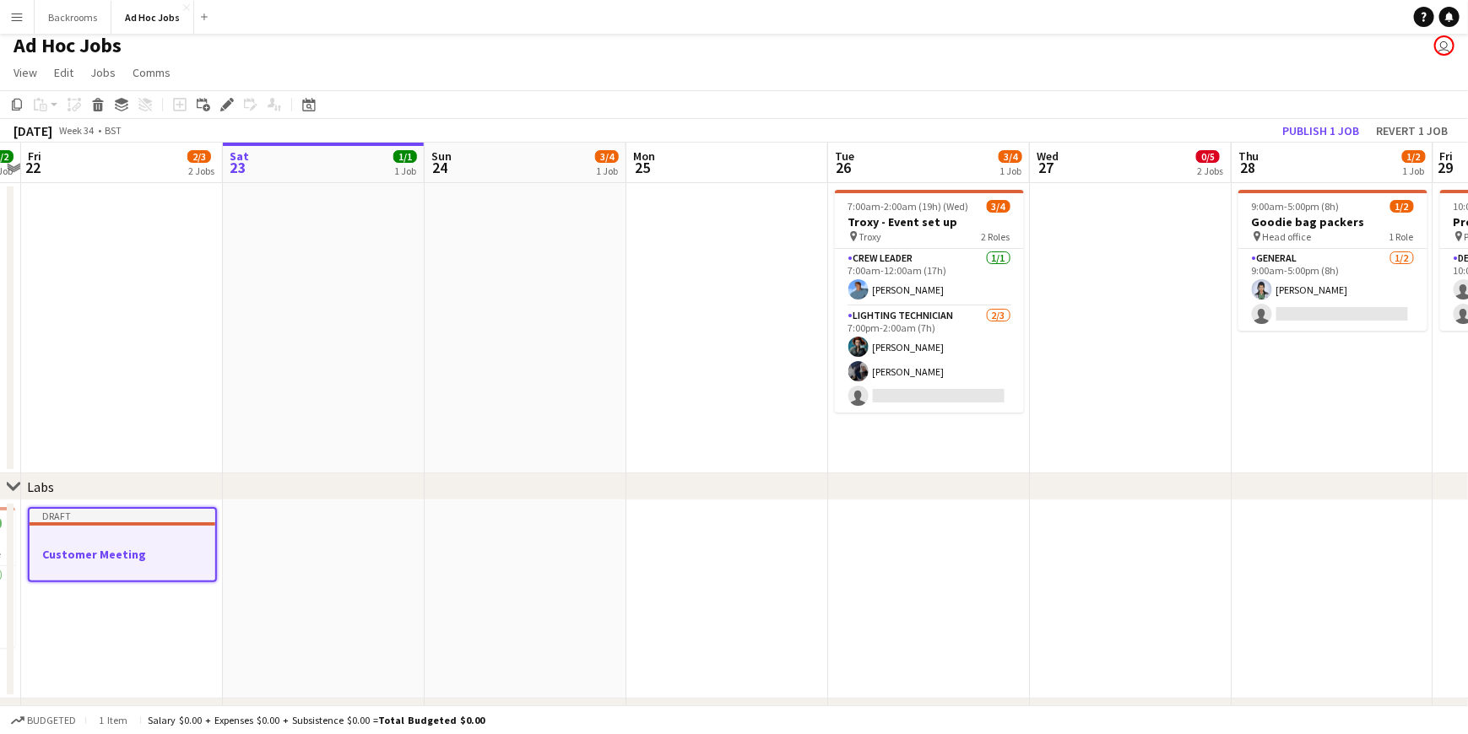
scroll to position [0, 0]
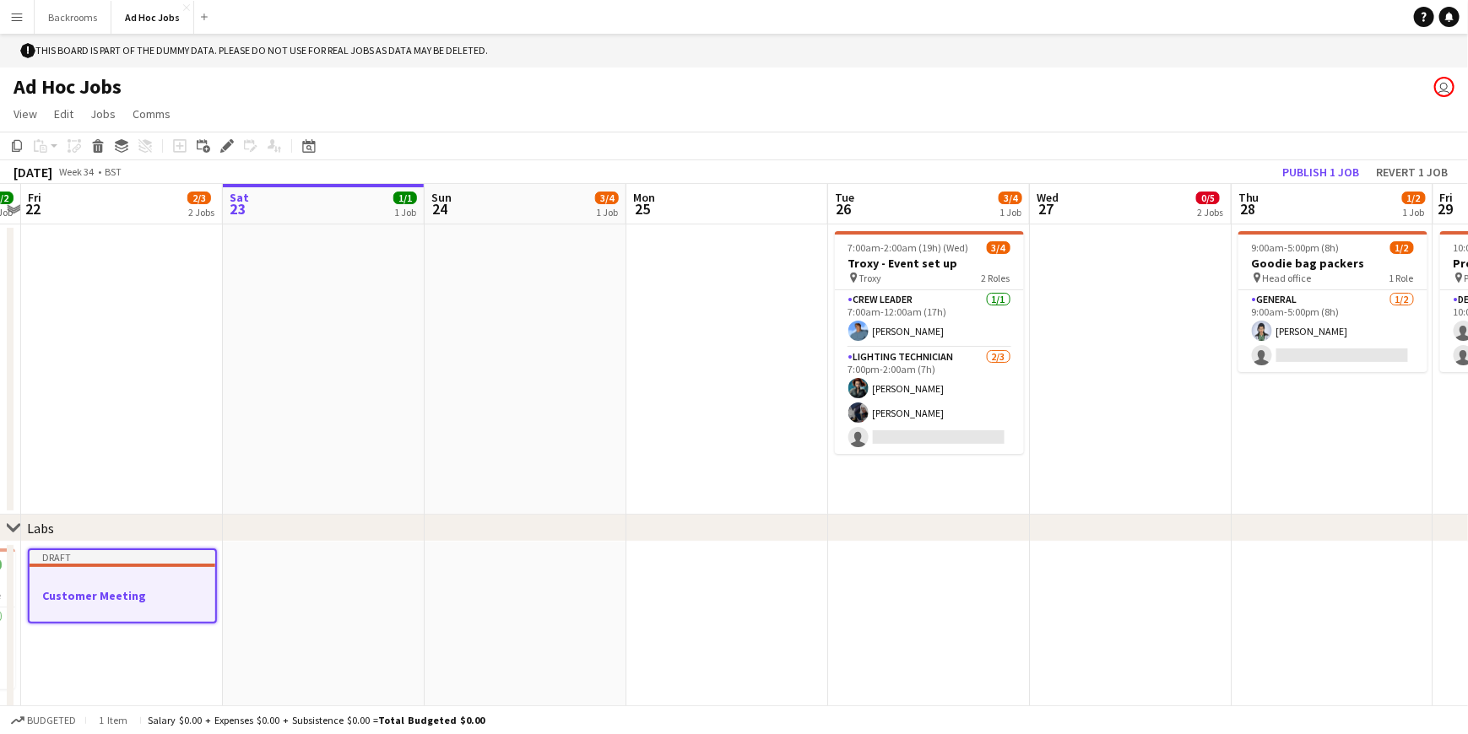
click at [24, 15] on button "Menu" at bounding box center [17, 17] width 34 height 34
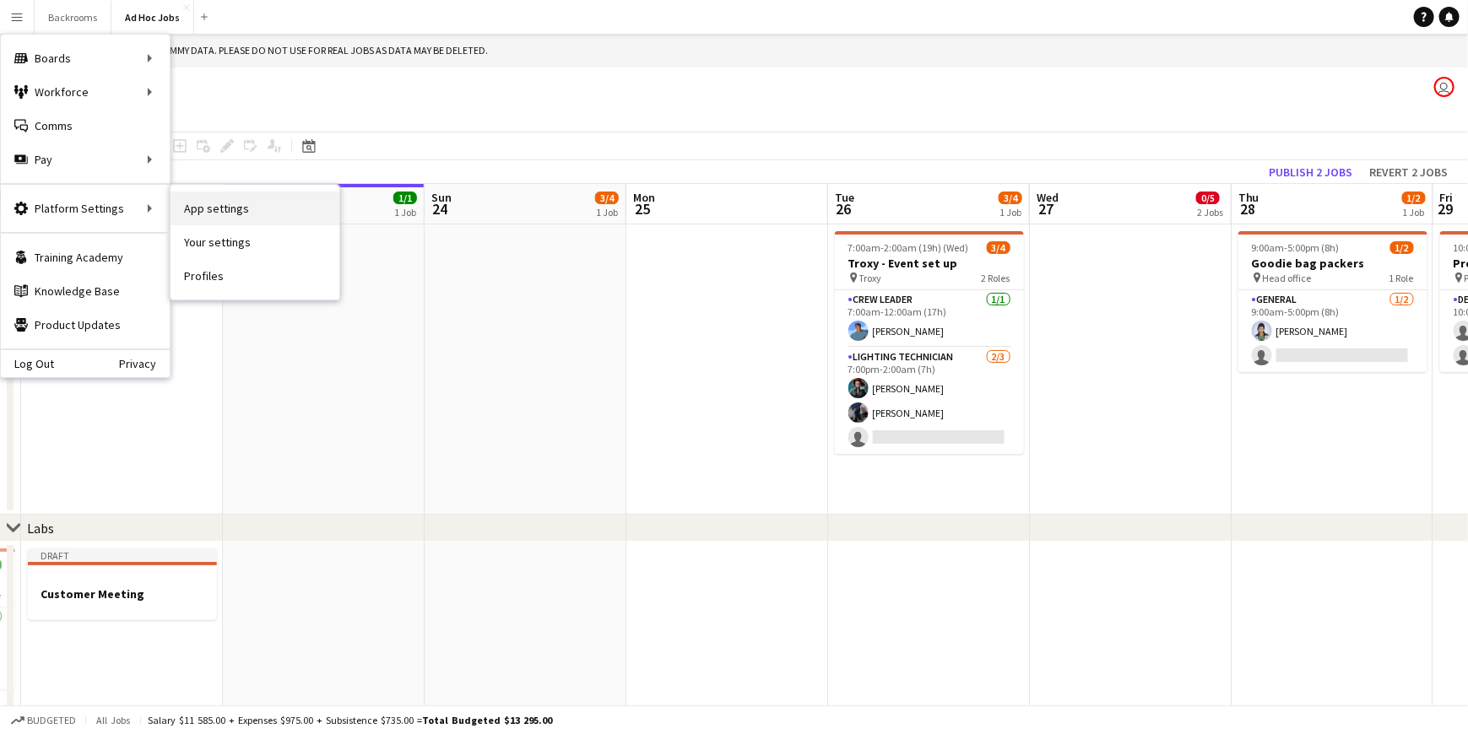
click at [246, 205] on link "App settings" at bounding box center [254, 209] width 169 height 34
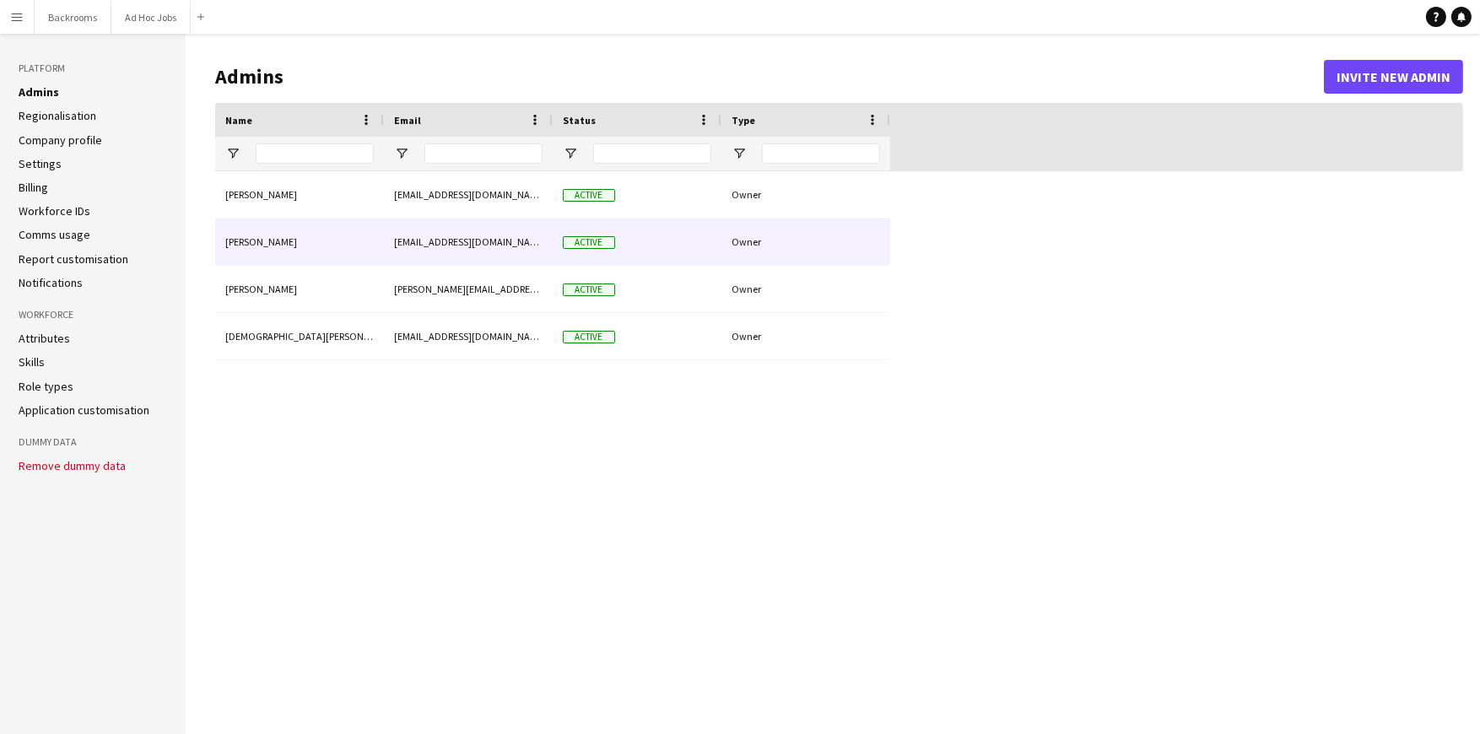
type input "**********"
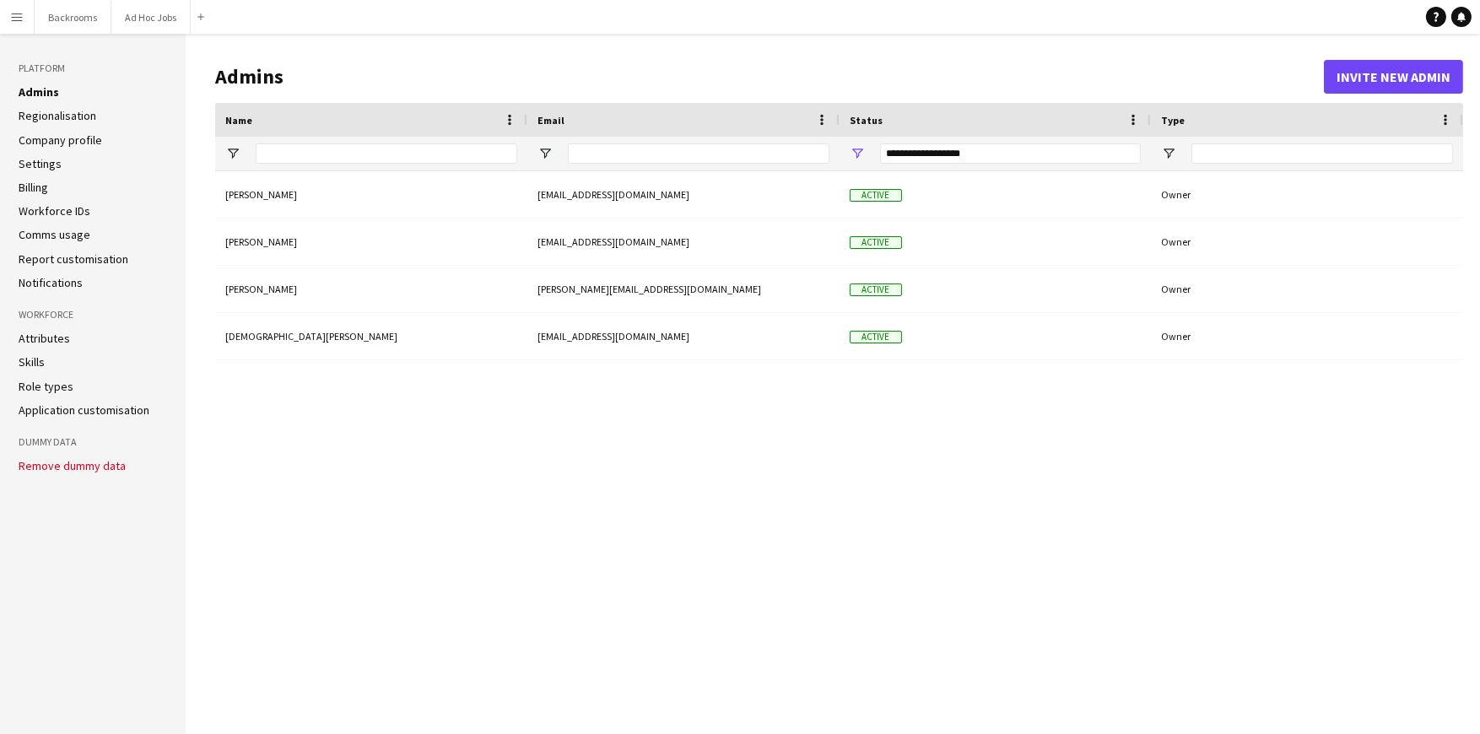
click at [58, 117] on link "Regionalisation" at bounding box center [58, 115] width 78 height 15
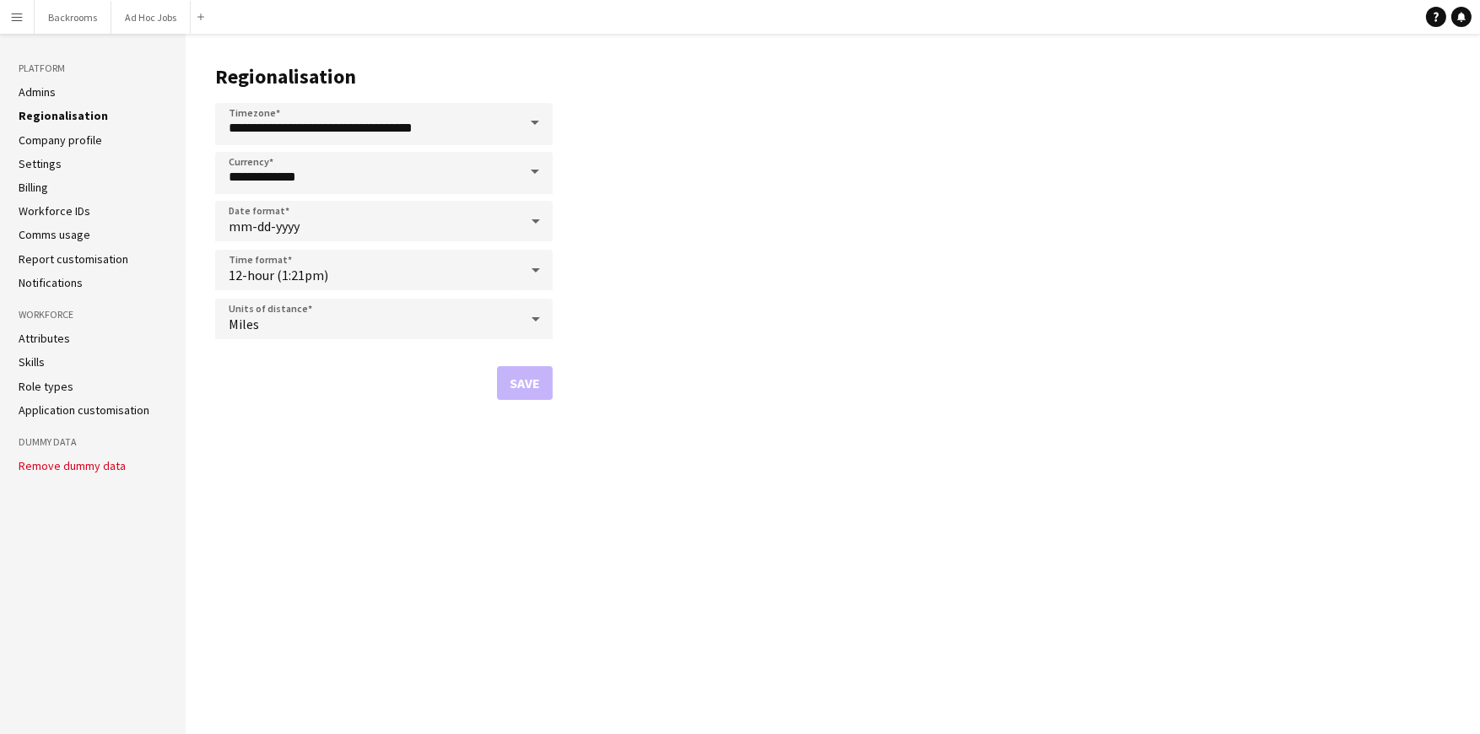
click at [63, 143] on link "Company profile" at bounding box center [61, 140] width 84 height 15
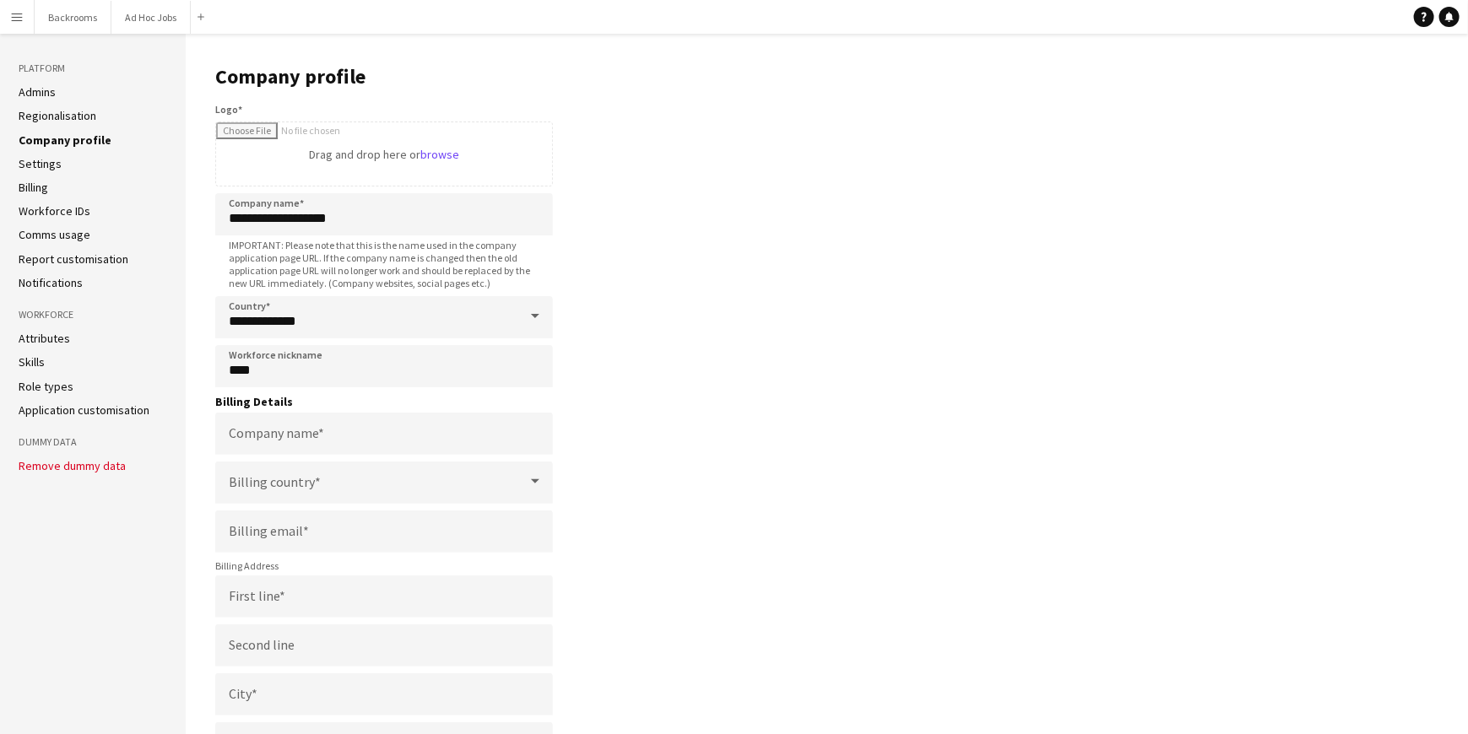
click at [62, 167] on li "Settings" at bounding box center [93, 163] width 149 height 15
click at [40, 167] on link "Settings" at bounding box center [40, 163] width 43 height 15
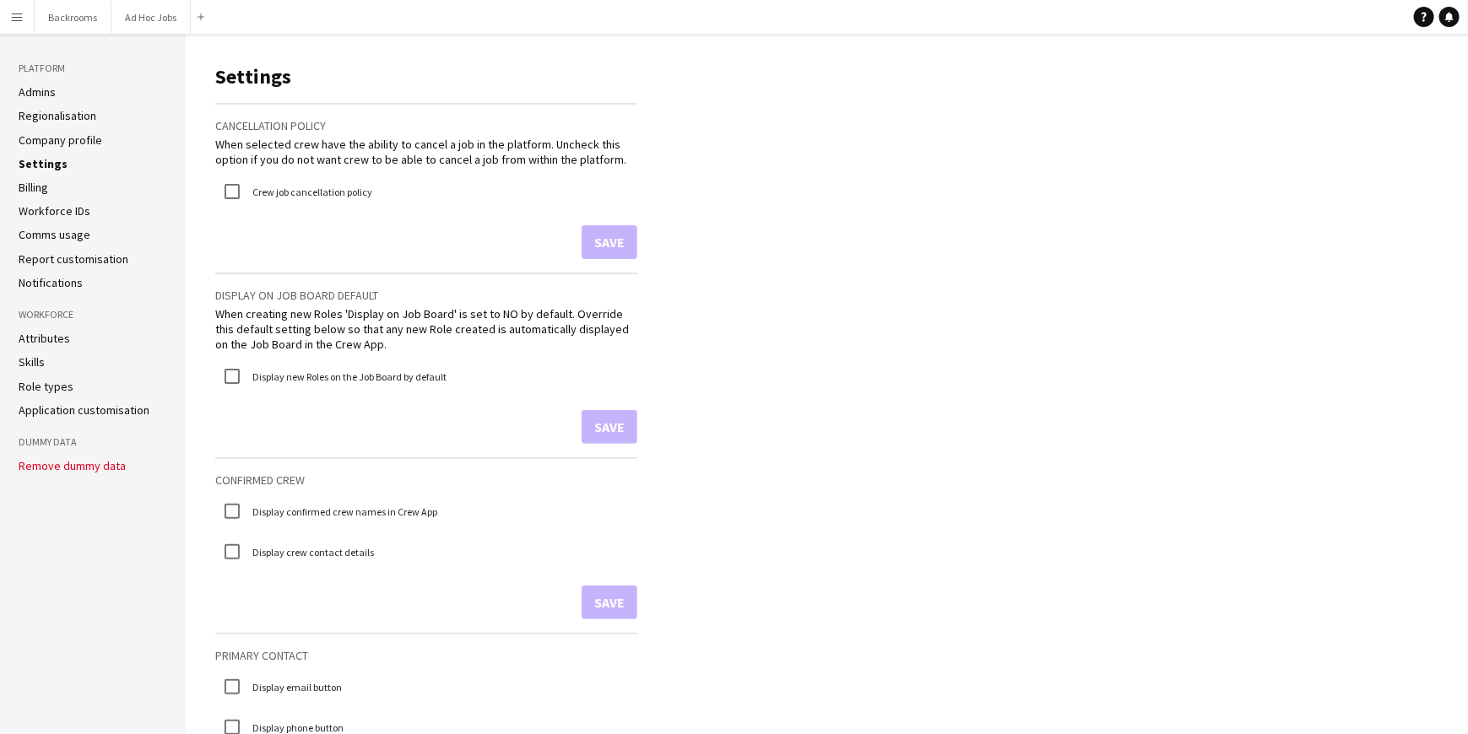
click at [41, 185] on link "Billing" at bounding box center [34, 187] width 30 height 15
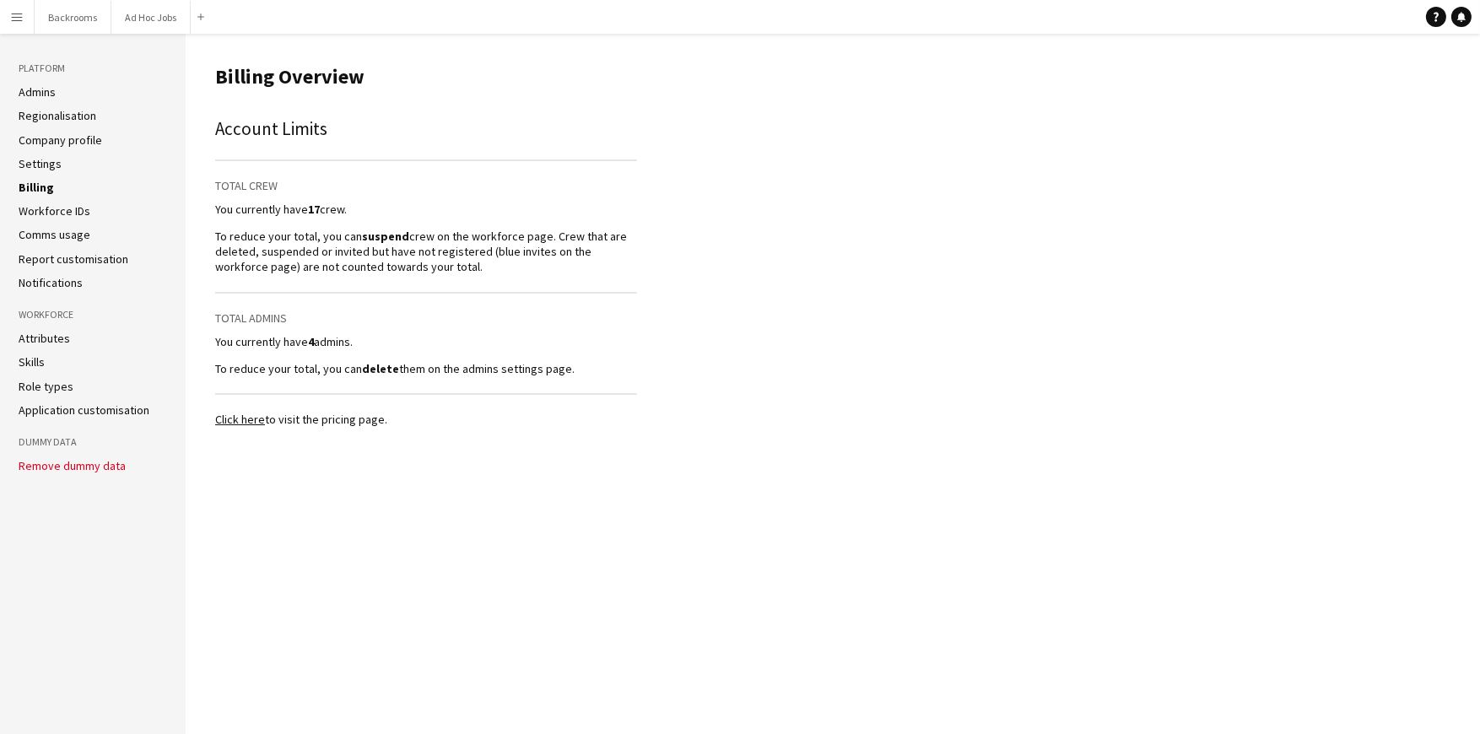
click at [46, 209] on link "Workforce IDs" at bounding box center [55, 210] width 72 height 15
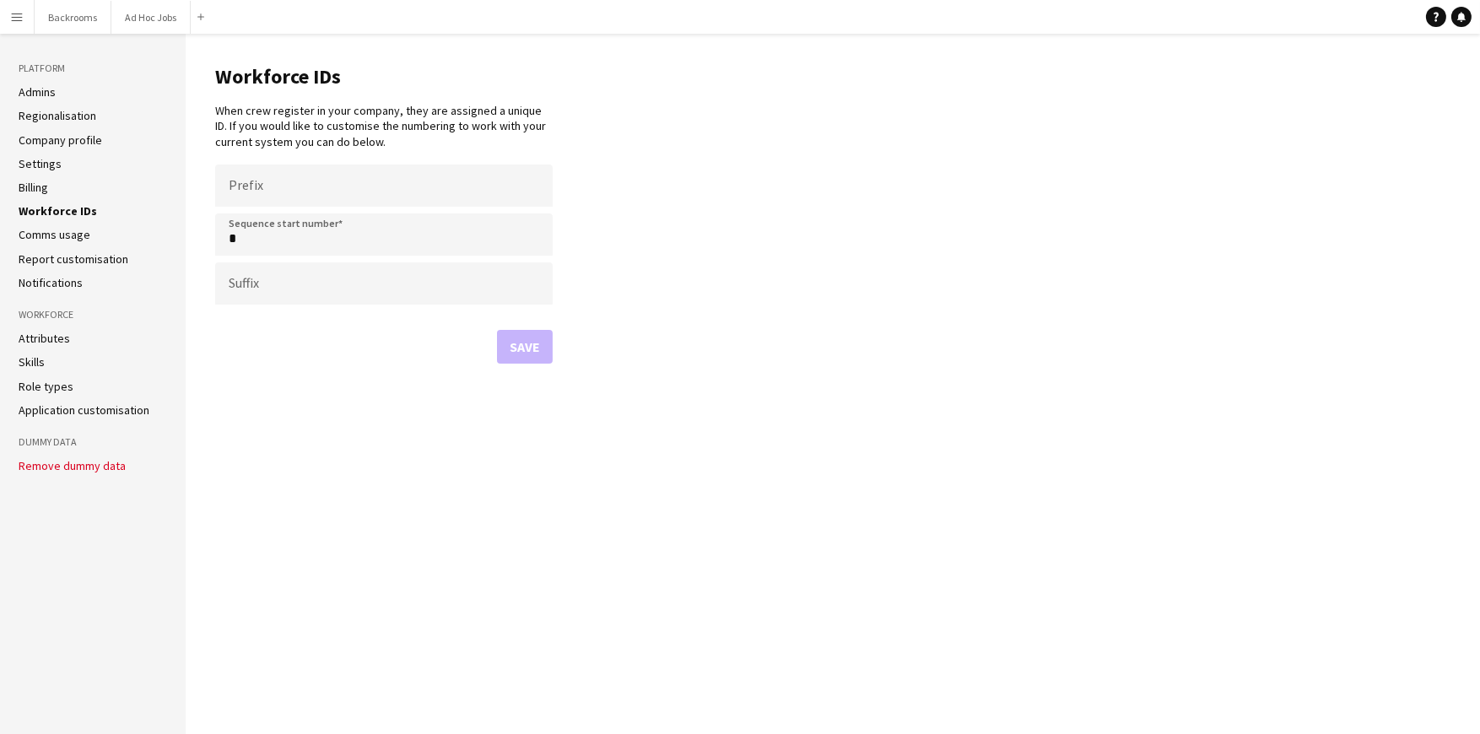
click at [50, 231] on link "Comms usage" at bounding box center [55, 234] width 72 height 15
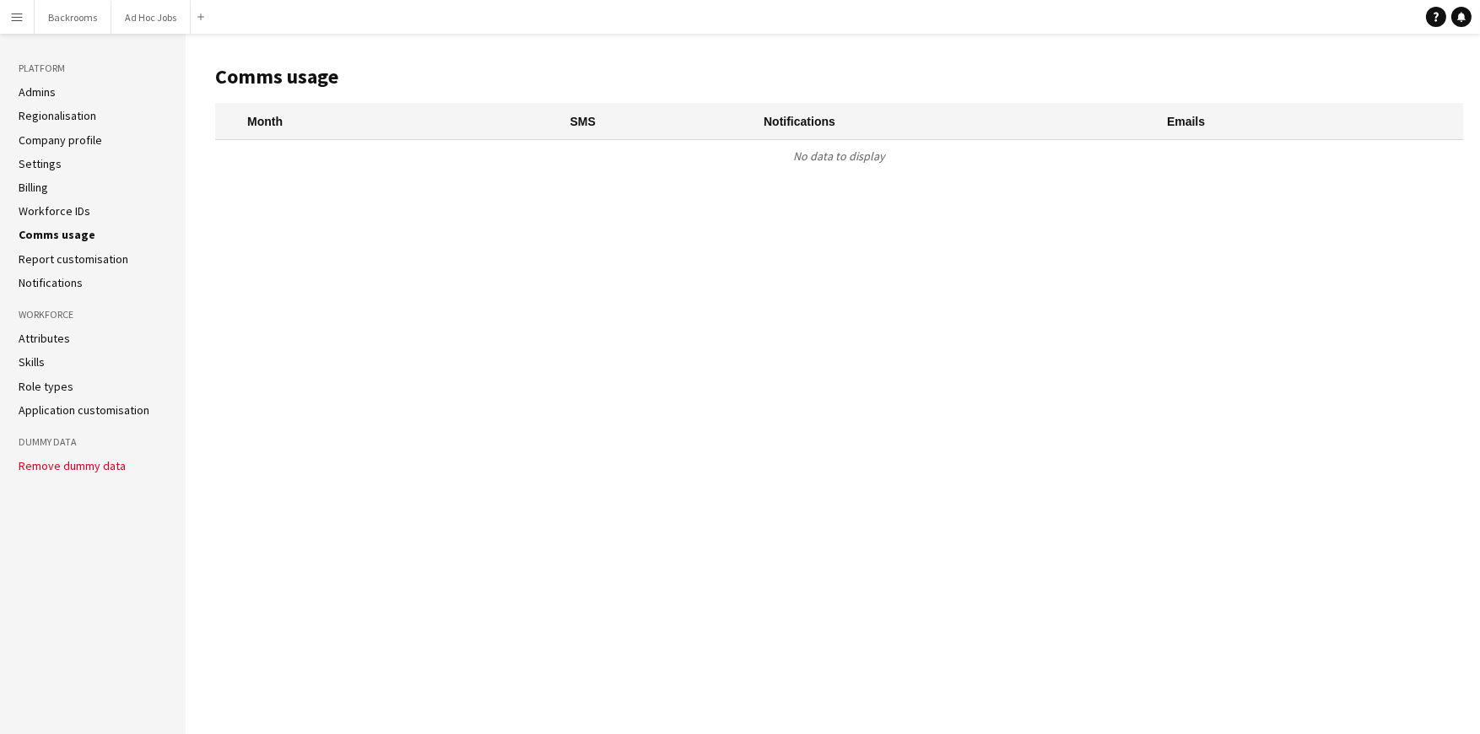
click at [54, 262] on link "Report customisation" at bounding box center [74, 259] width 110 height 15
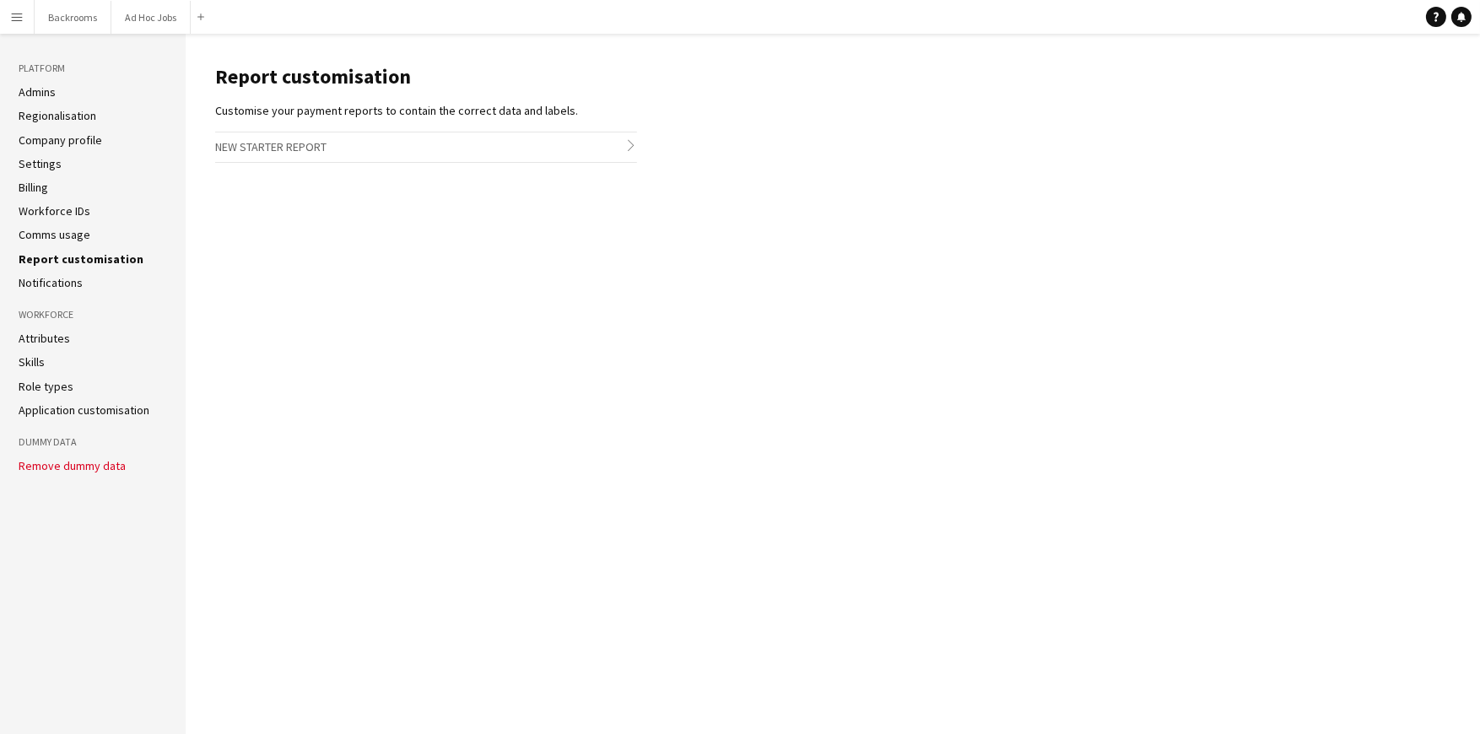
click at [56, 288] on link "Notifications" at bounding box center [51, 282] width 64 height 15
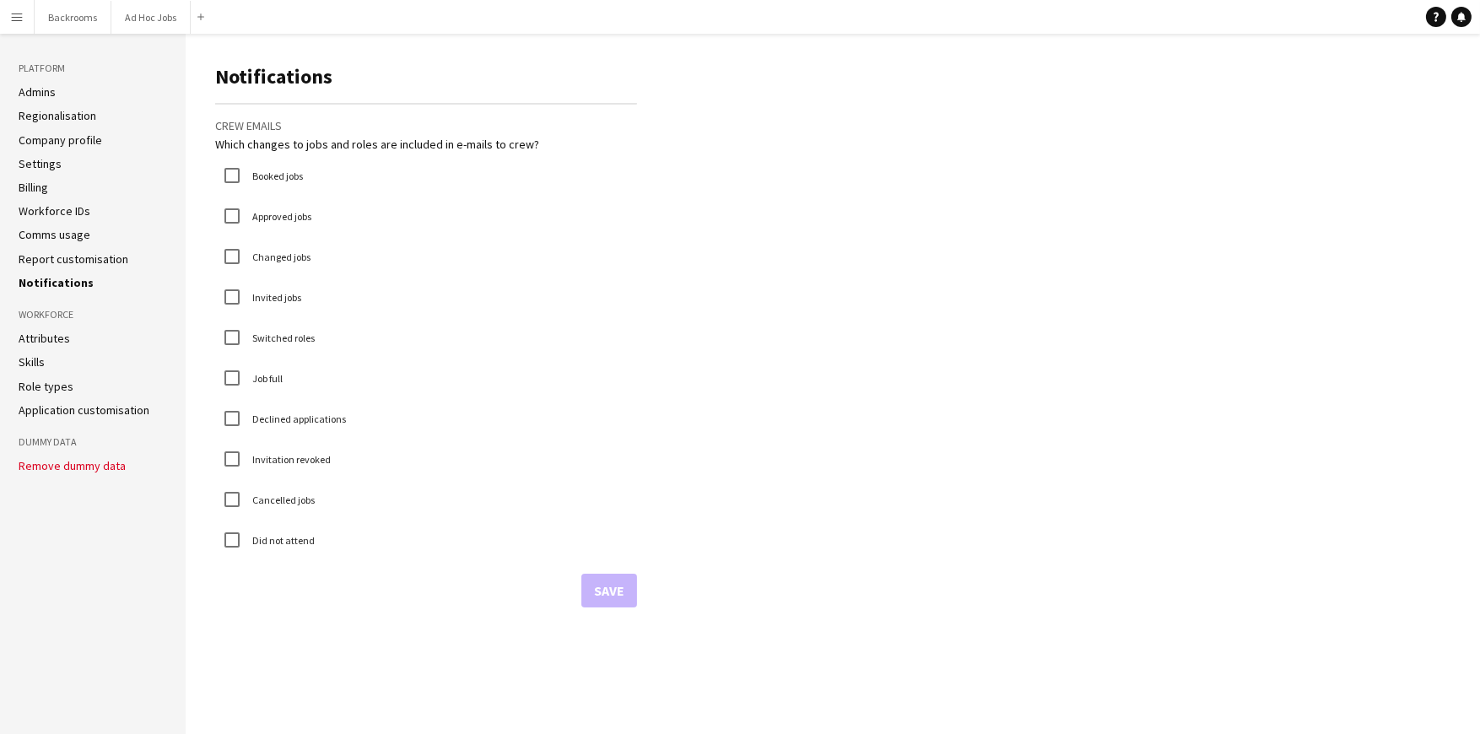
click at [58, 311] on h3 "Workforce" at bounding box center [93, 314] width 149 height 15
click at [41, 346] on ul "Attributes Skills Role types Application customisation" at bounding box center [93, 374] width 149 height 87
click at [41, 340] on link "Attributes" at bounding box center [44, 338] width 51 height 15
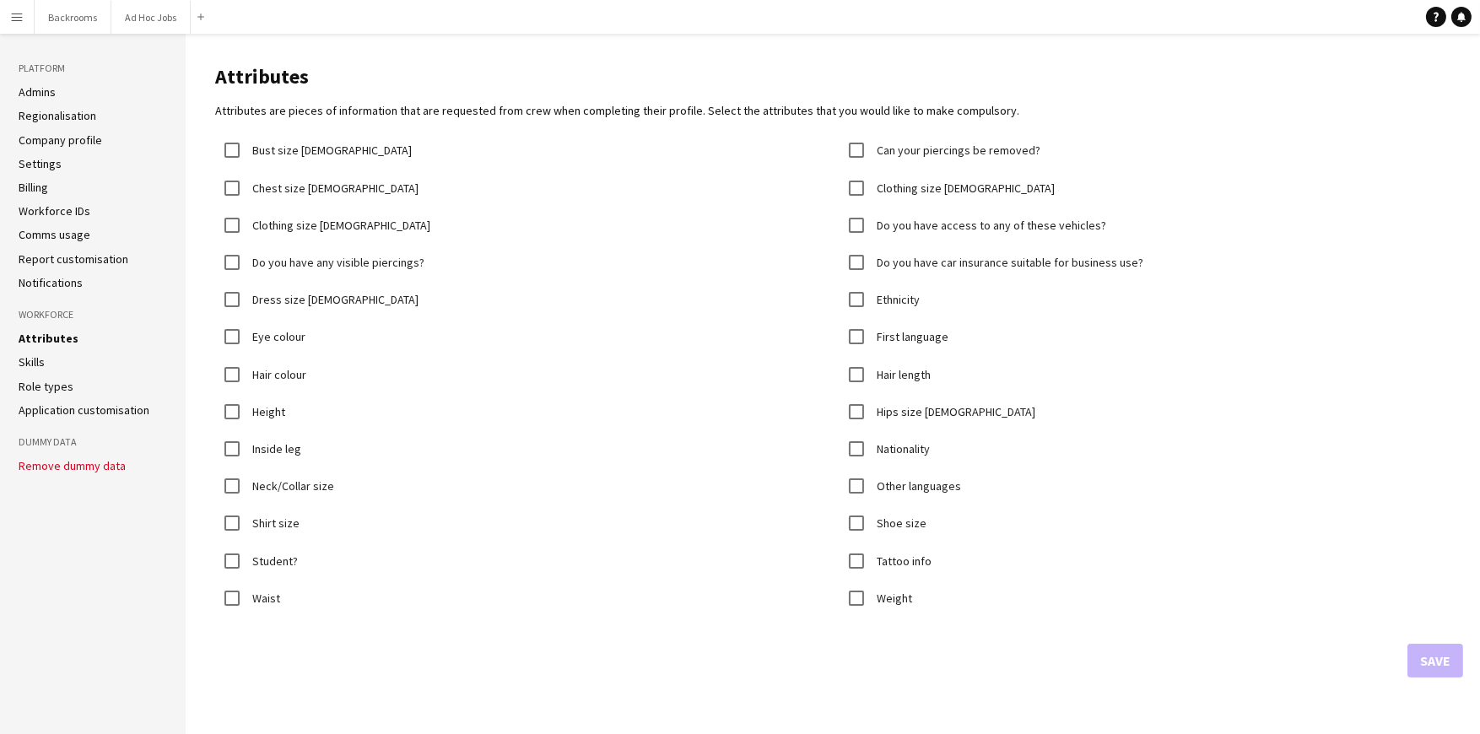
click at [35, 363] on link "Skills" at bounding box center [32, 361] width 26 height 15
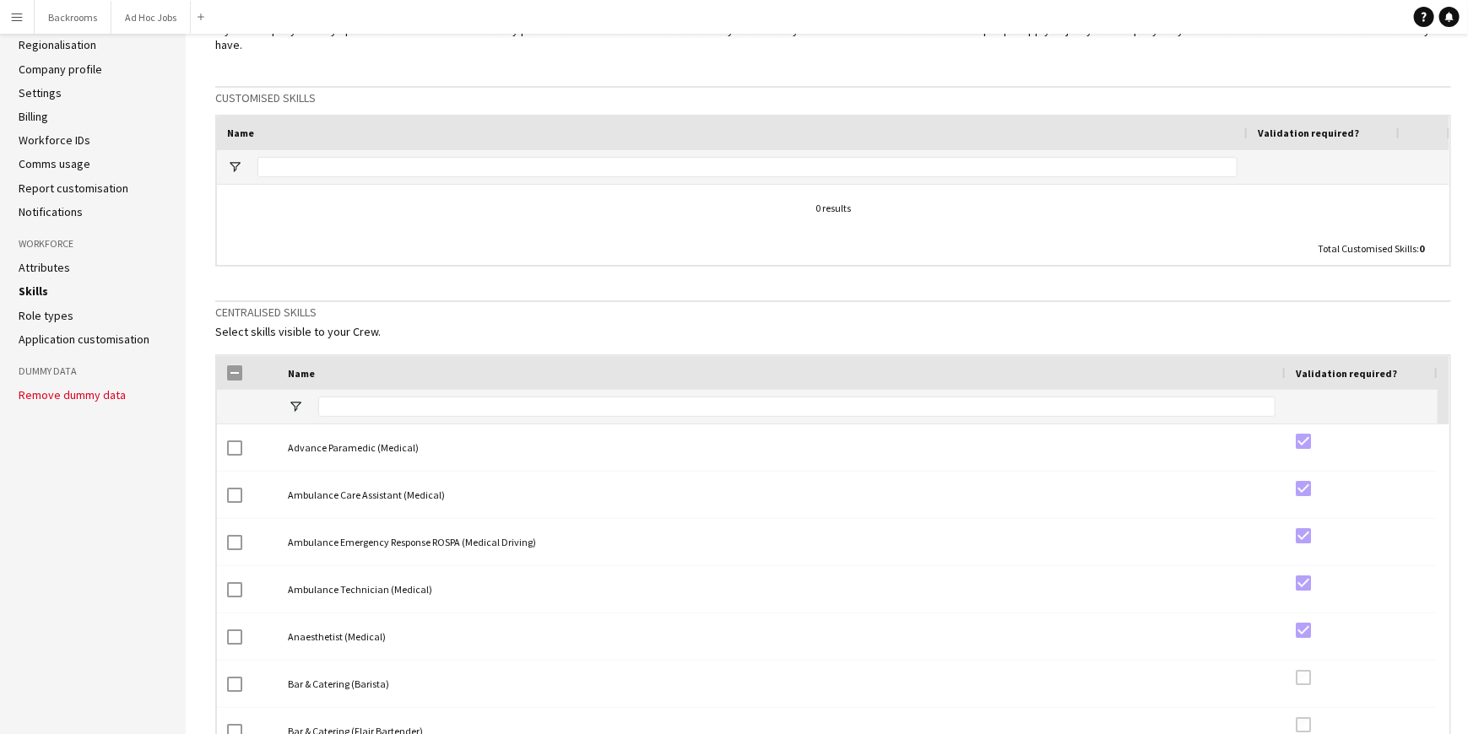
scroll to position [148, 0]
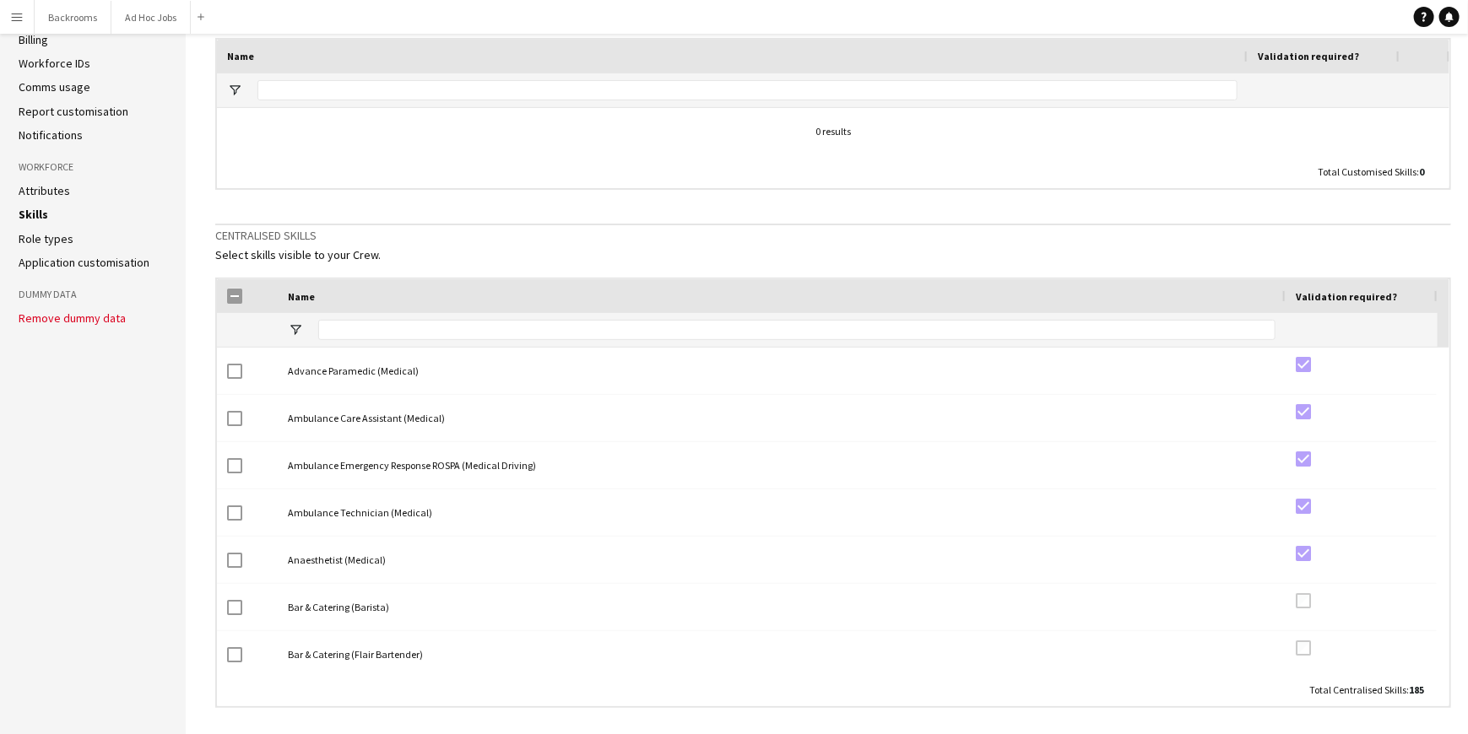
click at [40, 242] on link "Role types" at bounding box center [46, 238] width 55 height 15
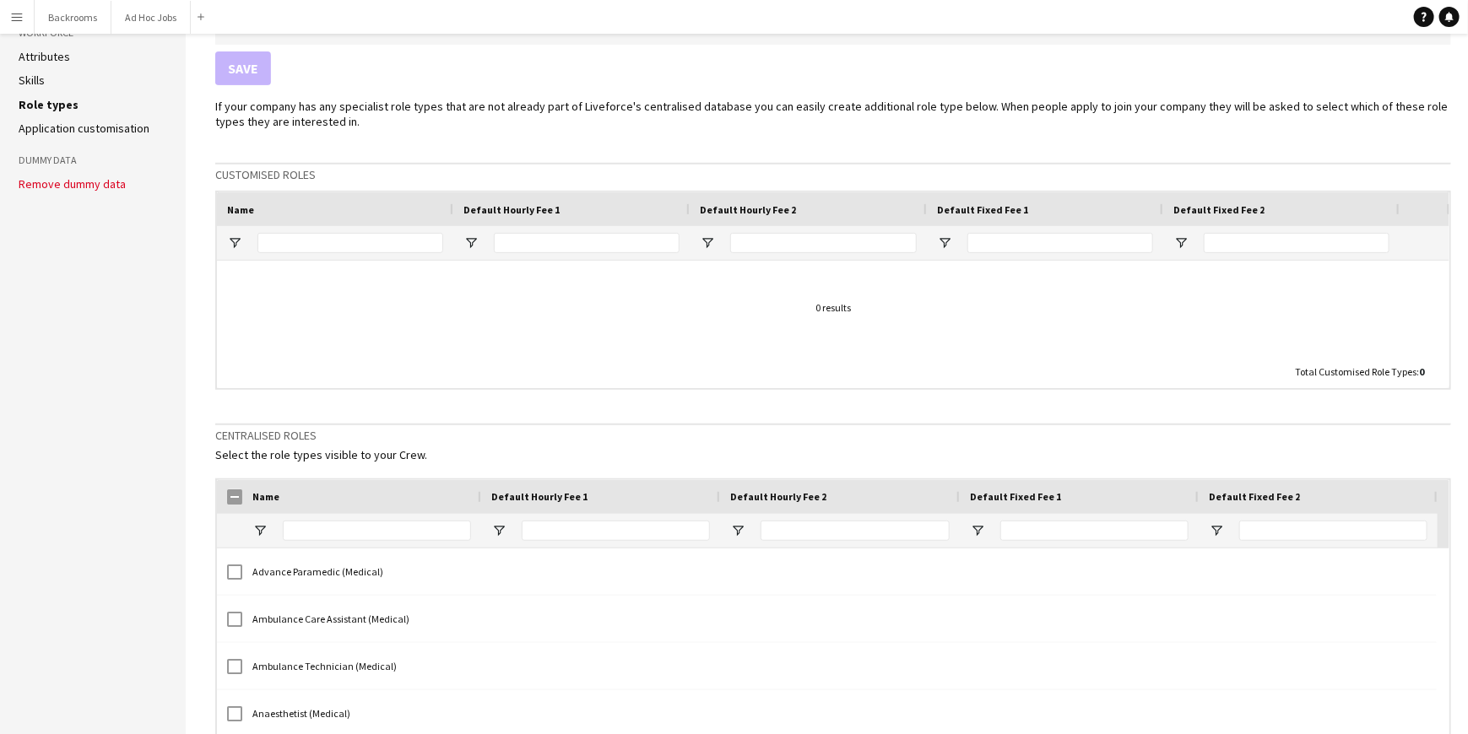
scroll to position [253, 0]
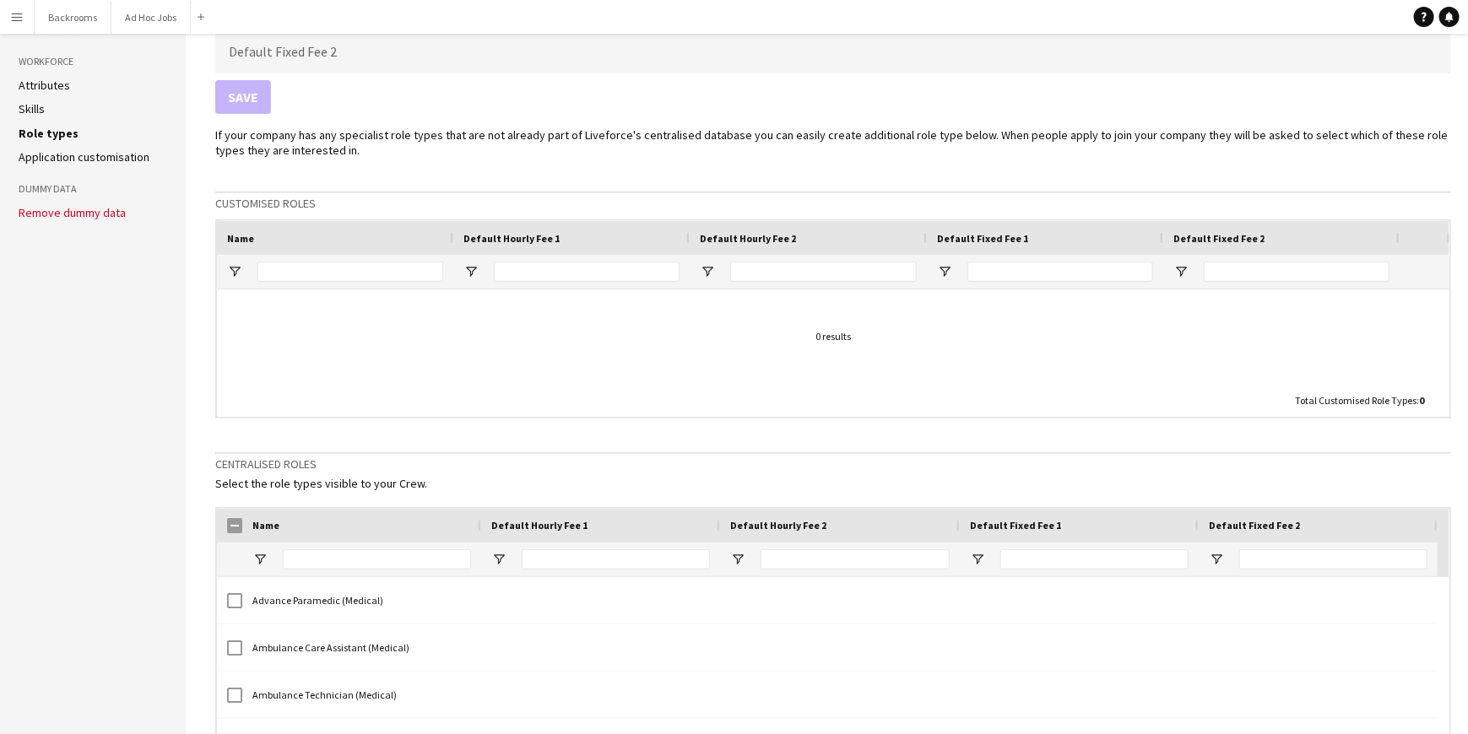
click at [51, 154] on link "Application customisation" at bounding box center [84, 156] width 131 height 15
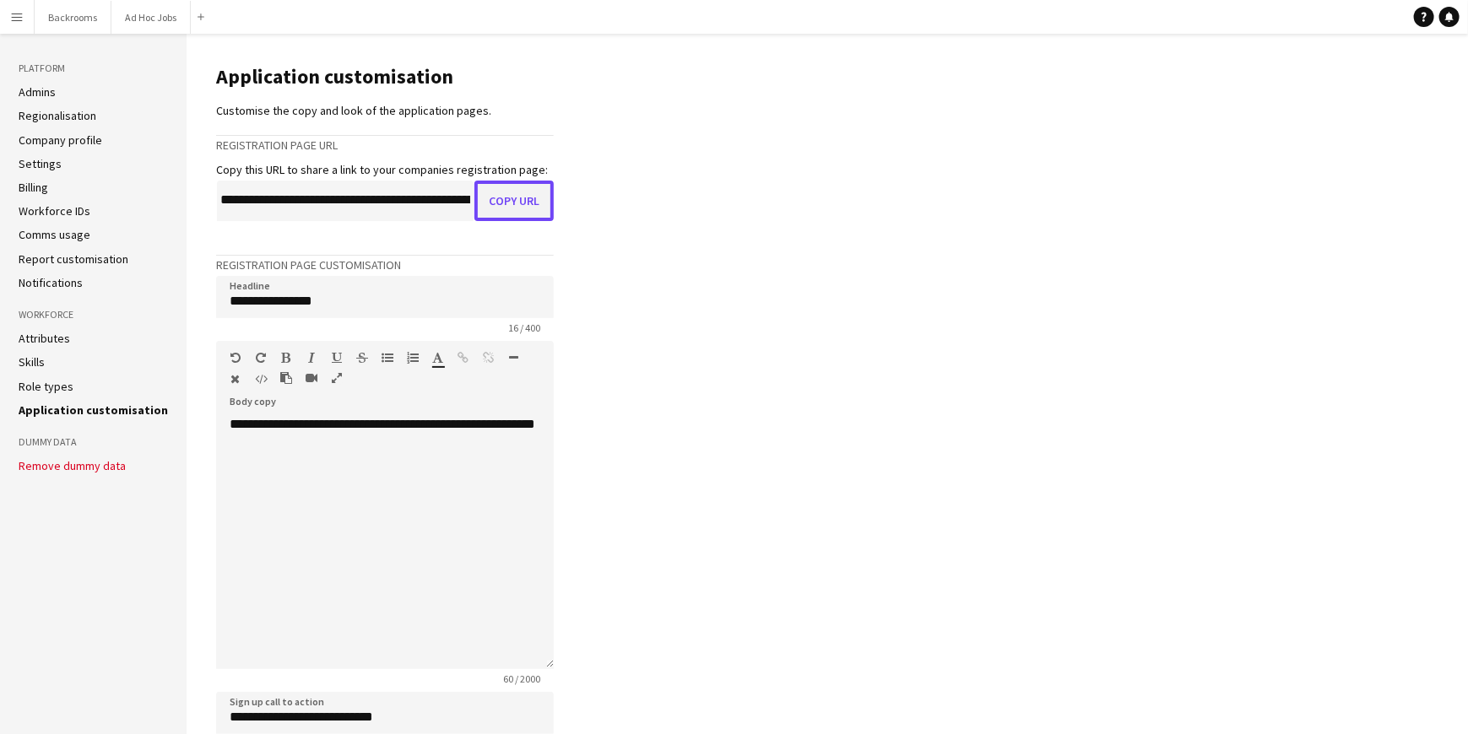
click at [484, 198] on button "Copy URL" at bounding box center [513, 201] width 79 height 41
click at [17, 17] on app-icon "Menu" at bounding box center [17, 17] width 14 height 14
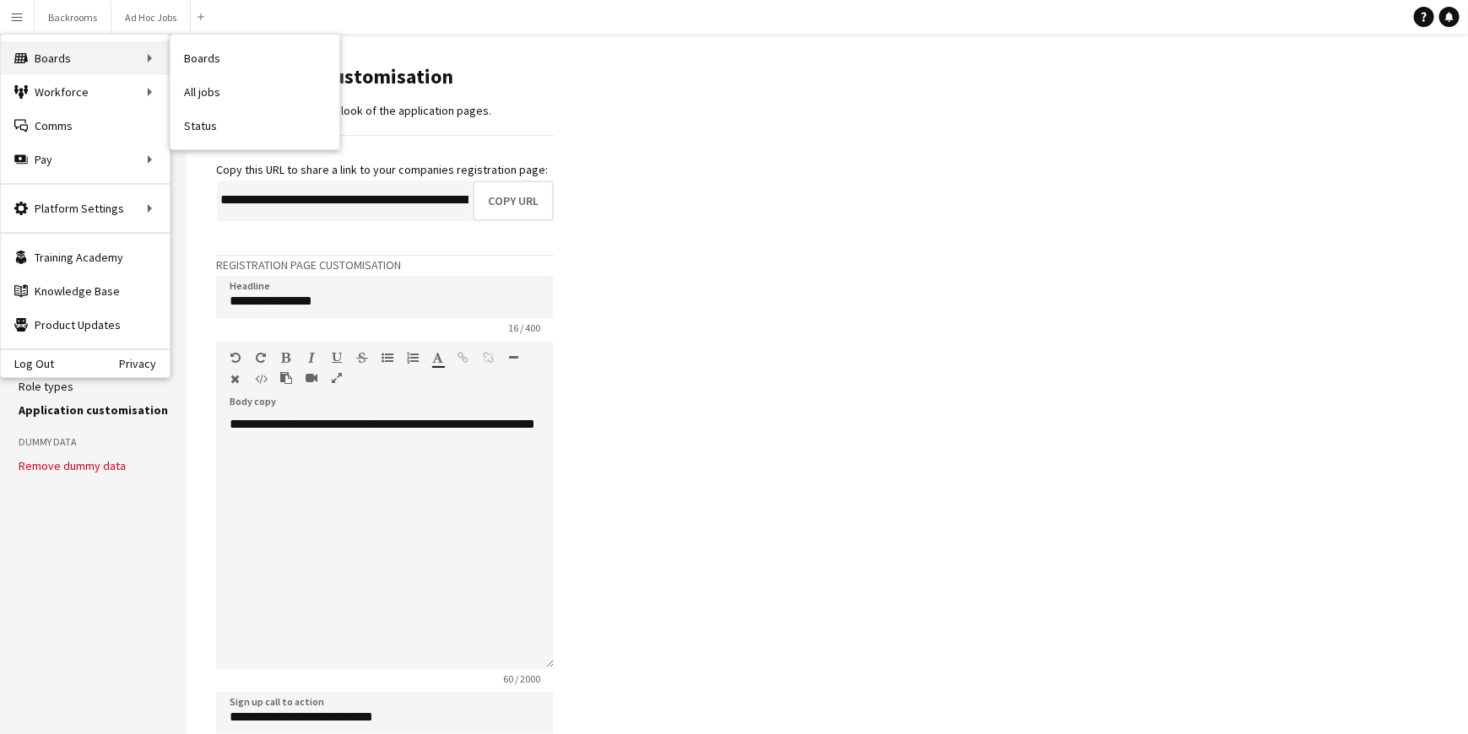
click at [62, 58] on div "Boards Boards" at bounding box center [85, 58] width 169 height 34
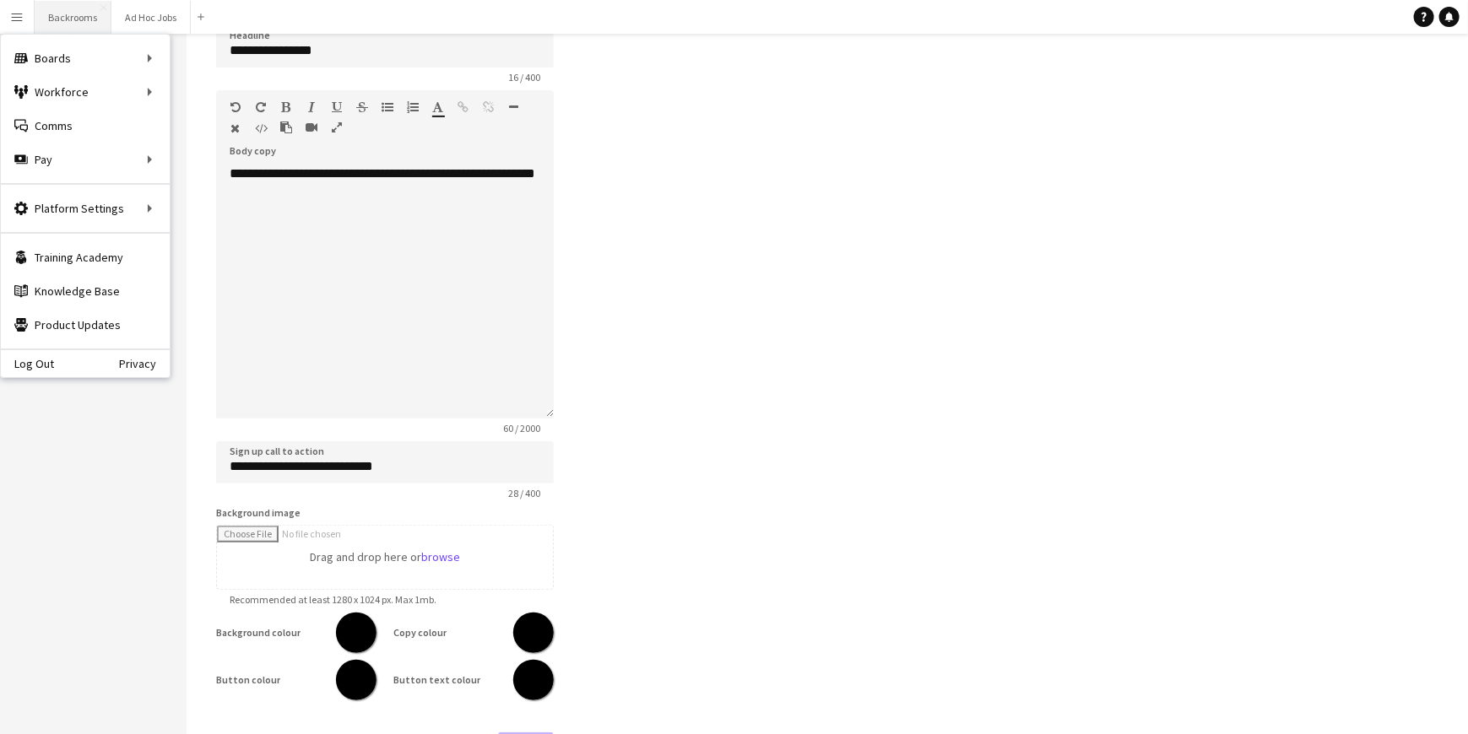
scroll to position [307, 0]
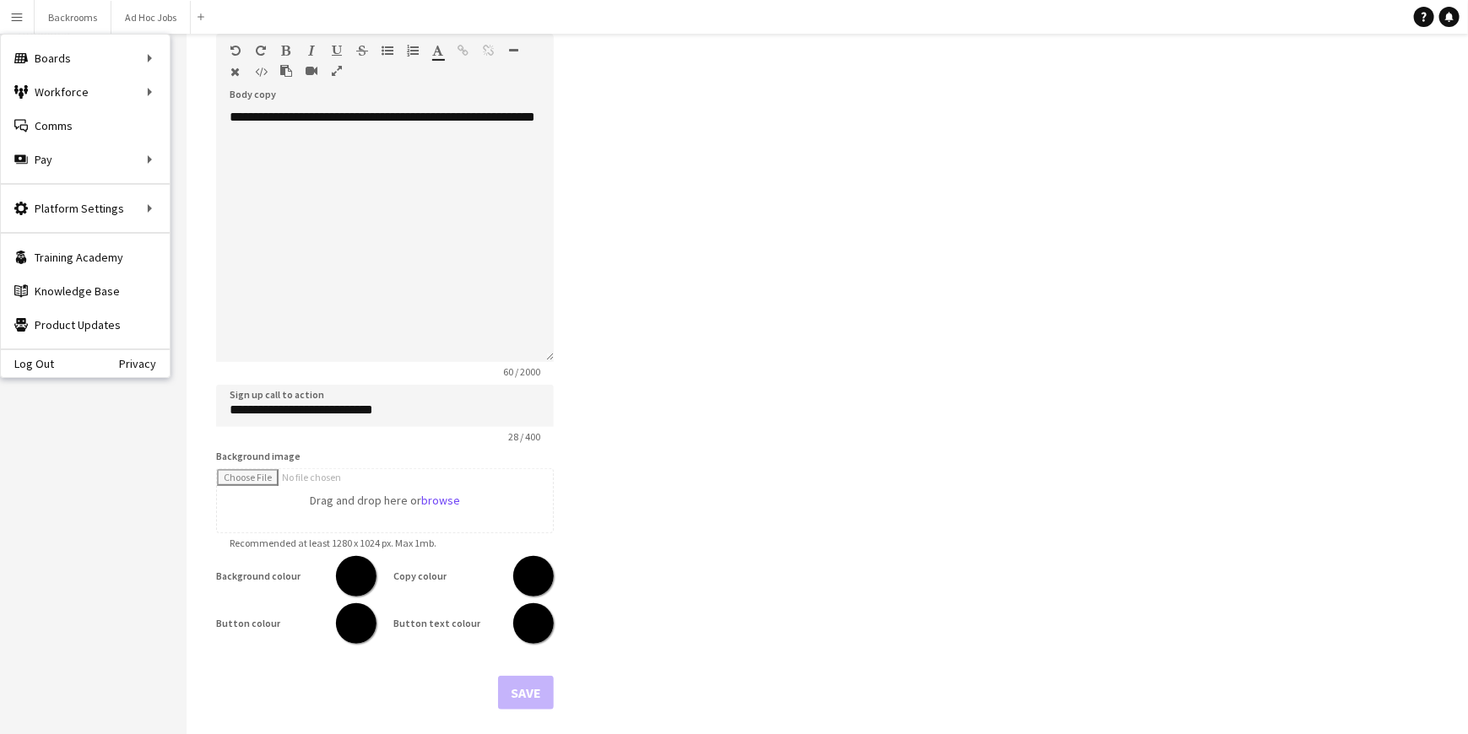
click at [74, 373] on div "Log Out Privacy" at bounding box center [85, 363] width 169 height 29
click at [56, 356] on div "Log Out Privacy" at bounding box center [85, 363] width 169 height 29
click at [39, 363] on link "Log Out" at bounding box center [27, 364] width 53 height 14
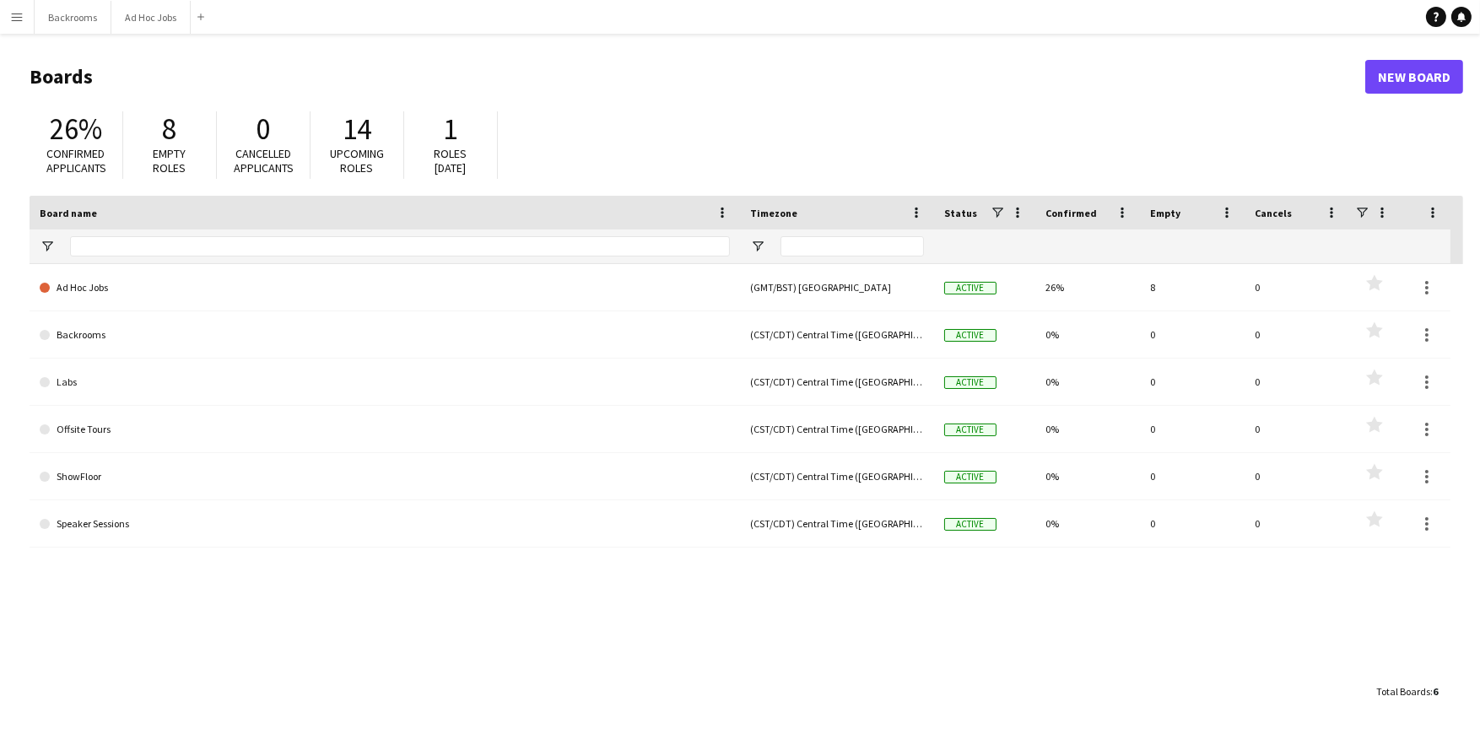
click at [19, 11] on app-icon "Menu" at bounding box center [17, 17] width 14 height 14
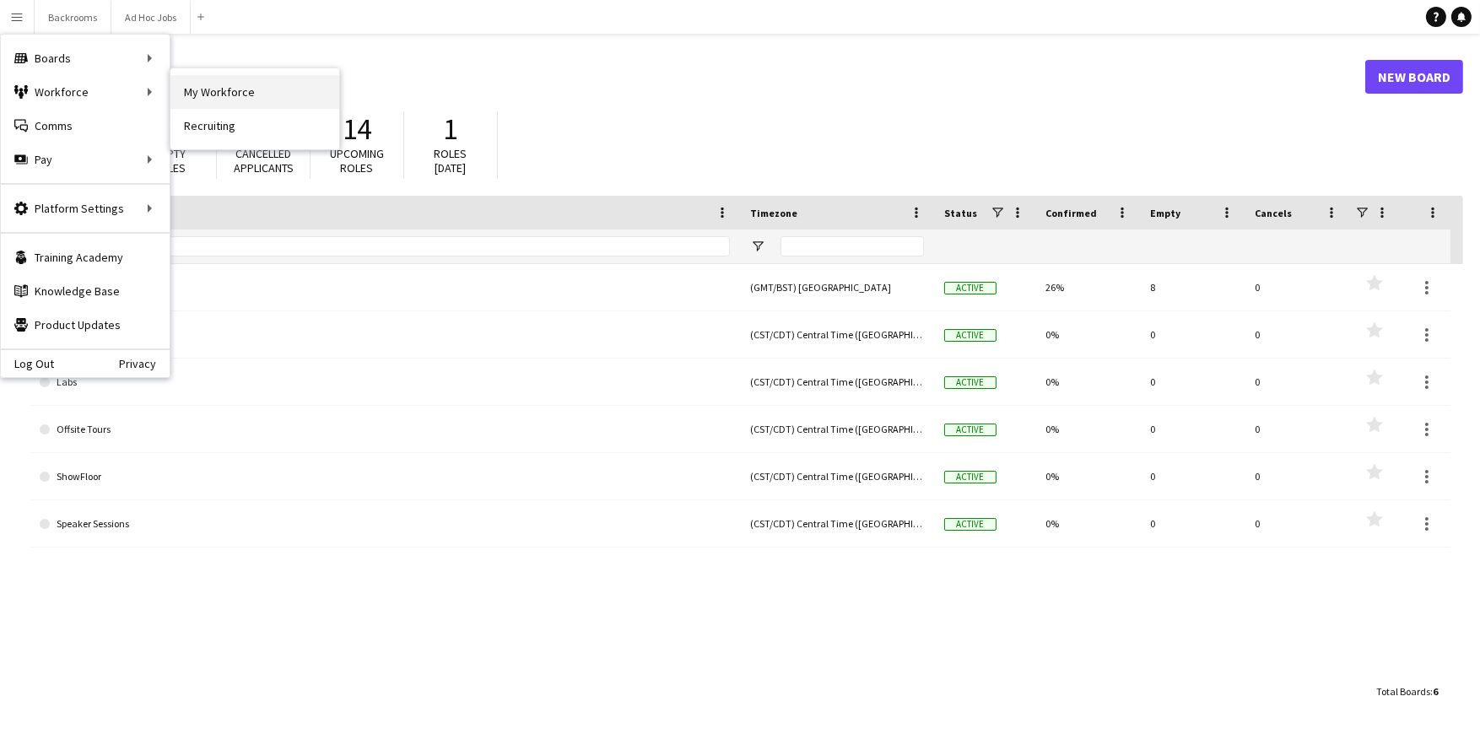
click at [218, 93] on link "My Workforce" at bounding box center [254, 92] width 169 height 34
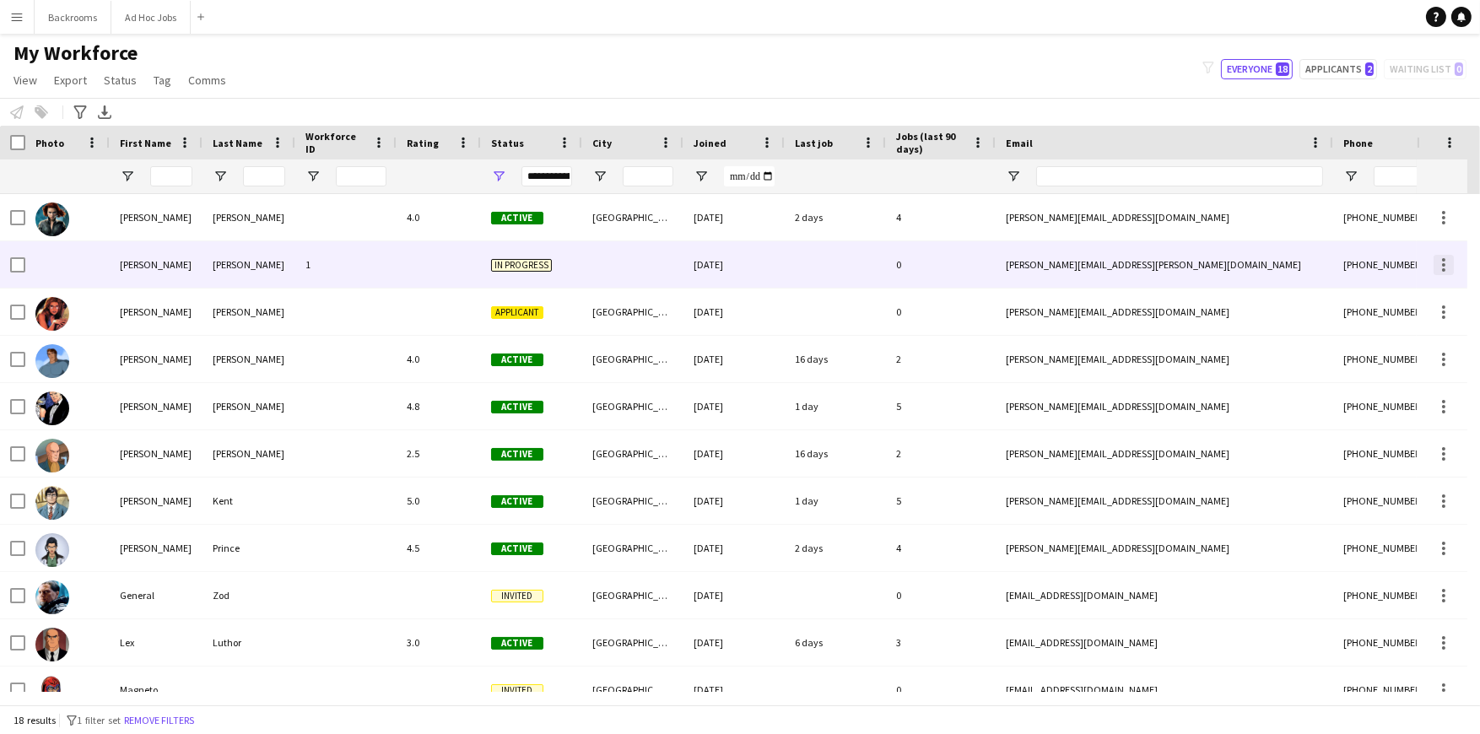
click at [1434, 271] on div at bounding box center [1444, 265] width 20 height 20
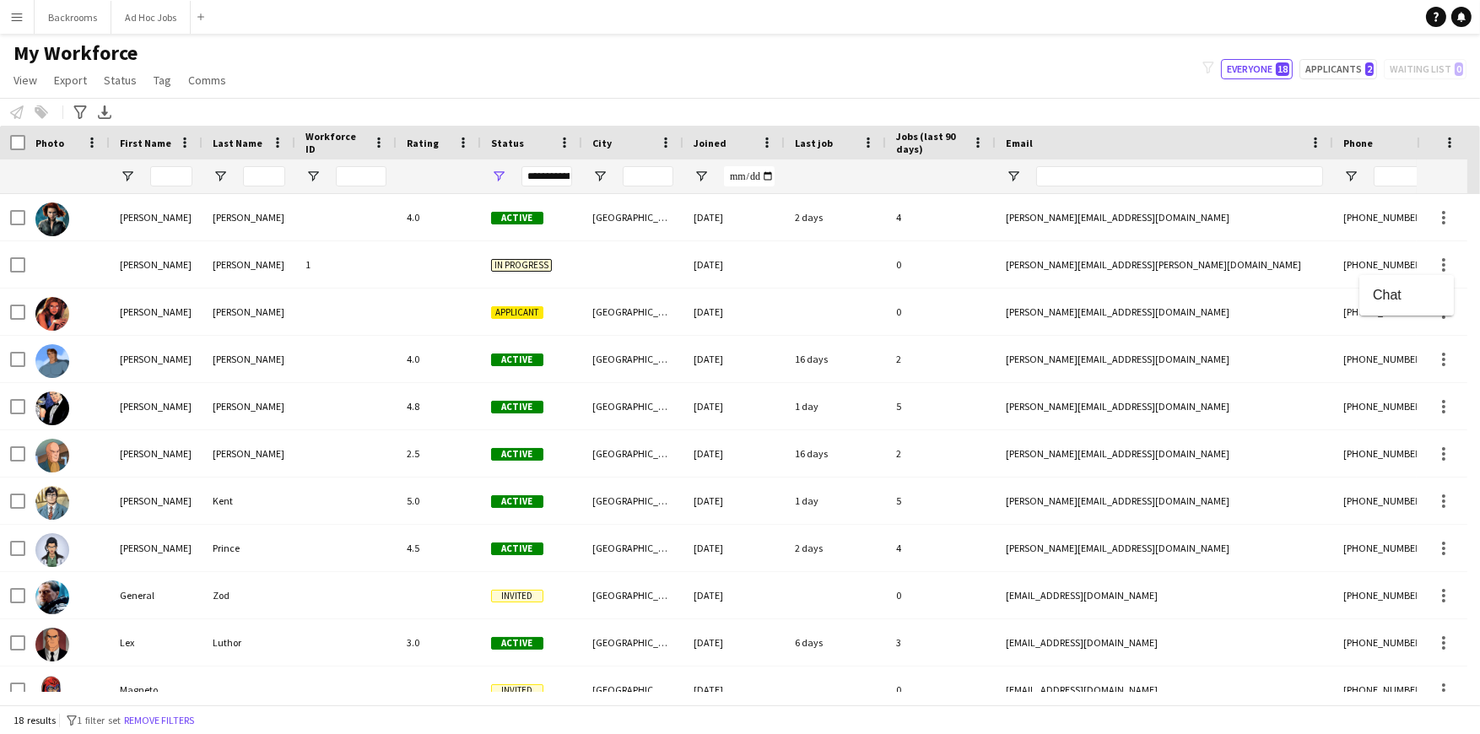
click at [375, 277] on div at bounding box center [740, 367] width 1480 height 734
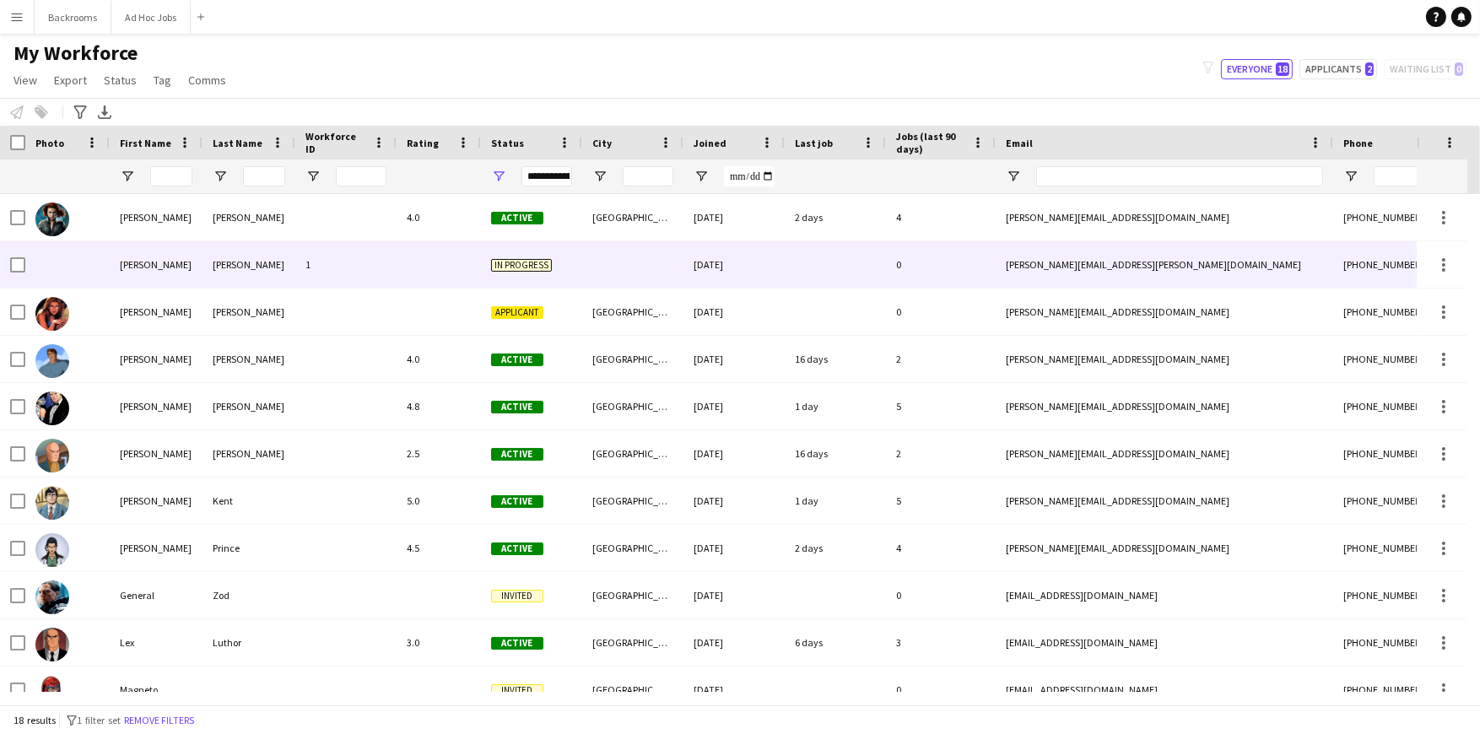
click at [100, 277] on div at bounding box center [67, 264] width 84 height 46
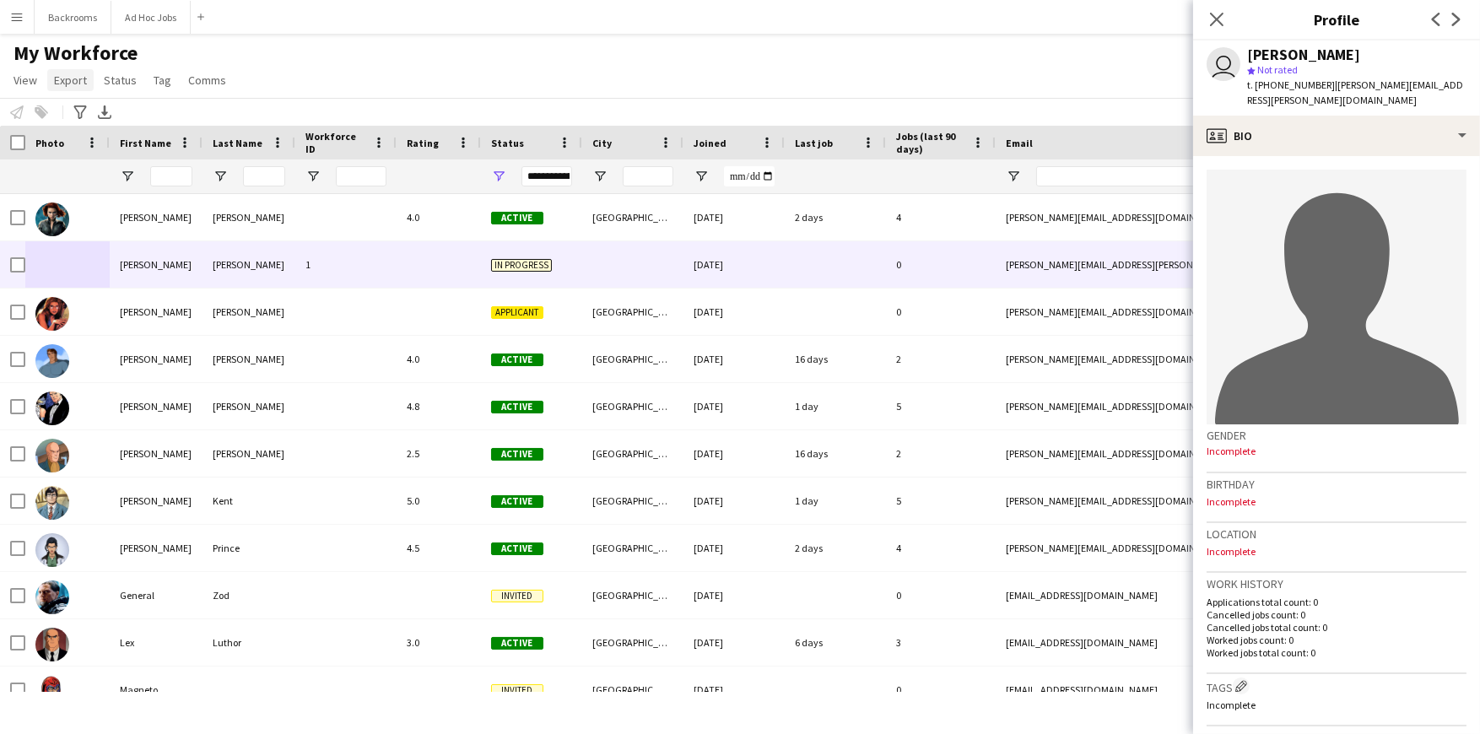
click at [73, 80] on span "Export" at bounding box center [70, 80] width 33 height 15
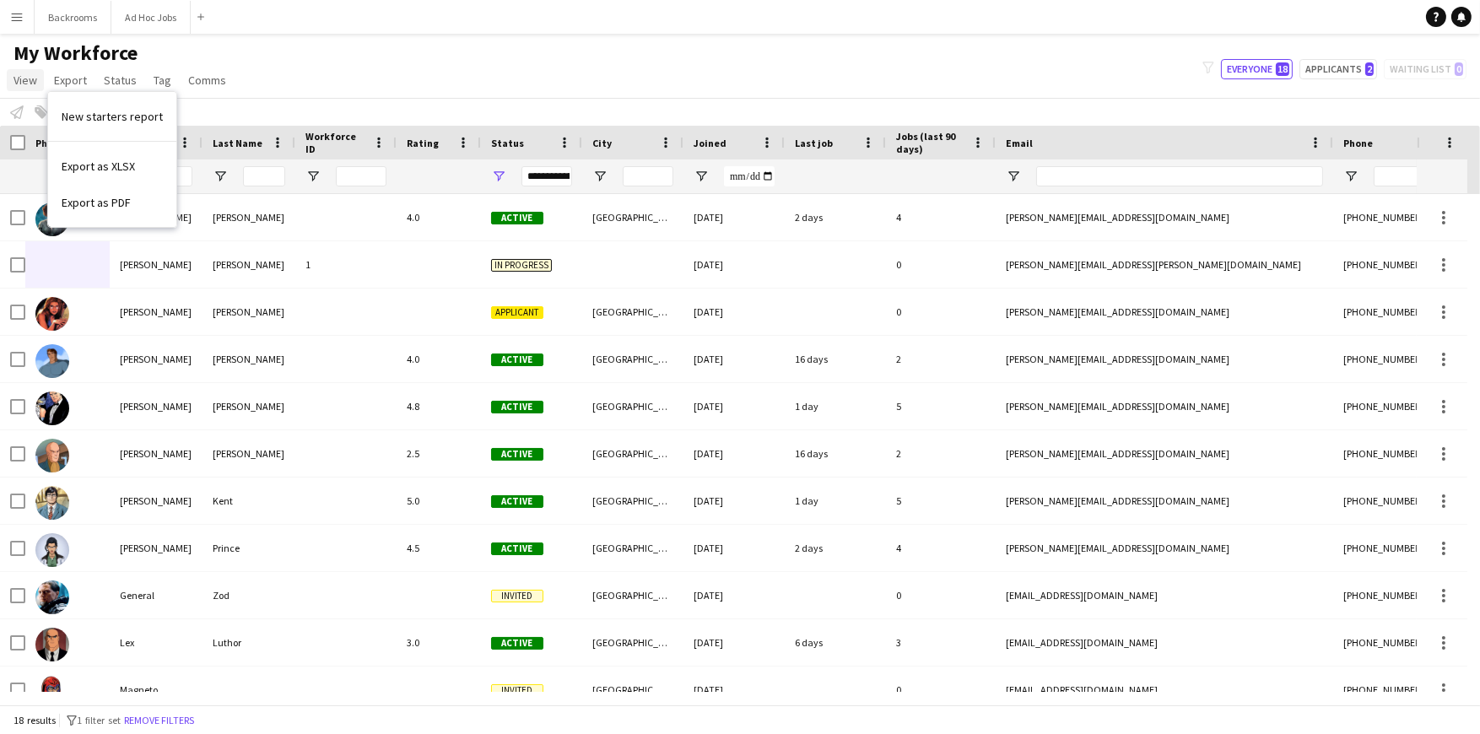
click at [23, 78] on span "View" at bounding box center [26, 80] width 24 height 15
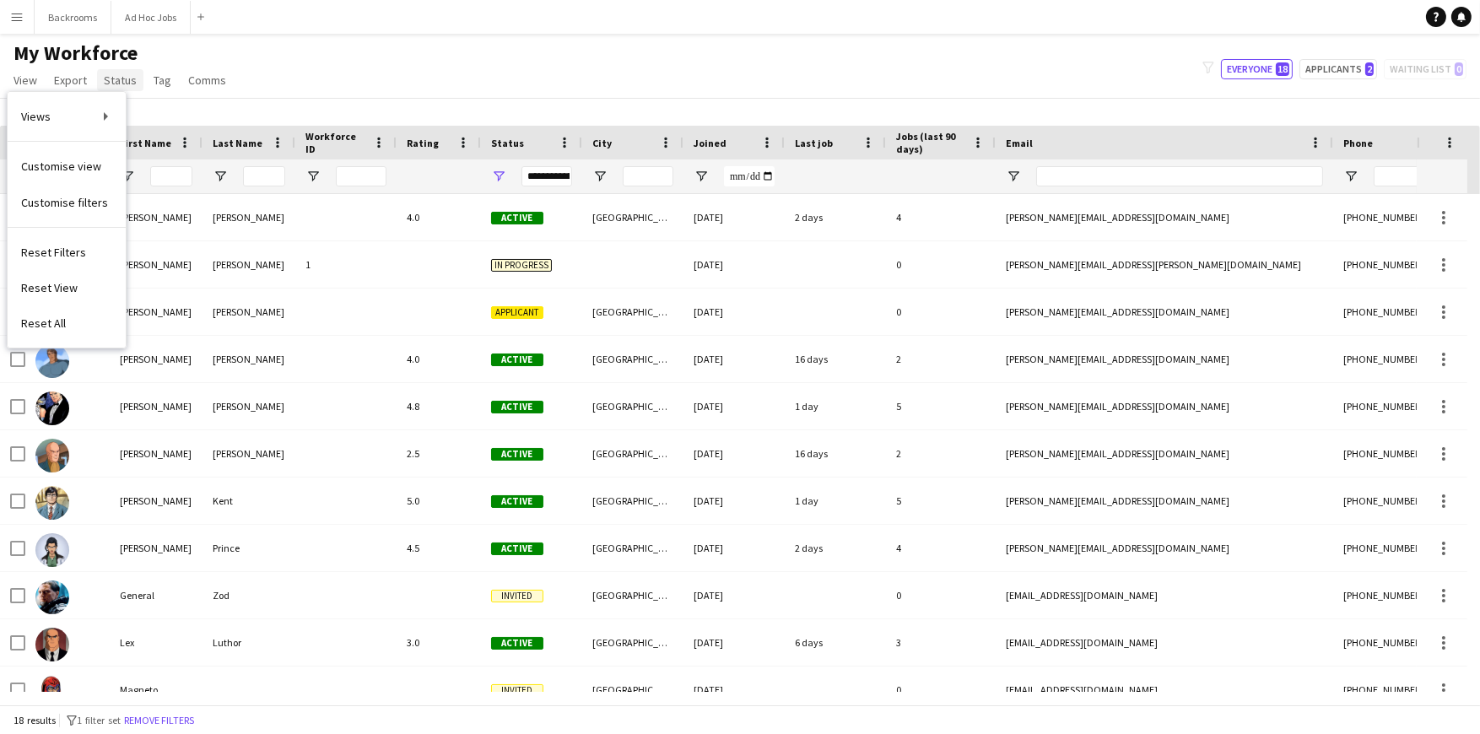
click at [118, 82] on span "Status" at bounding box center [120, 80] width 33 height 15
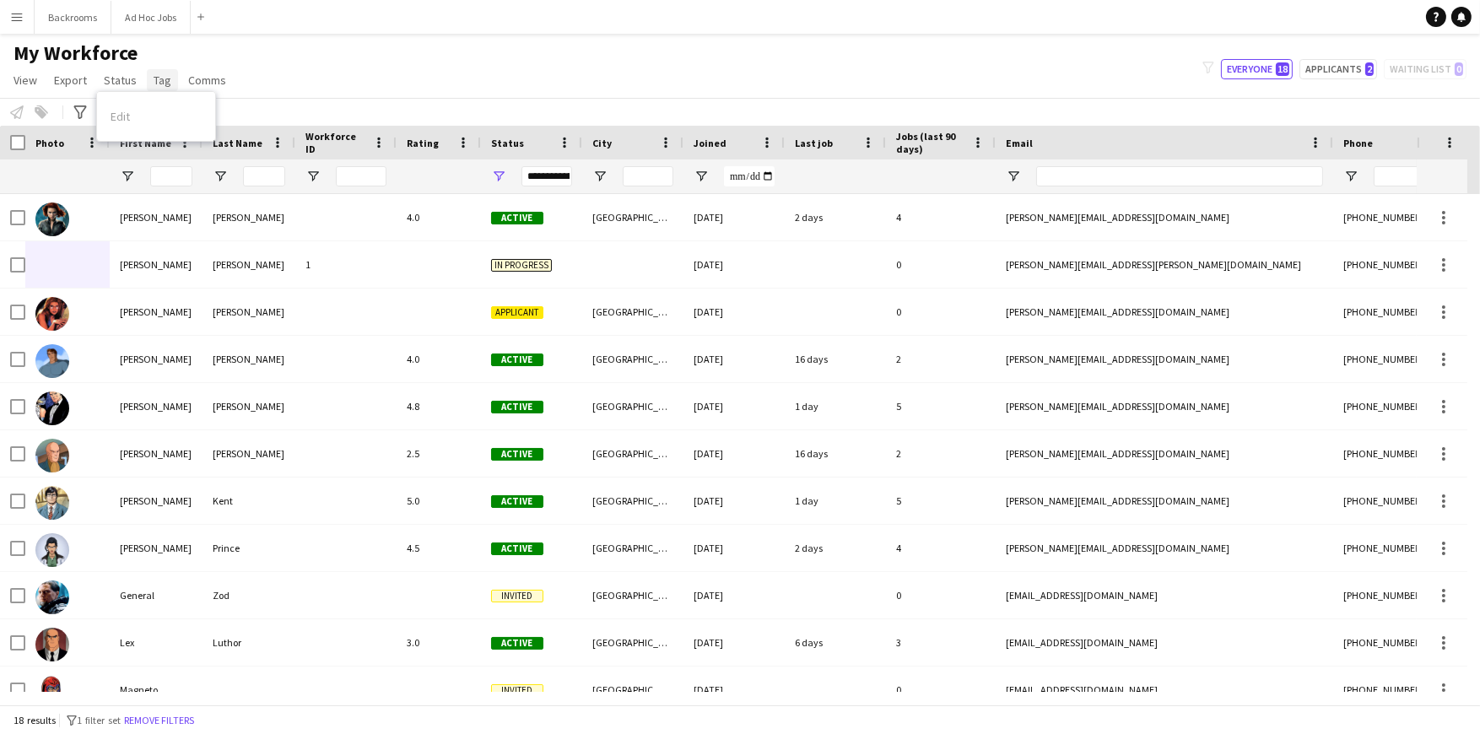
click at [155, 85] on span "Tag" at bounding box center [163, 80] width 18 height 15
click at [206, 83] on span "Comms" at bounding box center [207, 80] width 38 height 15
click at [60, 80] on span "Export" at bounding box center [70, 80] width 33 height 15
click at [138, 174] on link "Export as XLSX" at bounding box center [112, 166] width 128 height 35
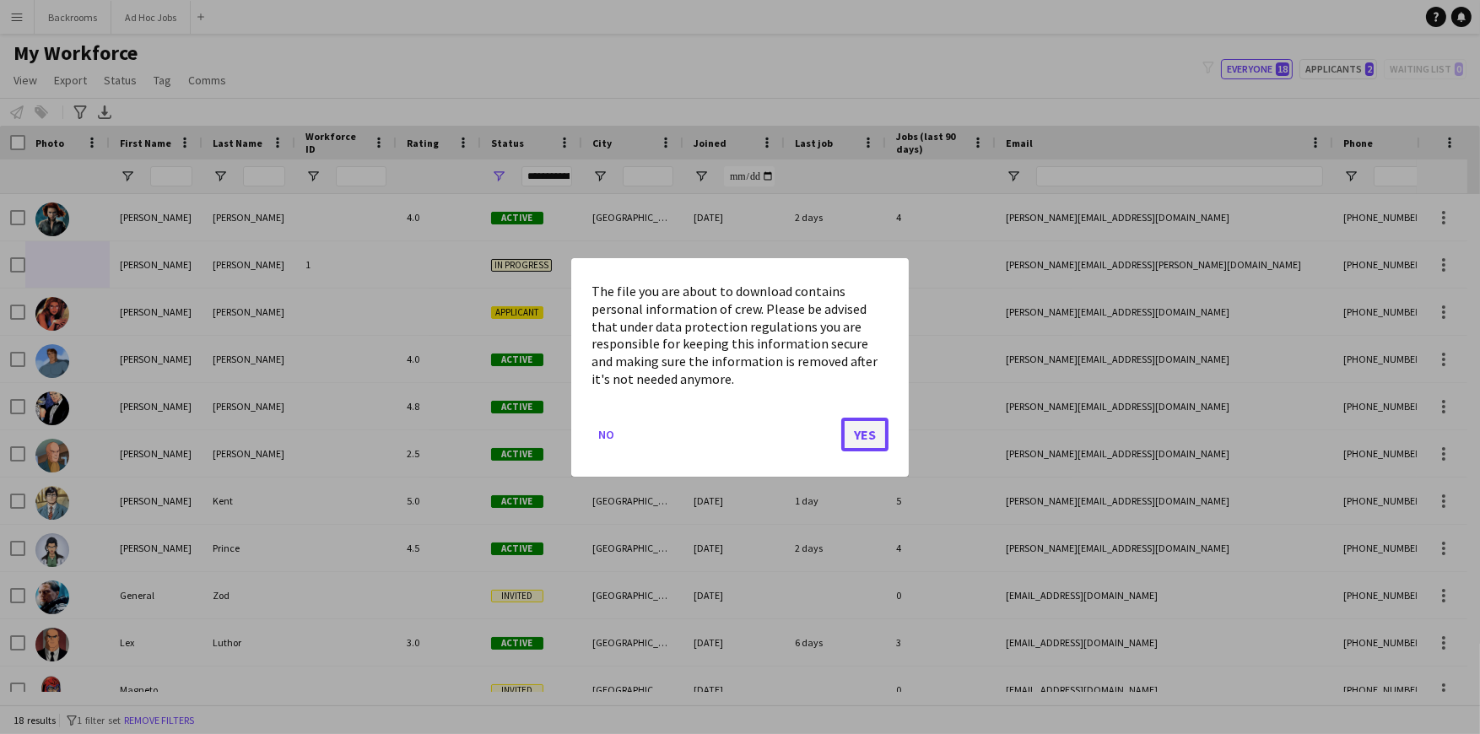
click at [858, 446] on button "Yes" at bounding box center [864, 434] width 47 height 34
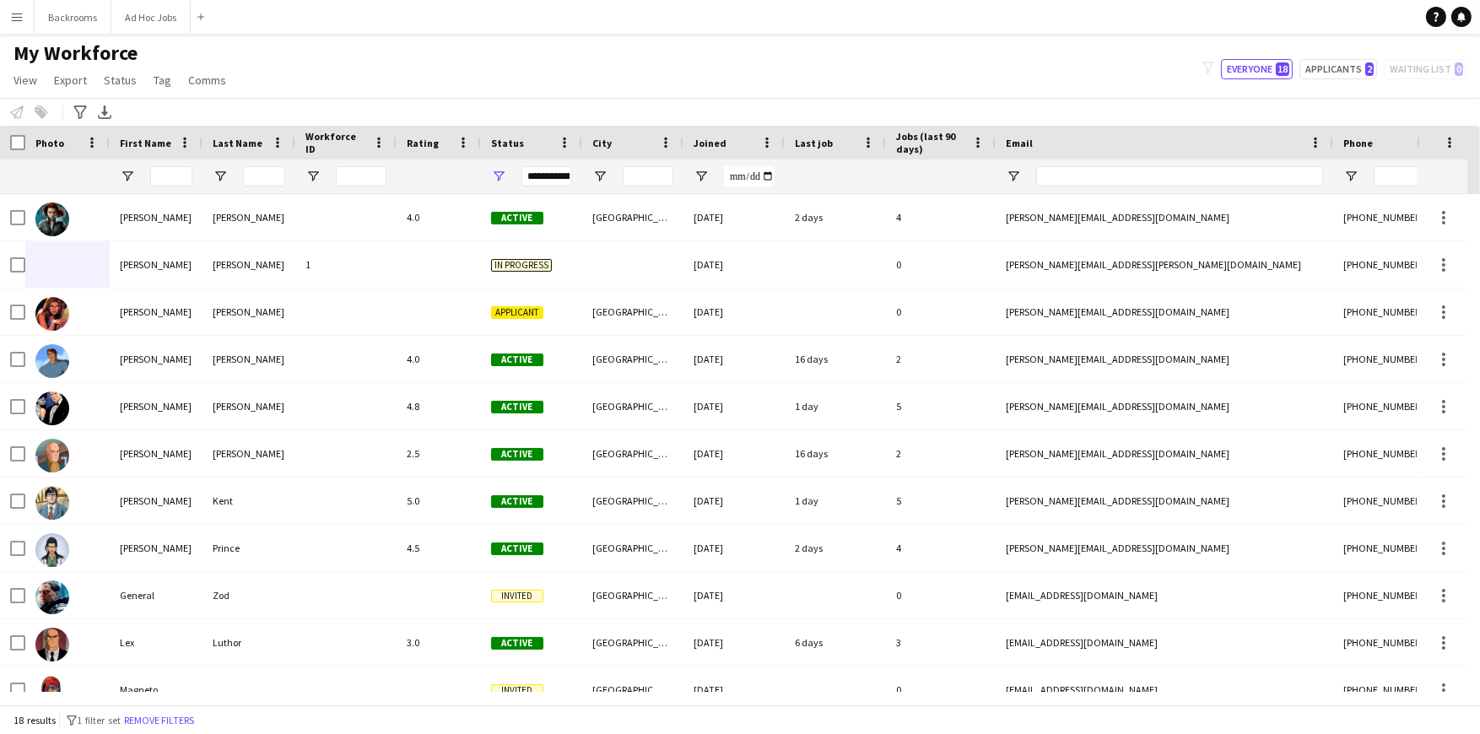
drag, startPoint x: 1316, startPoint y: 214, endPoint x: 947, endPoint y: 45, distance: 405.6
click at [947, 45] on div "My Workforce View Views Default view New view Update view Delete view Edit name…" at bounding box center [740, 69] width 1480 height 57
click at [15, 24] on button "Menu" at bounding box center [17, 17] width 34 height 34
